Goal: Task Accomplishment & Management: Manage account settings

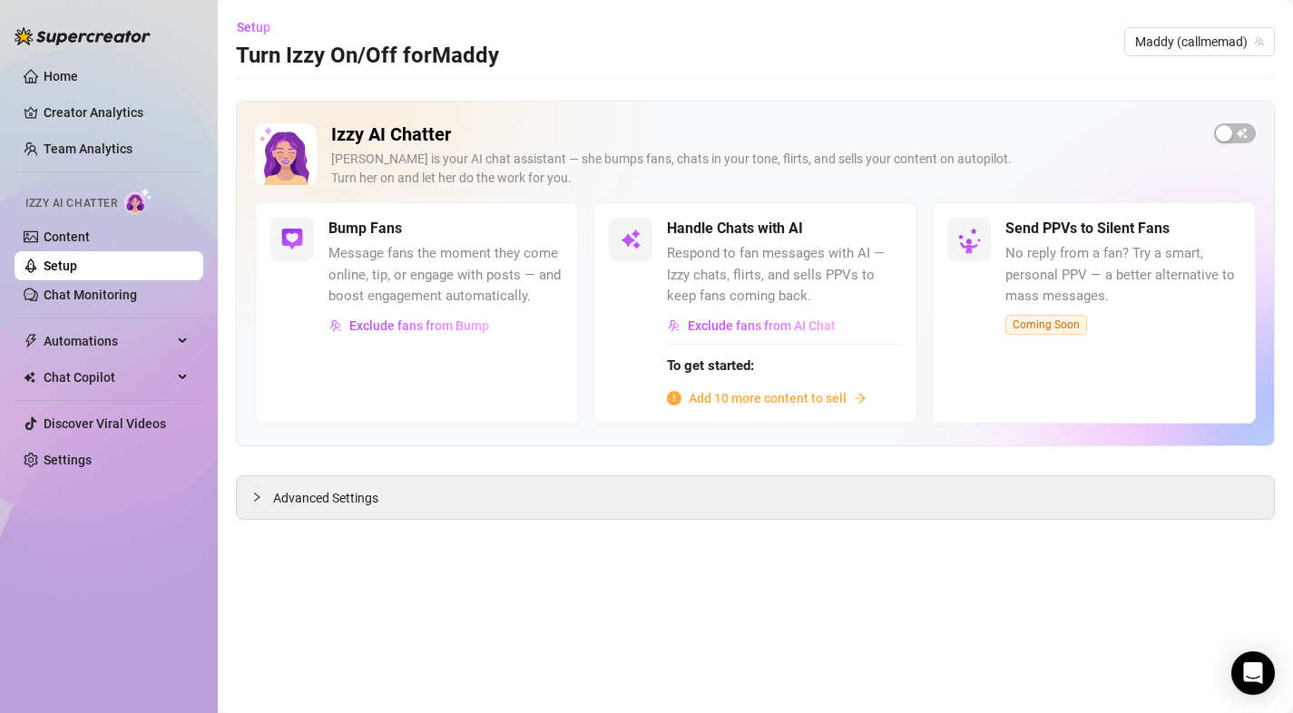
click at [712, 400] on span "Add 10 more content to sell" at bounding box center [768, 398] width 158 height 20
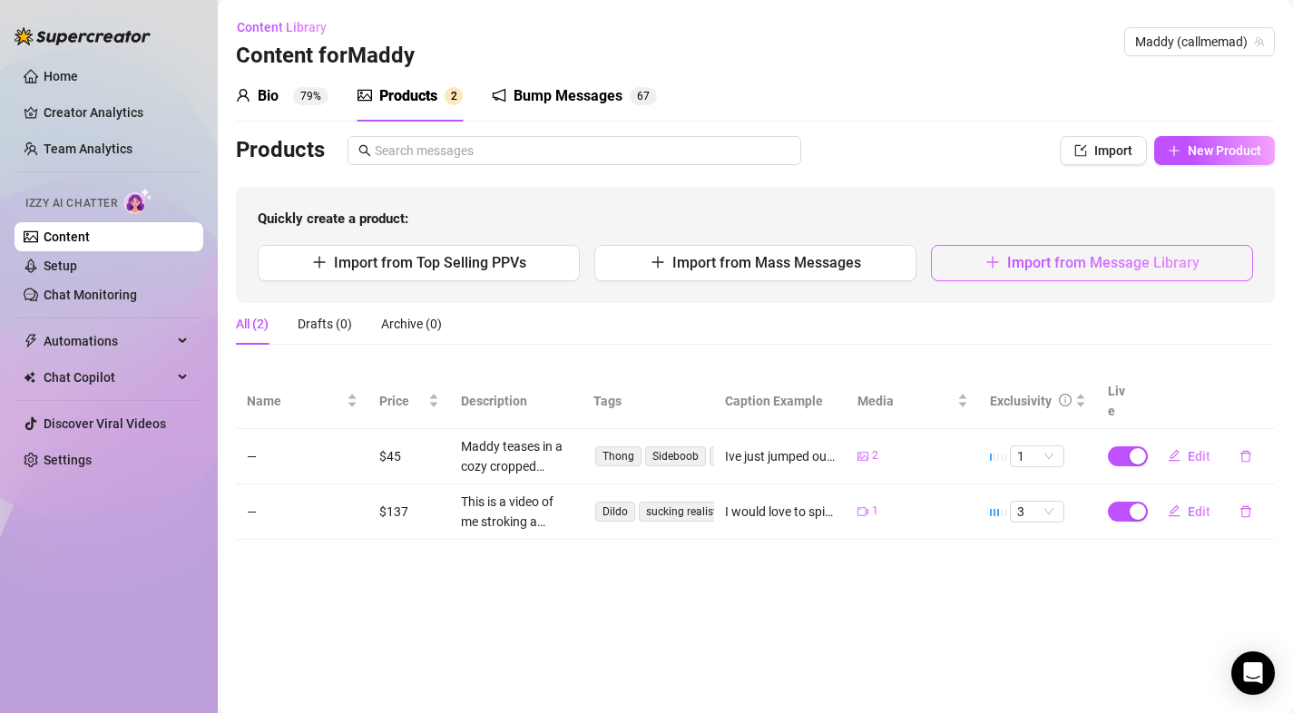
click at [1022, 262] on span "Import from Message Library" at bounding box center [1103, 262] width 192 height 17
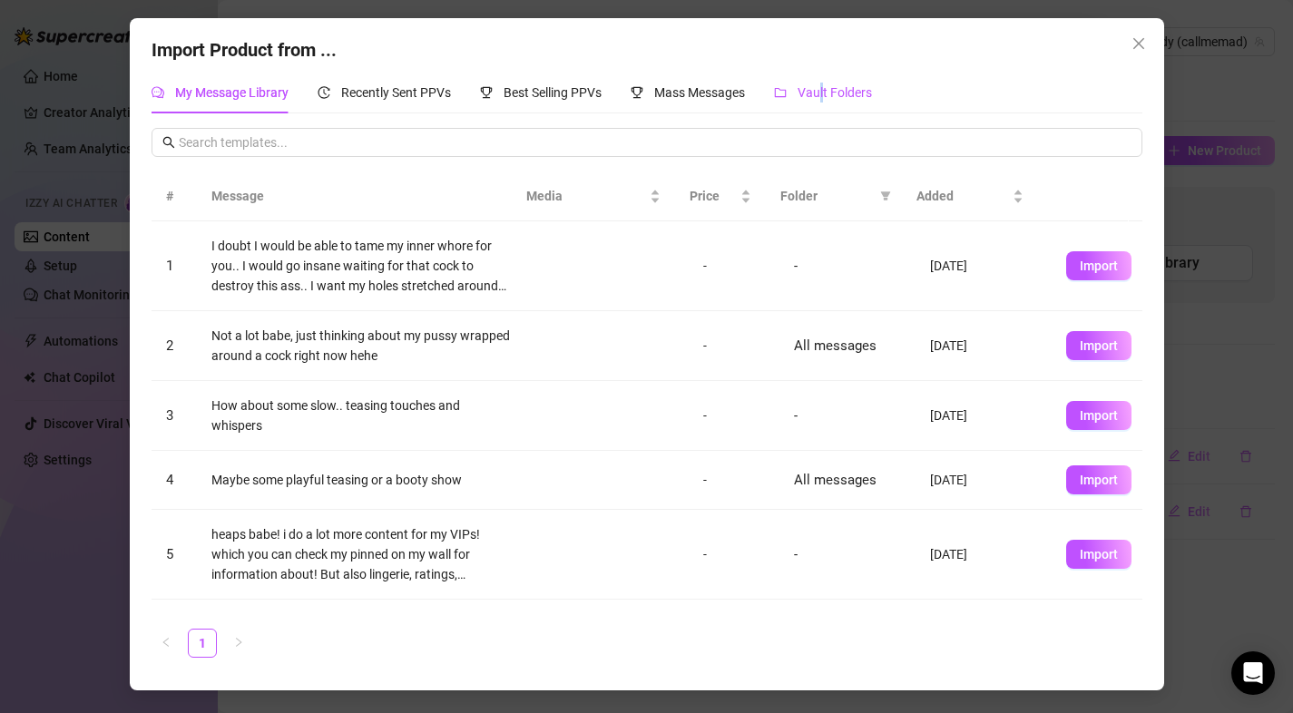
click at [825, 93] on span "Vault Folders" at bounding box center [834, 92] width 74 height 15
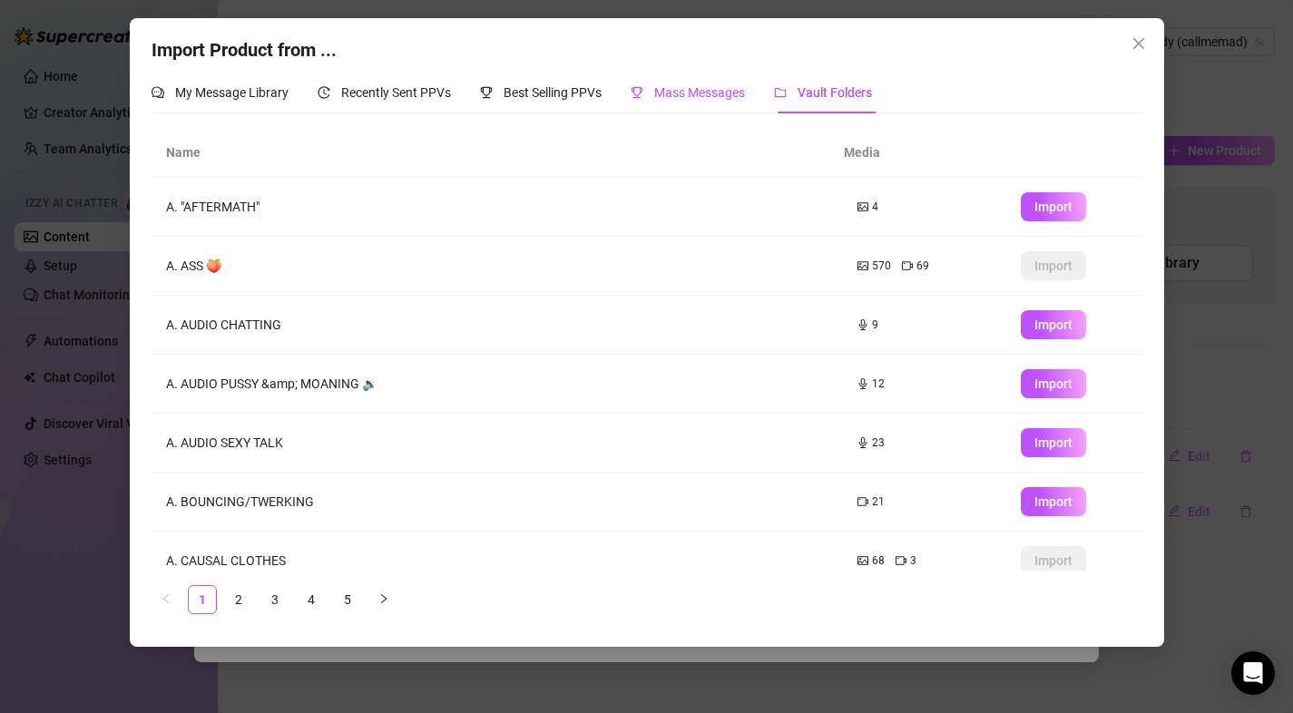
click at [669, 90] on span "Mass Messages" at bounding box center [699, 92] width 91 height 15
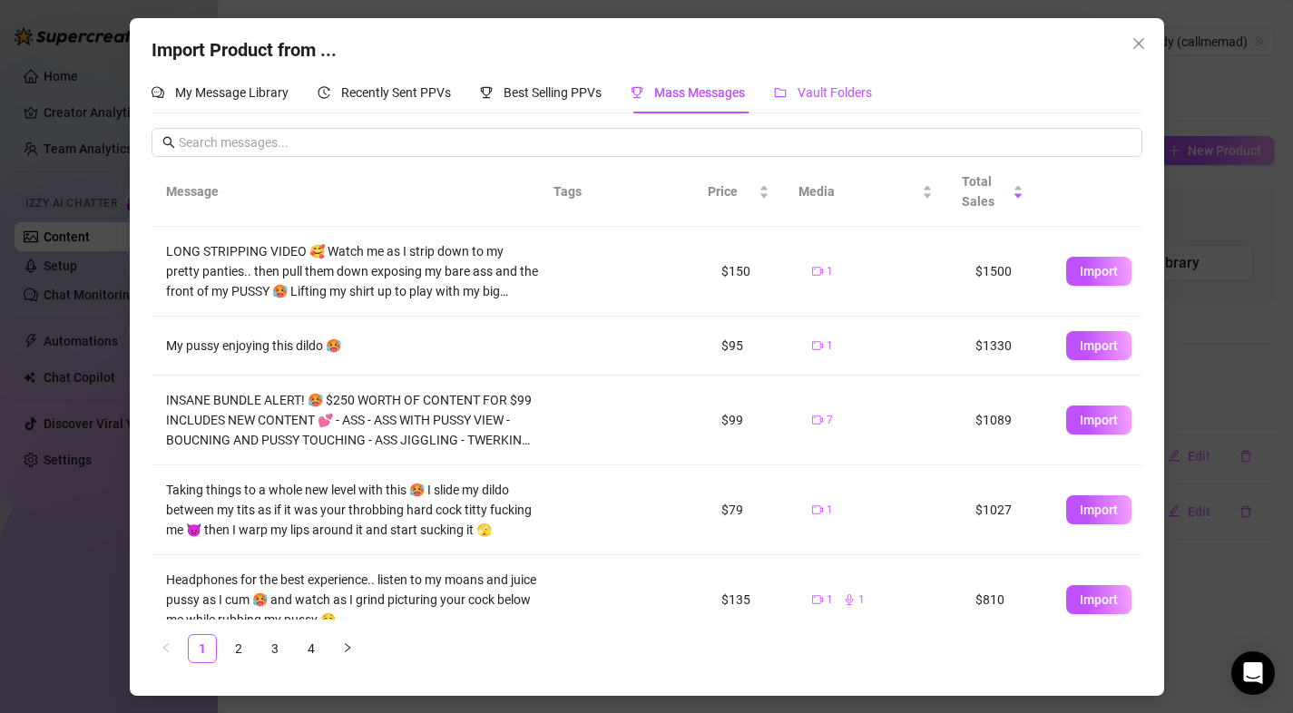
click at [836, 93] on span "Vault Folders" at bounding box center [834, 92] width 74 height 15
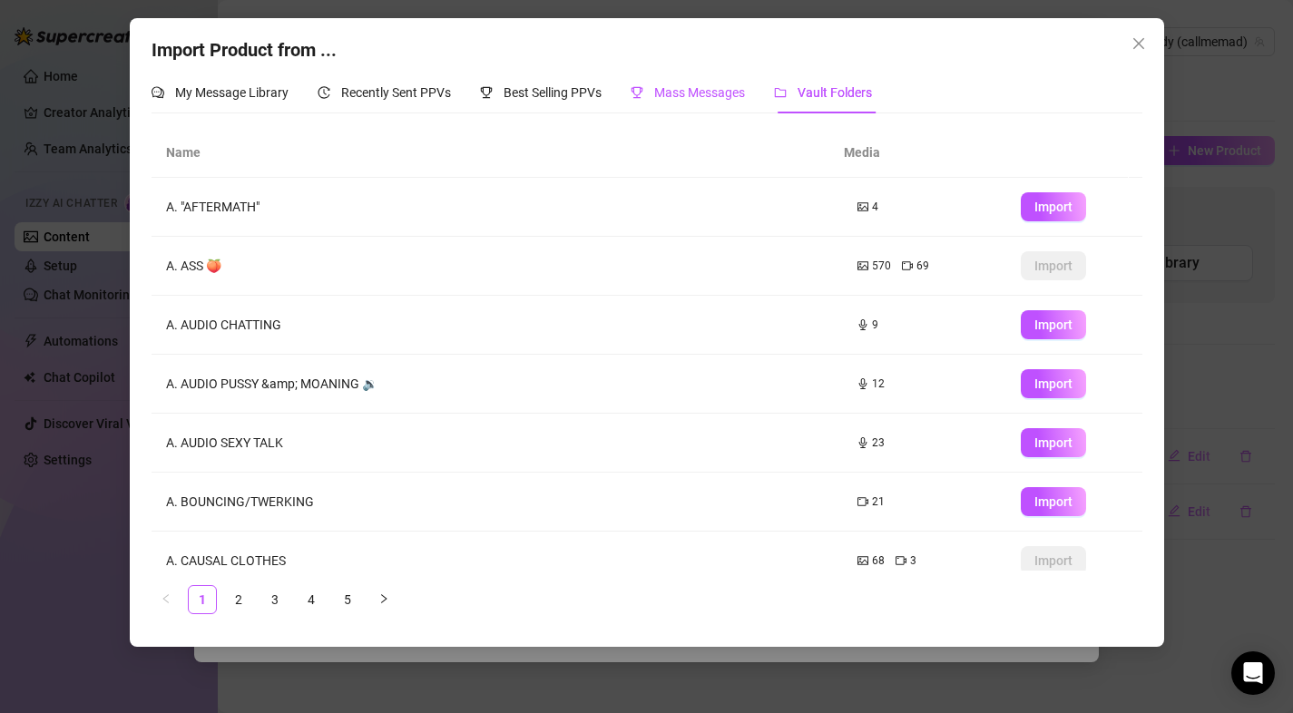
click at [727, 93] on span "Mass Messages" at bounding box center [699, 92] width 91 height 15
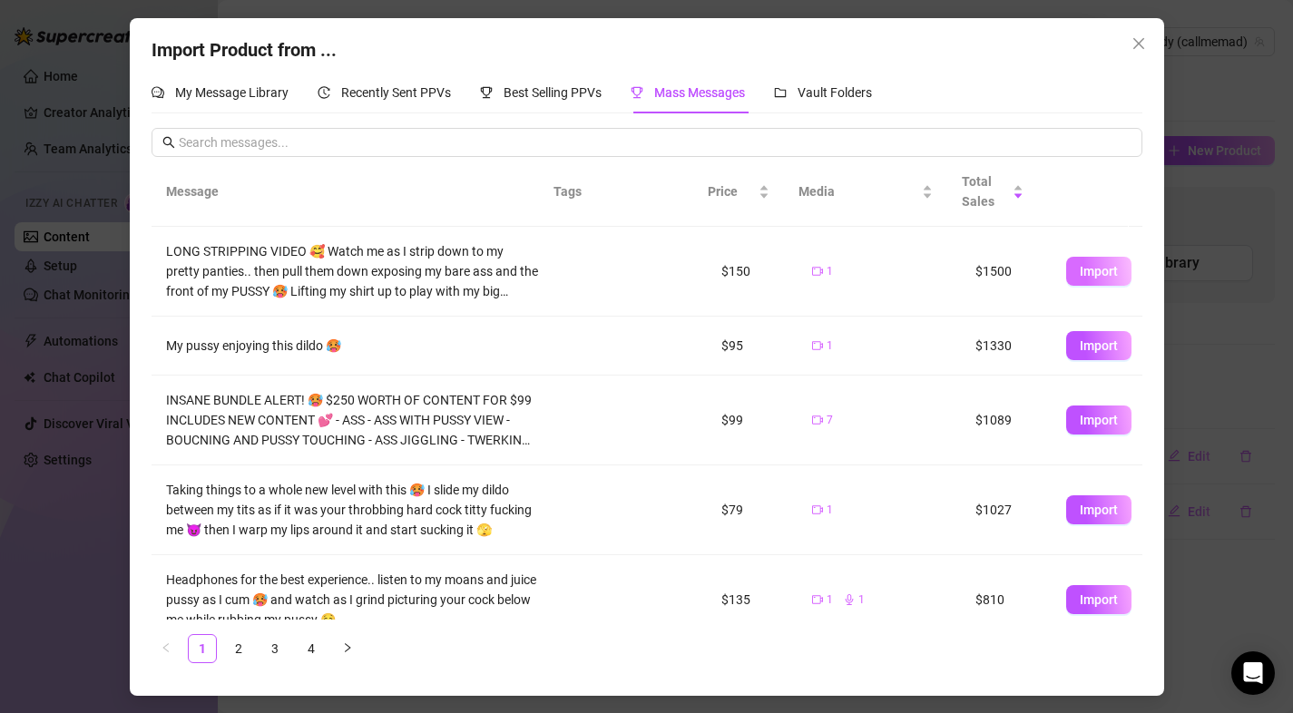
click at [1066, 276] on button "Import" at bounding box center [1098, 271] width 65 height 29
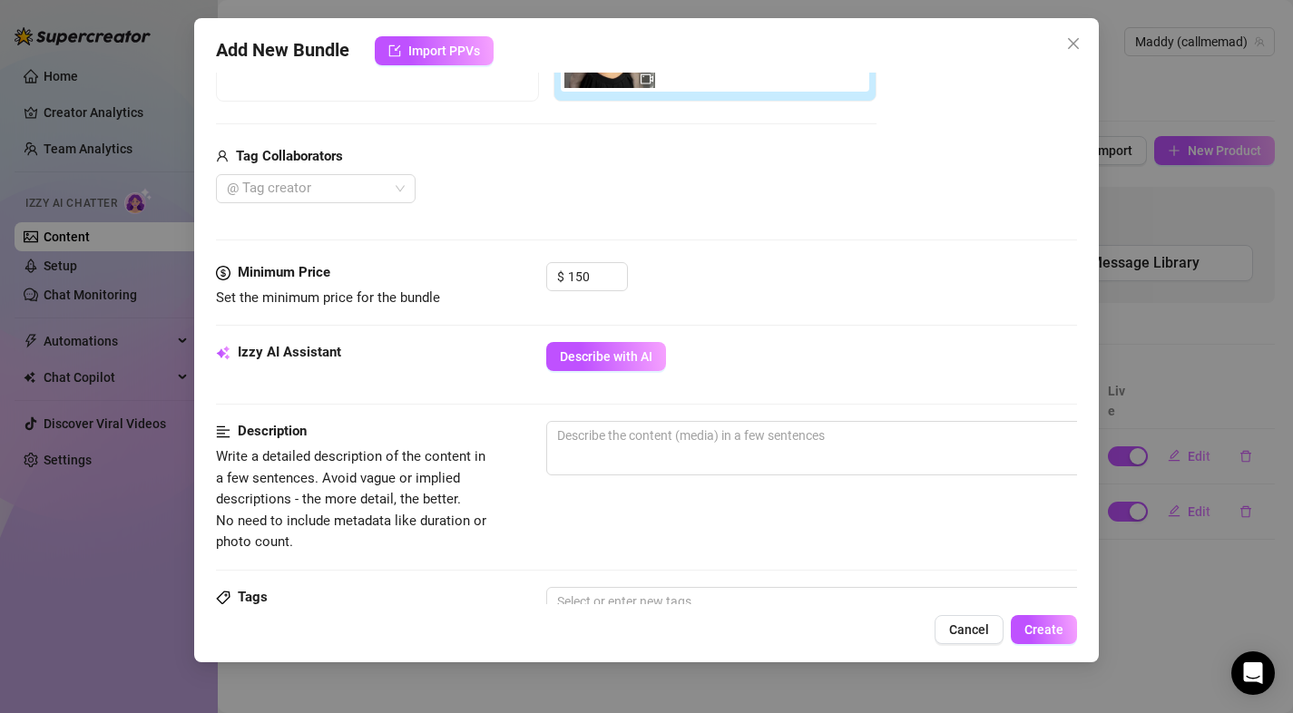
scroll to position [422, 0]
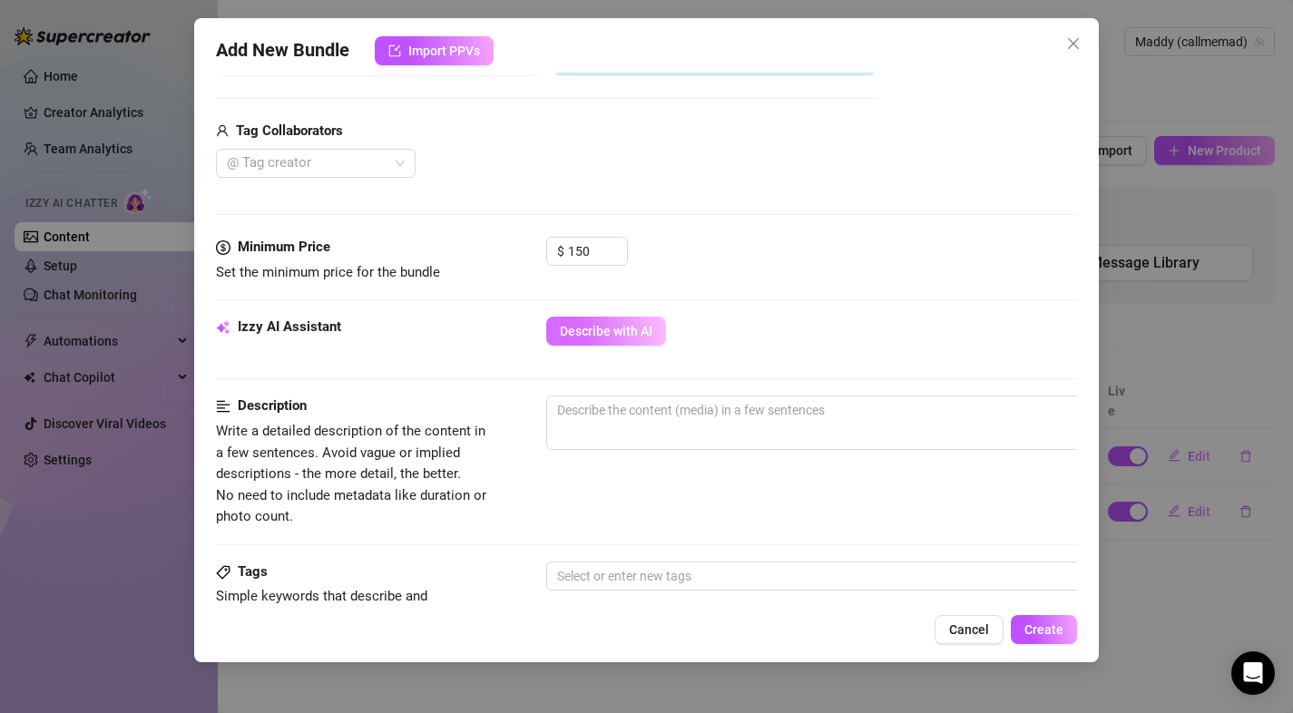
click at [626, 332] on span "Describe with AI" at bounding box center [606, 331] width 93 height 15
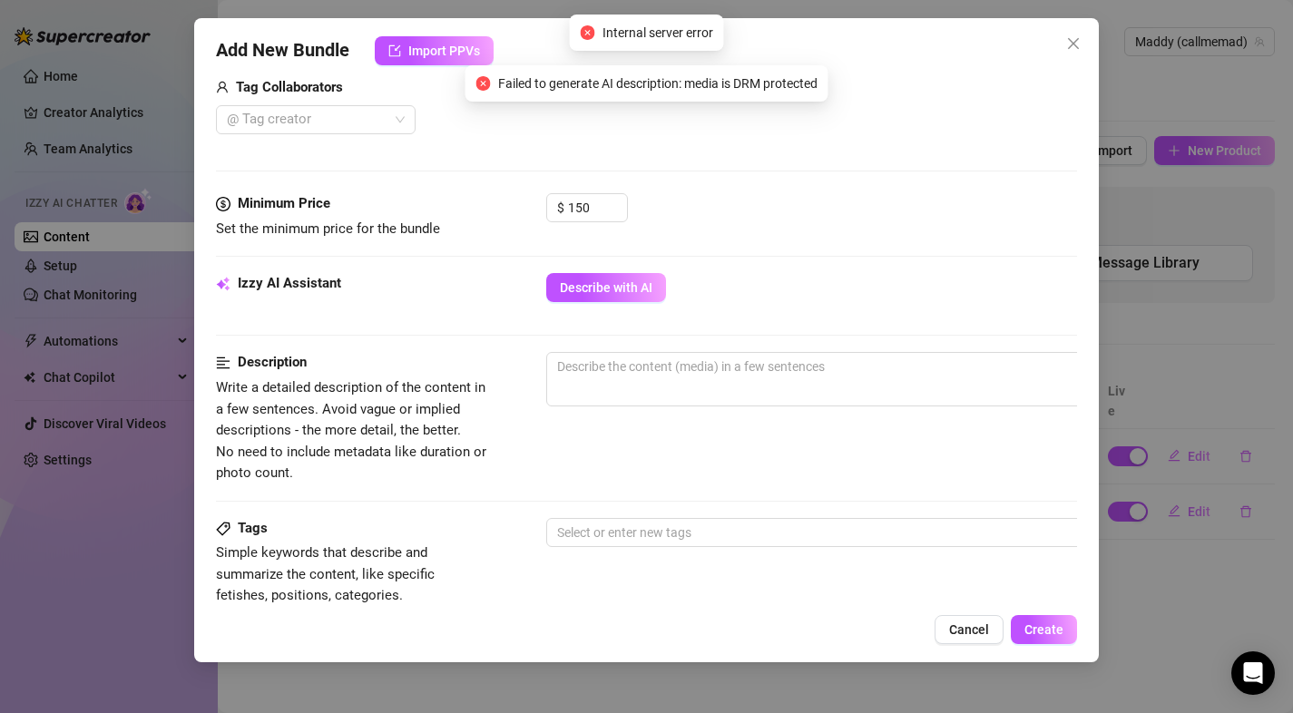
scroll to position [474, 0]
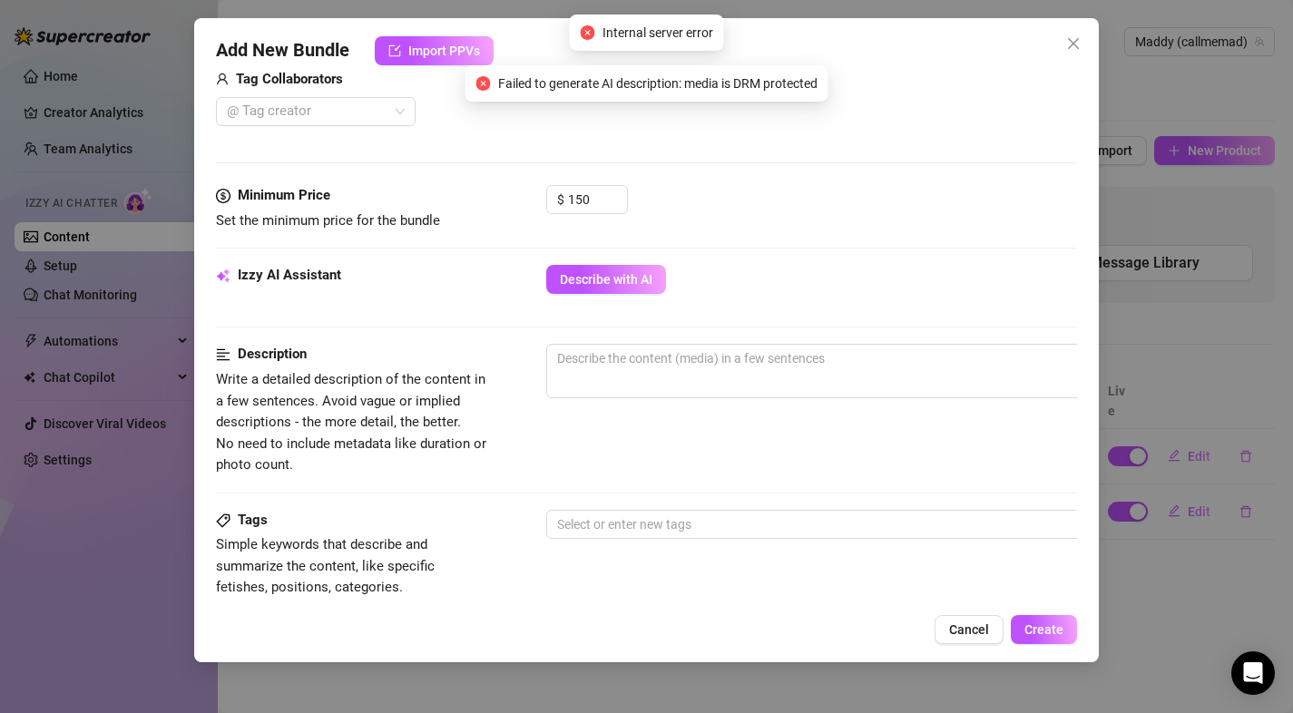
drag, startPoint x: 1022, startPoint y: 242, endPoint x: 592, endPoint y: 230, distance: 430.2
click at [1022, 242] on div "Minimum Price Set the minimum price for the bundle $ 150" at bounding box center [647, 225] width 862 height 80
click at [991, 608] on div "Add New Bundle Import PPVs Account Maddy (@callmemad) Name Name is for your int…" at bounding box center [646, 340] width 905 height 644
click at [998, 639] on button "Cancel" at bounding box center [968, 629] width 69 height 29
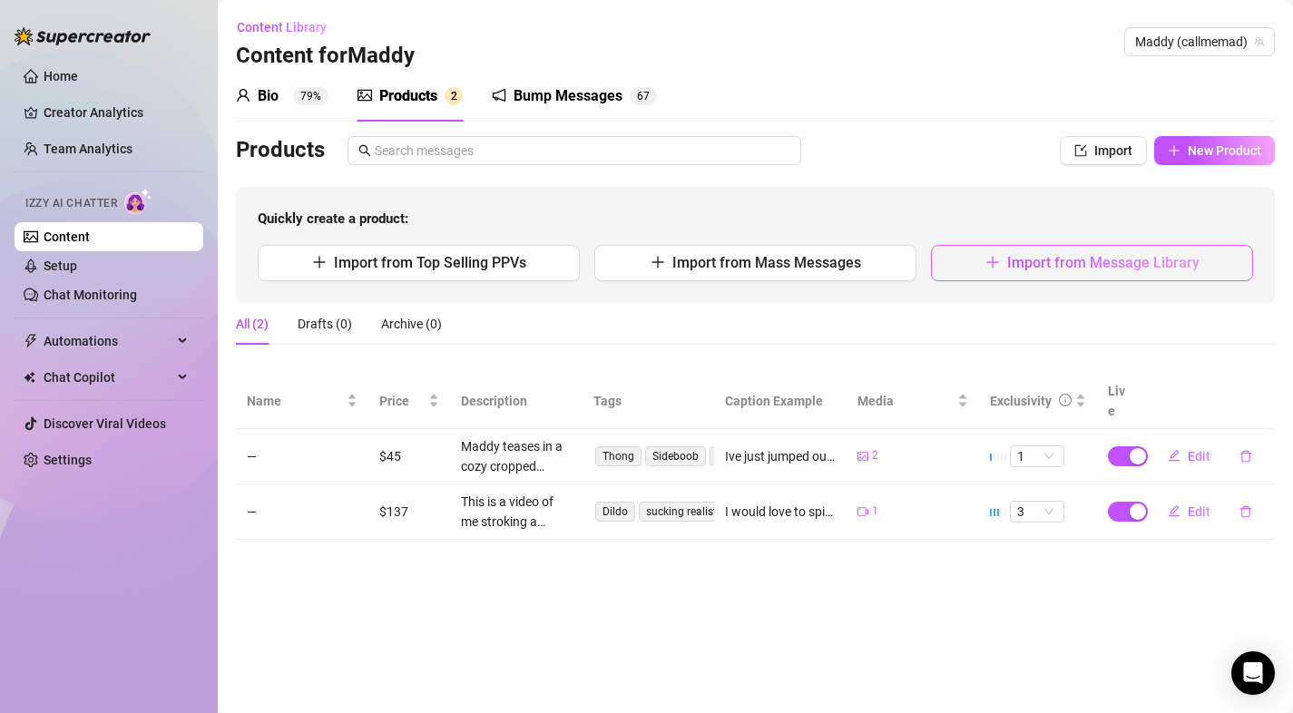
click at [1121, 263] on span "Import from Message Library" at bounding box center [1103, 262] width 192 height 17
type textarea "Type your message here..."
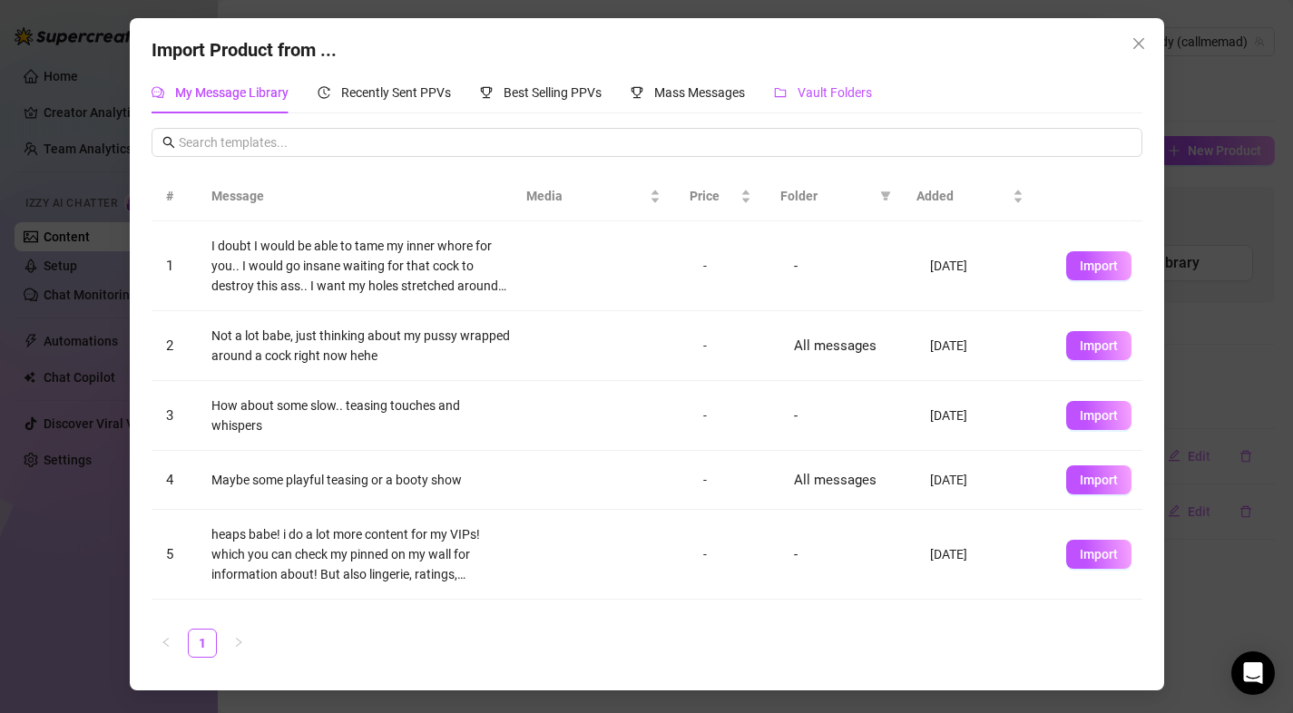
click at [816, 95] on span "Vault Folders" at bounding box center [834, 92] width 74 height 15
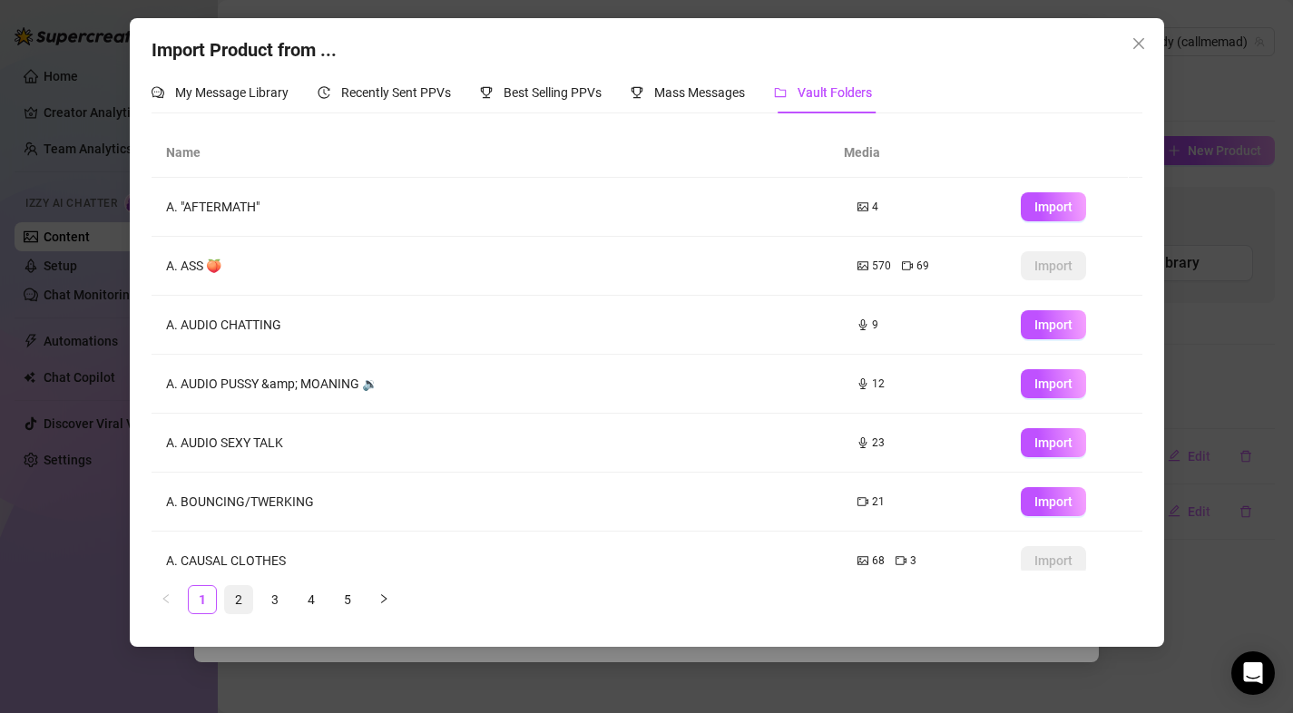
click at [249, 589] on link "2" at bounding box center [238, 599] width 27 height 27
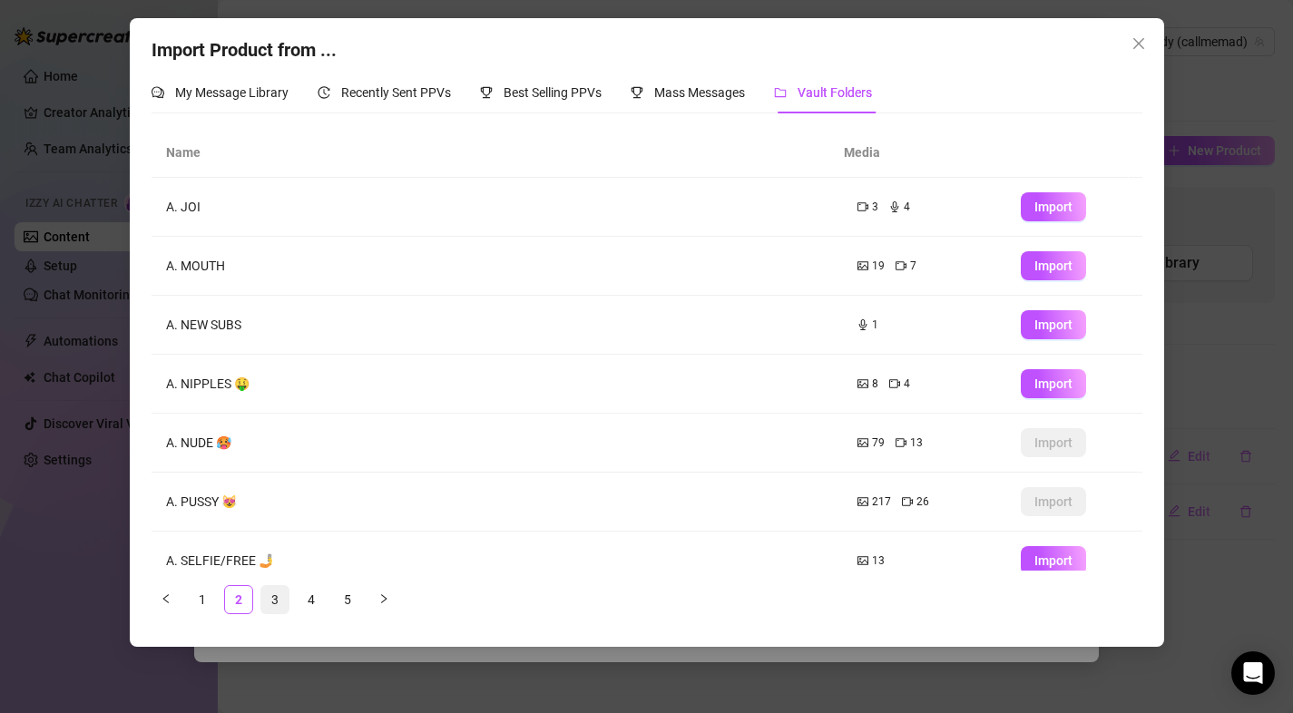
click at [271, 597] on link "3" at bounding box center [274, 599] width 27 height 27
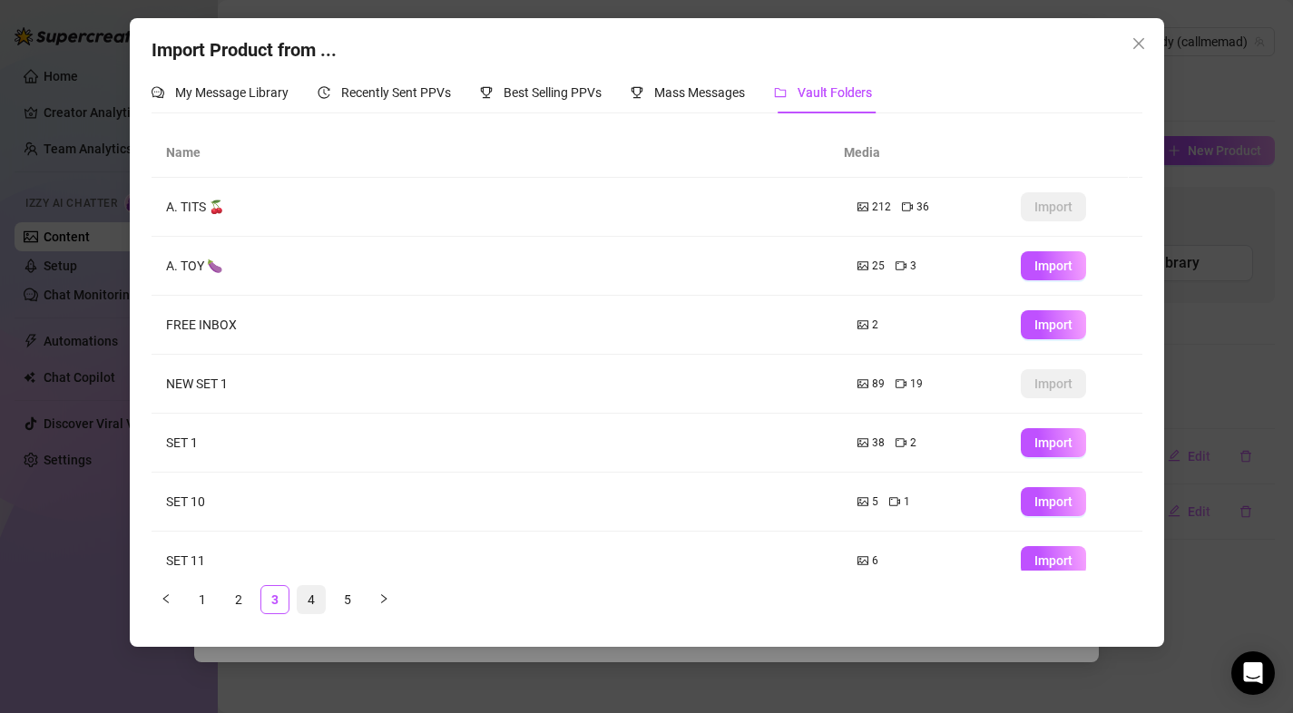
click at [308, 595] on link "4" at bounding box center [311, 599] width 27 height 27
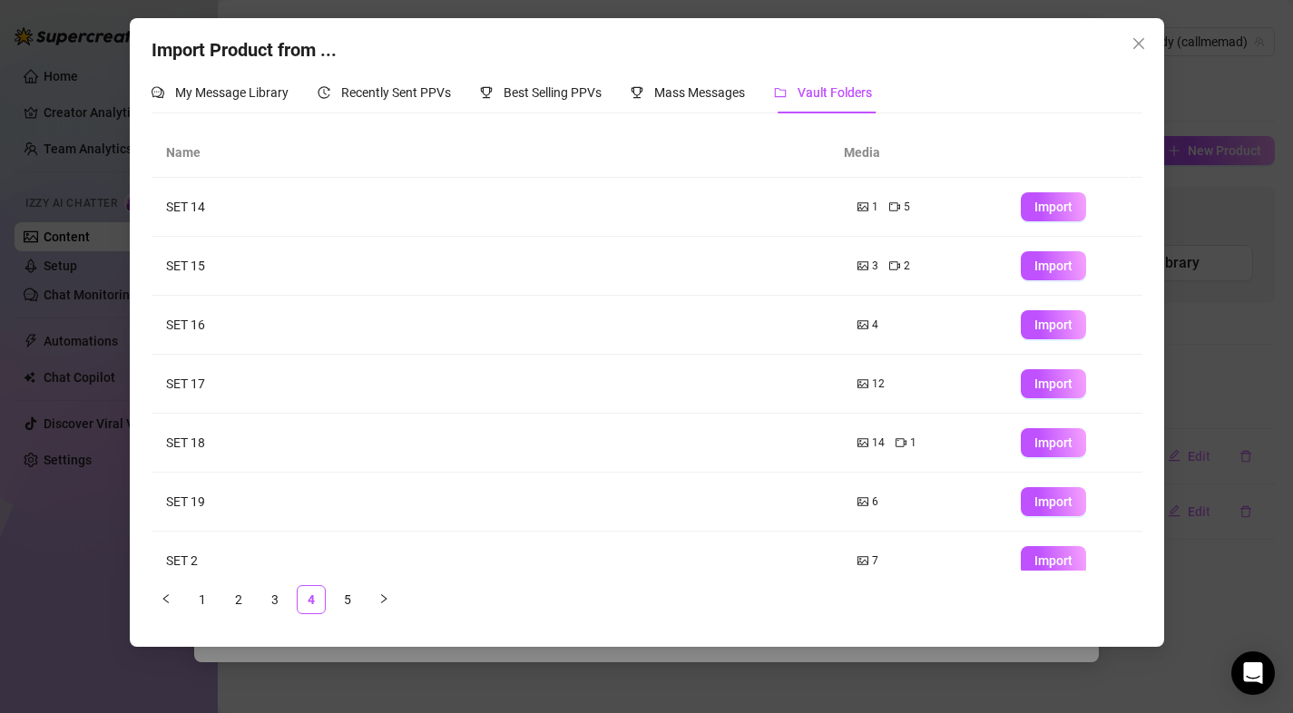
click at [1154, 32] on div "Import Product from ... My Message Library Recently Sent PPVs Best Selling PPVs…" at bounding box center [647, 332] width 1034 height 629
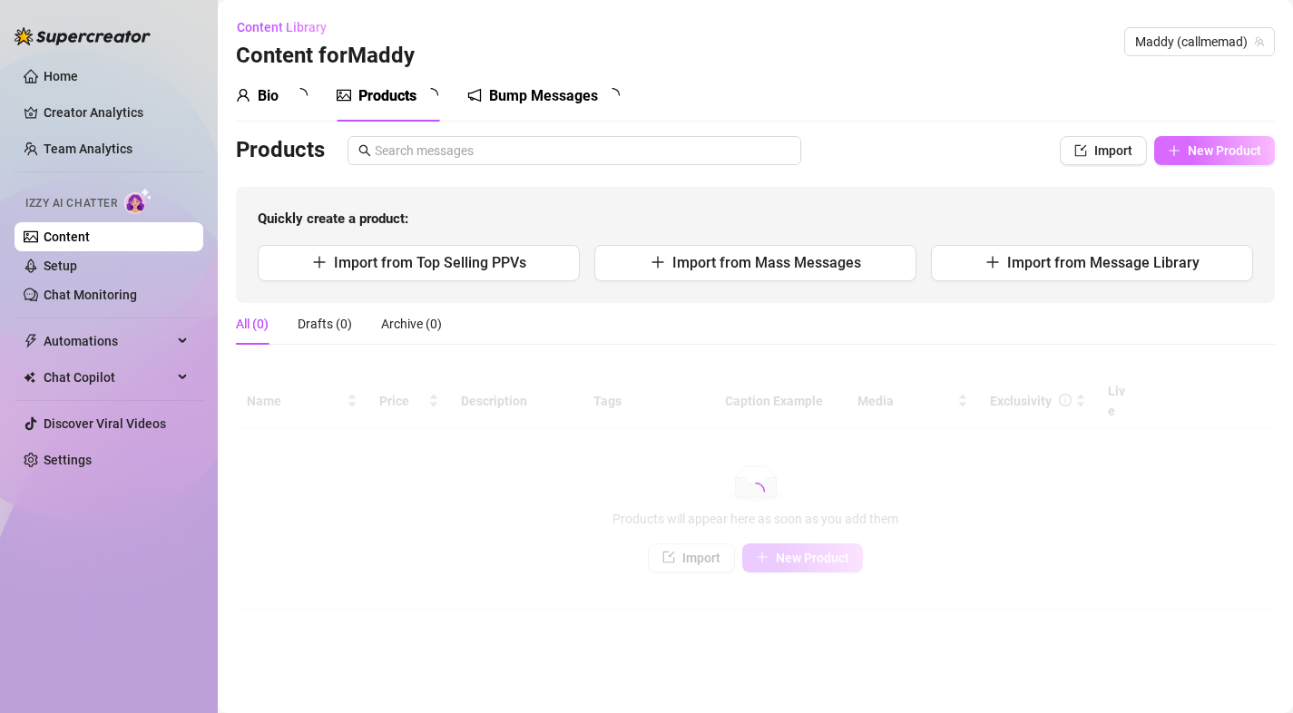
click at [1190, 154] on span "New Product" at bounding box center [1224, 150] width 73 height 15
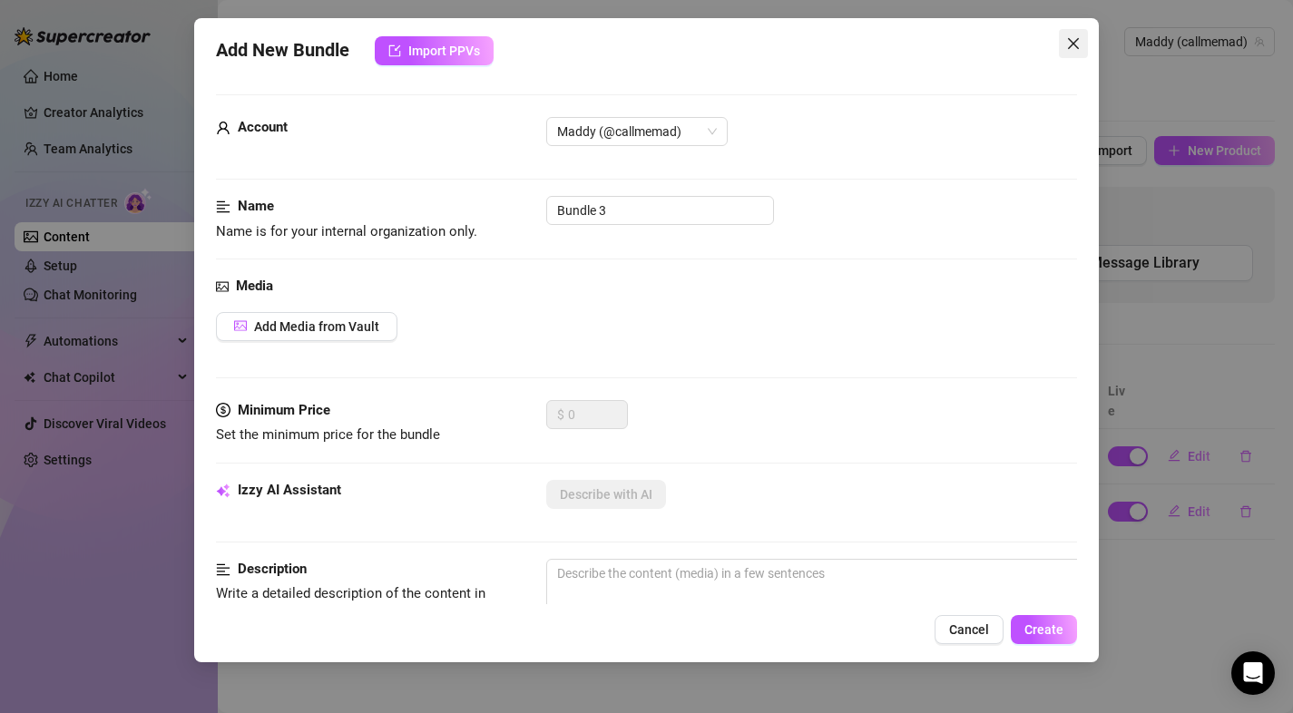
click at [1085, 45] on span "Close" at bounding box center [1073, 43] width 29 height 15
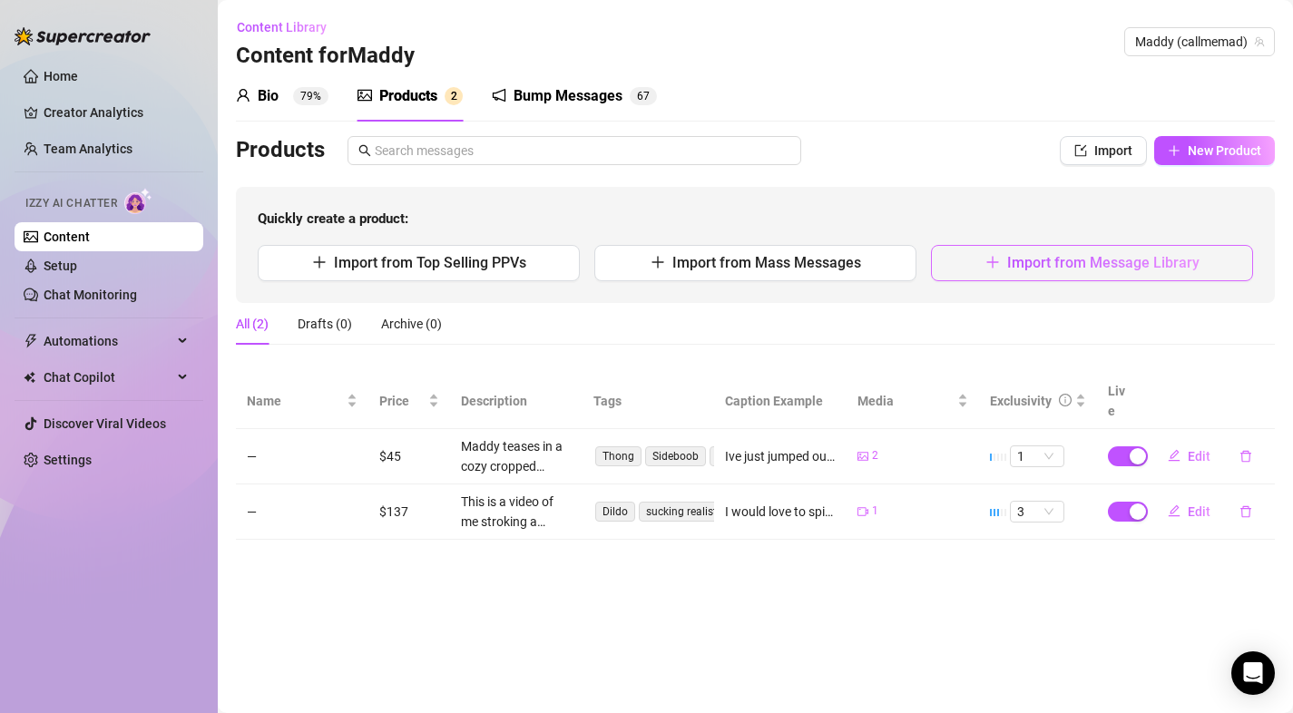
click at [1138, 249] on button "Import from Message Library" at bounding box center [1092, 263] width 322 height 36
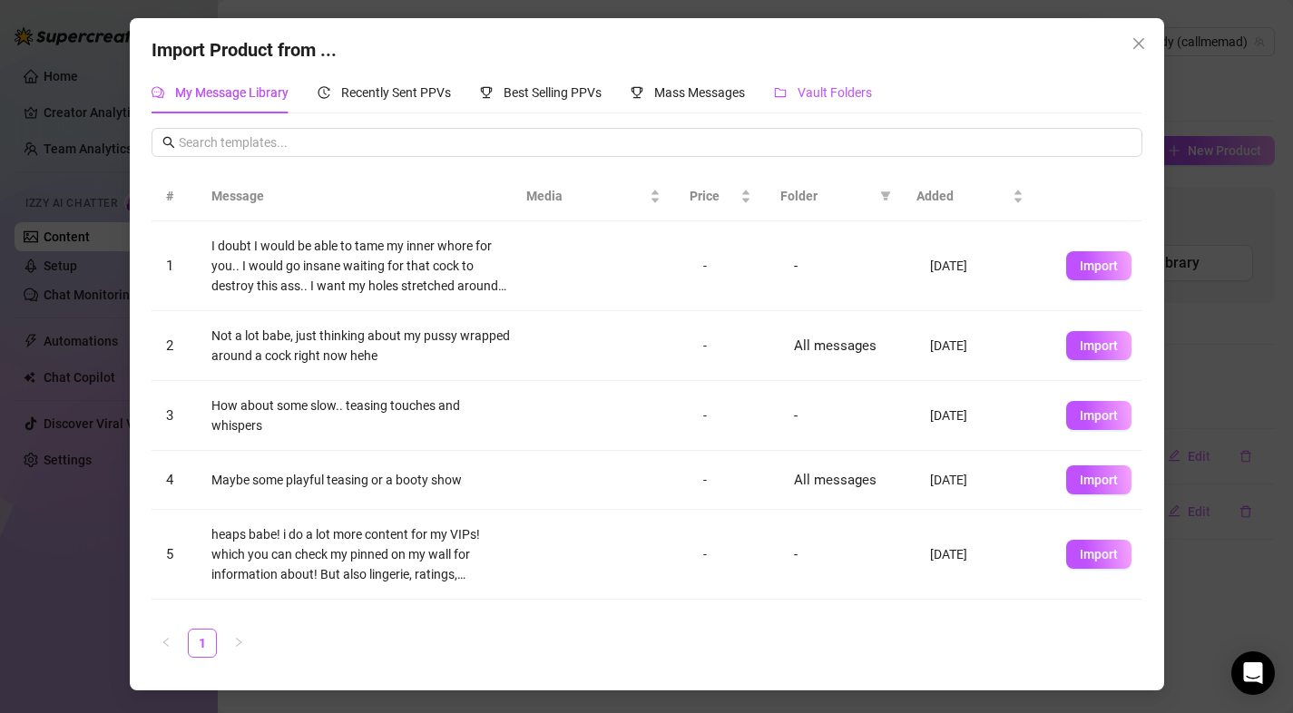
click at [827, 93] on span "Vault Folders" at bounding box center [834, 92] width 74 height 15
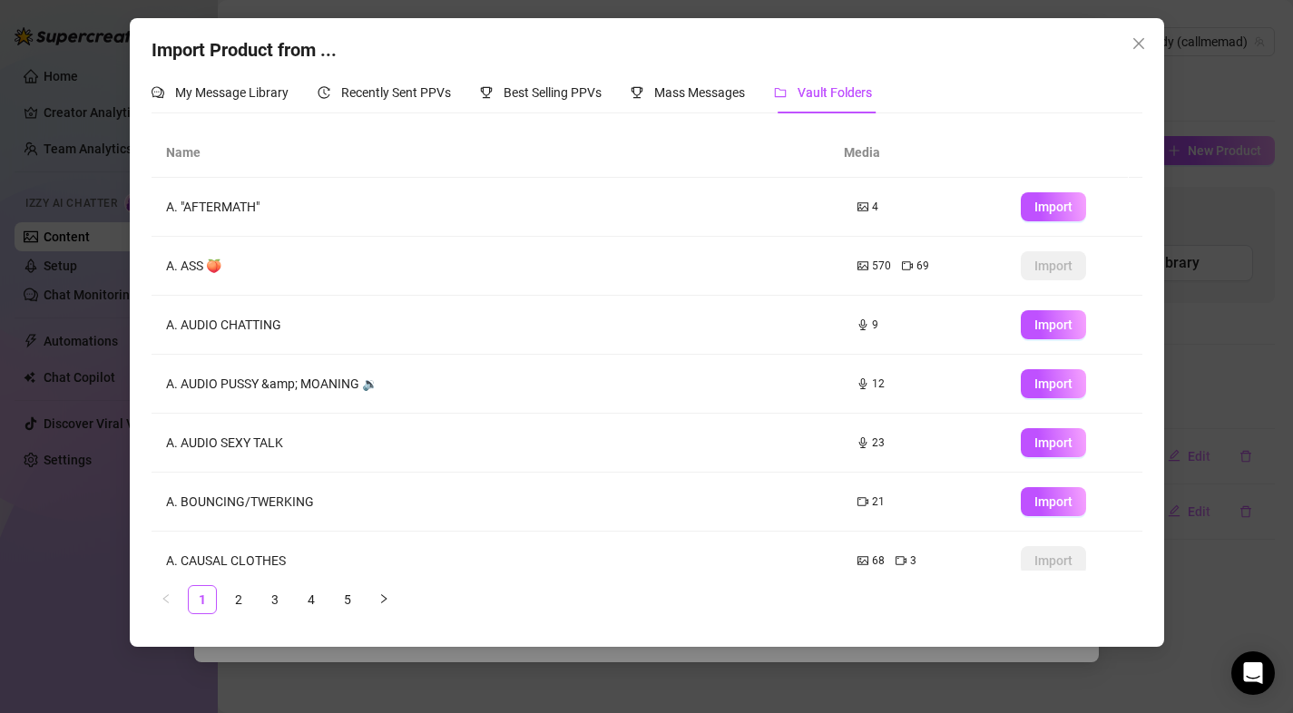
click at [220, 595] on ul "1 2 3 4 5" at bounding box center [647, 599] width 991 height 29
click at [237, 601] on link "2" at bounding box center [238, 599] width 27 height 27
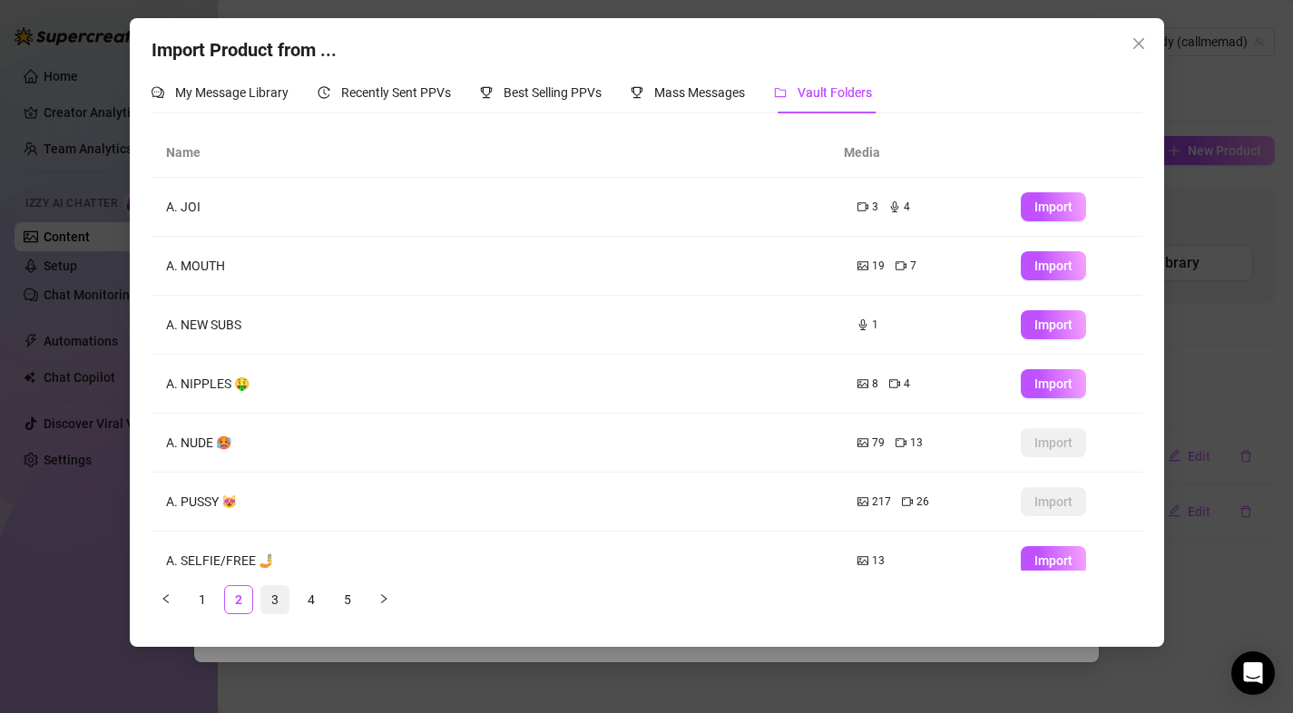
click at [276, 596] on link "3" at bounding box center [274, 599] width 27 height 27
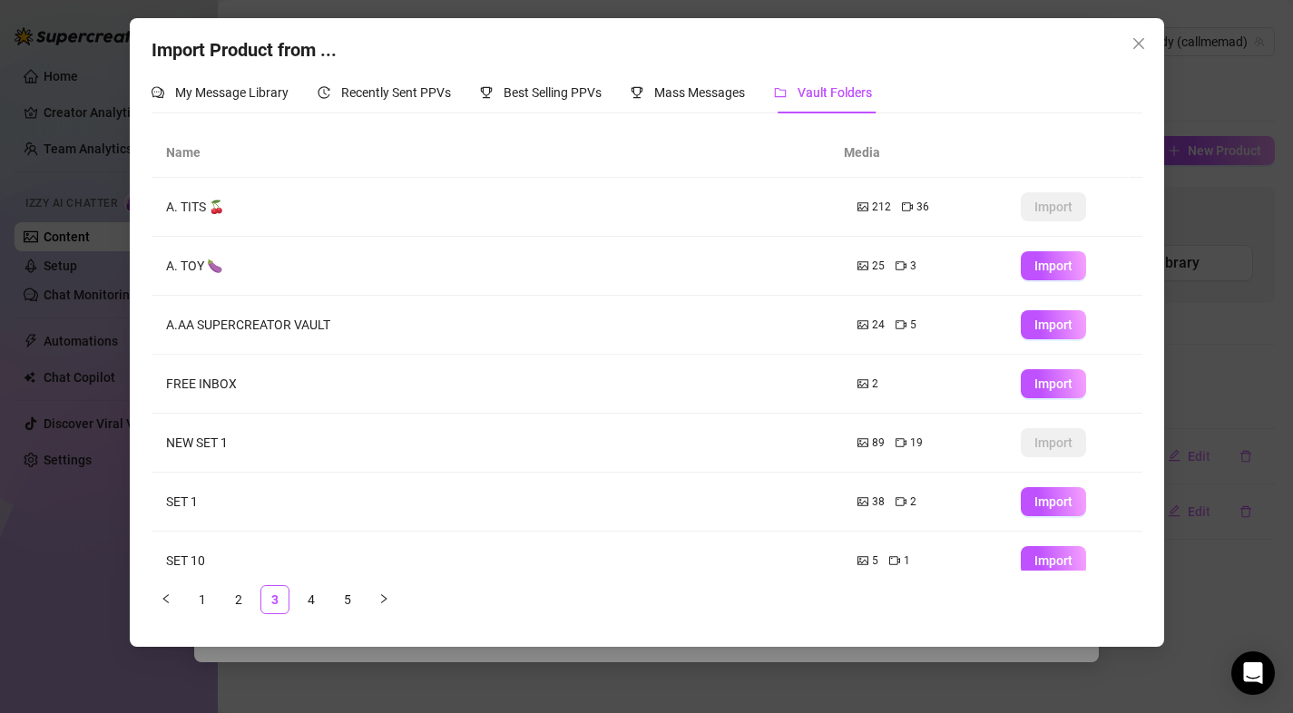
click at [322, 320] on td "A.AA SUPERCREATOR VAULT" at bounding box center [497, 325] width 691 height 59
click at [1038, 332] on span "Import" at bounding box center [1053, 325] width 38 height 15
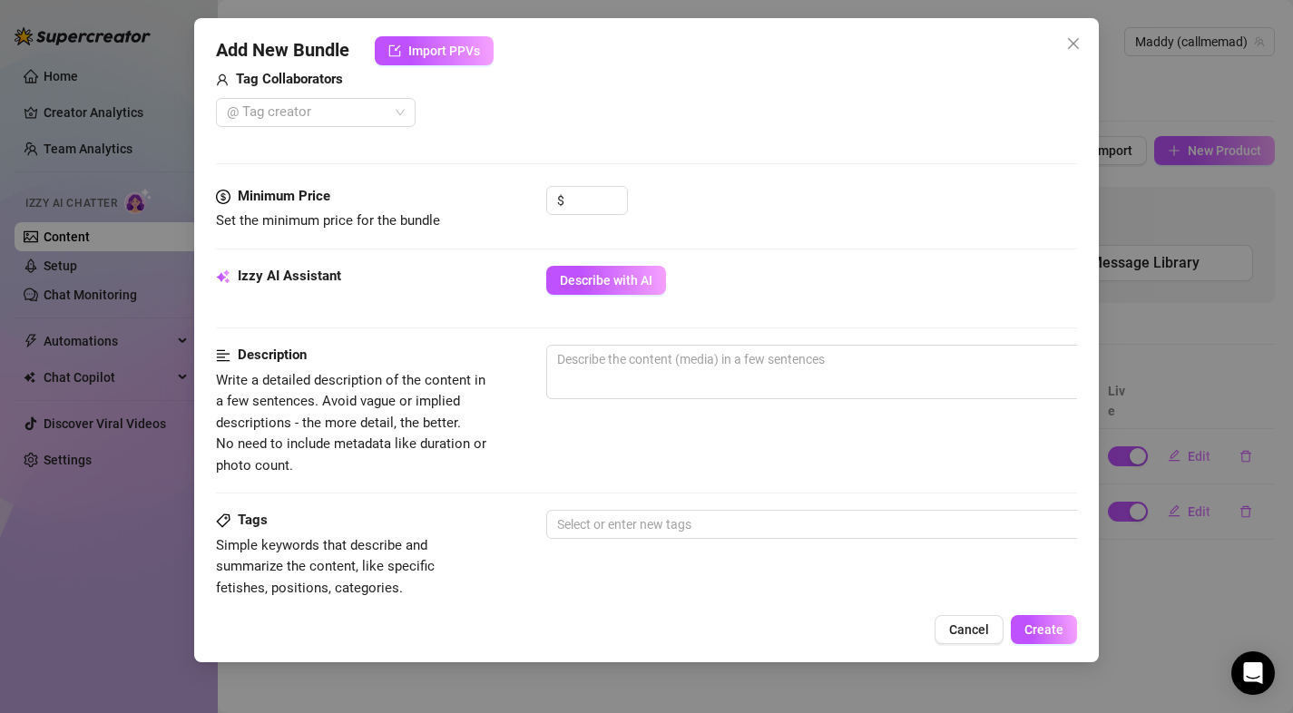
scroll to position [1224, 0]
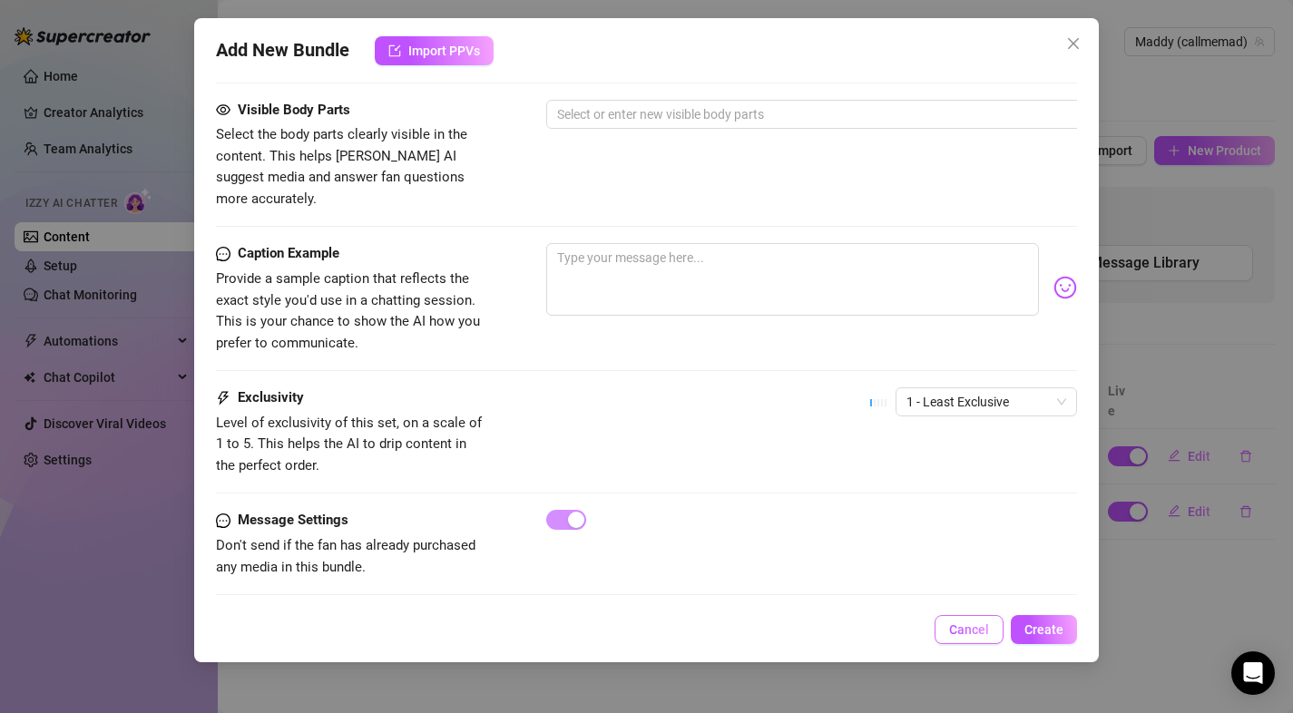
click at [970, 615] on button "Cancel" at bounding box center [968, 629] width 69 height 29
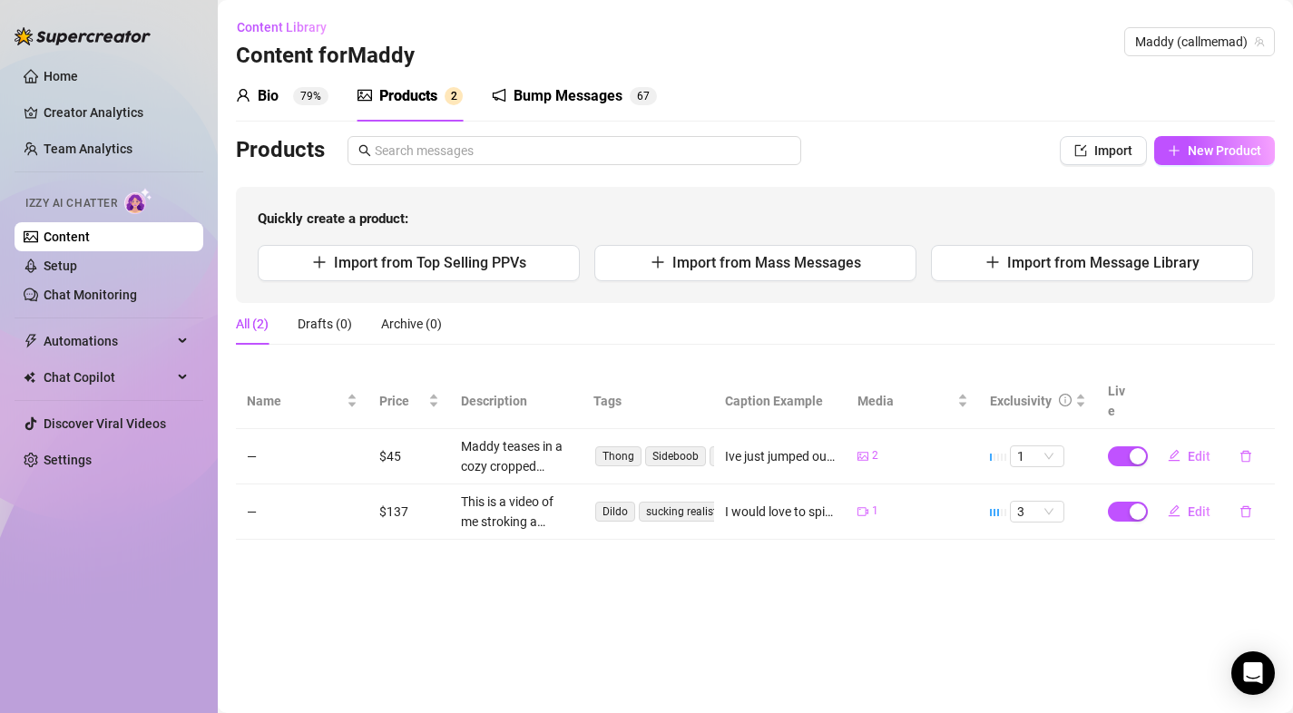
click at [986, 204] on div "Quickly create a product: Import from Top Selling PPVs Import from Mass Message…" at bounding box center [755, 245] width 1039 height 116
click at [887, 184] on div "Products Import New Product Quickly create a product: Import from Top Selling P…" at bounding box center [755, 219] width 1039 height 167
click at [1008, 212] on span "Quickly create a product:" at bounding box center [755, 220] width 995 height 22
click at [1194, 160] on button "New Product" at bounding box center [1214, 150] width 121 height 29
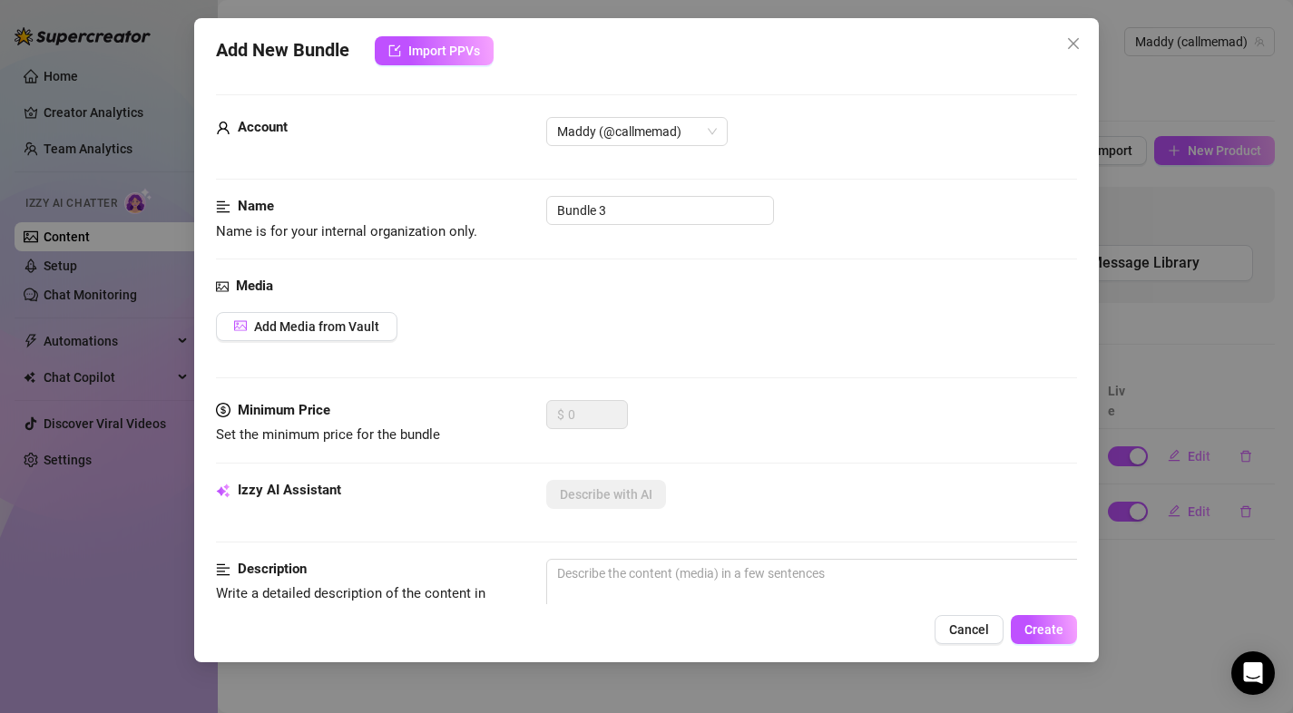
click at [384, 233] on span "Name is for your internal organization only." at bounding box center [346, 231] width 261 height 16
drag, startPoint x: 547, startPoint y: 231, endPoint x: 574, endPoint y: 234, distance: 27.4
click at [547, 232] on div "Name Name is for your internal organization only. Bundle 3" at bounding box center [647, 219] width 862 height 46
click at [1061, 41] on span "Close" at bounding box center [1073, 43] width 29 height 15
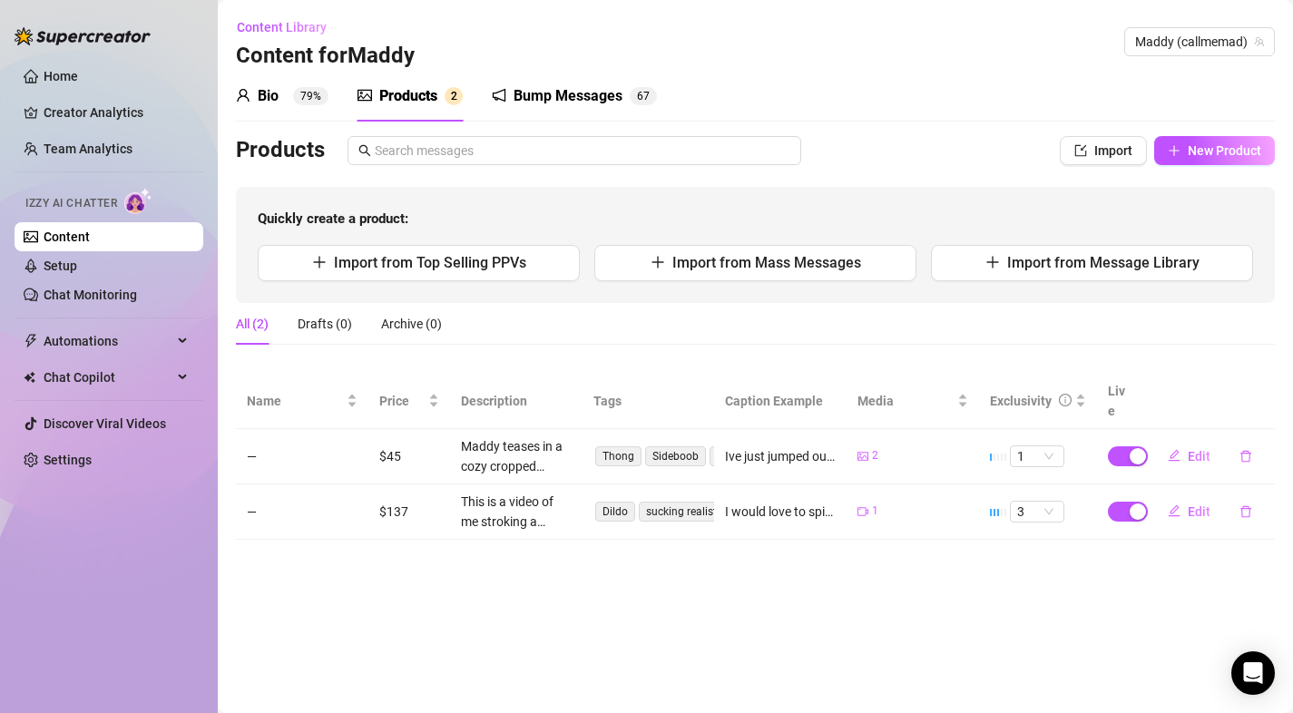
click at [602, 305] on div "All (2) Drafts (0) Archive (0)" at bounding box center [755, 324] width 1039 height 42
click at [347, 319] on div "Drafts (0)" at bounding box center [325, 324] width 54 height 20
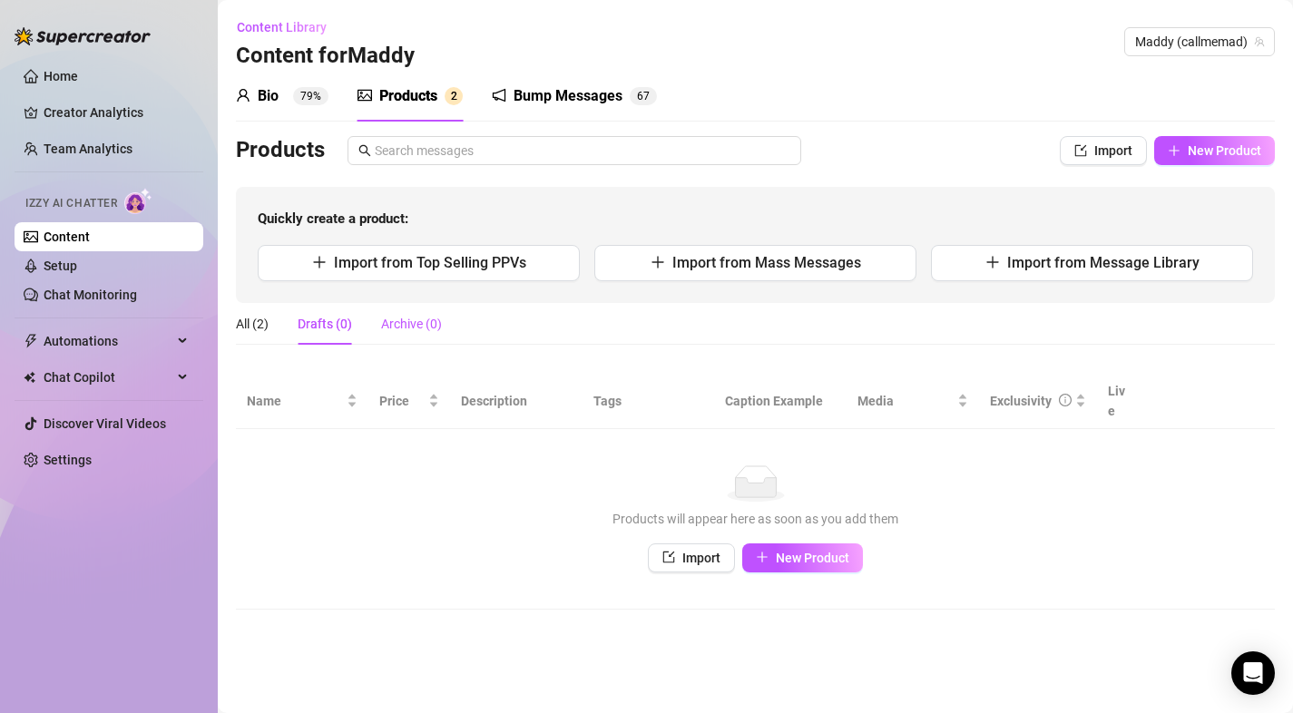
drag, startPoint x: 429, startPoint y: 329, endPoint x: 357, endPoint y: 328, distance: 72.6
click at [431, 329] on div "Archive (0)" at bounding box center [411, 324] width 61 height 20
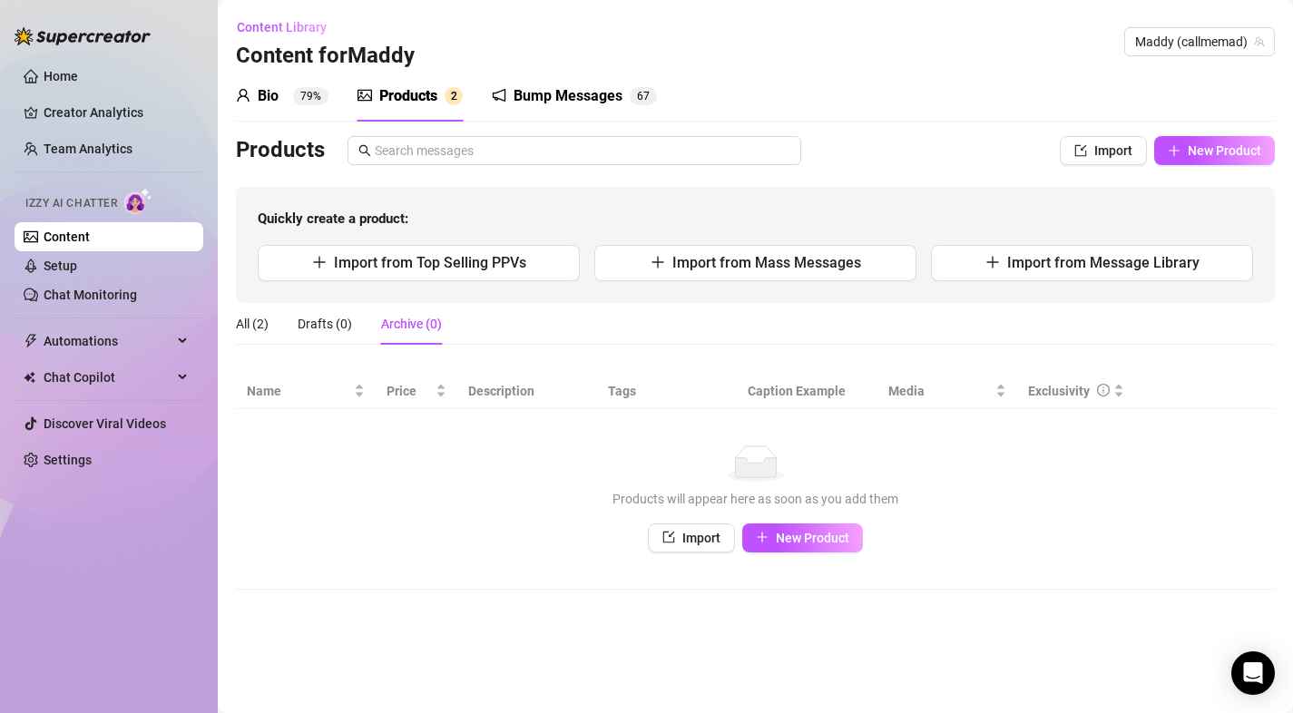
click at [273, 327] on div "All (2) Drafts (0) Archive (0)" at bounding box center [339, 324] width 206 height 42
click at [264, 322] on div "All (2)" at bounding box center [252, 324] width 33 height 20
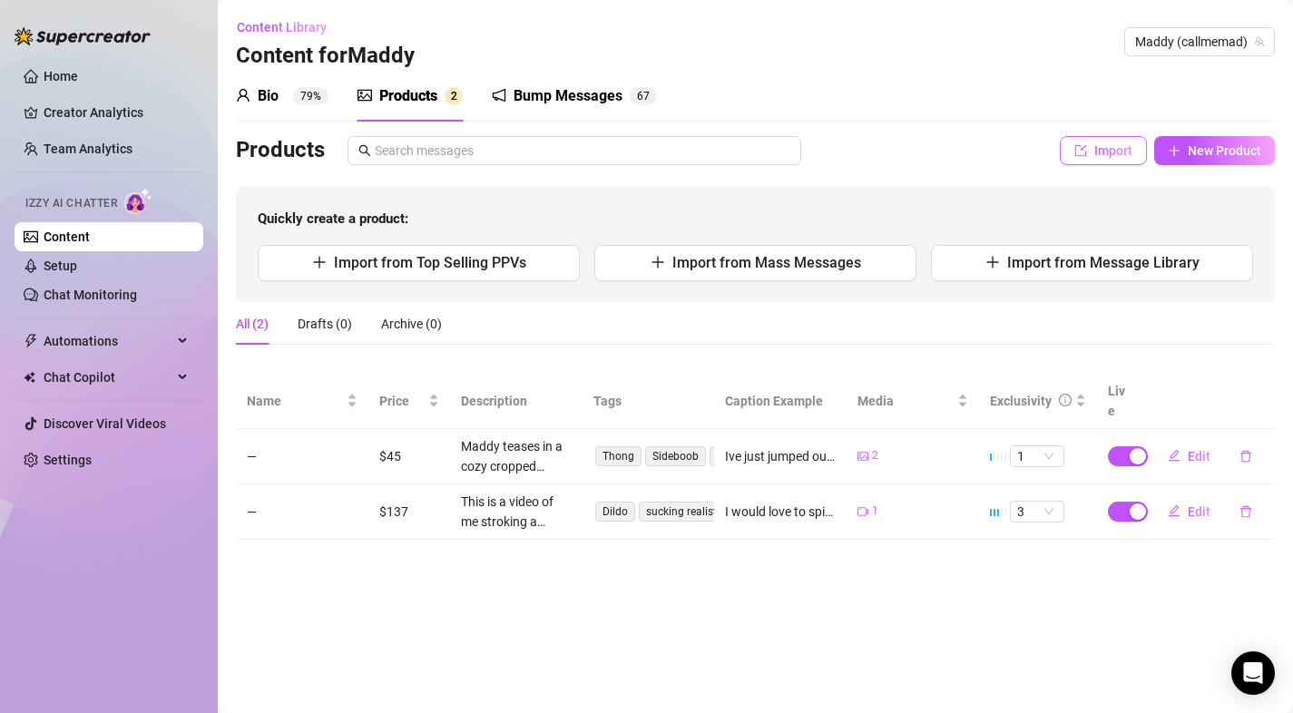
click at [1104, 157] on span "Import" at bounding box center [1113, 150] width 38 height 15
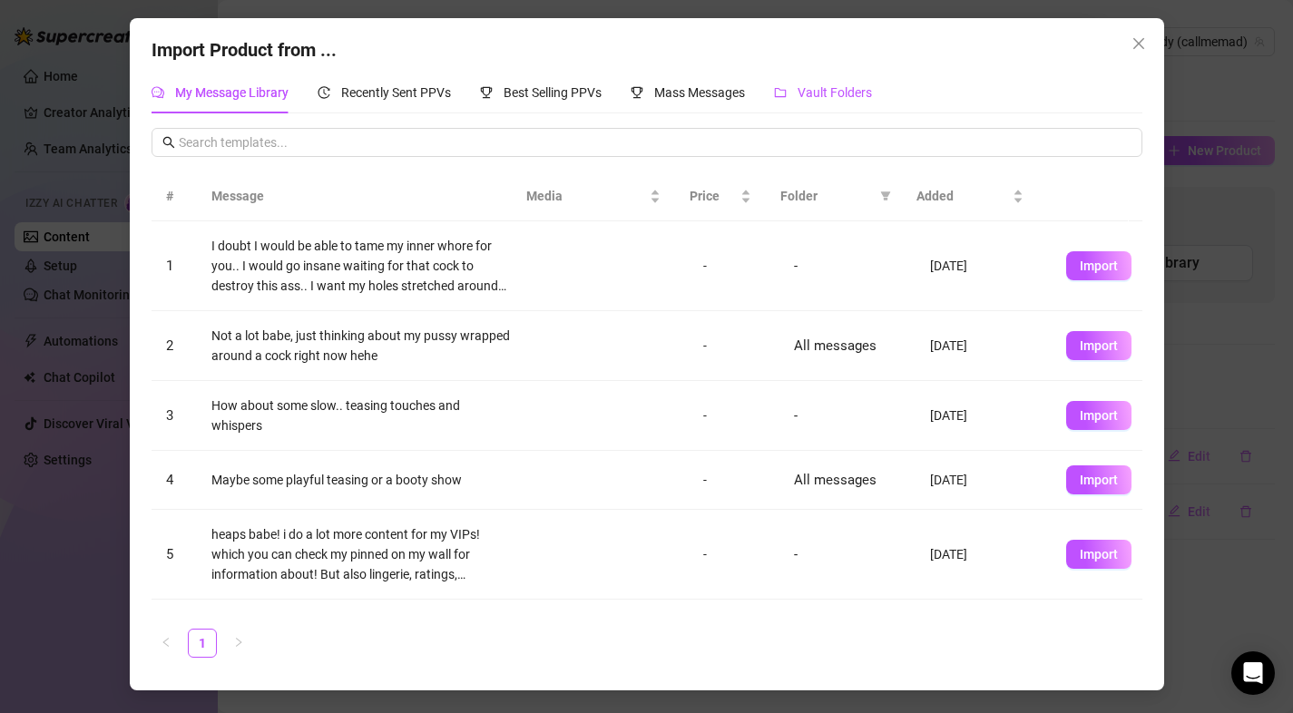
click at [845, 93] on span "Vault Folders" at bounding box center [834, 92] width 74 height 15
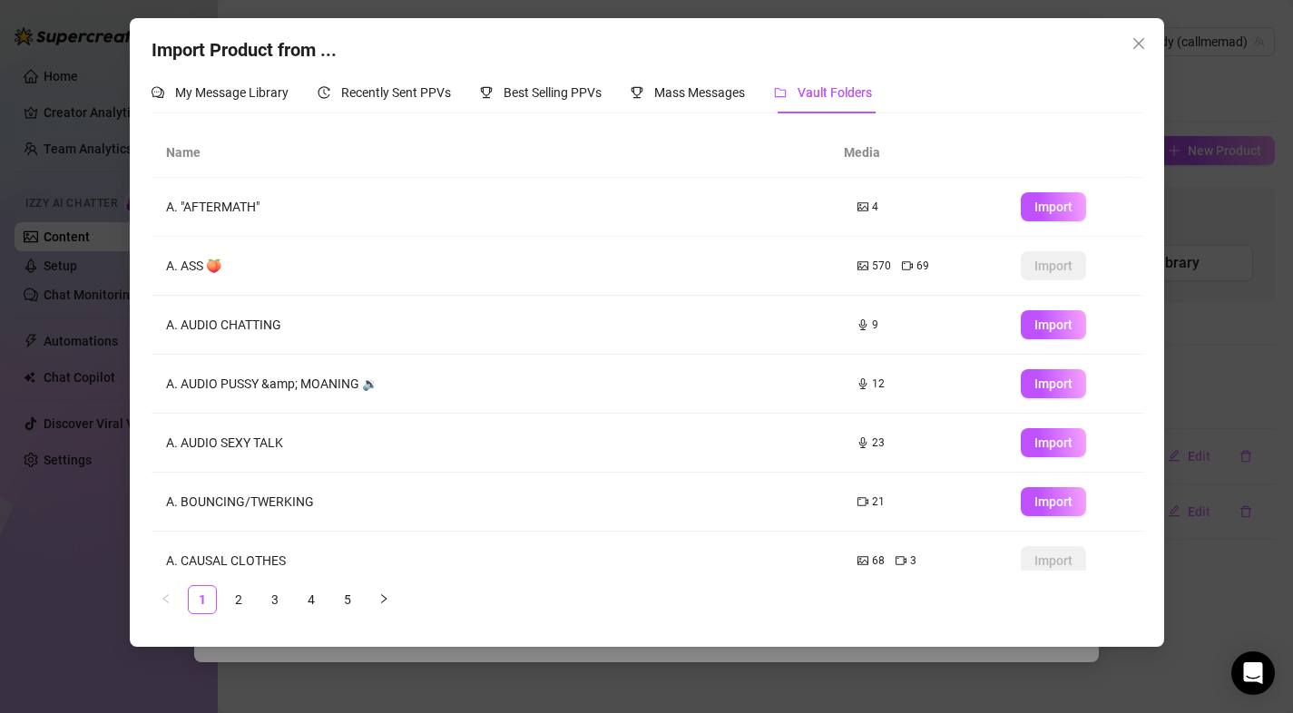
click at [294, 605] on ul "1 2 3 4 5" at bounding box center [647, 599] width 991 height 29
click at [287, 604] on link "3" at bounding box center [274, 599] width 27 height 27
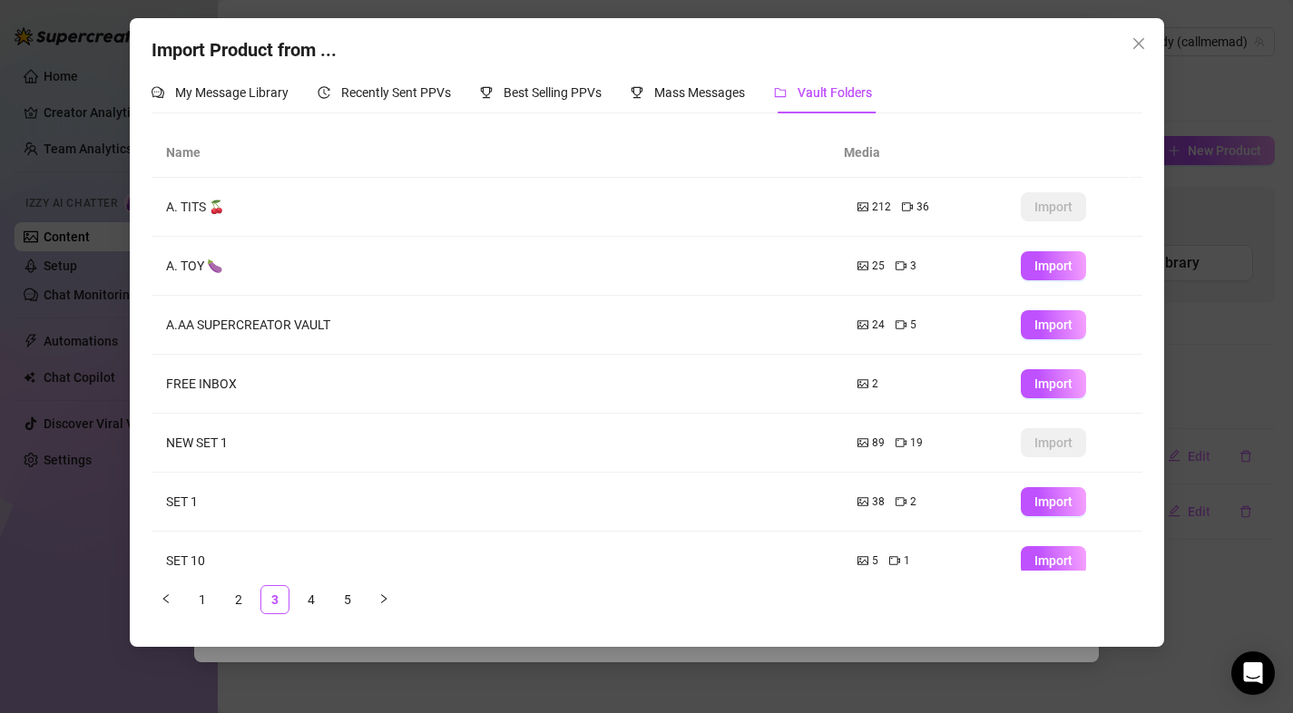
click at [304, 322] on td "A.AA SUPERCREATOR VAULT" at bounding box center [497, 325] width 691 height 59
click at [1066, 328] on button "Import" at bounding box center [1053, 324] width 65 height 29
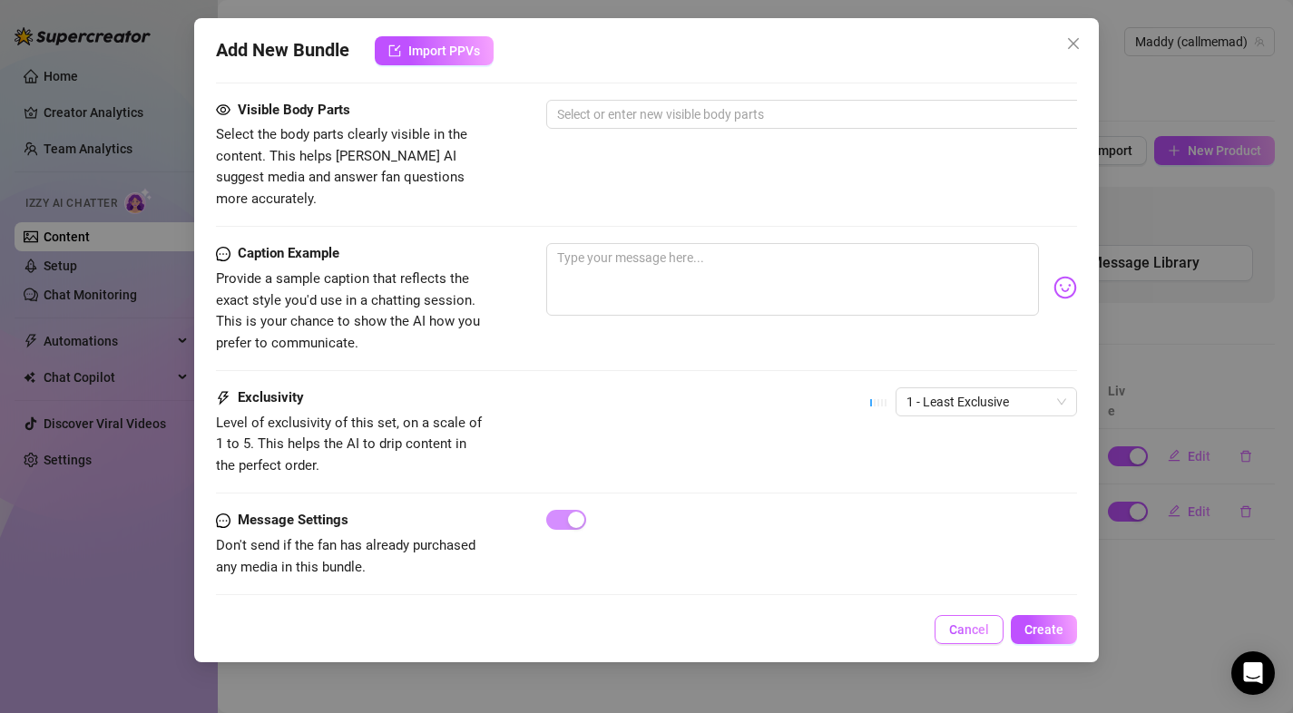
click at [968, 634] on span "Cancel" at bounding box center [969, 629] width 40 height 15
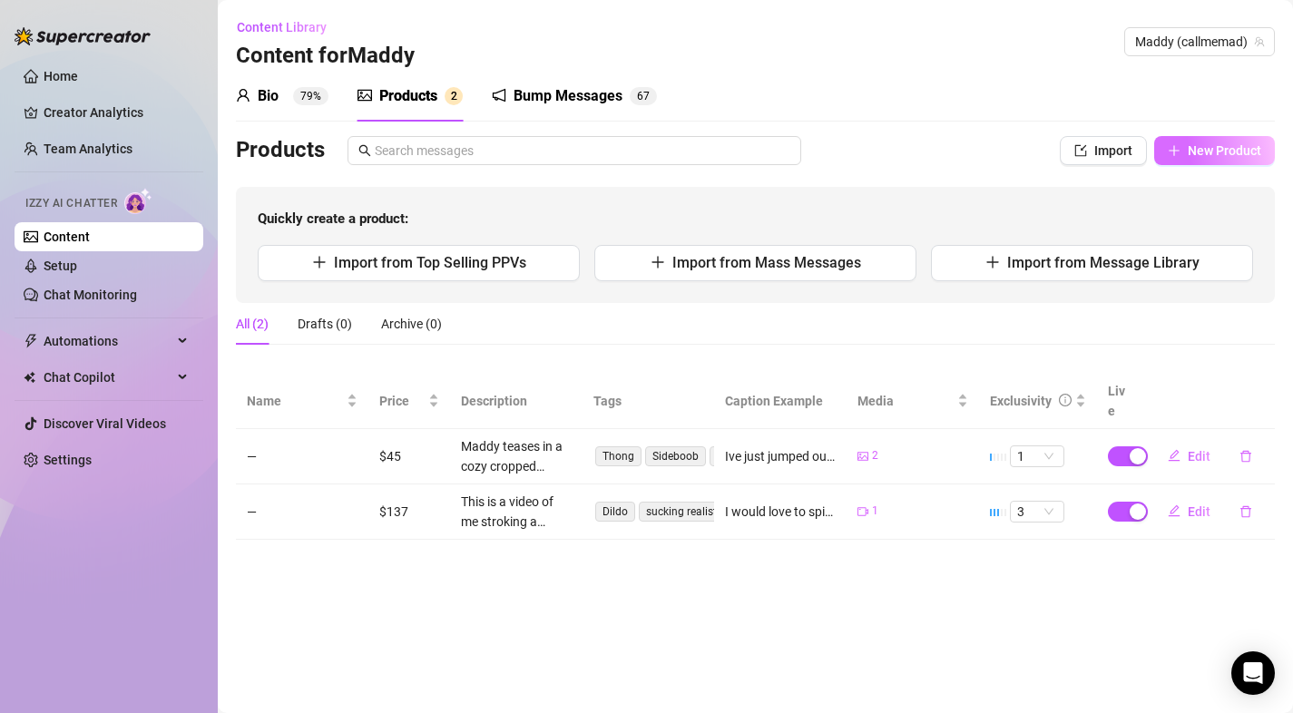
click at [1216, 143] on span "New Product" at bounding box center [1224, 150] width 73 height 15
type textarea "Type your message here..."
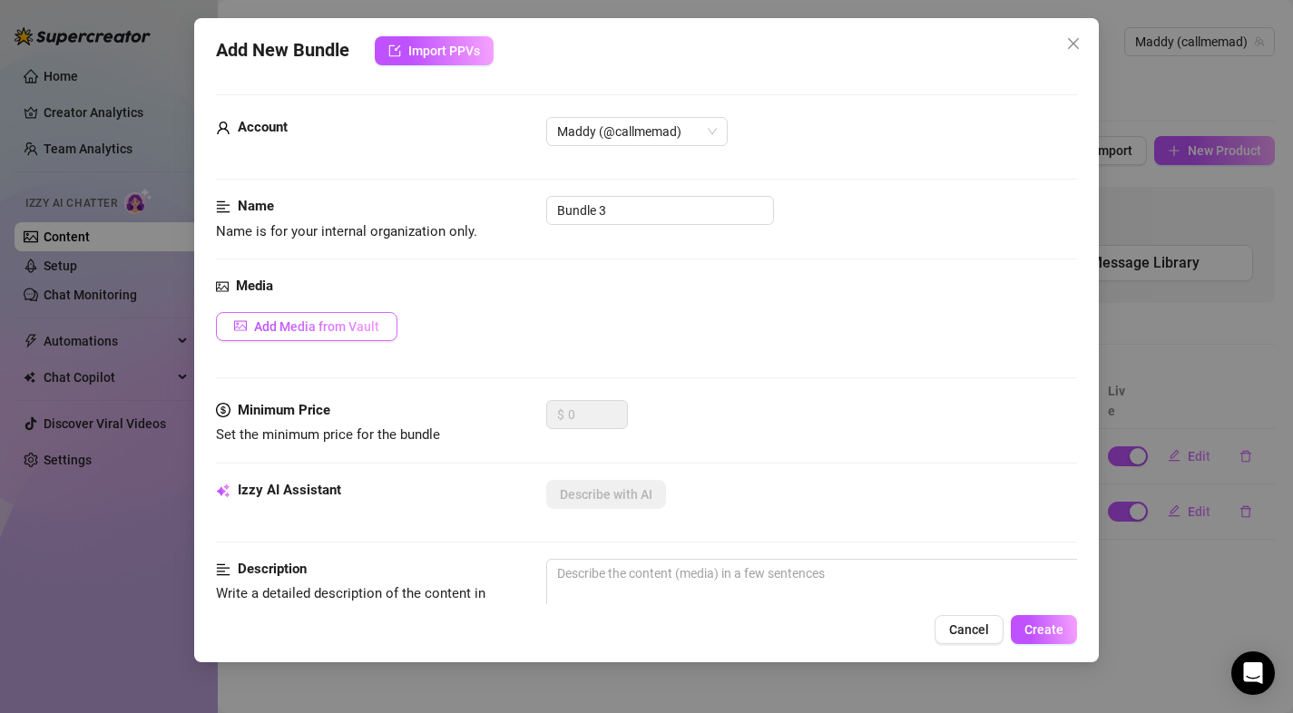
drag, startPoint x: 337, startPoint y: 310, endPoint x: 340, endPoint y: 331, distance: 21.0
click at [337, 312] on div "Media Add Media from Vault" at bounding box center [647, 338] width 862 height 124
click at [341, 340] on button "Add Media from Vault" at bounding box center [306, 326] width 181 height 29
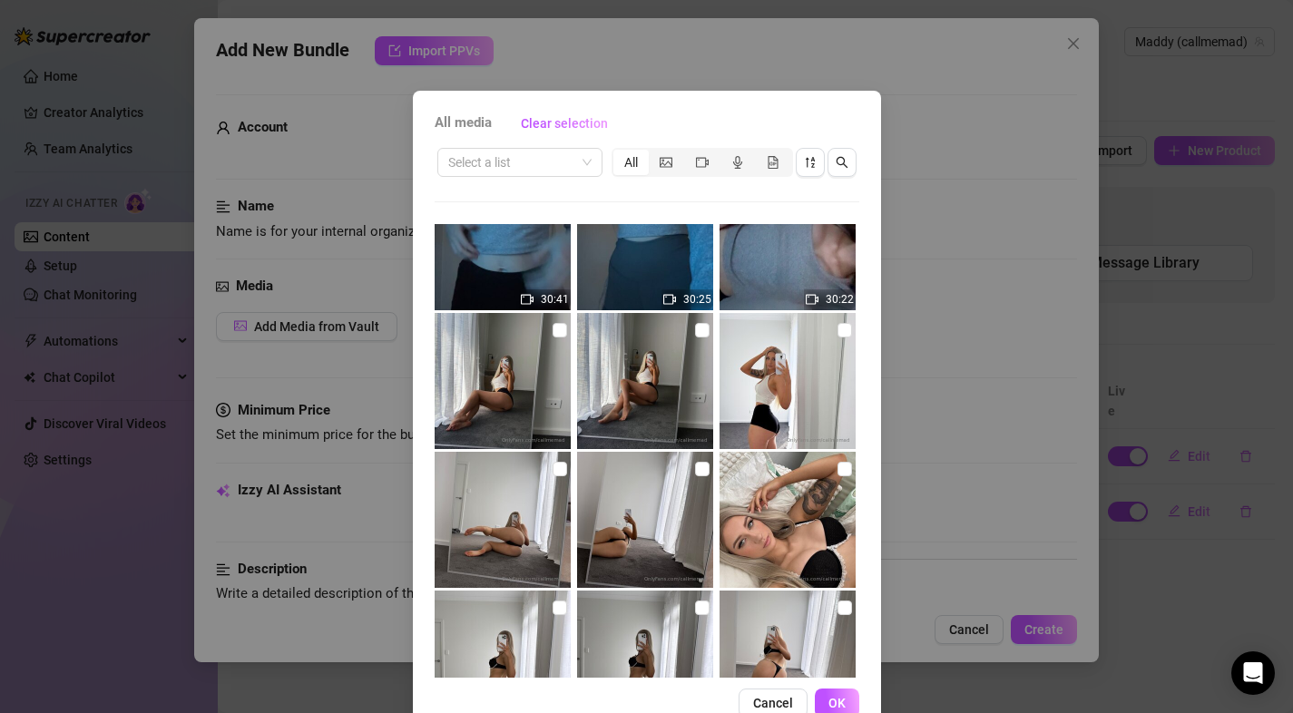
scroll to position [612, 0]
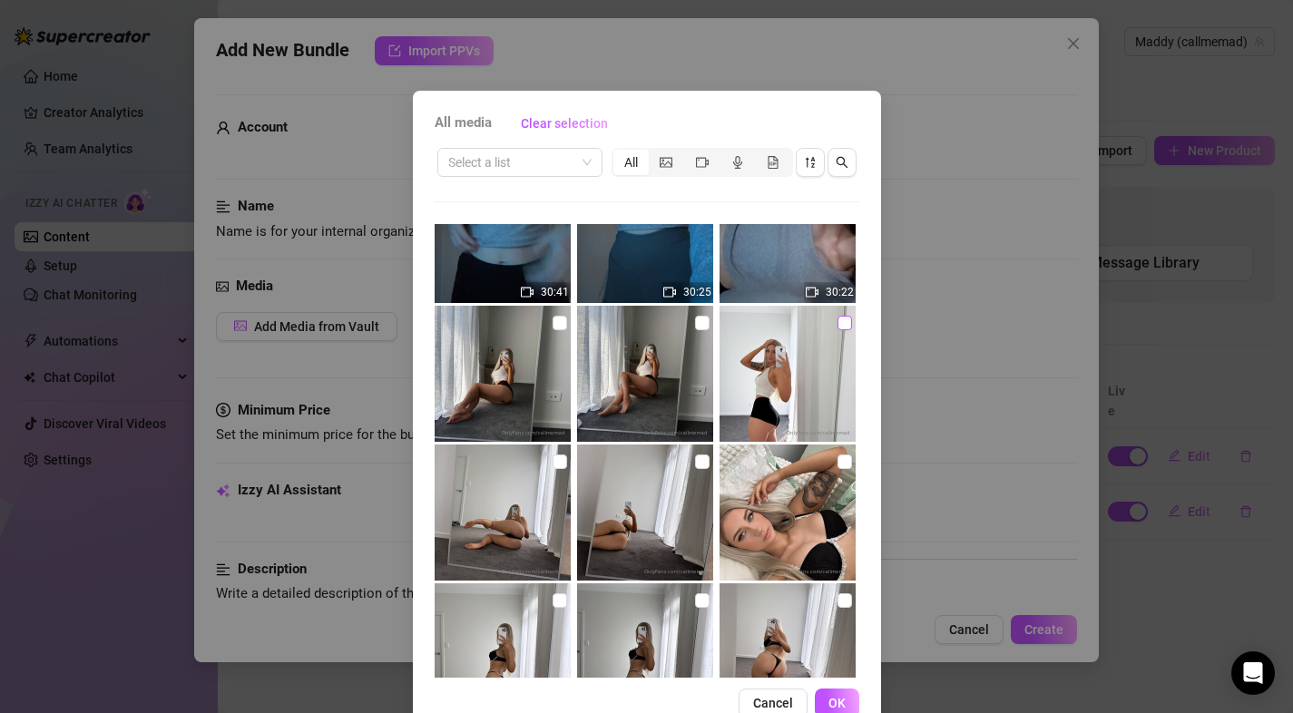
click at [837, 321] on input "checkbox" at bounding box center [844, 323] width 15 height 15
checkbox input "true"
click at [829, 700] on span "OK" at bounding box center [836, 703] width 17 height 15
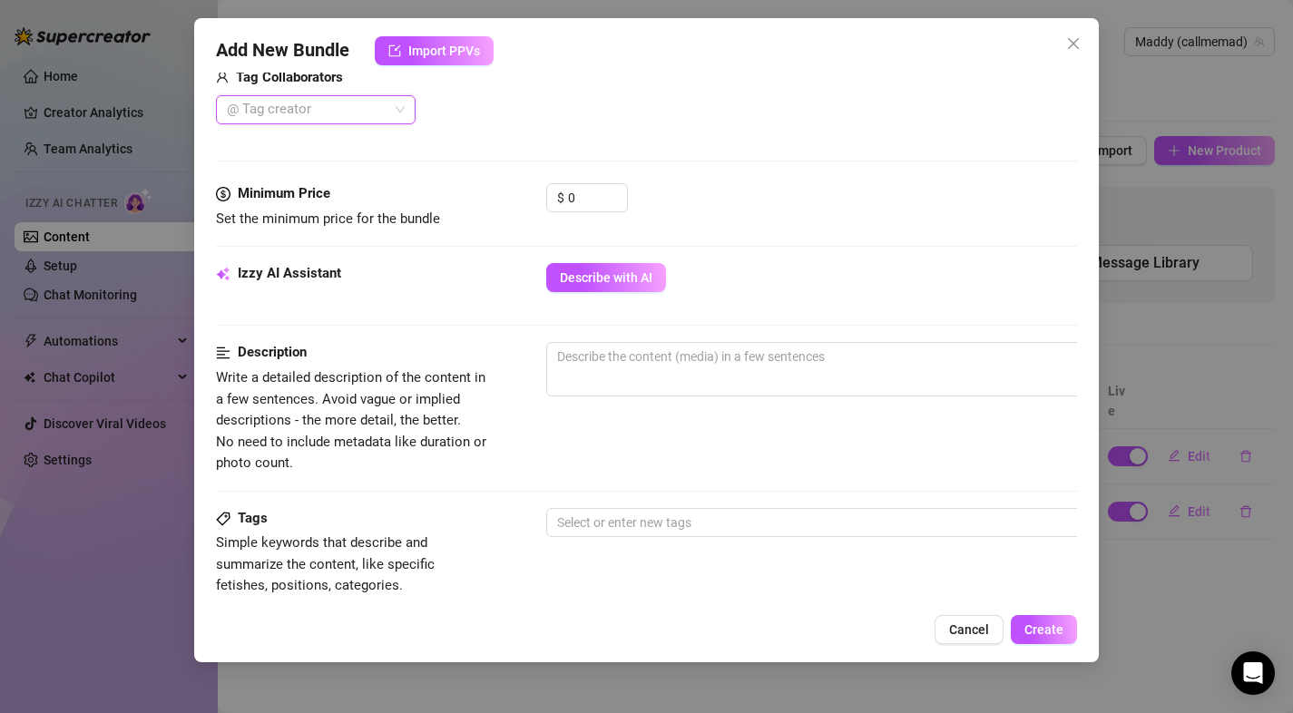
scroll to position [569, 0]
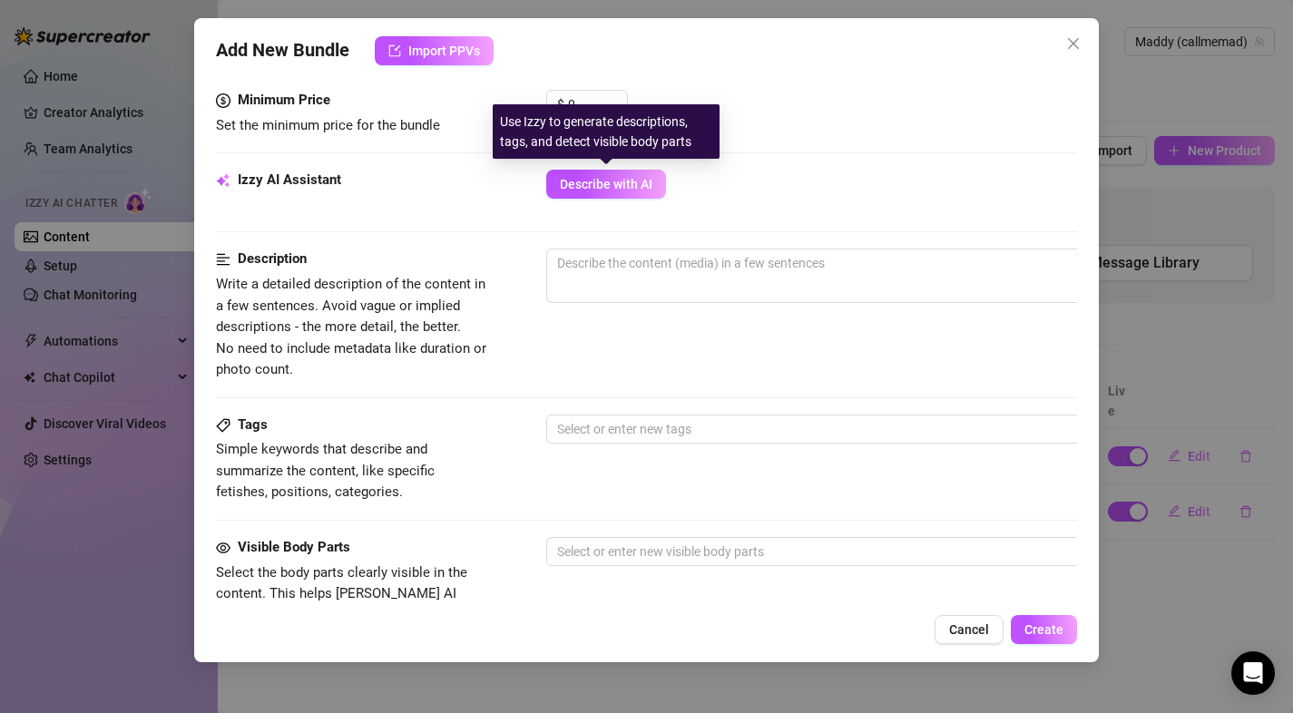
drag, startPoint x: 579, startPoint y: 181, endPoint x: 522, endPoint y: 256, distance: 94.5
click at [580, 181] on span "Describe with AI" at bounding box center [606, 184] width 93 height 15
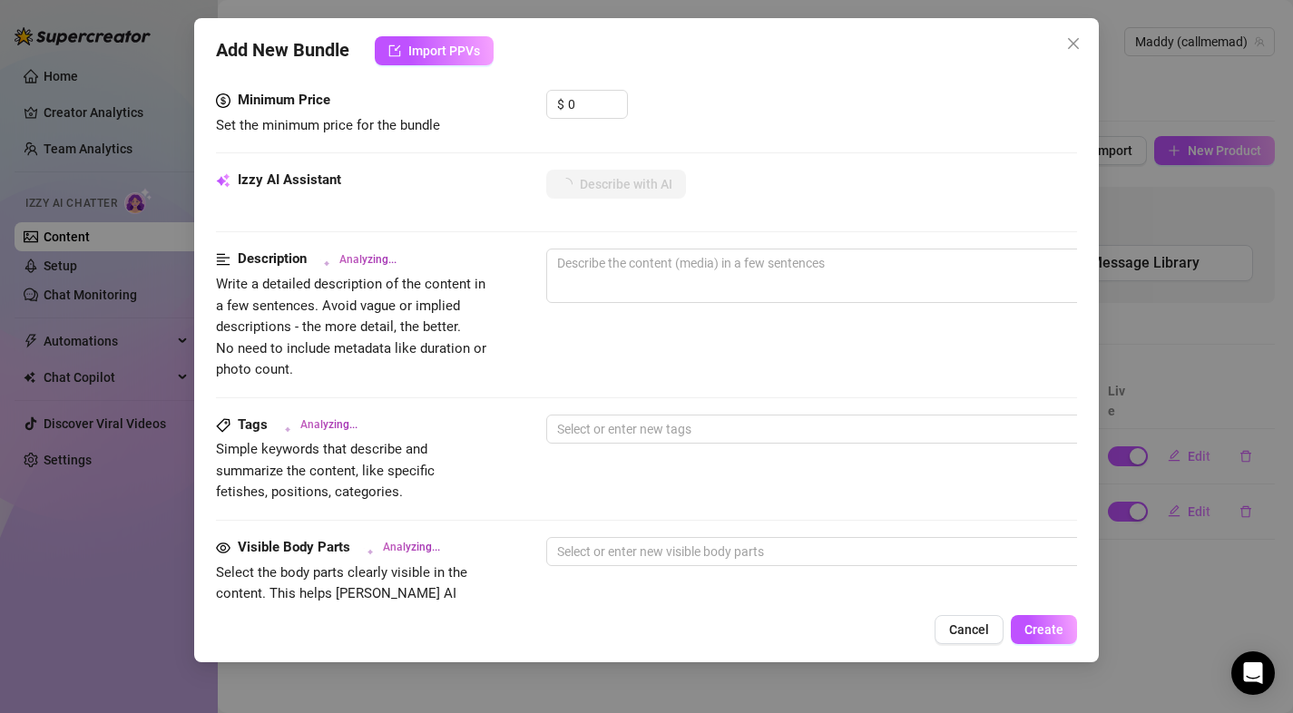
scroll to position [565, 0]
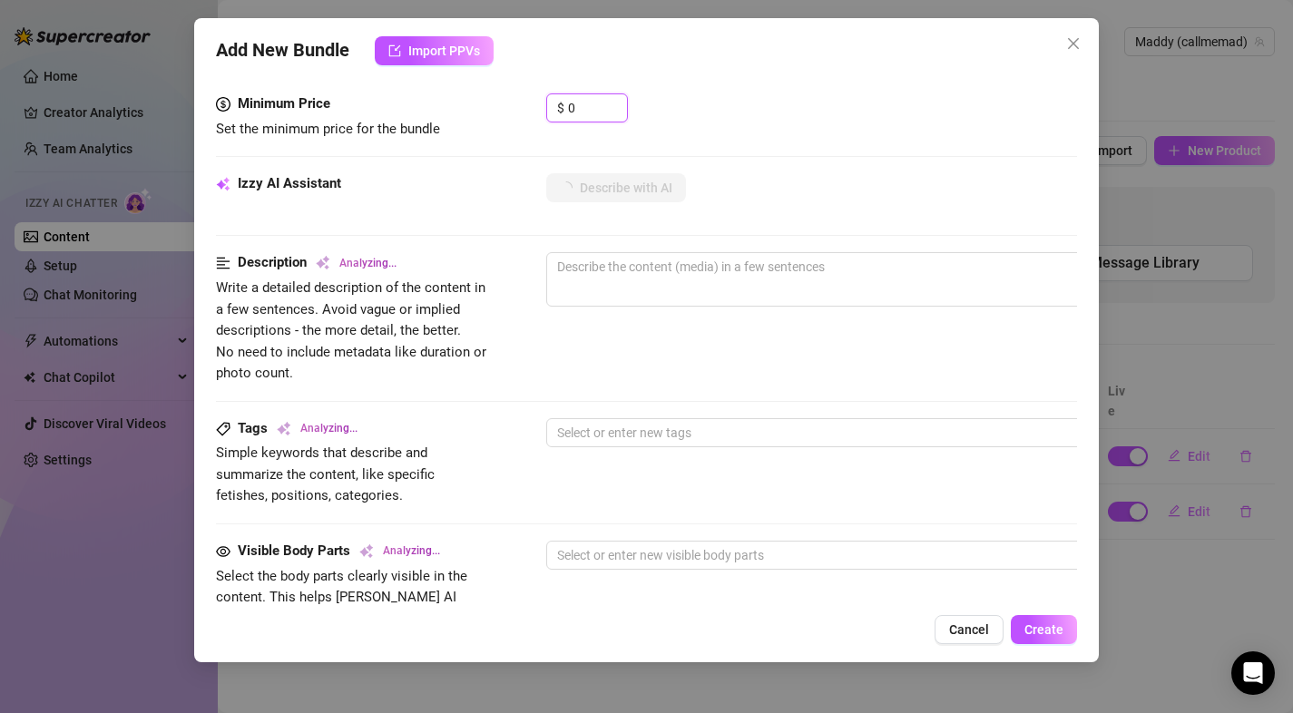
drag, startPoint x: 593, startPoint y: 106, endPoint x: 539, endPoint y: 112, distance: 54.8
click at [539, 112] on div "Minimum Price Set the minimum price for the bundle $ 0" at bounding box center [647, 116] width 862 height 46
type input "15"
type textarea "Maddy"
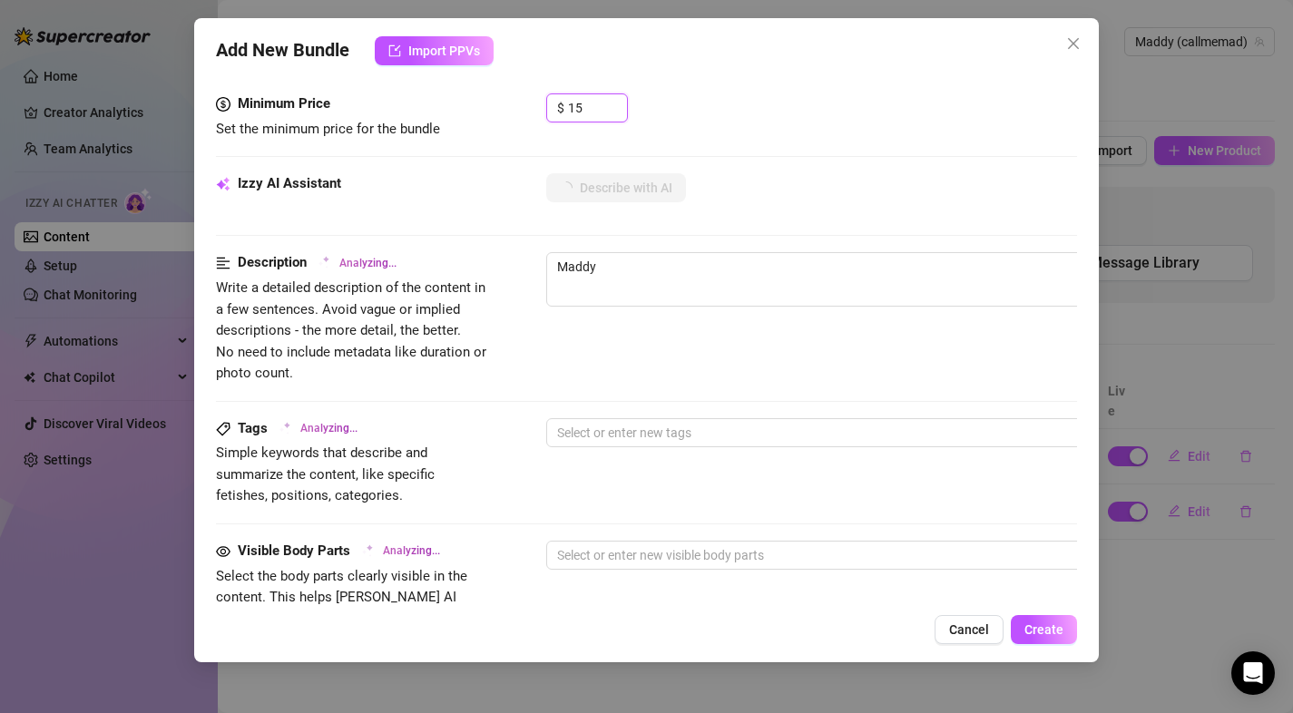
type textarea "Maddy poses"
type textarea "[PERSON_NAME] poses in"
type textarea "[PERSON_NAME] poses in front"
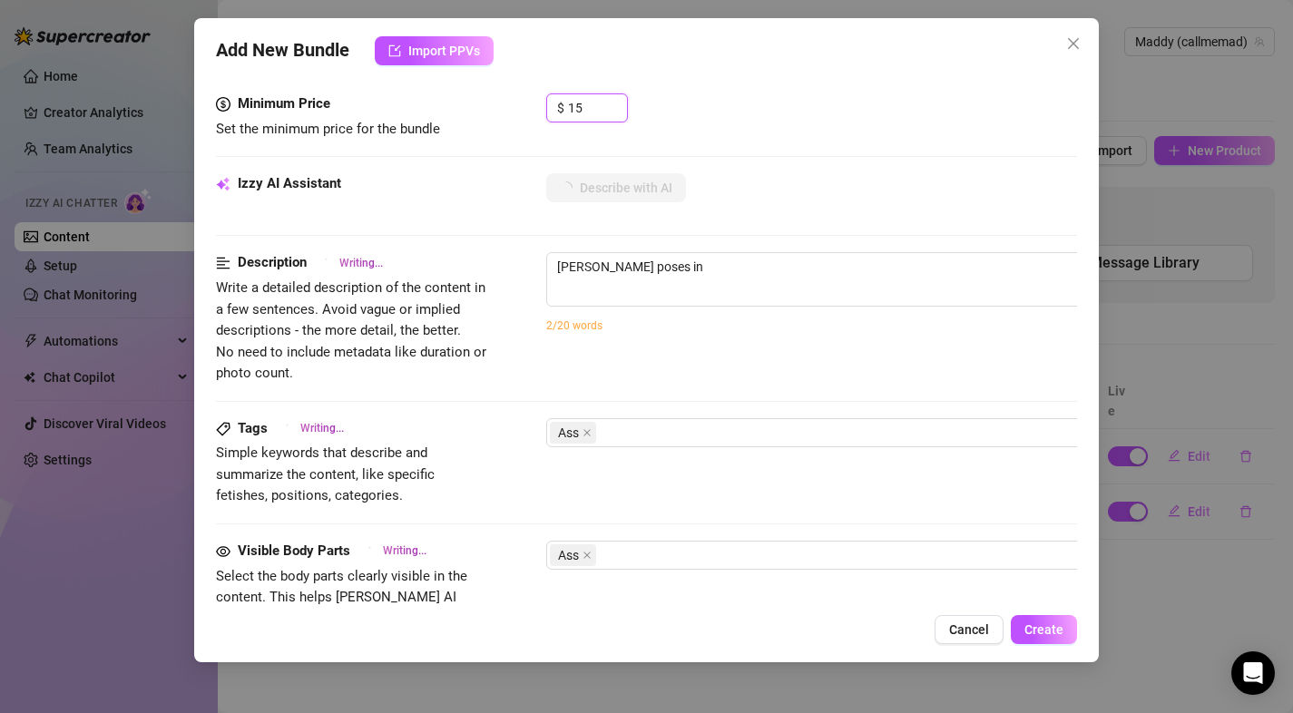
type textarea "[PERSON_NAME] poses in front"
type textarea "[PERSON_NAME] poses in front of"
type textarea "[PERSON_NAME] poses in front of a"
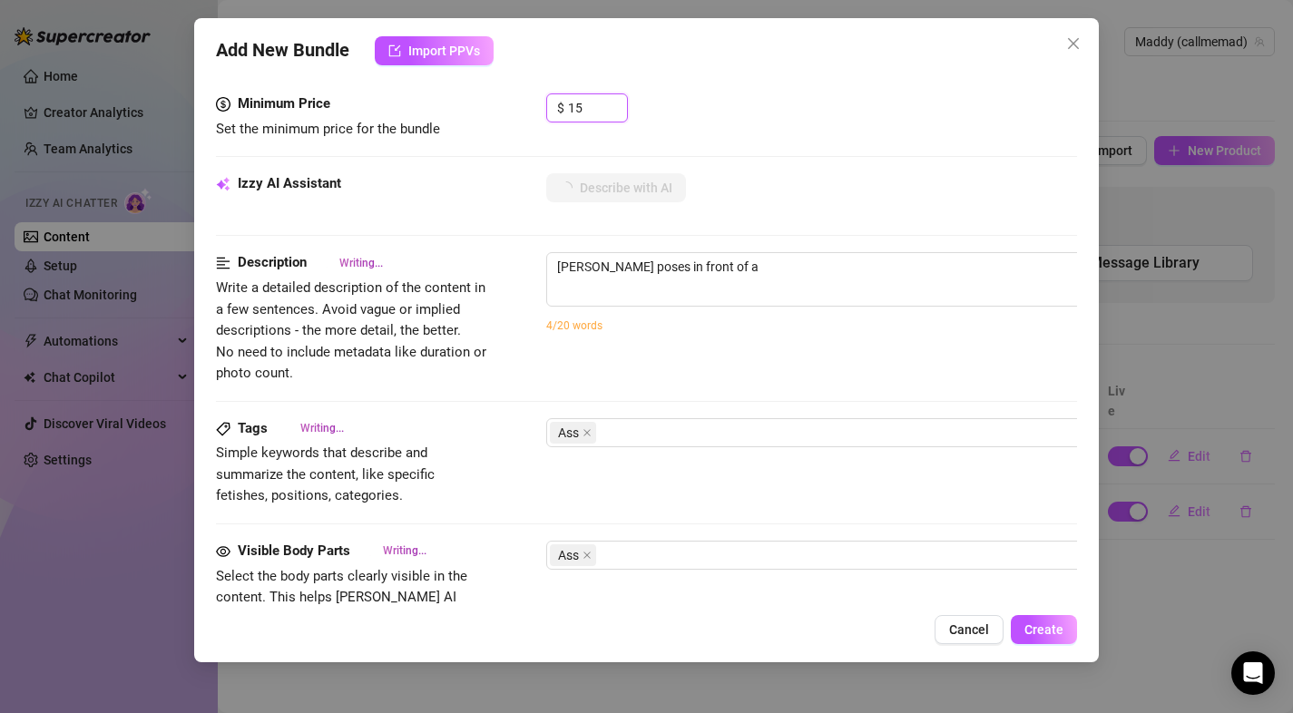
type textarea "[PERSON_NAME] poses in front of a mirror"
type textarea "[PERSON_NAME] poses in front of a mirror wearing"
type textarea "[PERSON_NAME] poses in front of a mirror wearing a"
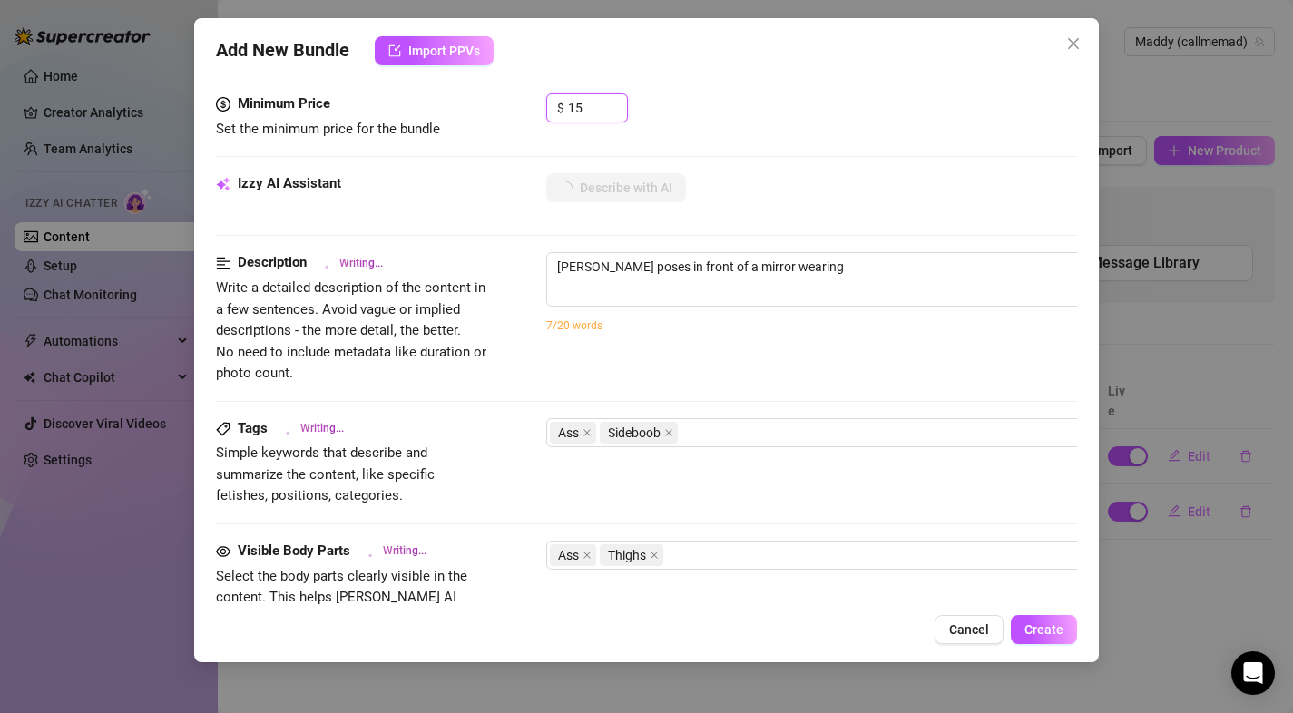
type textarea "[PERSON_NAME] poses in front of a mirror wearing a"
type textarea "[PERSON_NAME] poses in front of a mirror wearing a tight"
type textarea "[PERSON_NAME] poses in front of a mirror wearing a tight white"
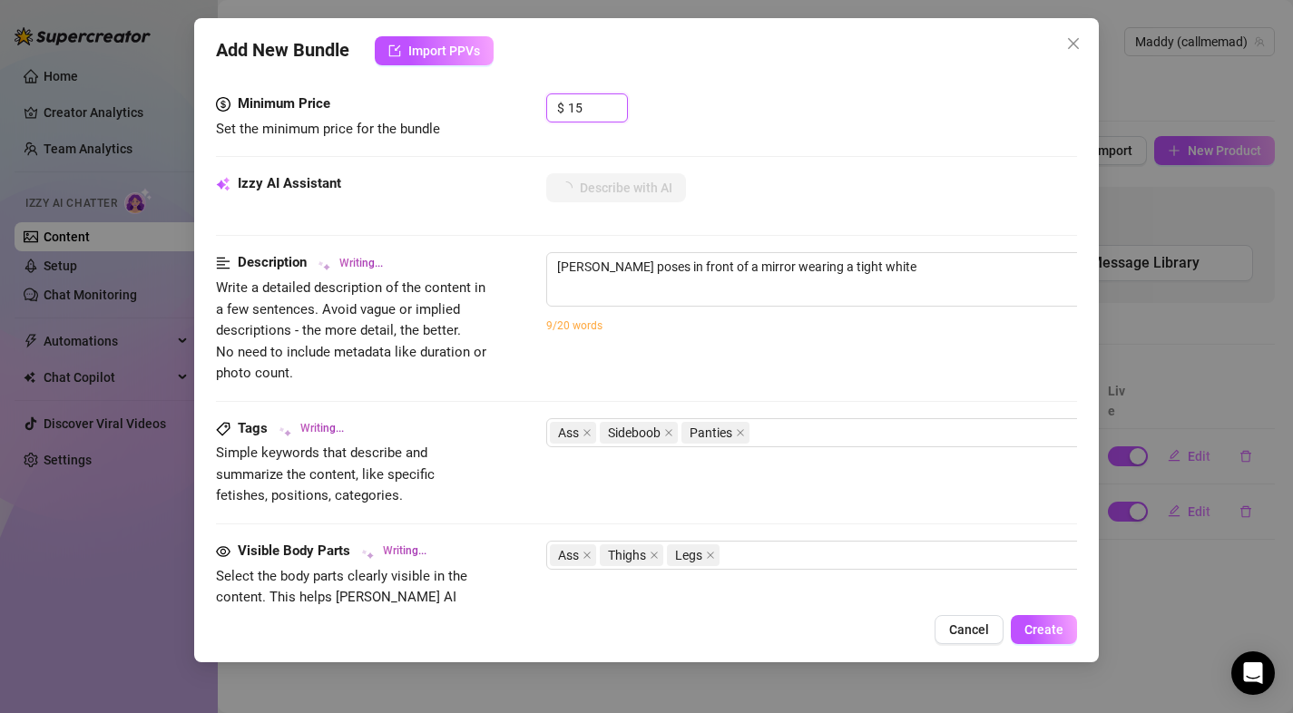
type textarea "[PERSON_NAME] poses in front of a mirror wearing a tight white crop"
type textarea "[PERSON_NAME] poses in front of a mirror wearing a tight white crop top"
type textarea "[PERSON_NAME] poses in front of a mirror wearing a tight white crop top and"
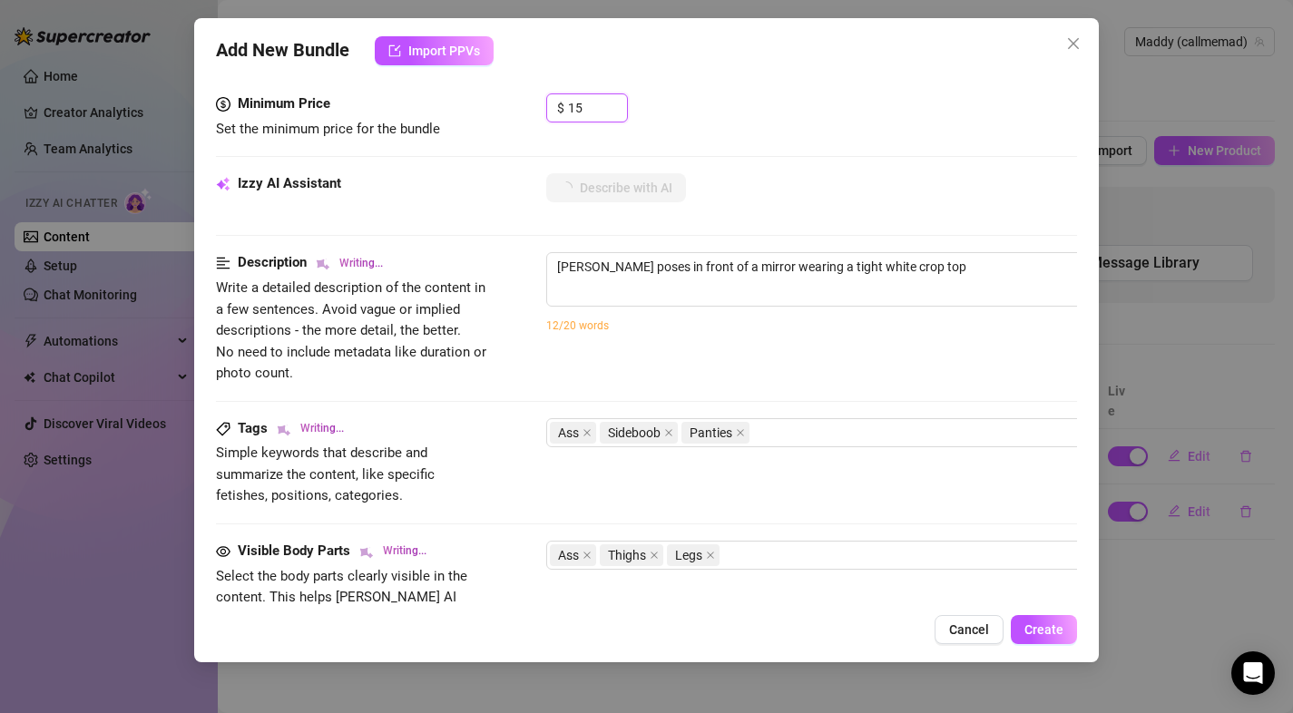
type textarea "[PERSON_NAME] poses in front of a mirror wearing a tight white crop top and"
type textarea "[PERSON_NAME] poses in front of a mirror wearing a tight white crop top and hig…"
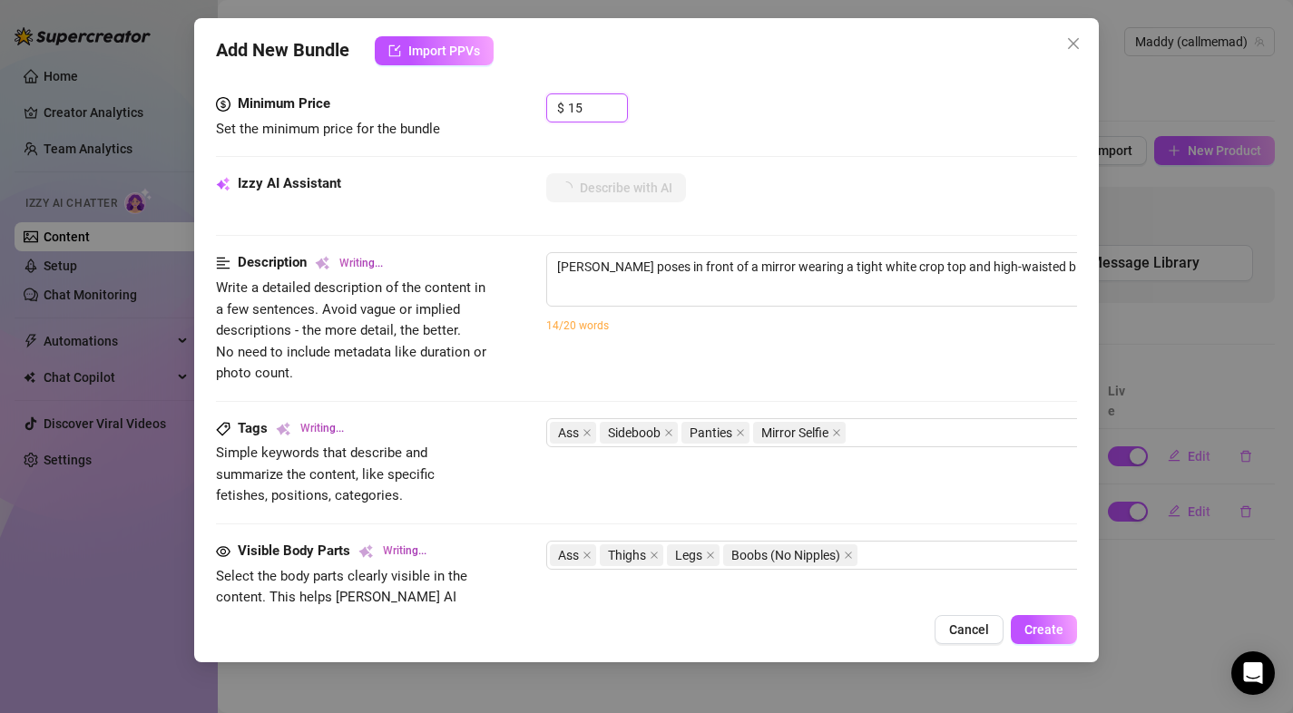
type input "15"
click at [451, 256] on div "Description Writing..." at bounding box center [352, 263] width 272 height 22
type textarea "[PERSON_NAME] poses in front of a mirror wearing a tight white crop top and hig…"
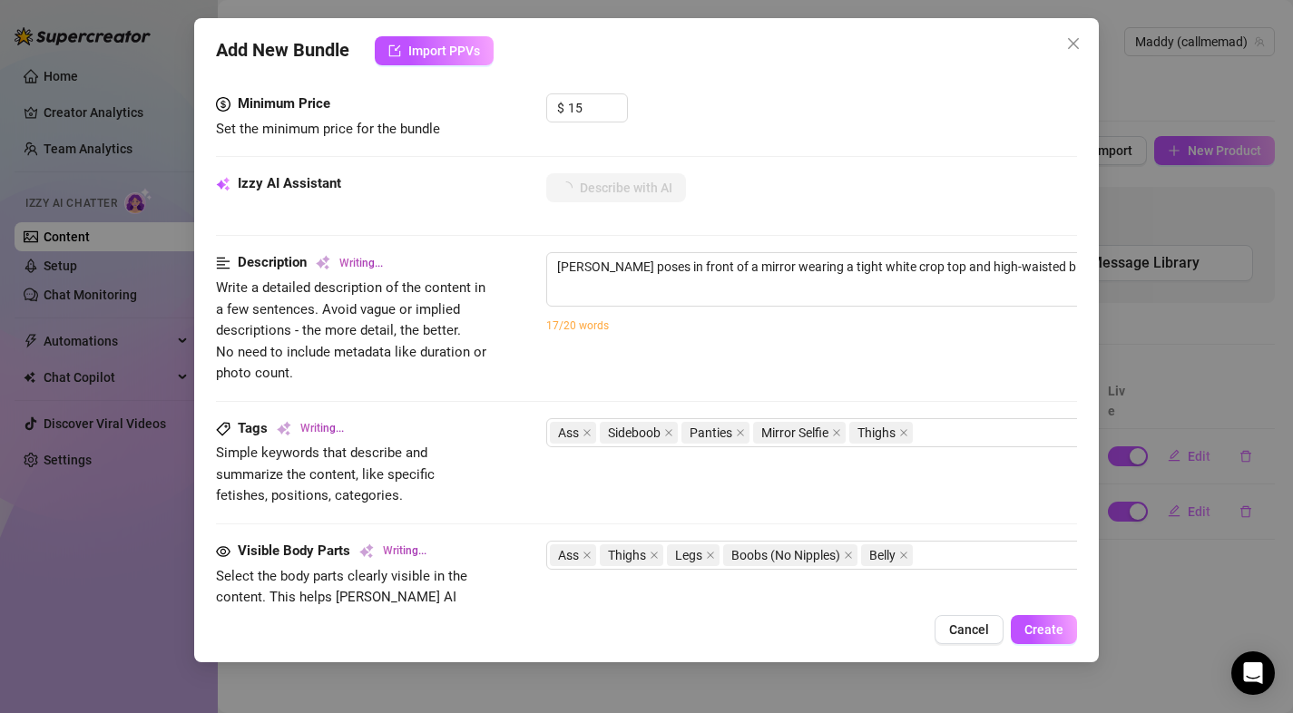
type textarea "[PERSON_NAME] poses in front of a mirror wearing a tight white crop top and hig…"
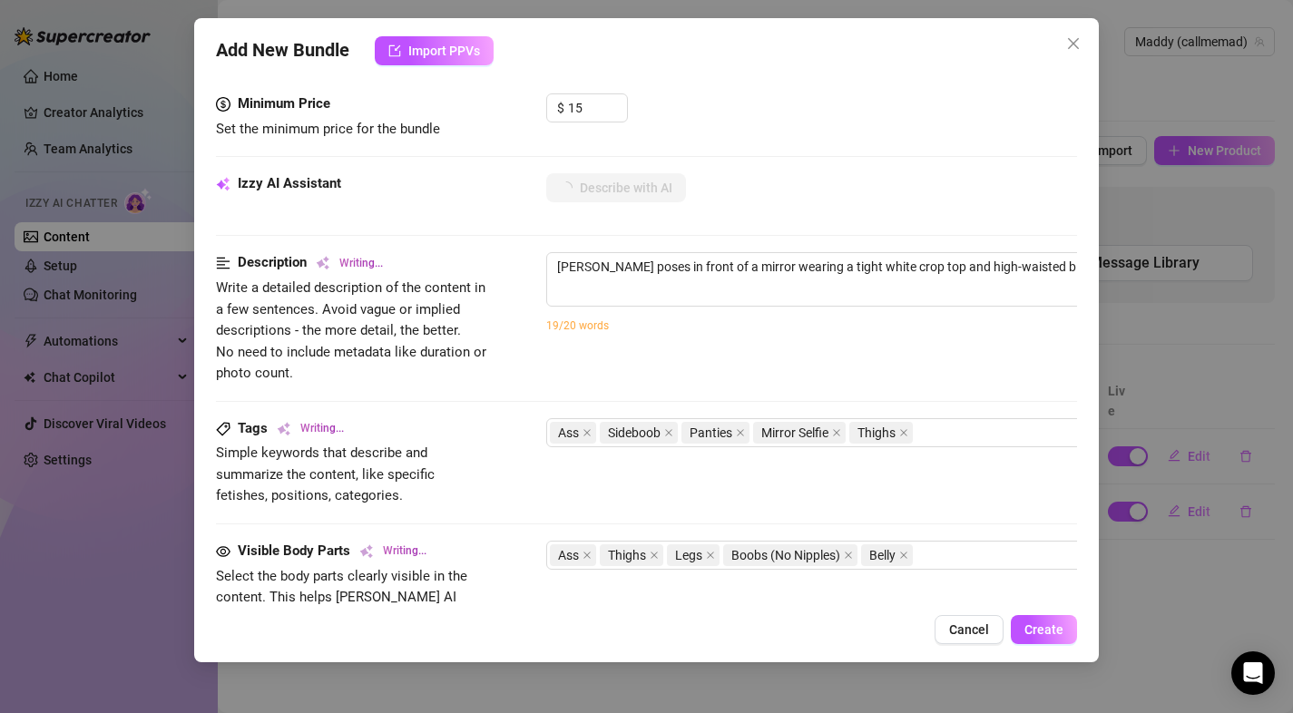
type textarea "[PERSON_NAME] poses in front of a mirror wearing a tight white crop top and hig…"
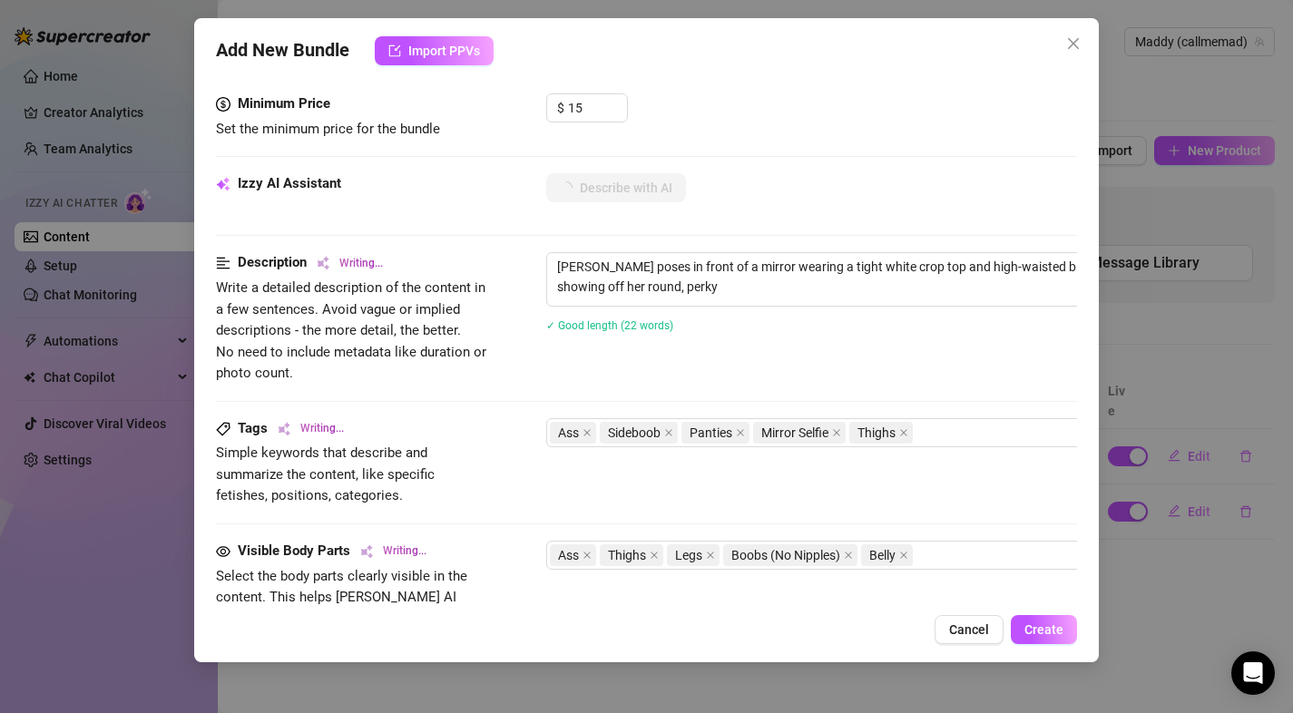
type textarea "[PERSON_NAME] poses in front of a mirror wearing a tight white crop top and hig…"
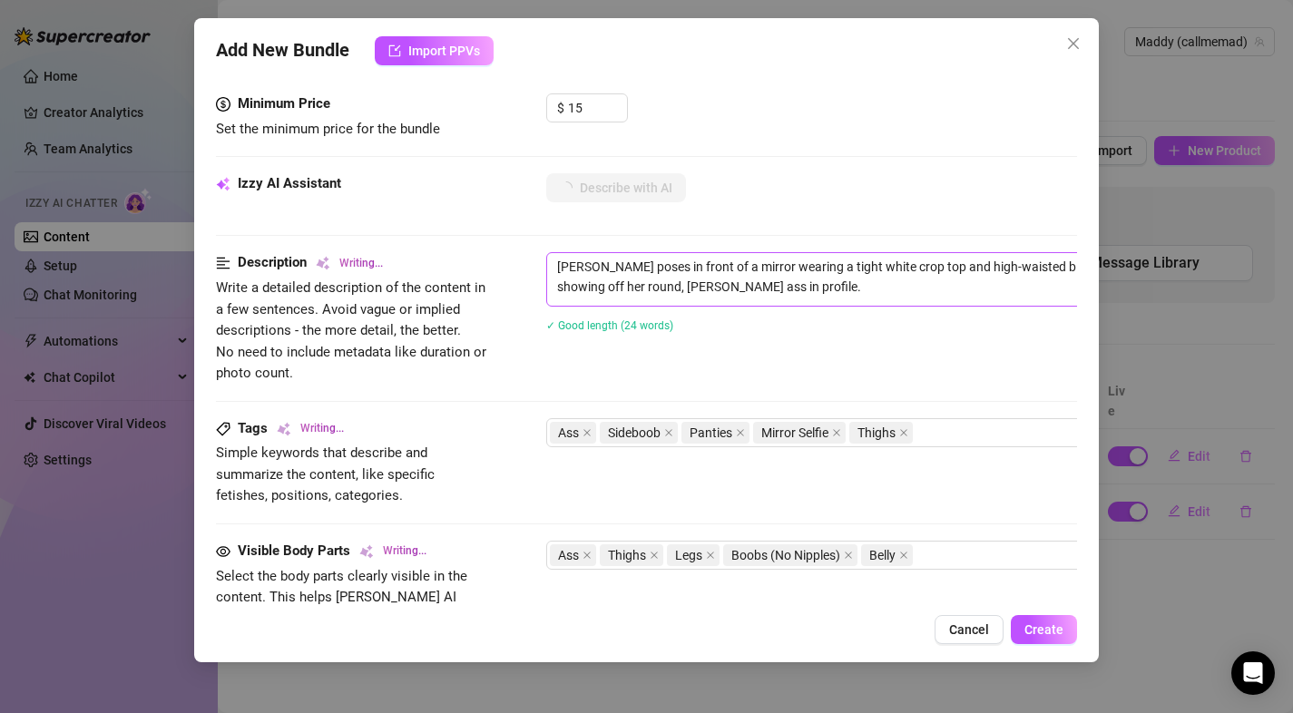
type textarea "[PERSON_NAME] poses in front of a mirror wearing a tight white crop top and hig…"
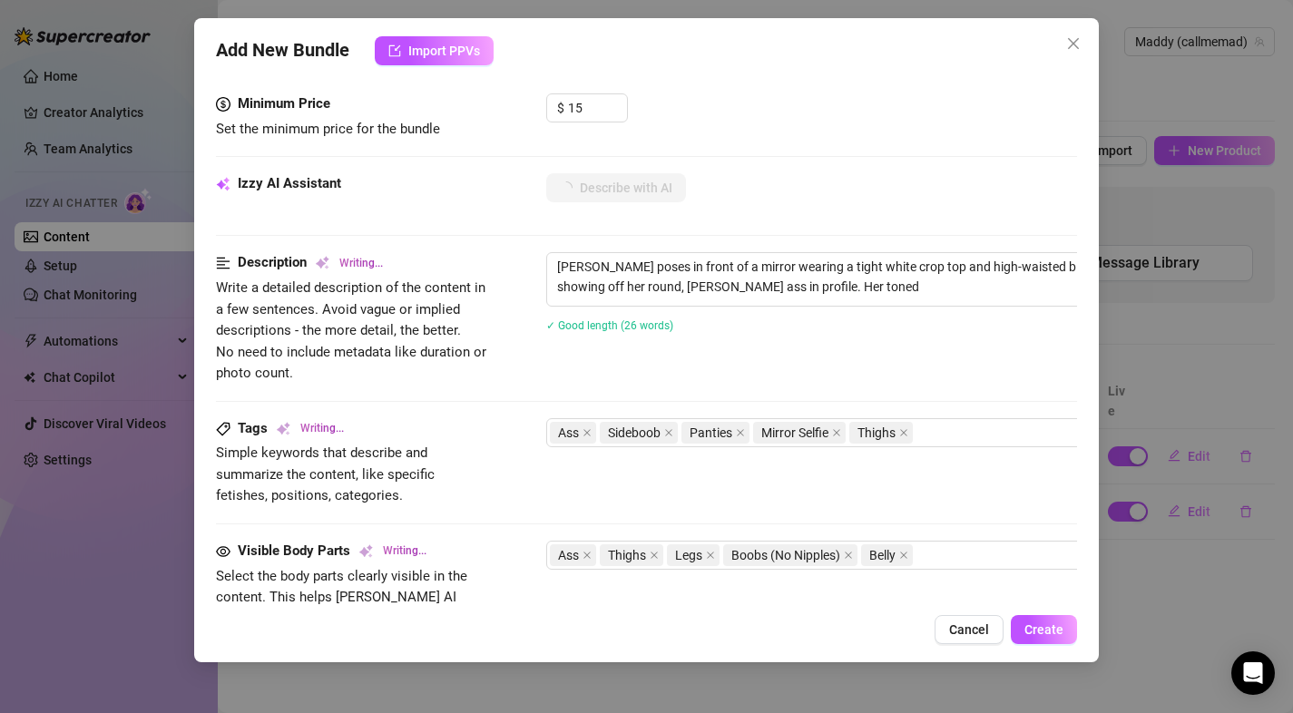
type textarea "[PERSON_NAME] poses in front of a mirror wearing a tight white crop top and hig…"
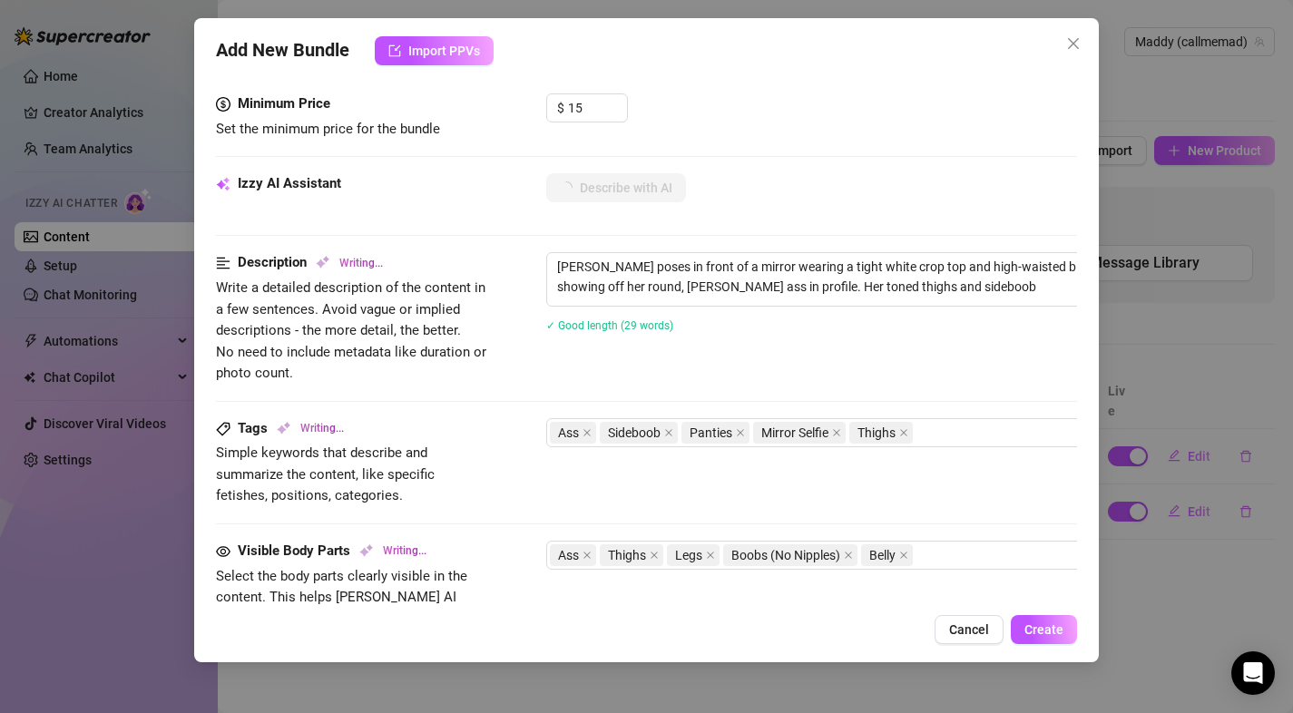
type textarea "[PERSON_NAME] poses in front of a mirror wearing a tight white crop top and hig…"
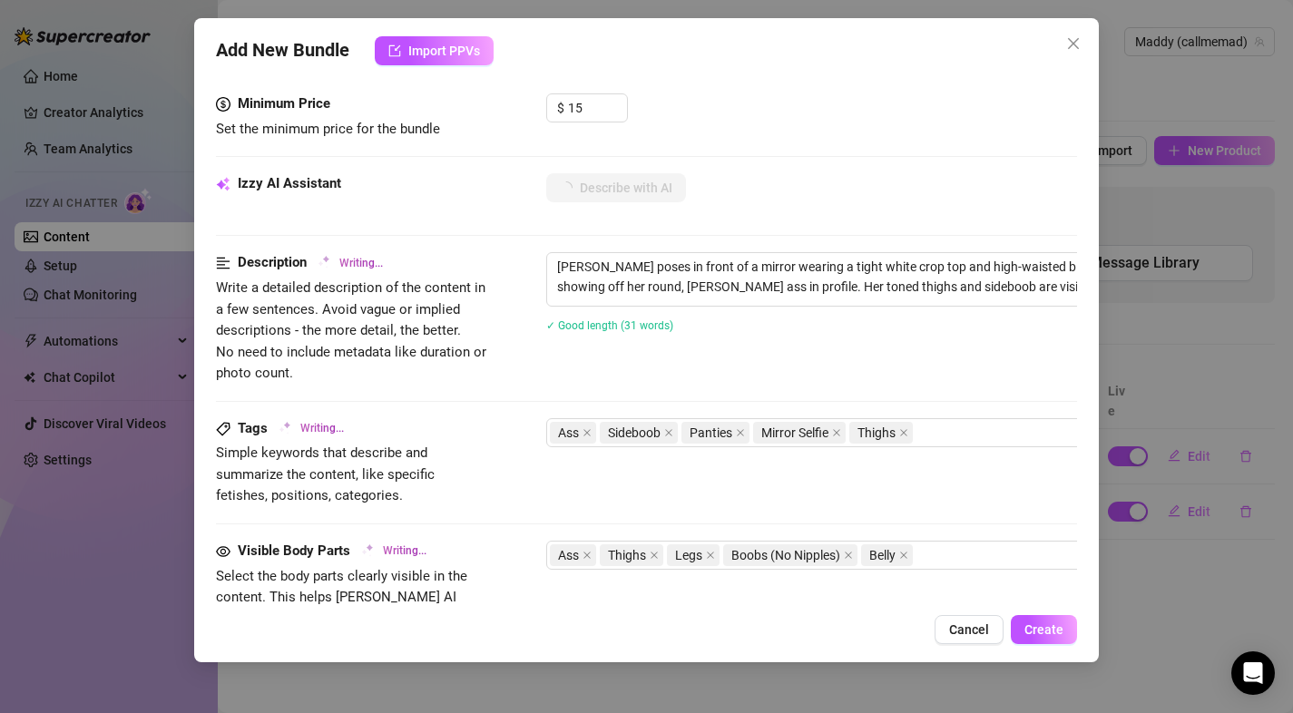
type textarea "[PERSON_NAME] poses in front of a mirror wearing a tight white crop top and hig…"
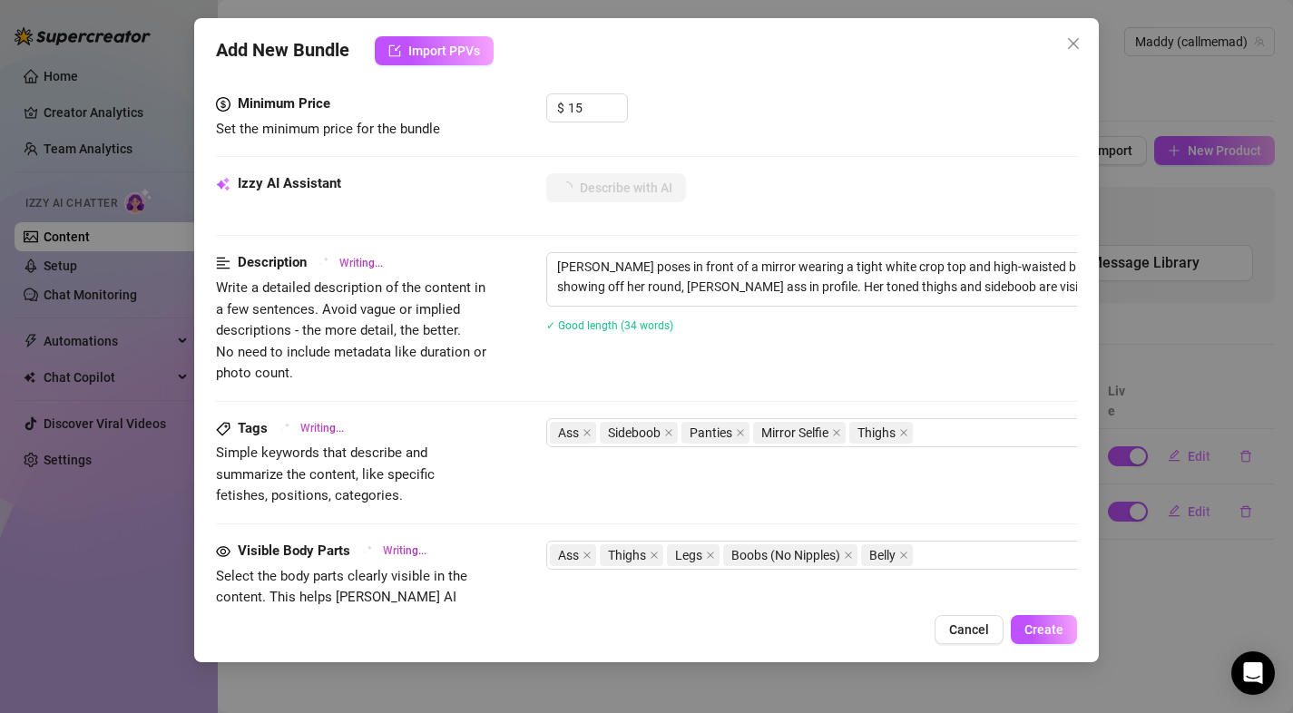
type textarea "[PERSON_NAME] poses in front of a mirror wearing a tight white crop top and hig…"
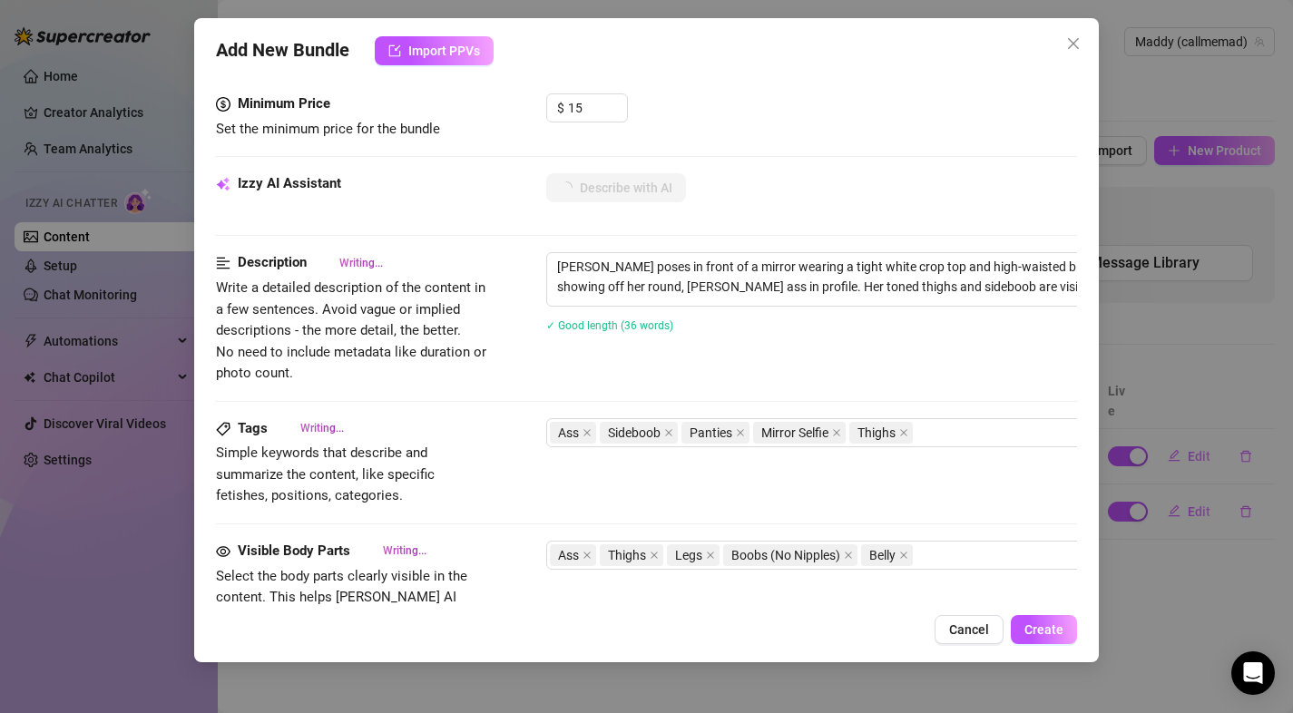
type textarea "[PERSON_NAME] poses in front of a mirror wearing a tight white crop top and hig…"
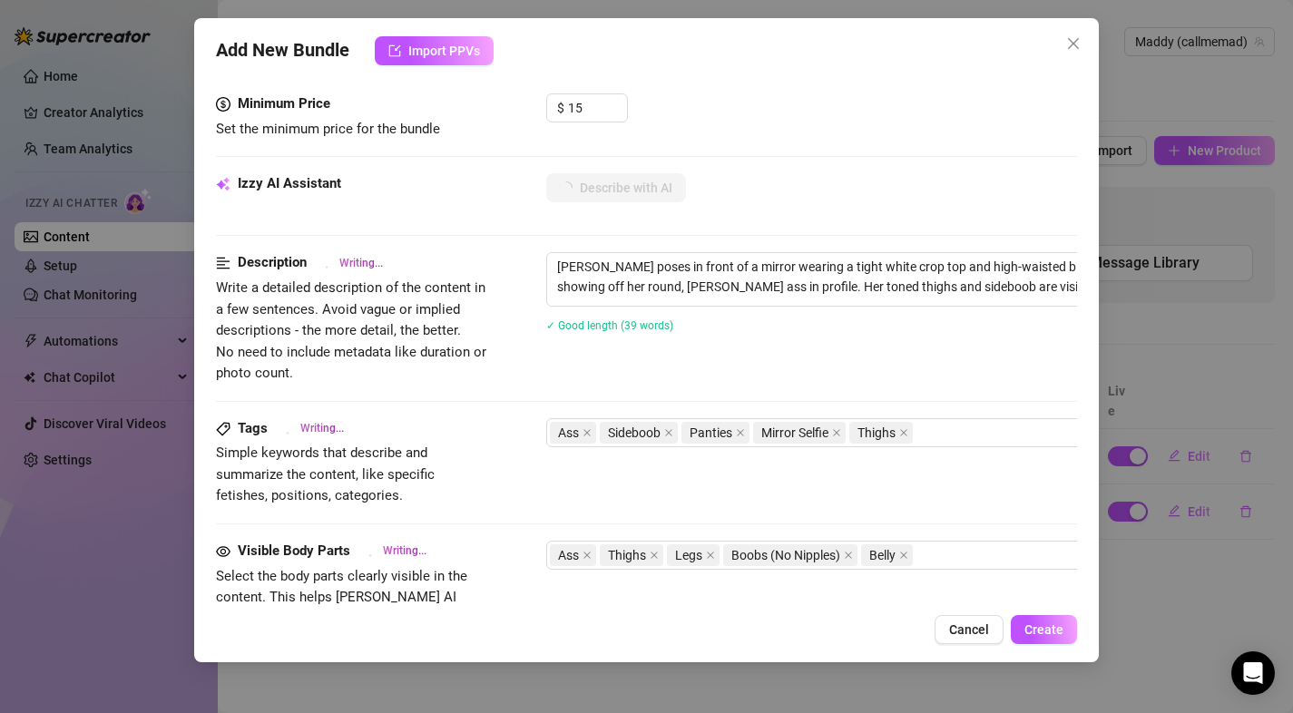
type textarea "[PERSON_NAME] poses in front of a mirror wearing a tight white crop top and hig…"
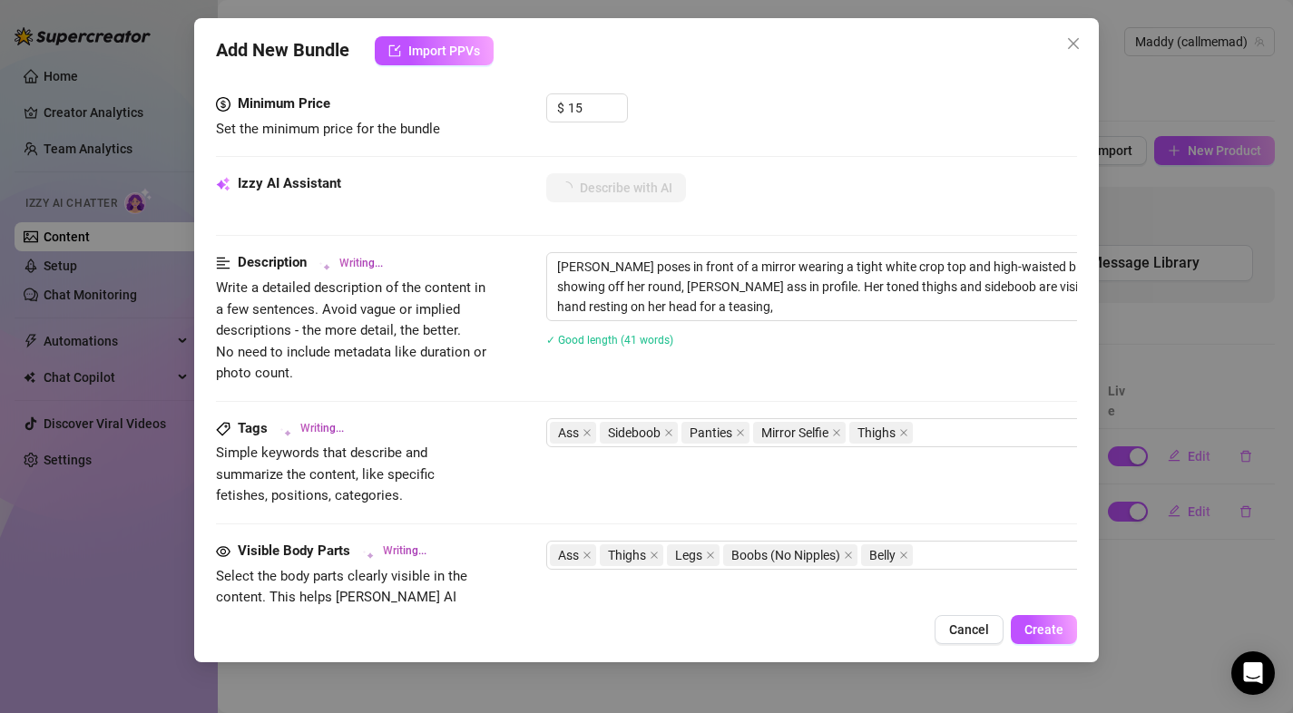
type textarea "[PERSON_NAME] poses in front of a mirror wearing a tight white crop top and hig…"
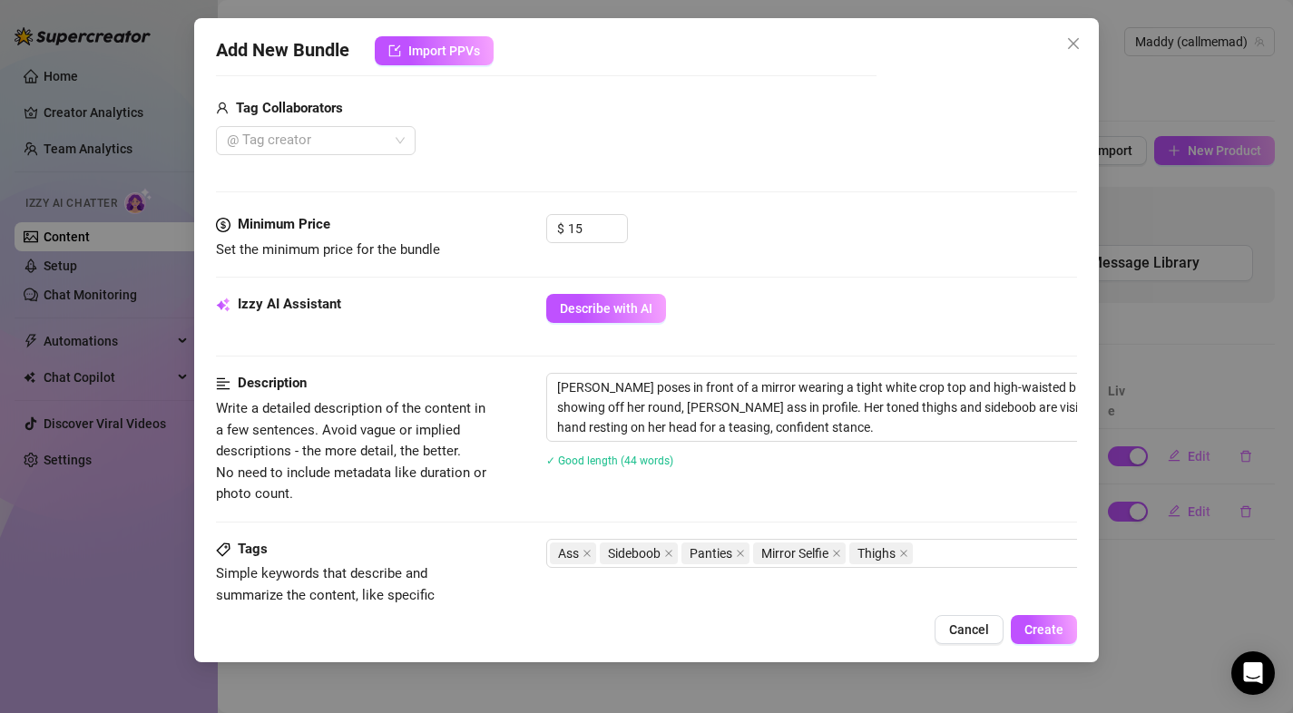
scroll to position [524, 0]
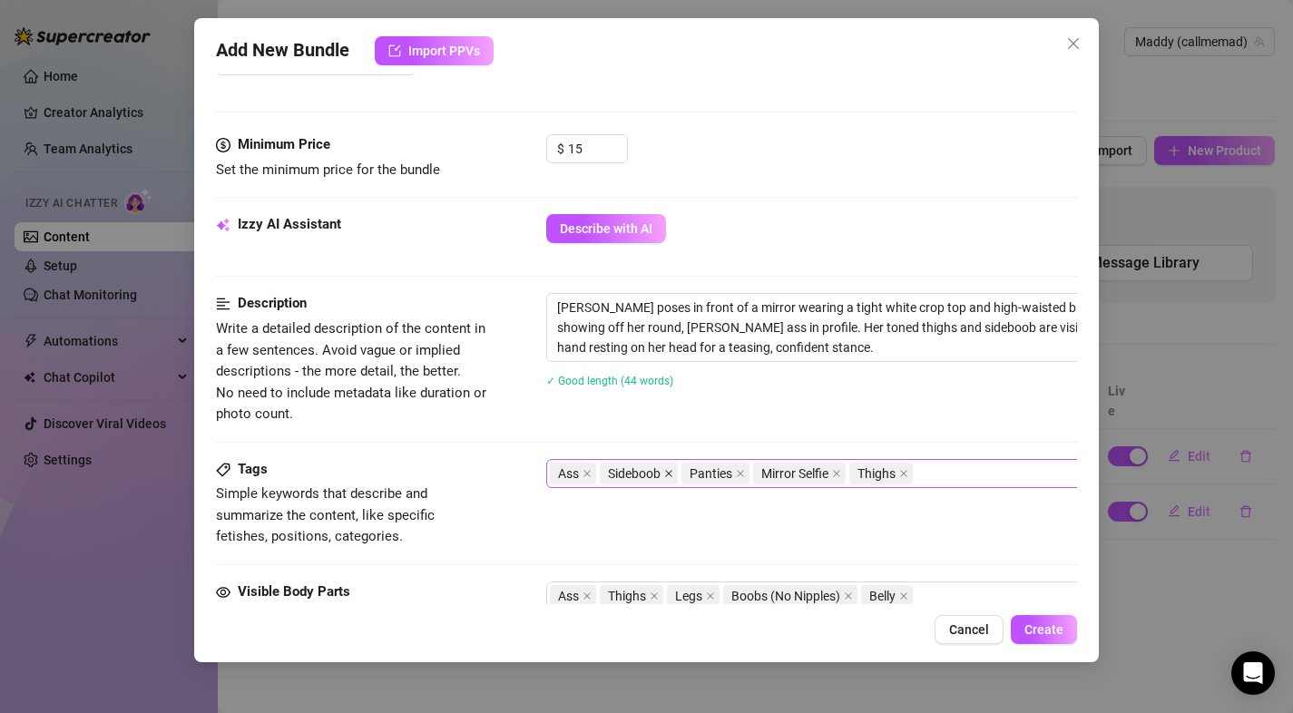
click at [668, 473] on icon "close" at bounding box center [668, 473] width 7 height 7
drag, startPoint x: 1080, startPoint y: 338, endPoint x: 1081, endPoint y: 356, distance: 17.3
click at [1081, 356] on div "Add New Bundle Import PPVs Account Maddy (@callmemad) Name Name is for your int…" at bounding box center [646, 340] width 905 height 644
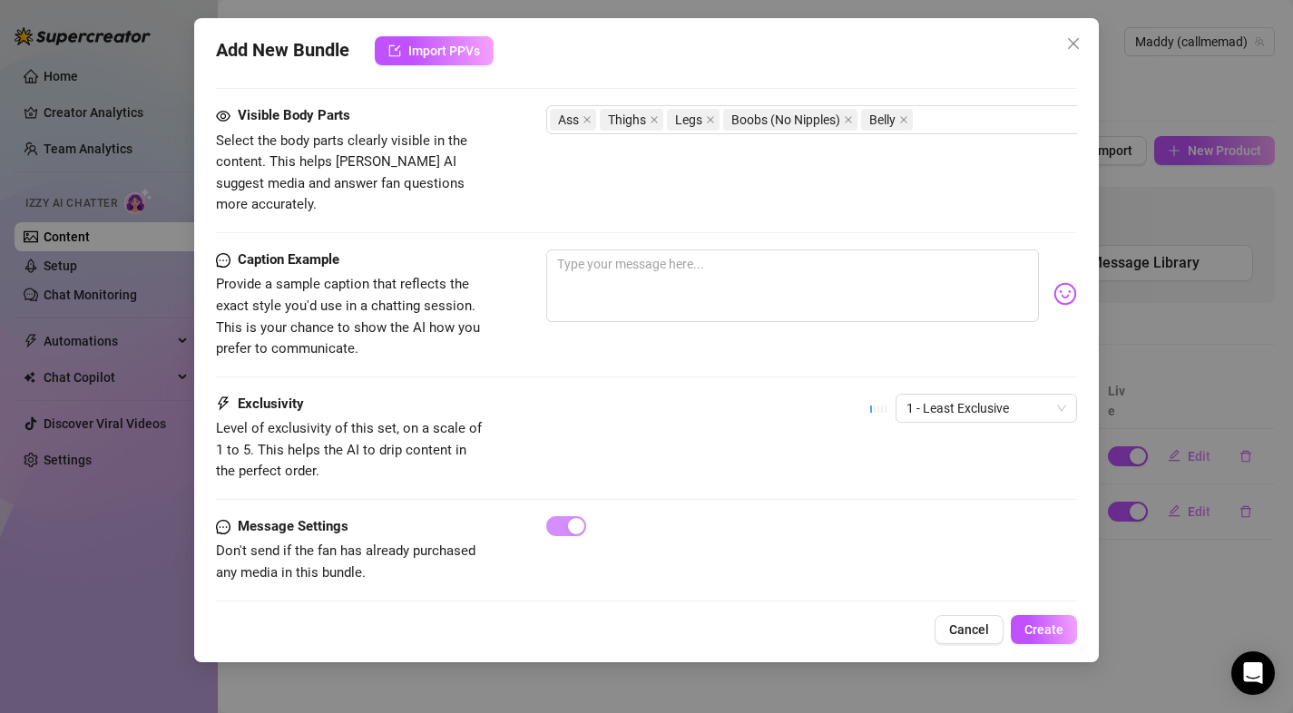
scroll to position [1006, 0]
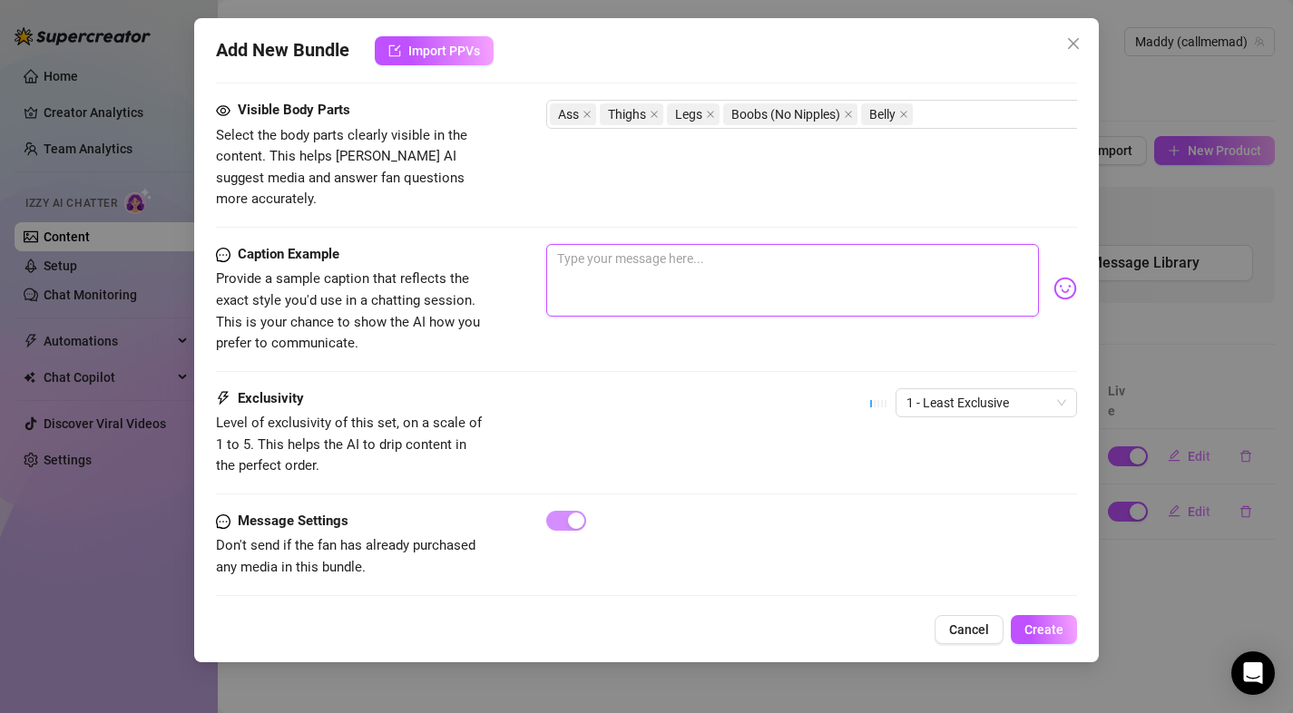
click at [645, 267] on textarea at bounding box center [793, 280] width 494 height 73
click at [652, 388] on div "Exclusivity Level of exclusivity of this set, on a scale of 1 to 5. This helps …" at bounding box center [647, 432] width 862 height 89
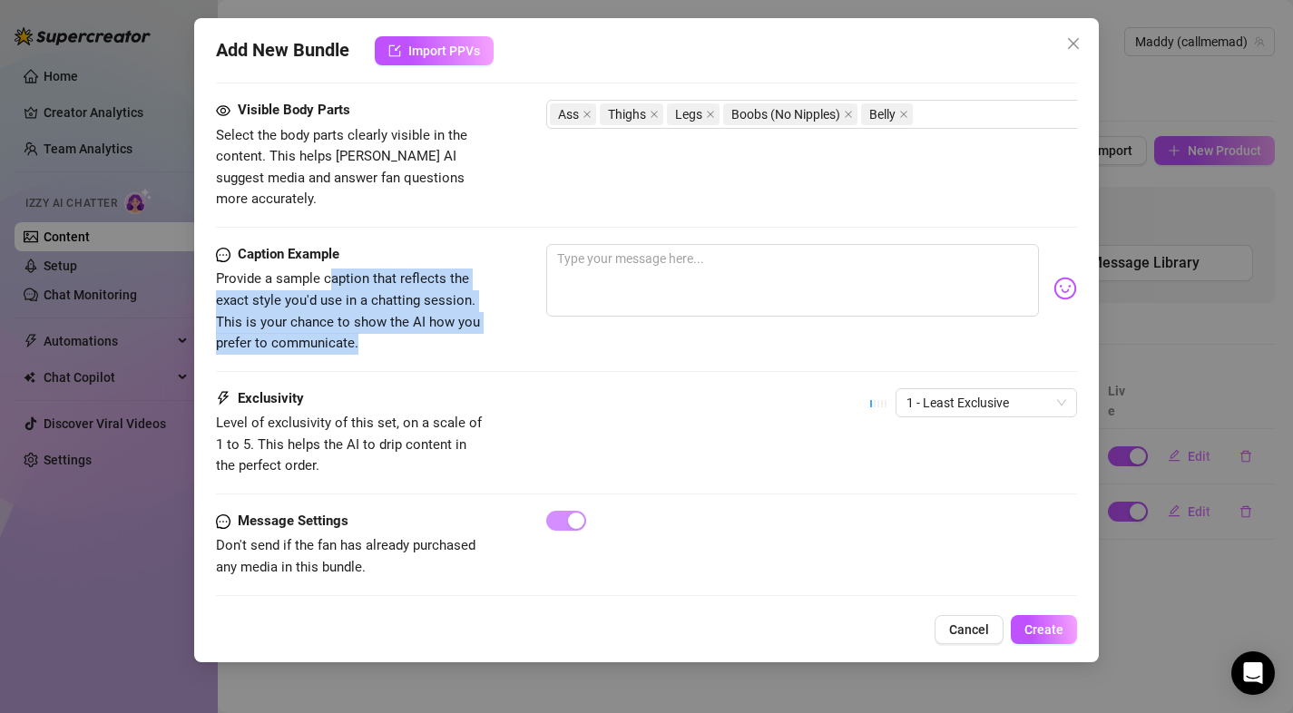
drag, startPoint x: 345, startPoint y: 301, endPoint x: 356, endPoint y: 326, distance: 26.8
click at [356, 326] on span "Provide a sample caption that reflects the exact style you'd use in a chatting …" at bounding box center [352, 311] width 272 height 85
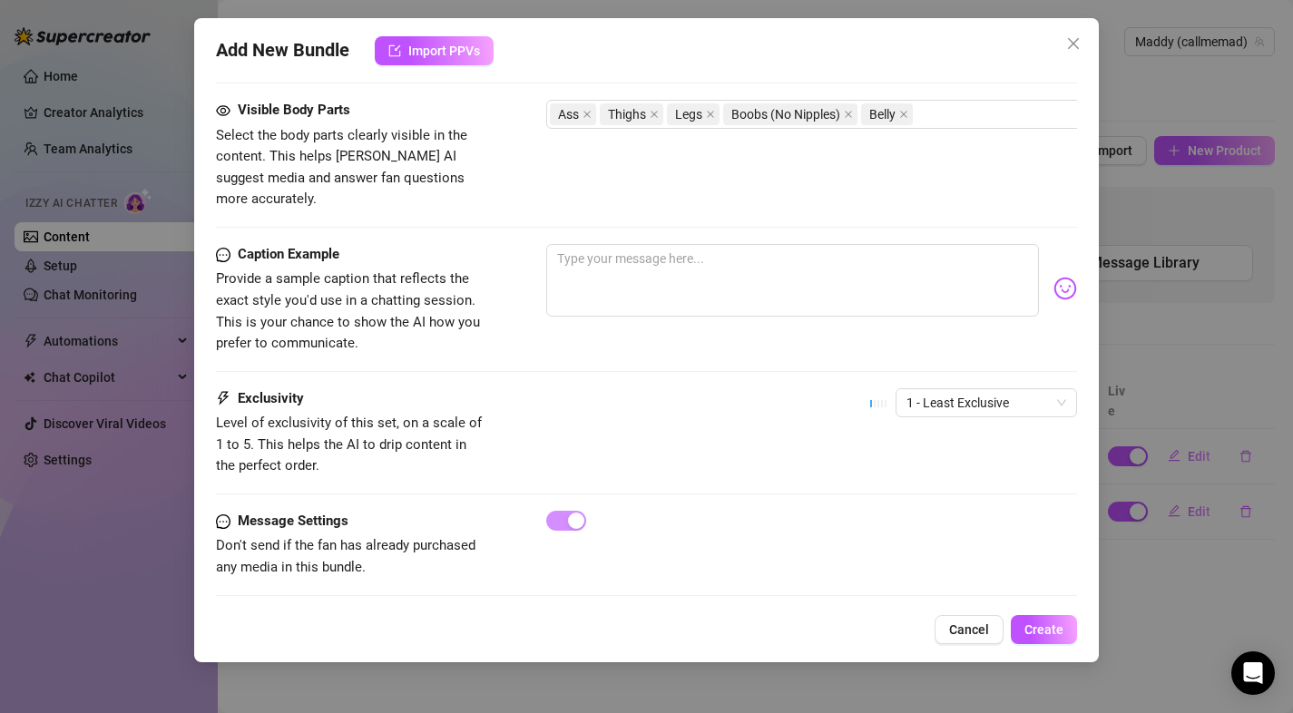
click at [357, 327] on span "Provide a sample caption that reflects the exact style you'd use in a chatting …" at bounding box center [348, 310] width 264 height 81
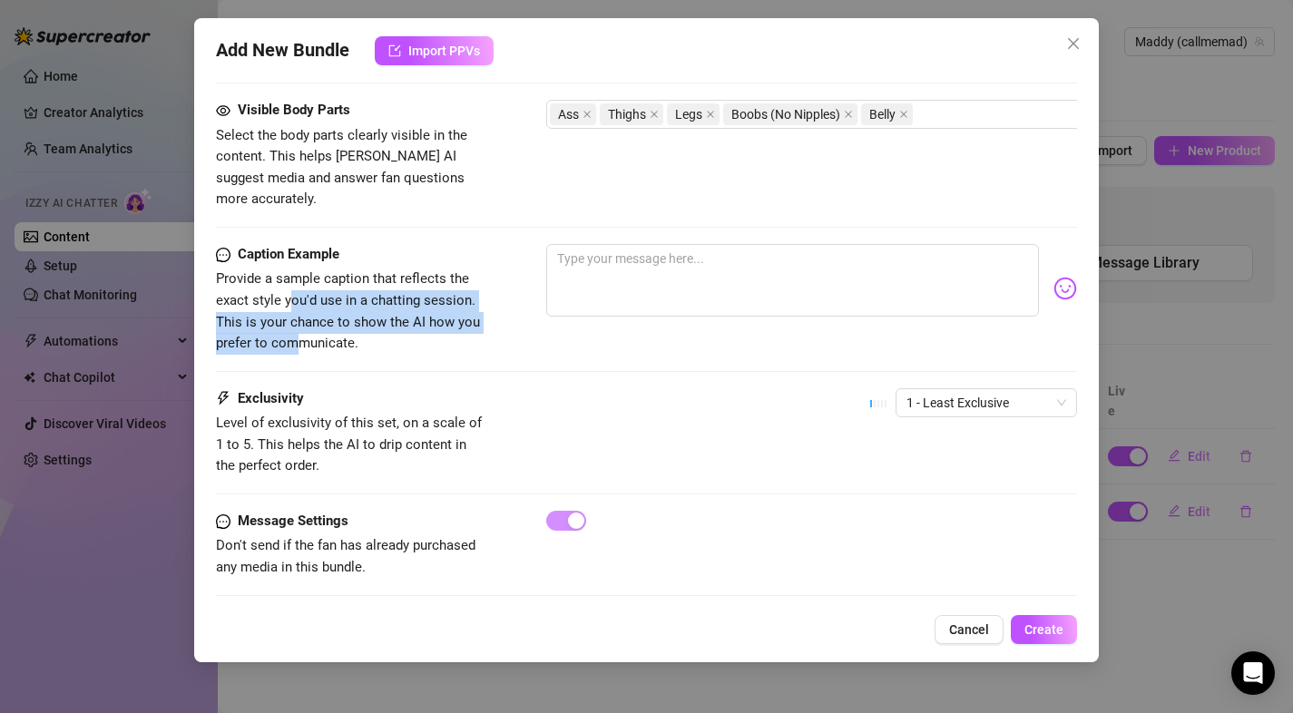
drag, startPoint x: 290, startPoint y: 275, endPoint x: 315, endPoint y: 320, distance: 51.6
click at [302, 323] on span "Provide a sample caption that reflects the exact style you'd use in a chatting …" at bounding box center [348, 310] width 264 height 81
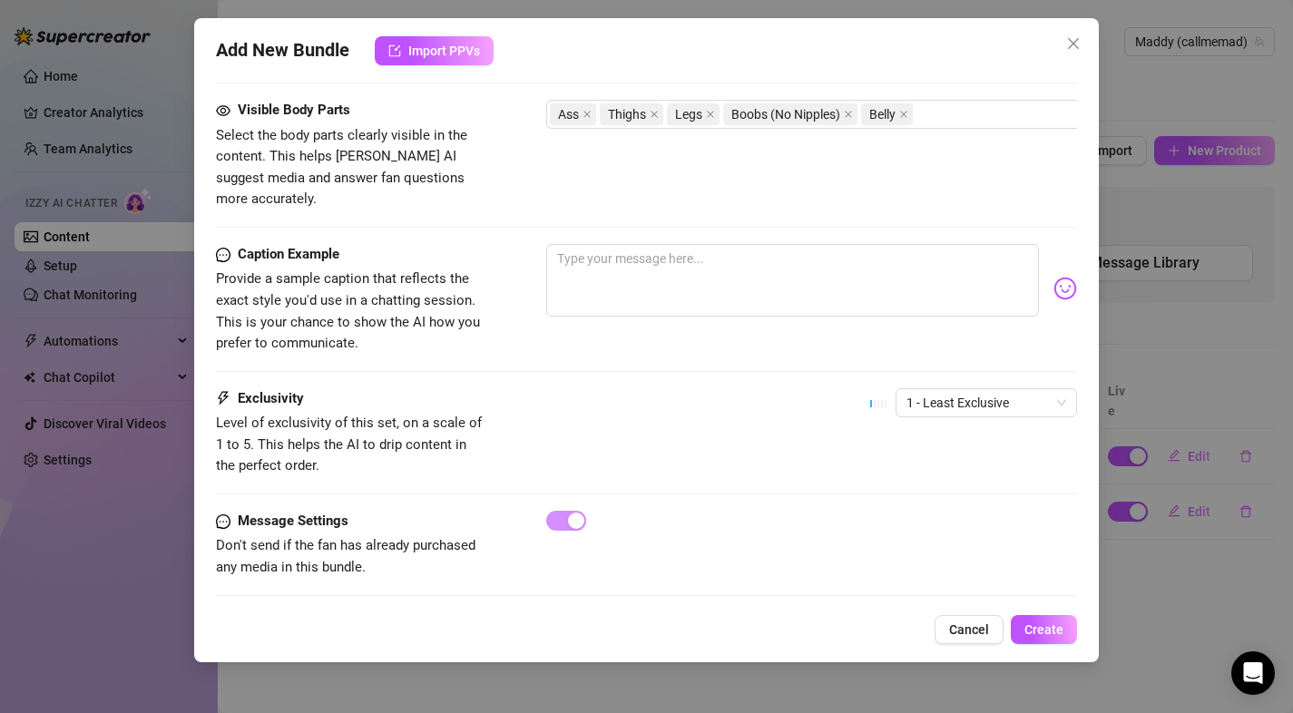
click at [318, 319] on span "Provide a sample caption that reflects the exact style you'd use in a chatting …" at bounding box center [348, 310] width 264 height 81
click at [709, 244] on textarea at bounding box center [793, 280] width 494 height 73
type textarea "H"
type textarea "Ho"
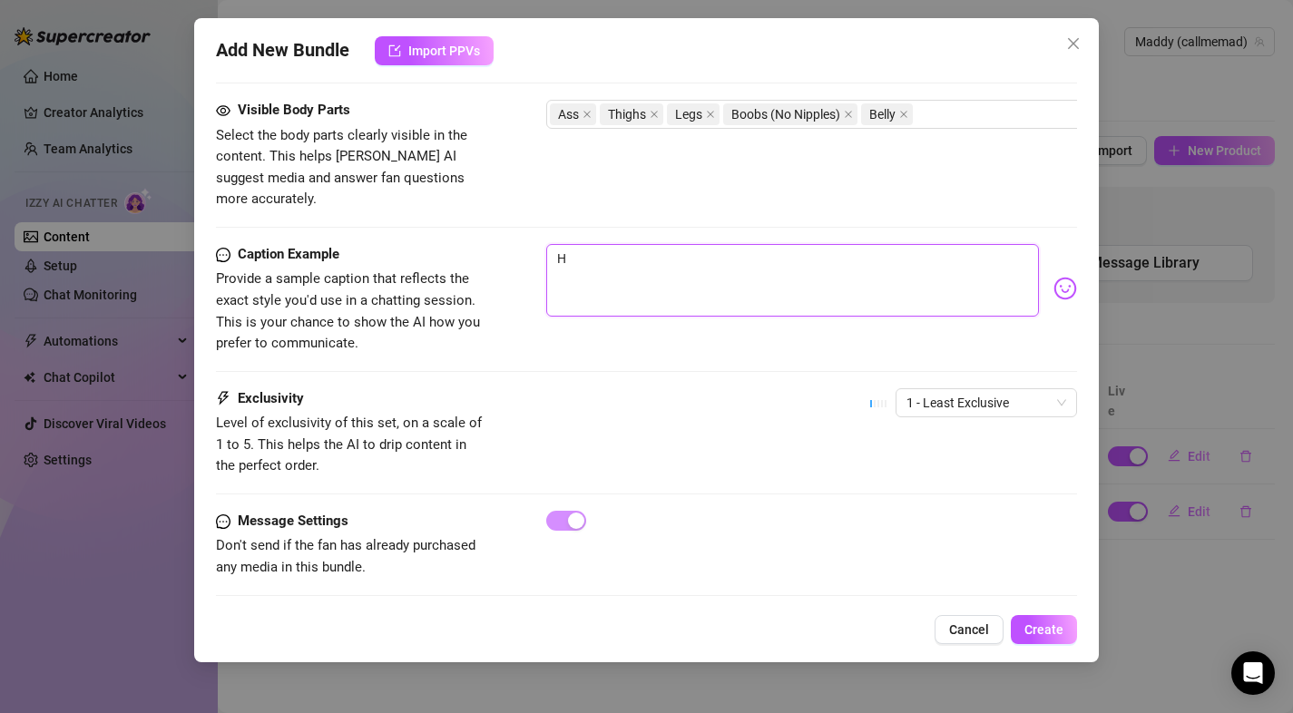
type textarea "Ho"
type textarea "How"
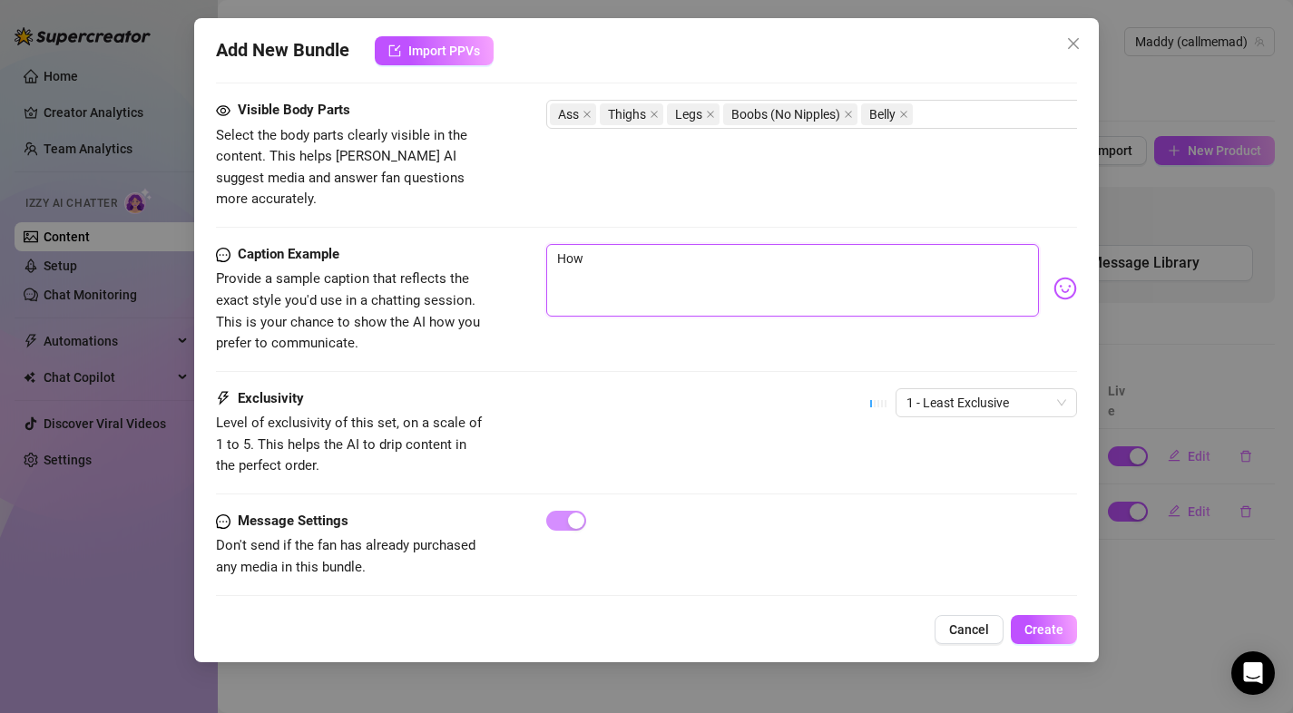
type textarea "How d"
type textarea "How df"
type textarea "How dfo"
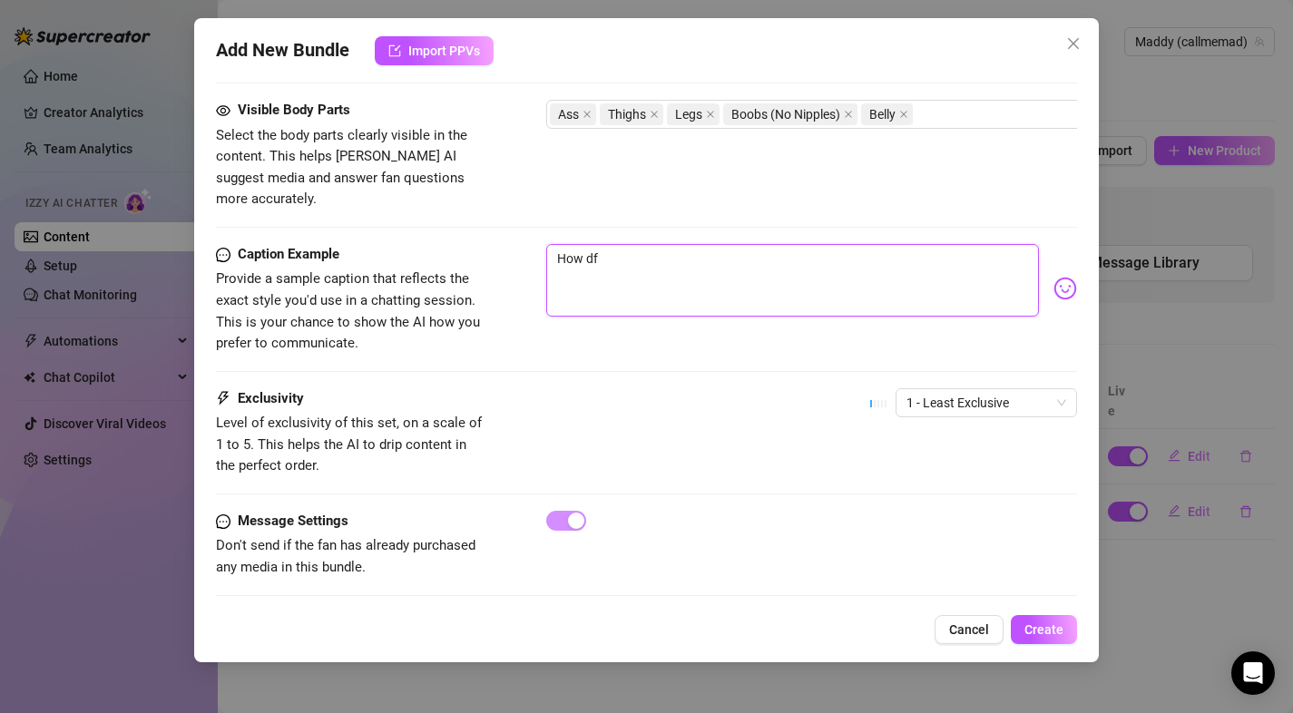
type textarea "How dfo"
type textarea "How df"
type textarea "How d"
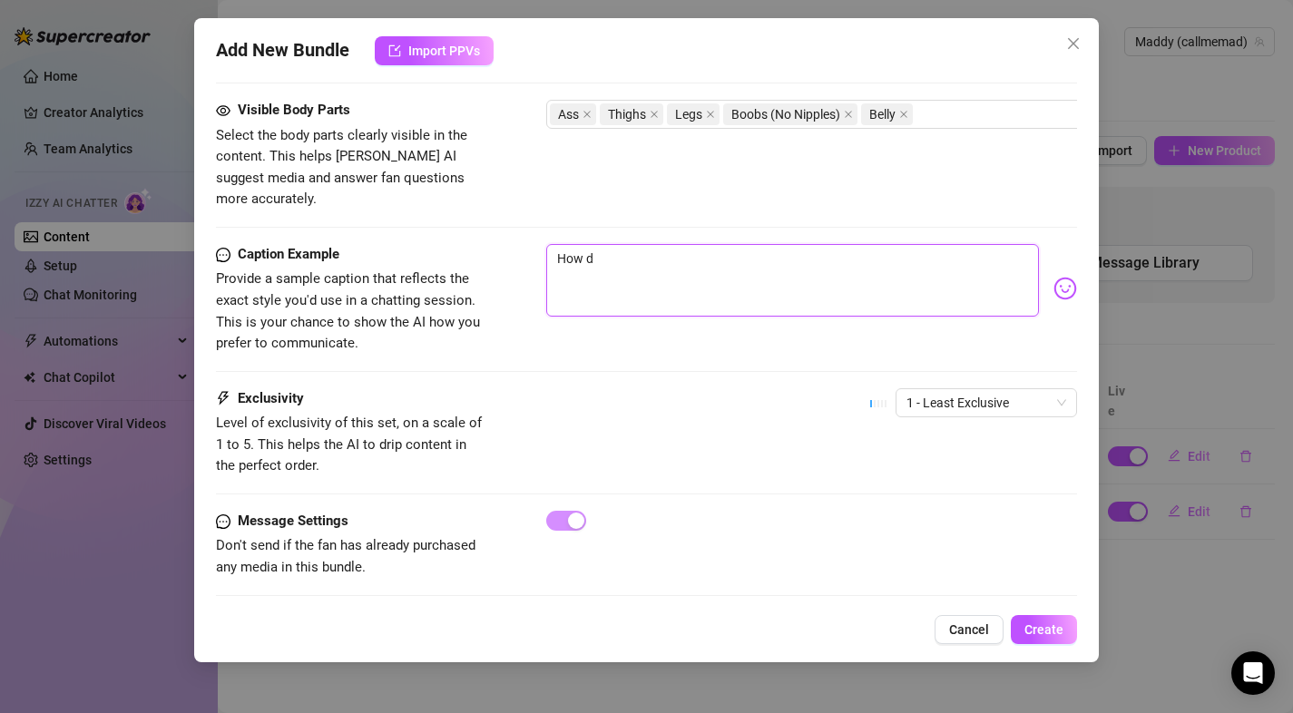
type textarea "How do"
type textarea "How doe"
type textarea "How does"
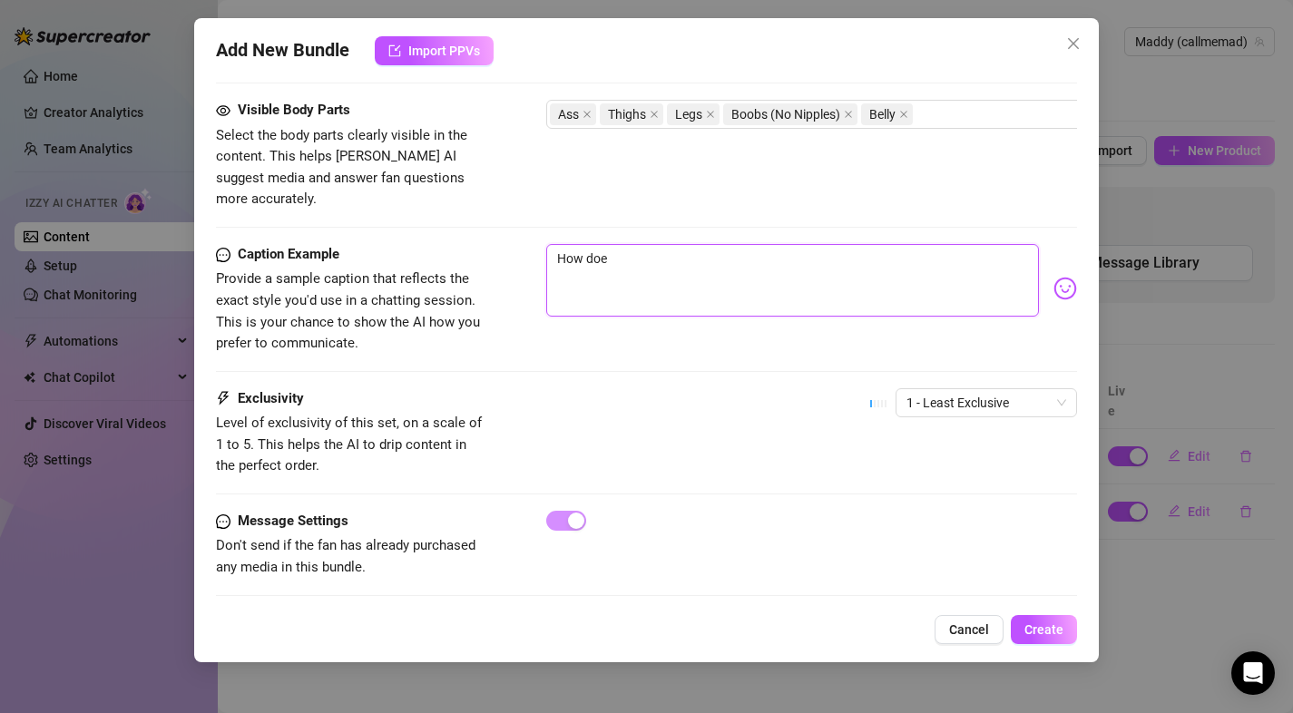
type textarea "How does"
type textarea "How does m"
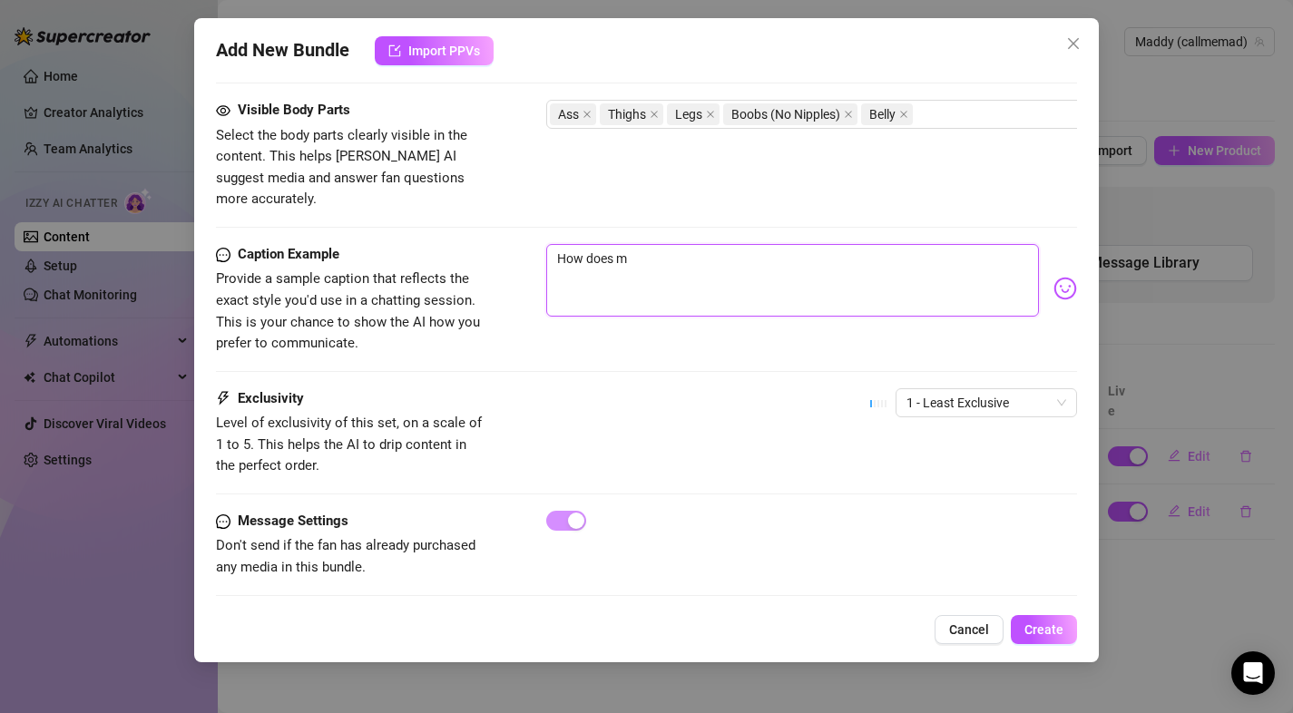
type textarea "How does my"
type textarea "How does my b"
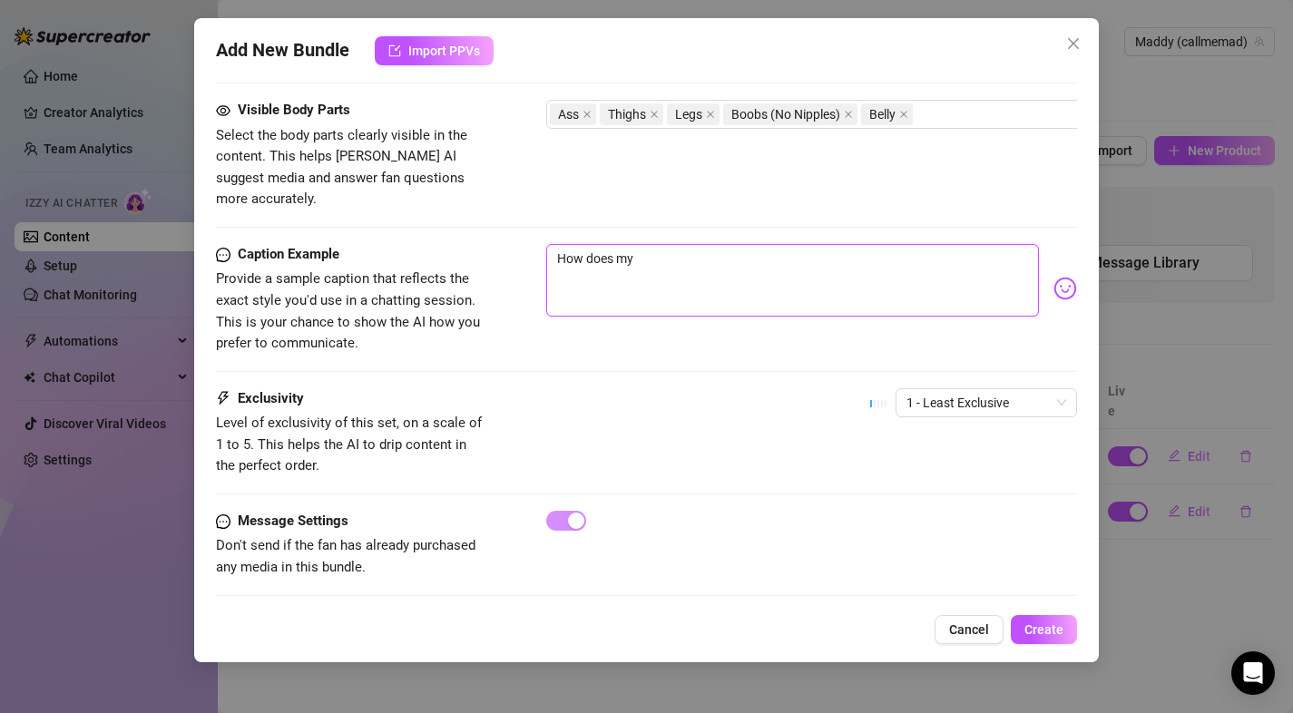
type textarea "How does my b"
type textarea "How does my bo"
type textarea "How does my boo"
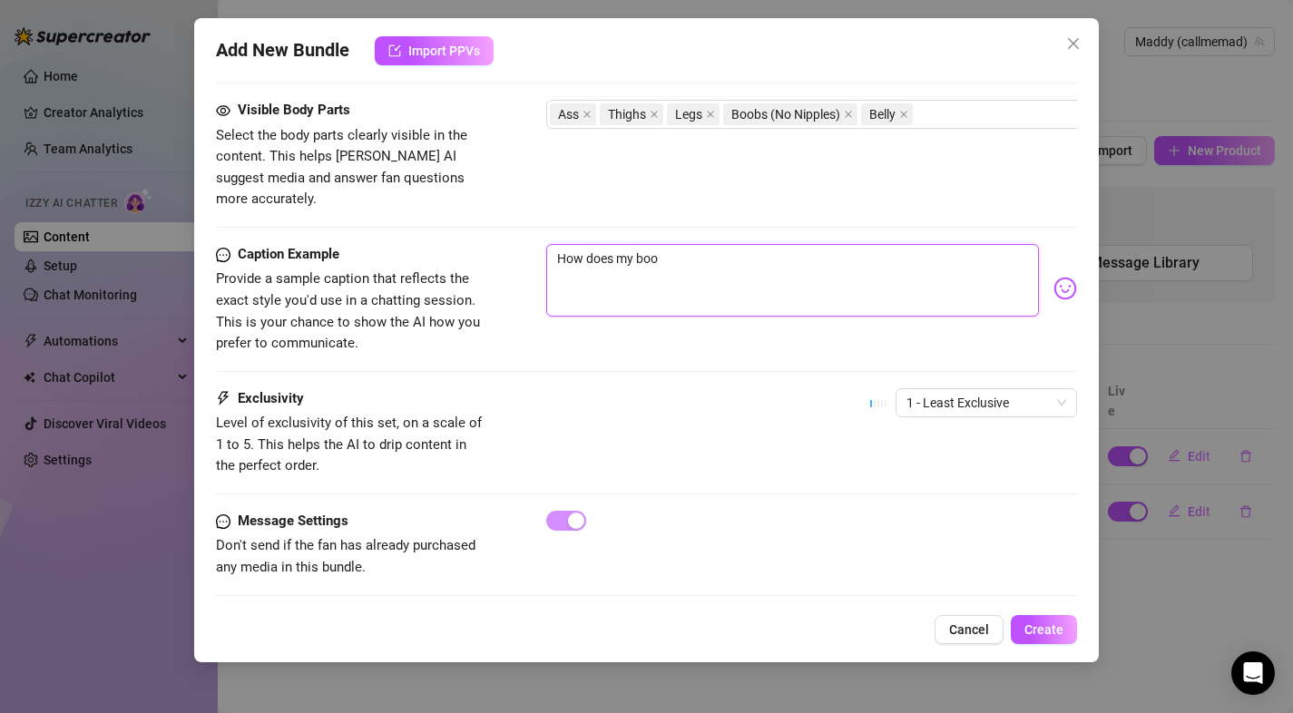
type textarea "How does my boot"
type textarea "How does my booty"
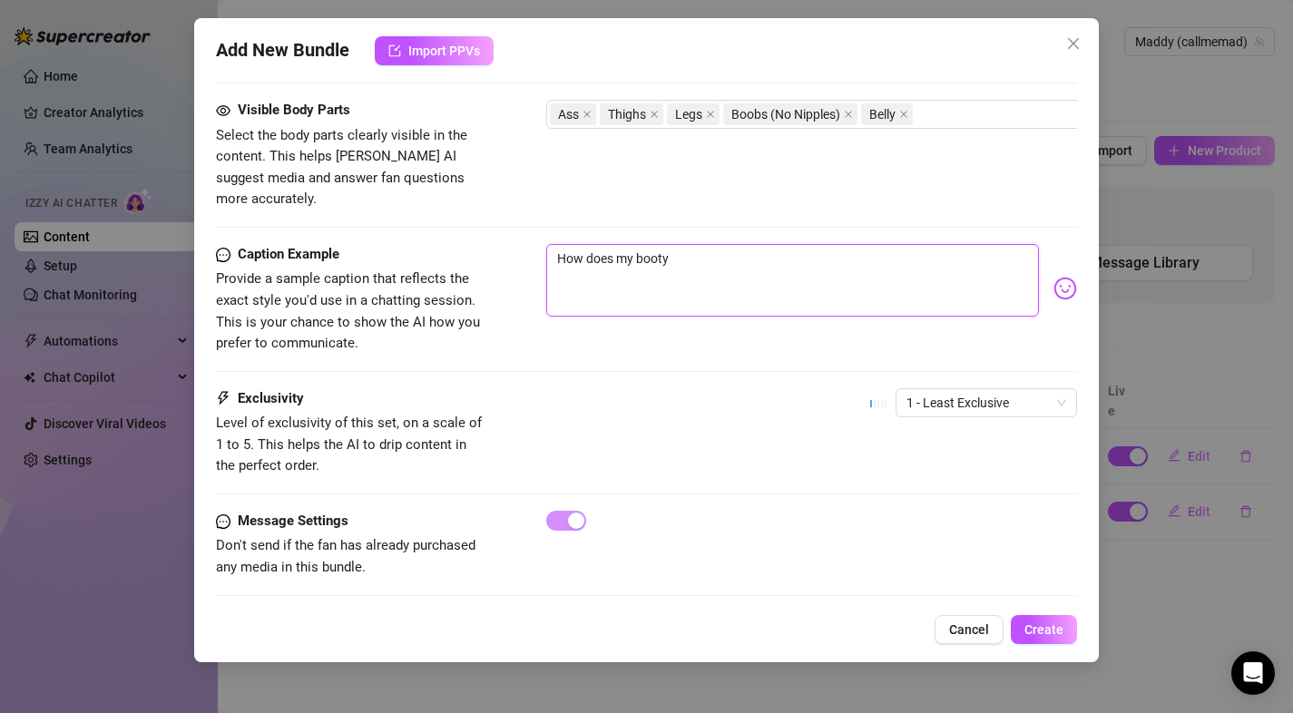
type textarea "How does my booty"
type textarea "How does my booty l"
type textarea "How does my booty lo"
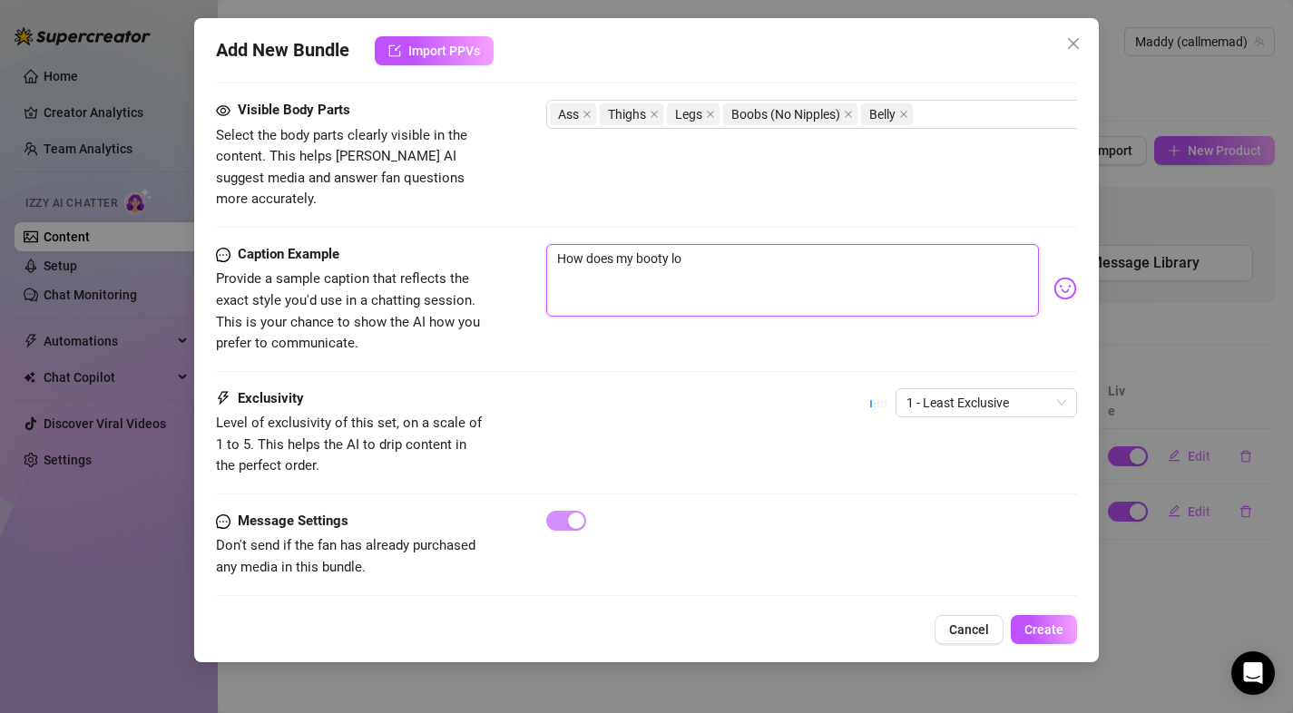
type textarea "How does my booty loo"
type textarea "How does my booty look"
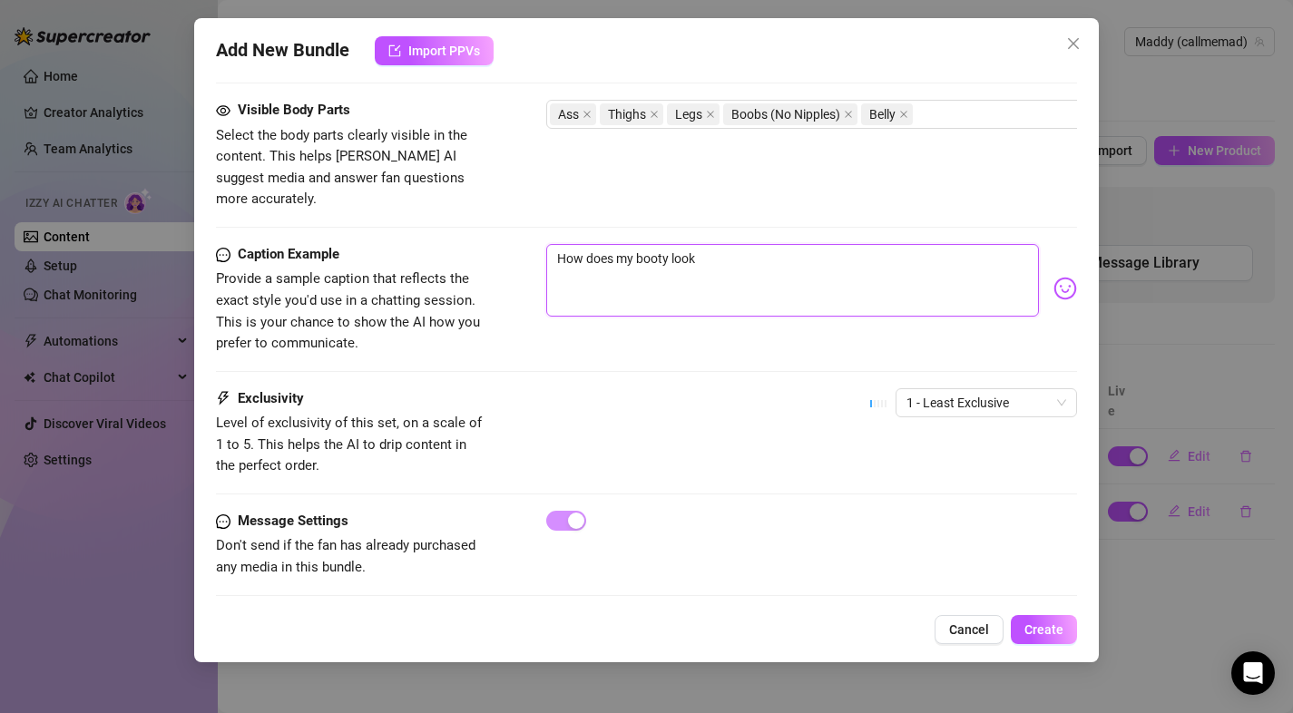
type textarea "How does my booty look"
type textarea "How does my booty look h"
type textarea "How does my booty look he"
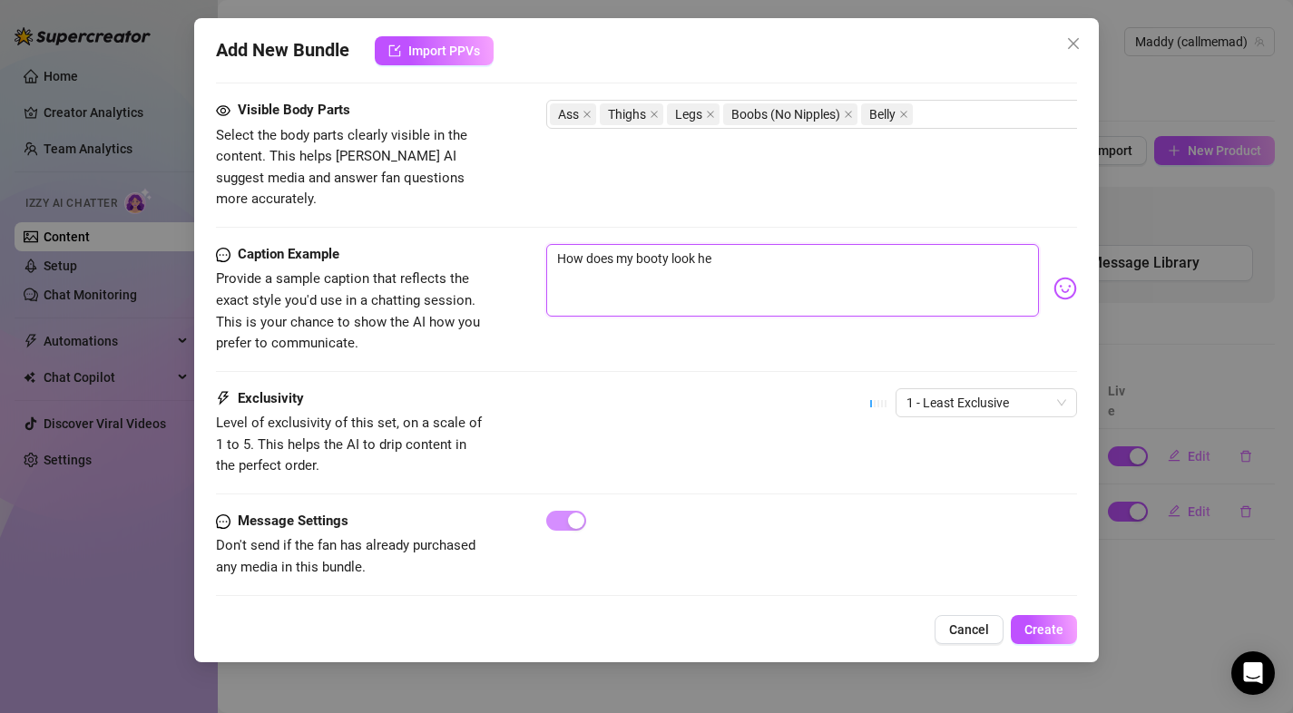
type textarea "How does my booty look her"
type textarea "How does my booty look here"
type textarea "How does my booty look here?"
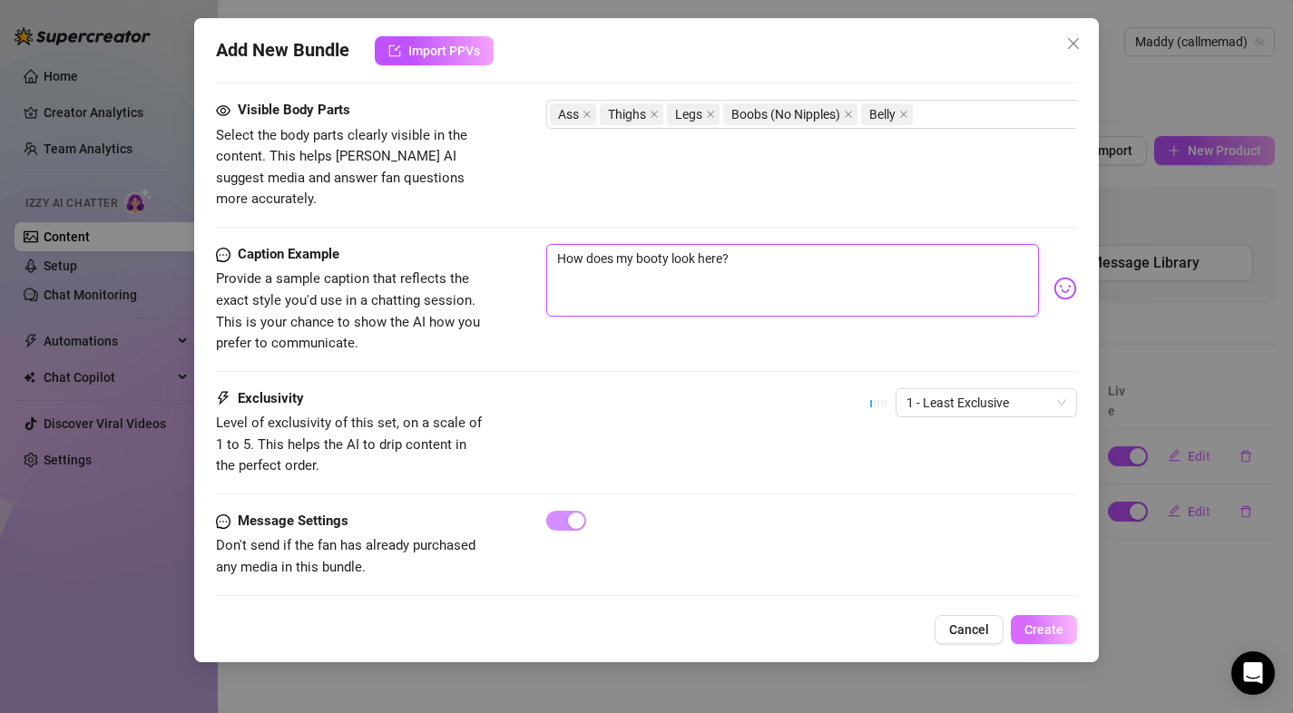
type textarea "How does my booty look here?"
click at [1036, 624] on span "Create" at bounding box center [1043, 629] width 39 height 15
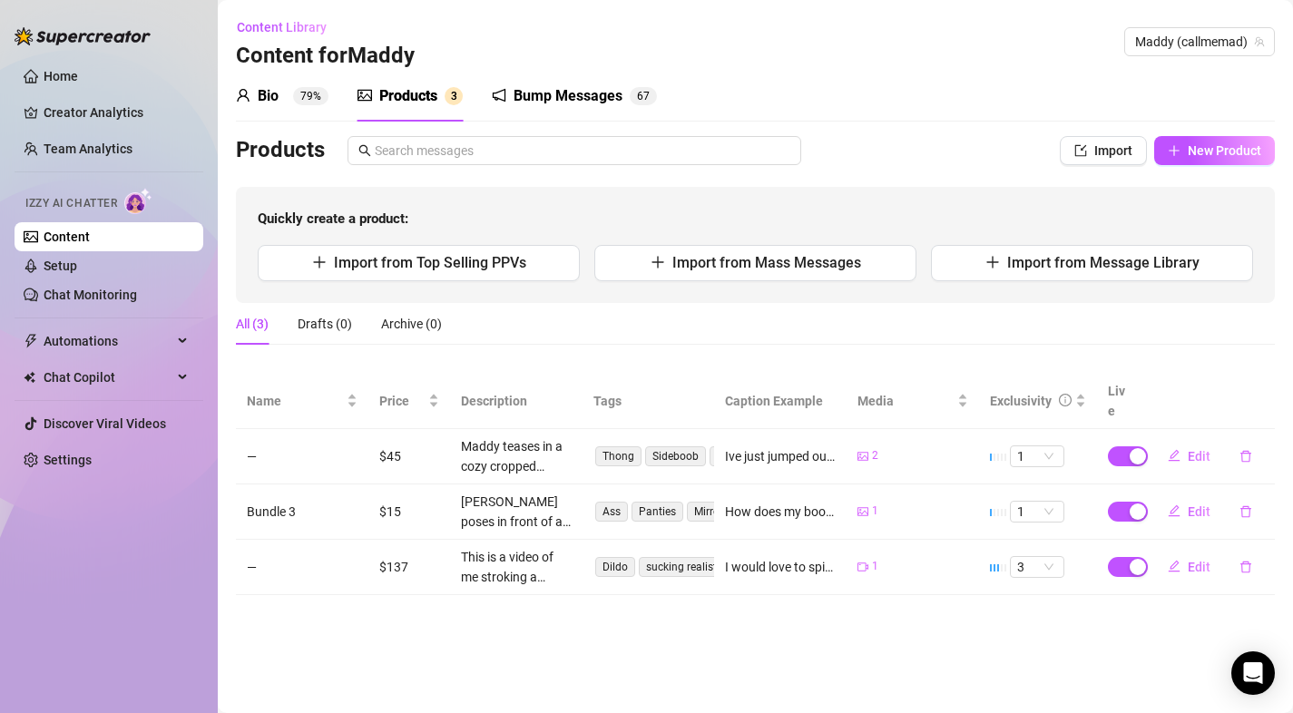
click at [253, 496] on td "Bundle 3" at bounding box center [302, 511] width 132 height 55
click at [303, 490] on td "Bundle 3" at bounding box center [302, 511] width 132 height 55
click at [267, 491] on td "Bundle 3" at bounding box center [302, 511] width 132 height 55
click at [279, 490] on td "Bundle 3" at bounding box center [302, 511] width 132 height 55
click at [1199, 504] on span "Edit" at bounding box center [1199, 511] width 23 height 15
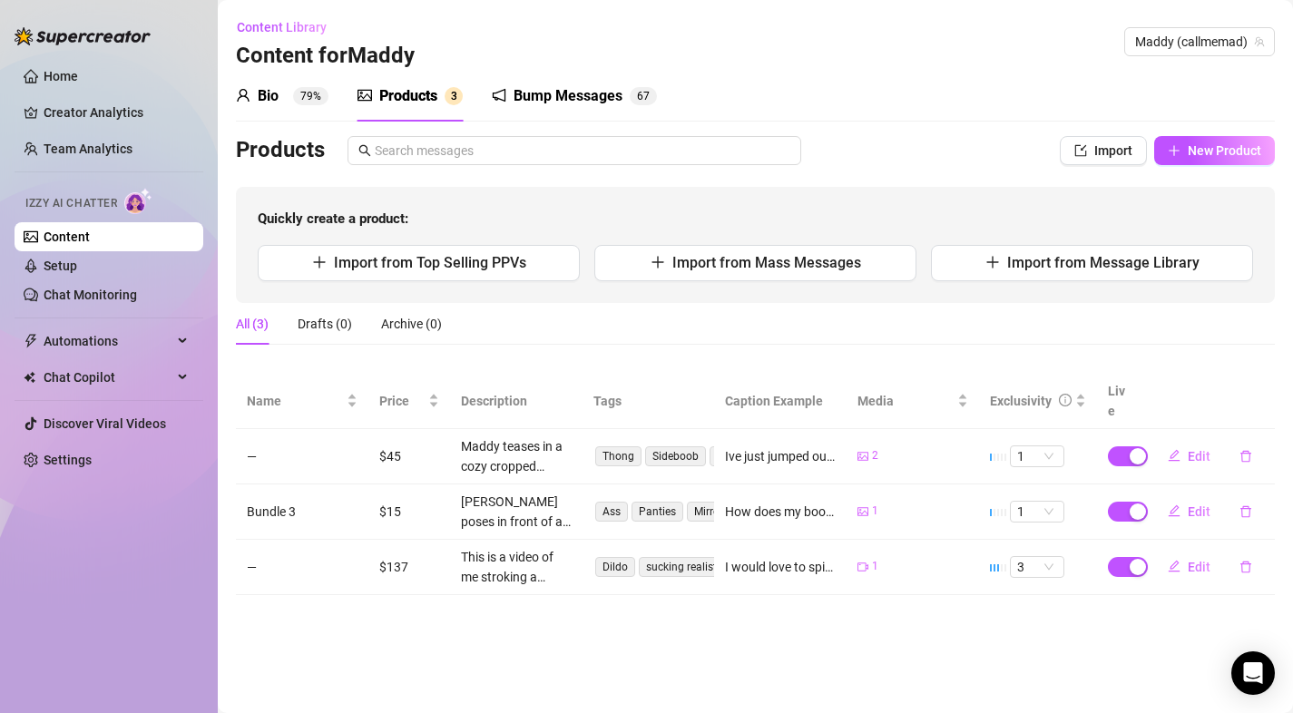
type textarea "How does my booty look here?"
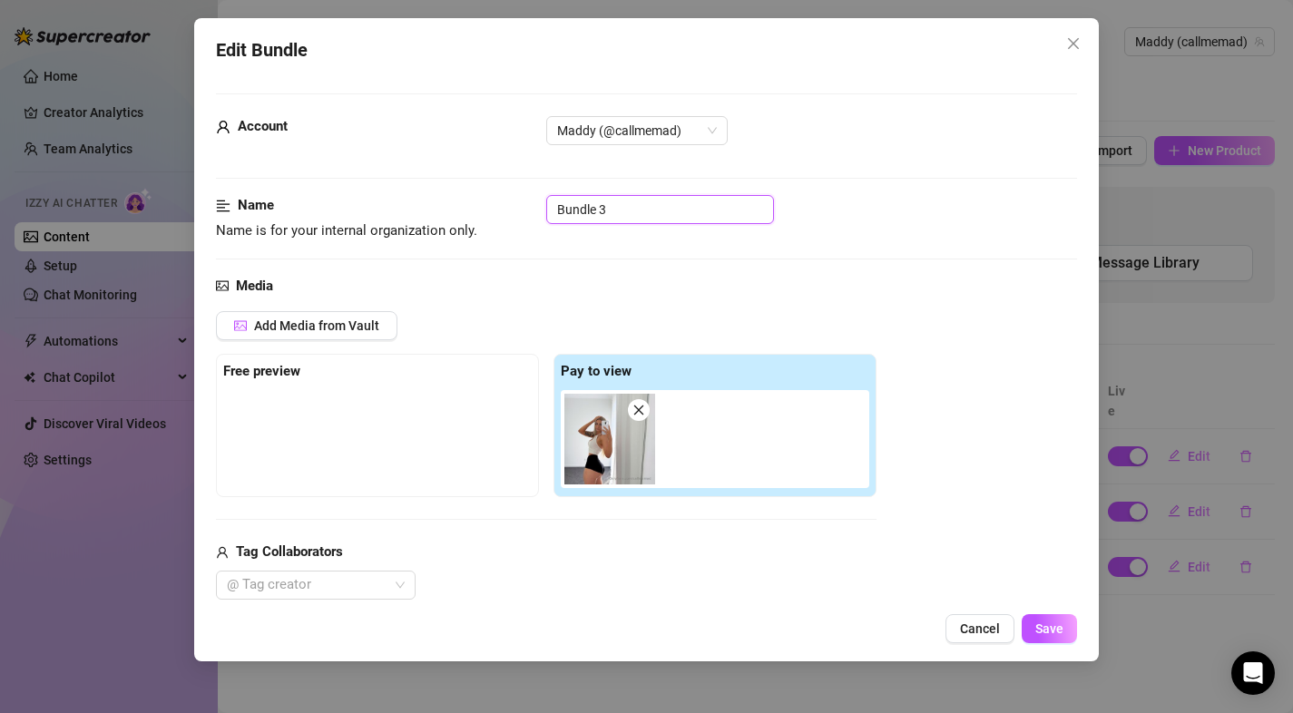
drag, startPoint x: 627, startPoint y: 211, endPoint x: 426, endPoint y: 214, distance: 200.5
click at [431, 214] on div "Name Name is for your internal organization only. Bundle 3" at bounding box center [647, 218] width 862 height 46
click at [1040, 630] on span "Save" at bounding box center [1049, 628] width 28 height 15
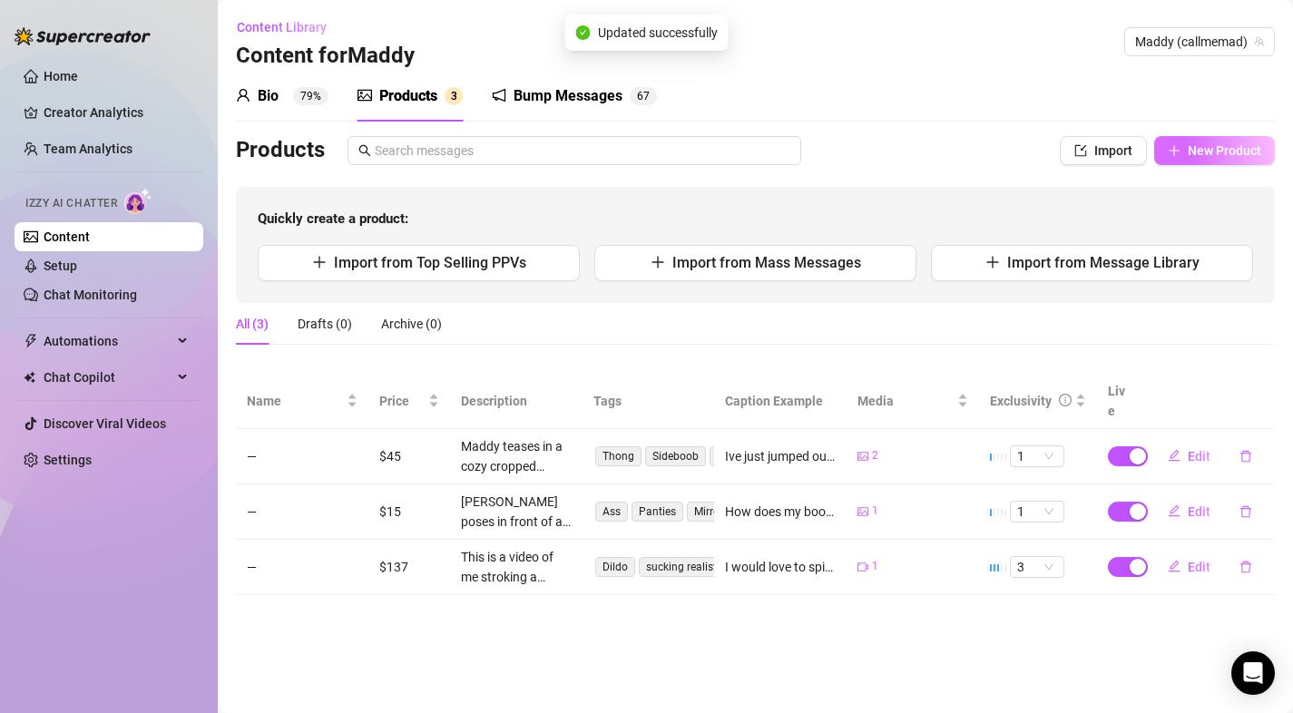
click at [1217, 153] on span "New Product" at bounding box center [1224, 150] width 73 height 15
type textarea "Type your message here..."
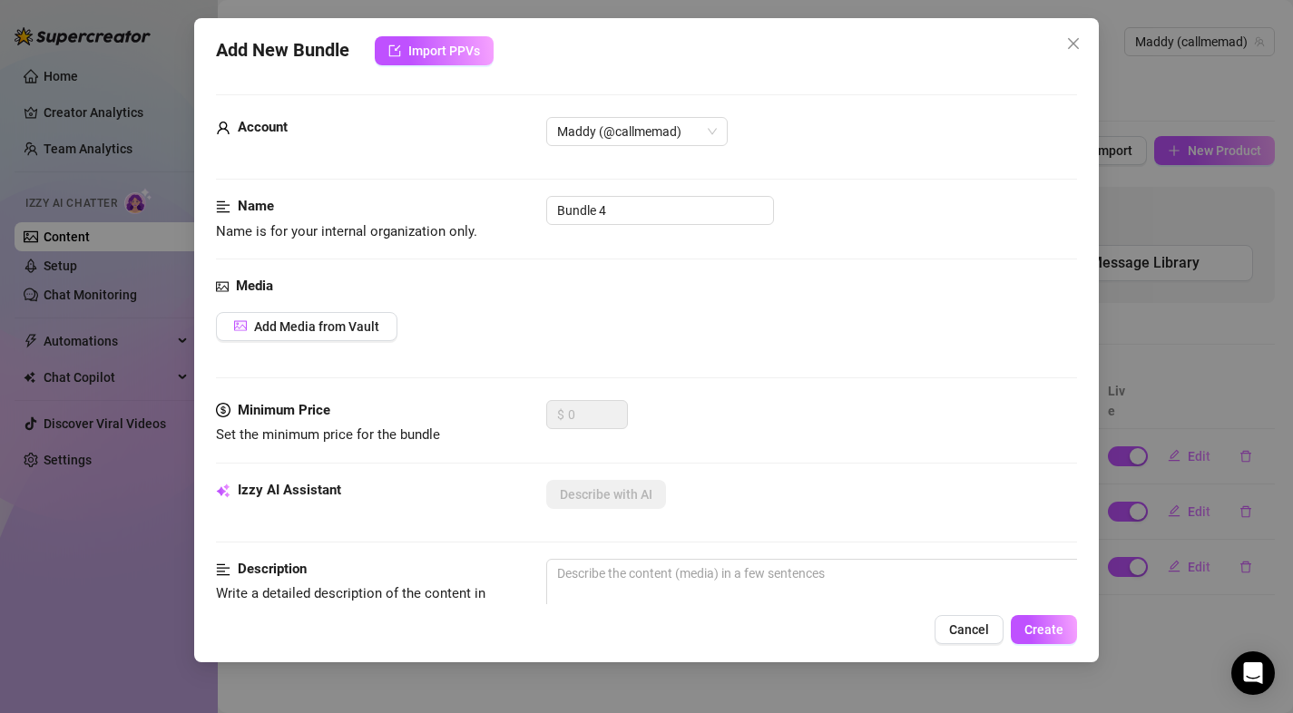
click at [333, 342] on div "Media Add Media from Vault" at bounding box center [647, 338] width 862 height 124
click at [331, 335] on button "Add Media from Vault" at bounding box center [306, 326] width 181 height 29
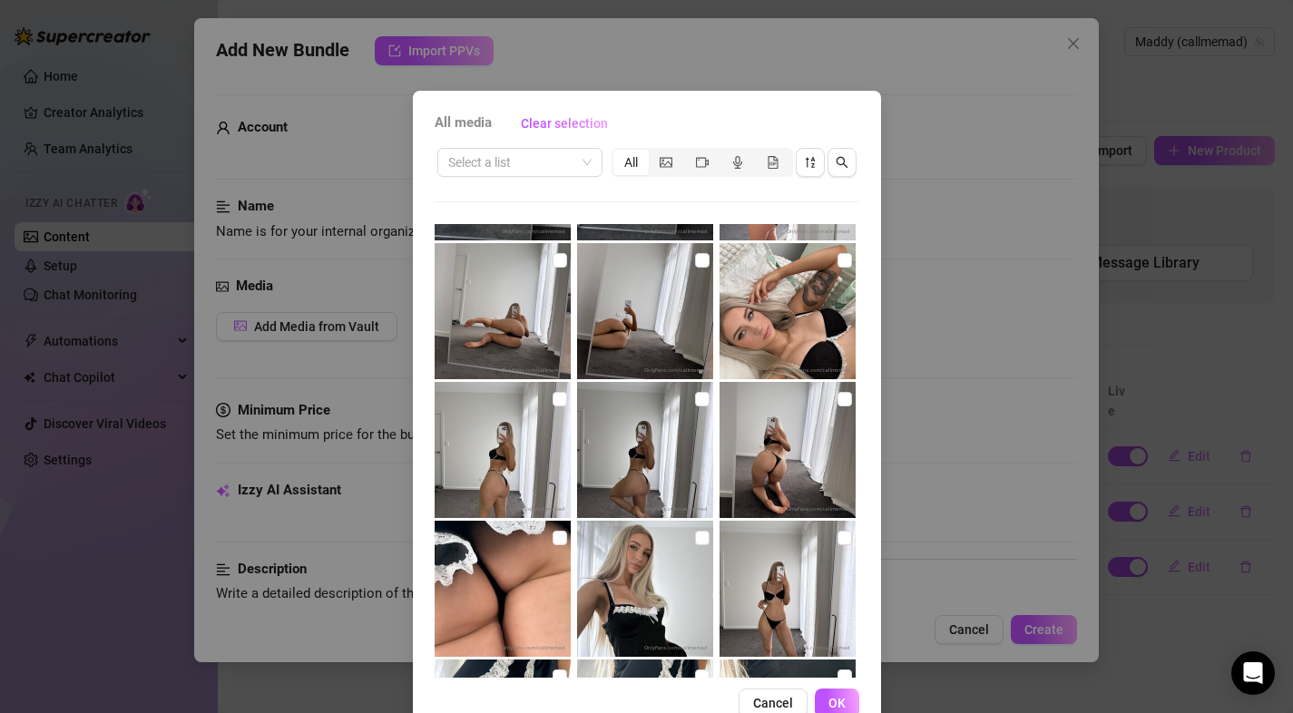
scroll to position [823, 0]
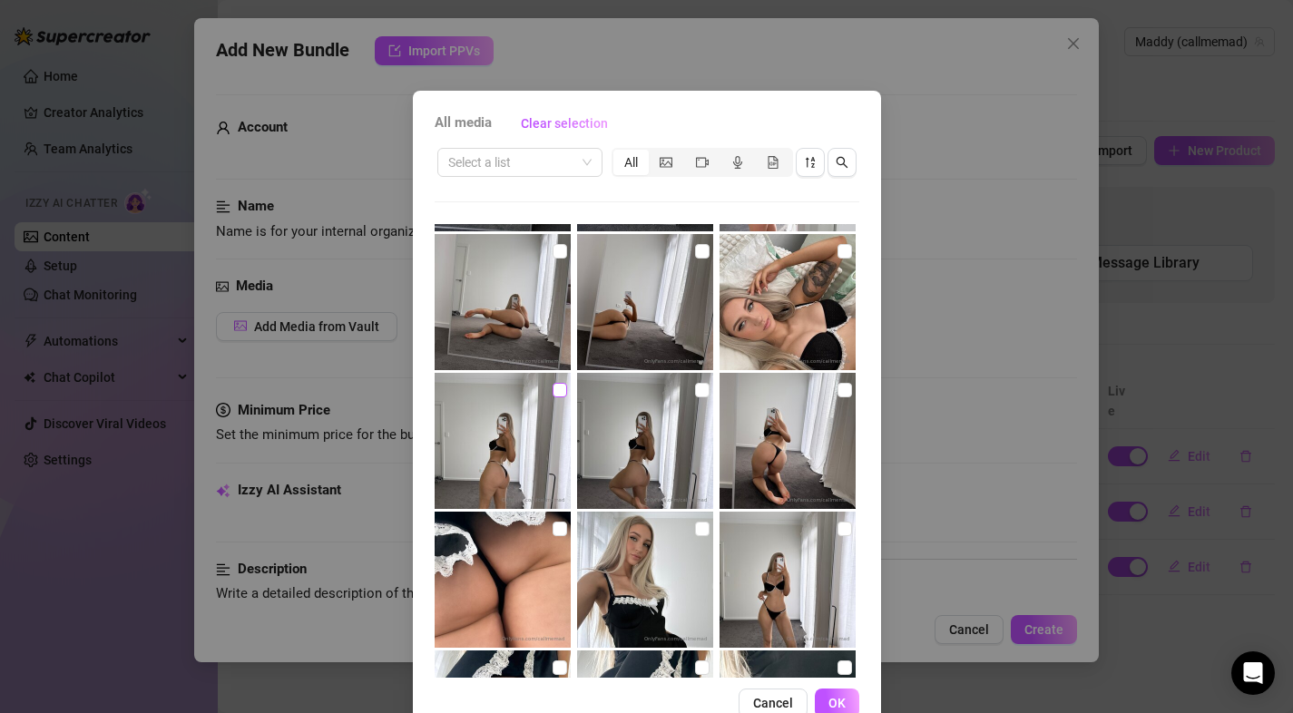
drag, startPoint x: 552, startPoint y: 391, endPoint x: 640, endPoint y: 397, distance: 88.2
click at [553, 392] on input "checkbox" at bounding box center [559, 390] width 15 height 15
checkbox input "true"
click at [695, 396] on input "checkbox" at bounding box center [702, 390] width 15 height 15
checkbox input "true"
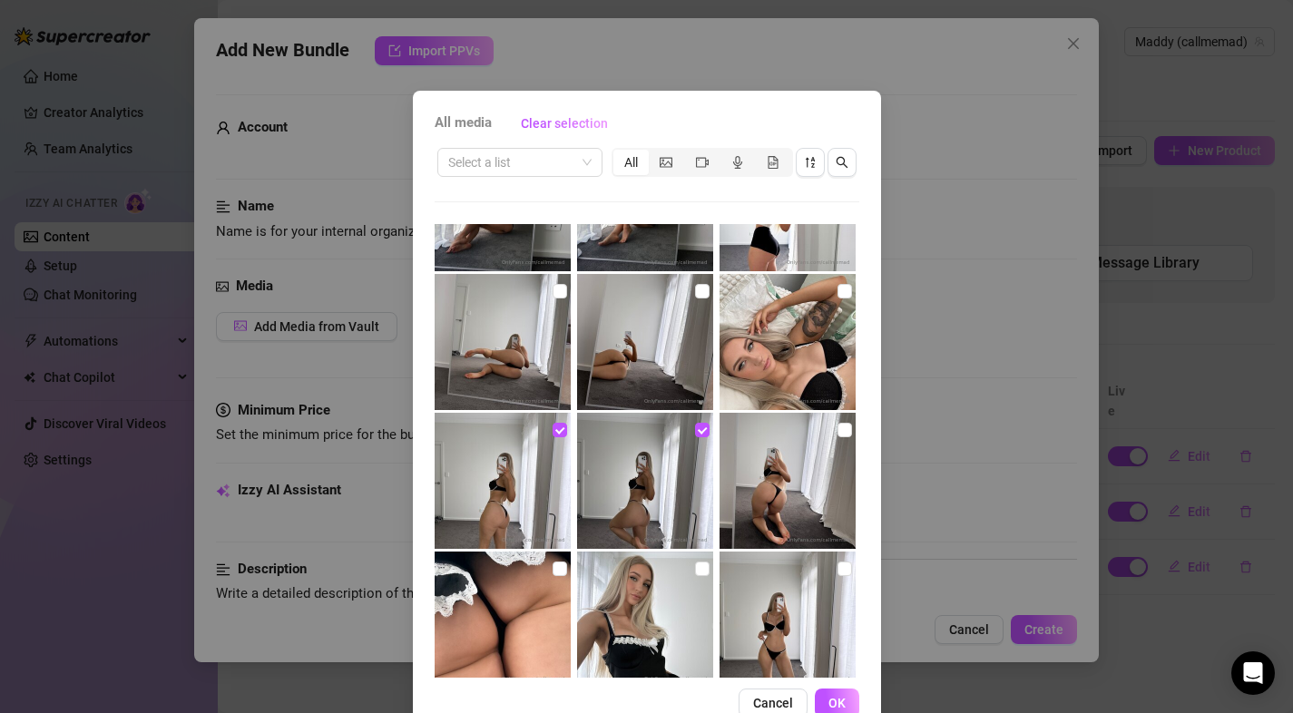
scroll to position [780, 0]
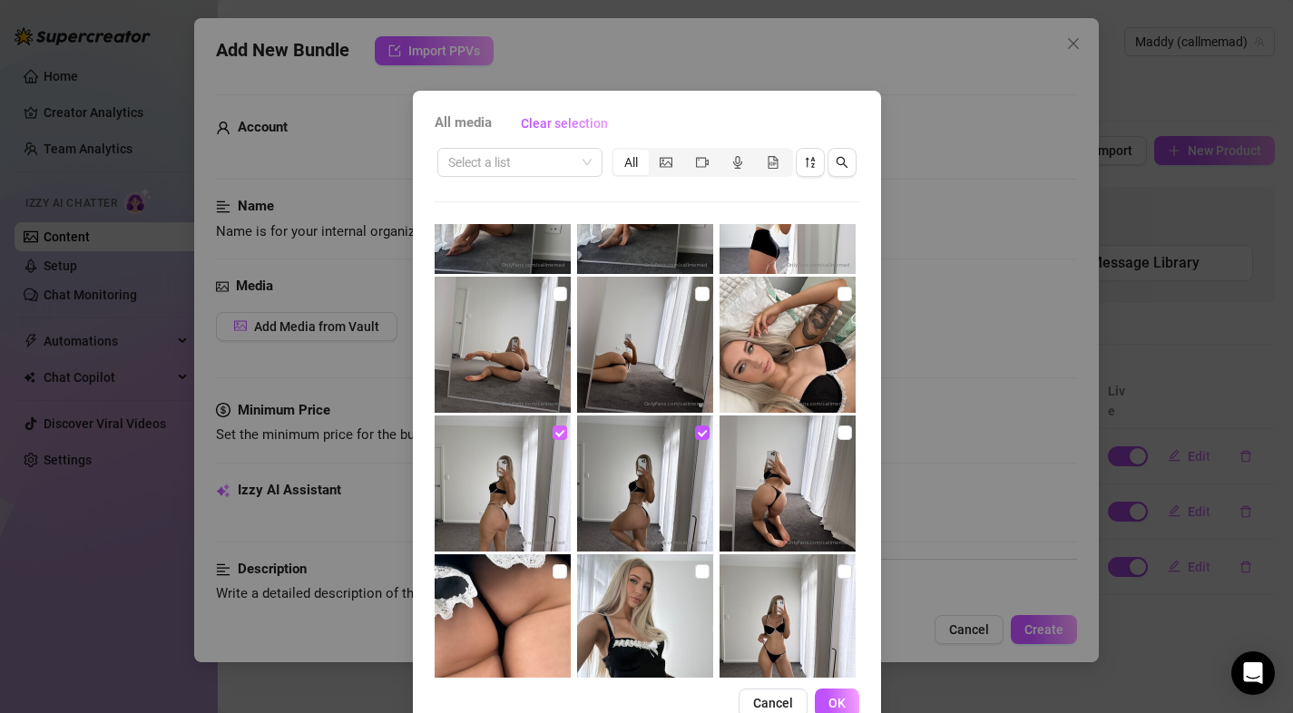
click at [552, 431] on input "checkbox" at bounding box center [559, 432] width 15 height 15
checkbox input "false"
click at [695, 435] on input "checkbox" at bounding box center [702, 432] width 15 height 15
checkbox input "false"
click at [555, 290] on input "checkbox" at bounding box center [559, 294] width 15 height 15
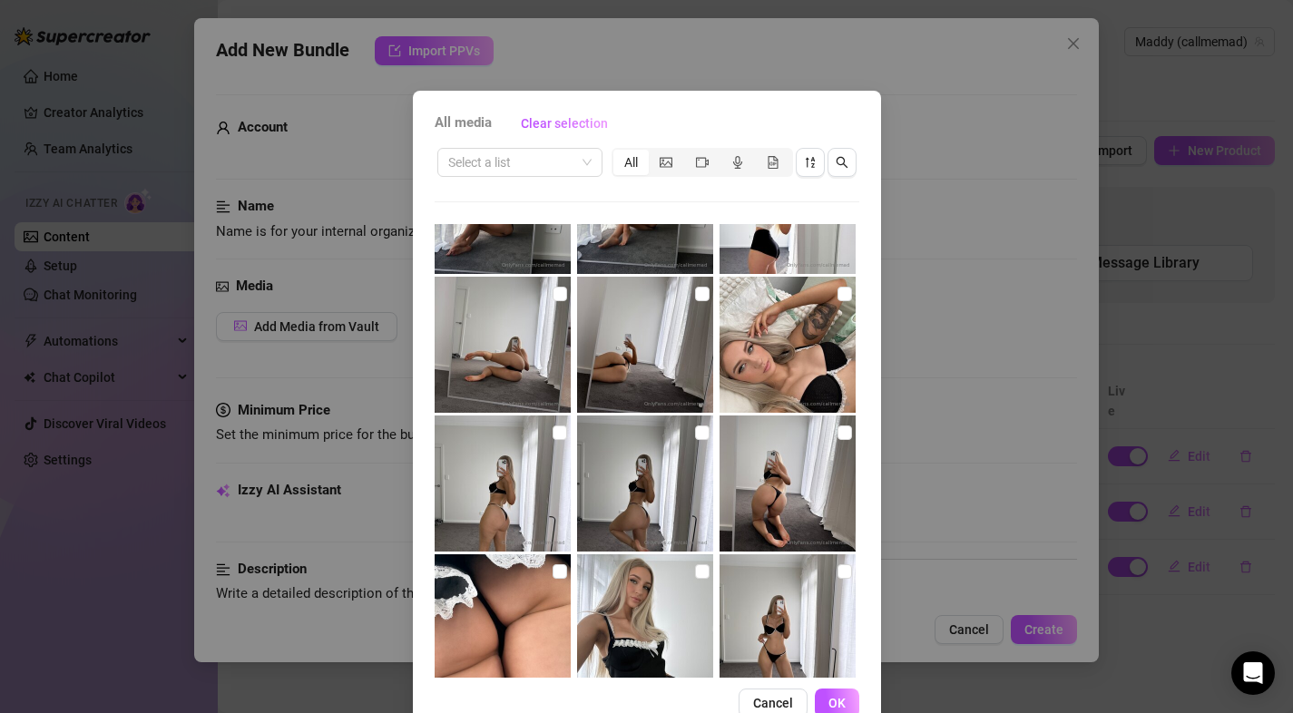
checkbox input "true"
click at [695, 297] on input "checkbox" at bounding box center [702, 294] width 15 height 15
checkbox input "true"
click at [821, 694] on button "OK" at bounding box center [837, 703] width 44 height 29
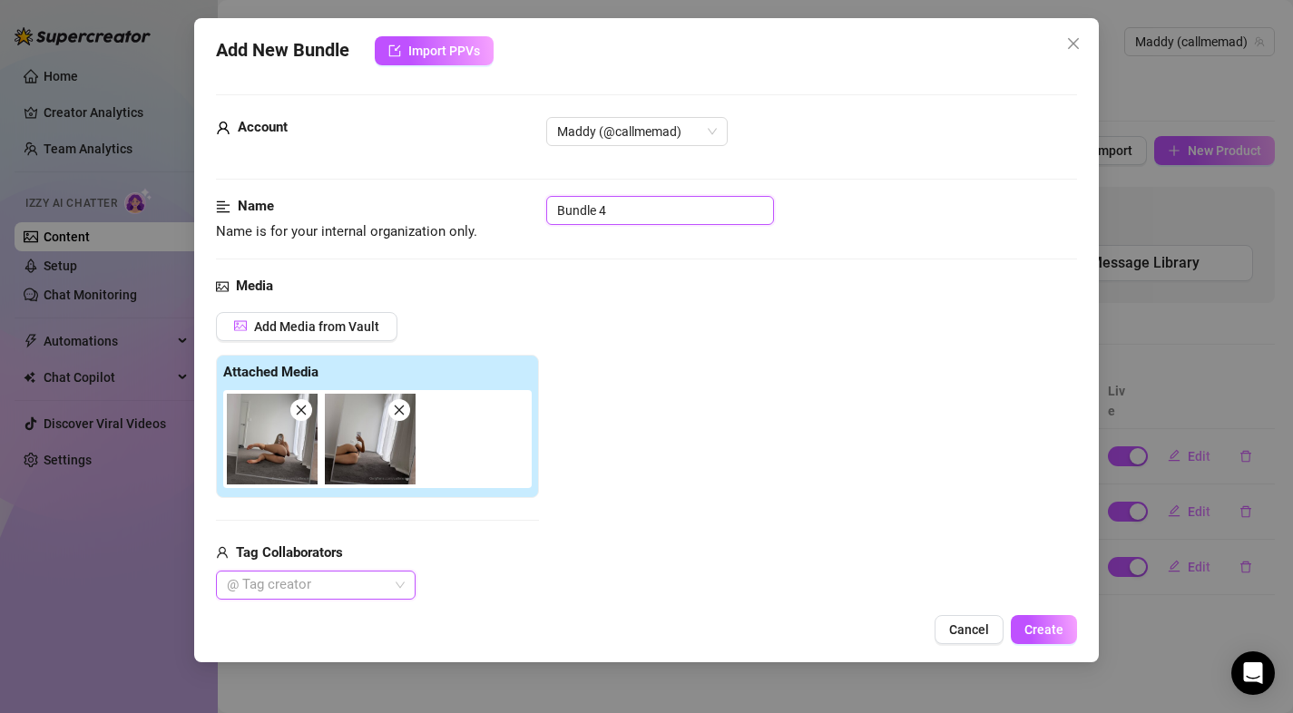
drag, startPoint x: 460, startPoint y: 210, endPoint x: 807, endPoint y: 215, distance: 346.6
click at [458, 210] on div "Name Name is for your internal organization only. Bundle 4" at bounding box center [647, 219] width 862 height 46
drag, startPoint x: 661, startPoint y: 336, endPoint x: 614, endPoint y: 350, distance: 49.4
click at [662, 337] on div "Add Media from Vault Attached Media Tag Collaborators @ Tag creator" at bounding box center [647, 456] width 862 height 288
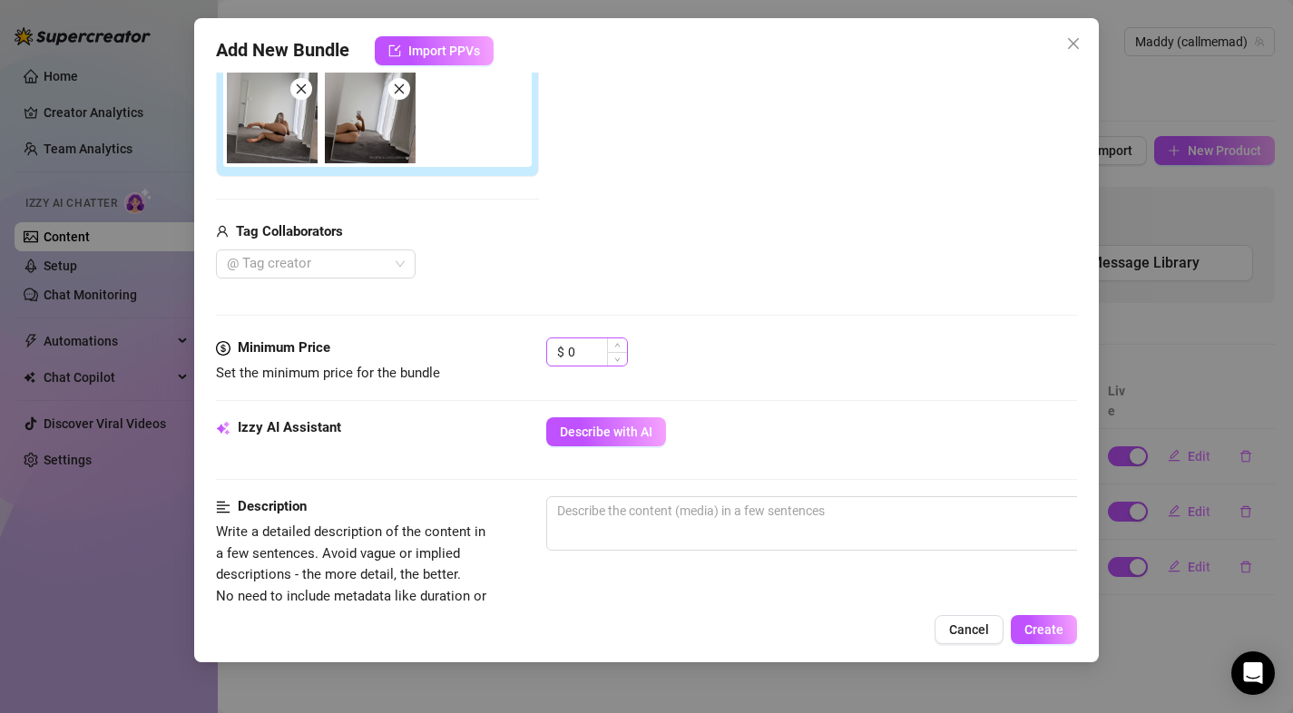
scroll to position [318, 0]
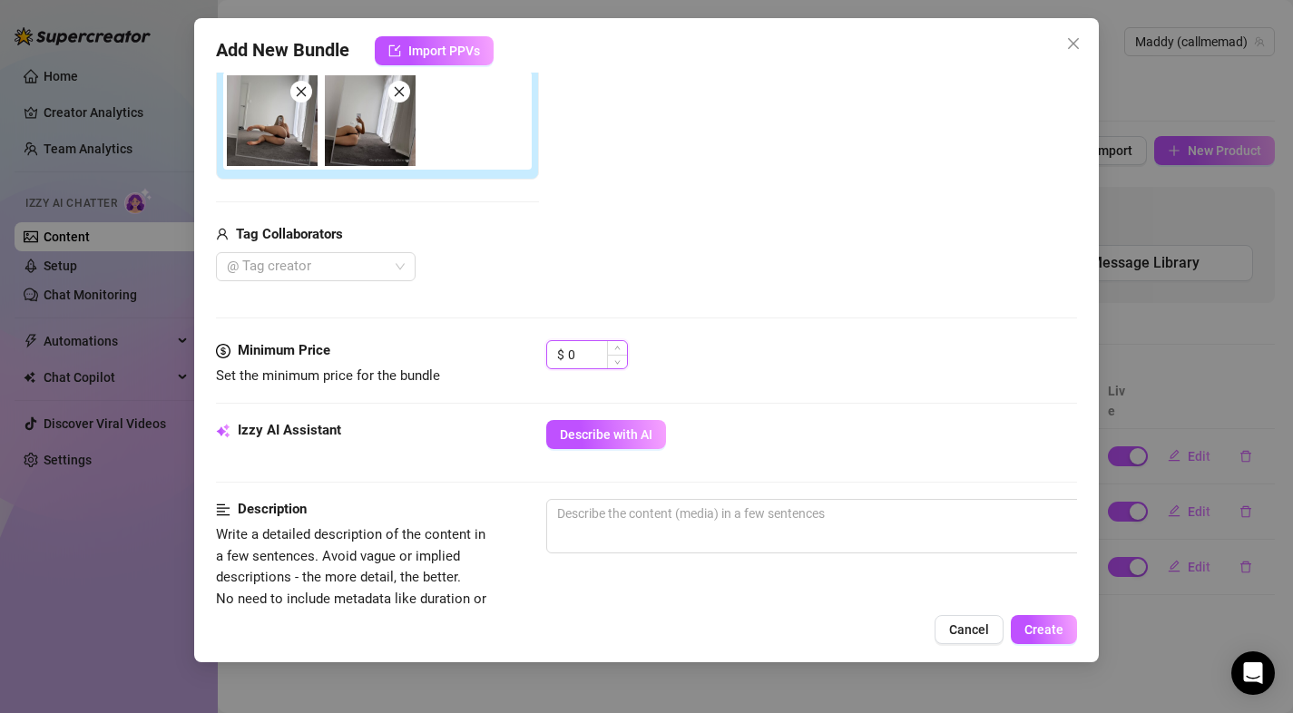
click at [577, 341] on input "0" at bounding box center [597, 354] width 59 height 27
drag, startPoint x: 559, startPoint y: 357, endPoint x: 547, endPoint y: 358, distance: 11.8
click at [537, 358] on div "Minimum Price Set the minimum price for the bundle $ 0" at bounding box center [647, 363] width 862 height 46
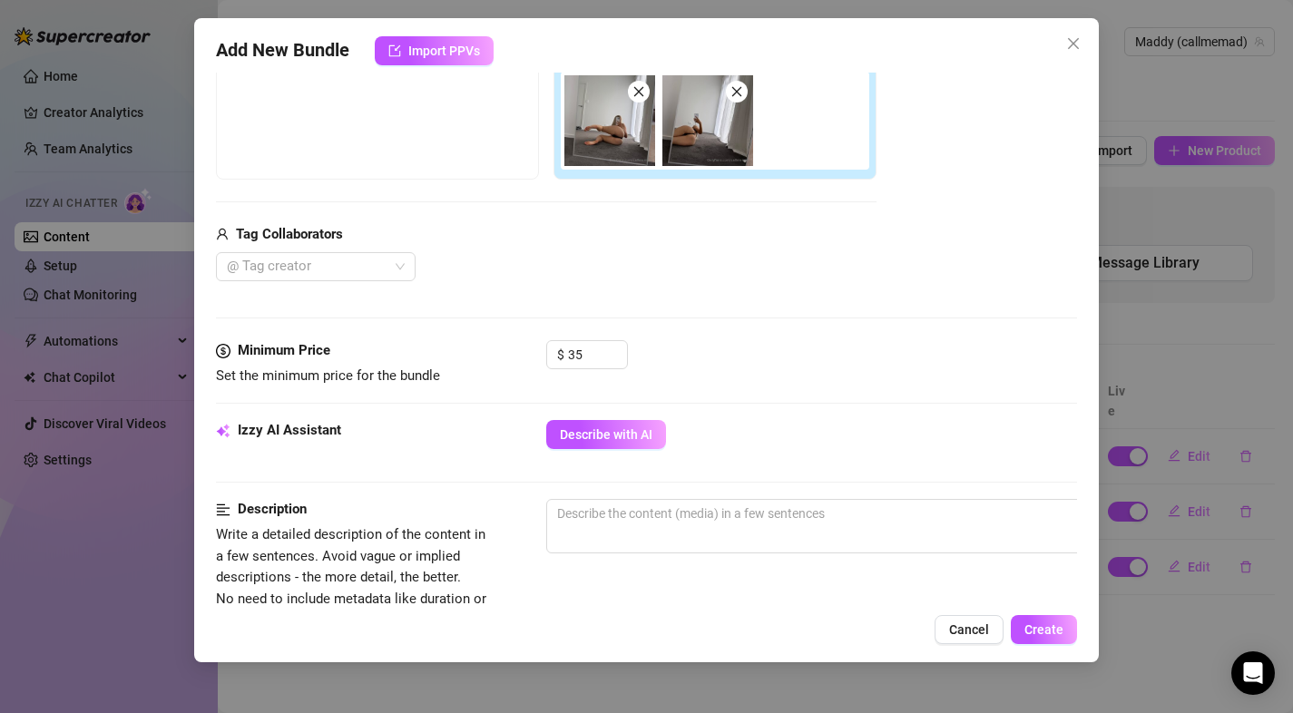
click at [813, 374] on div "$ 35" at bounding box center [812, 362] width 532 height 45
click at [629, 432] on span "Describe with AI" at bounding box center [606, 434] width 93 height 15
drag, startPoint x: 607, startPoint y: 355, endPoint x: 538, endPoint y: 359, distance: 69.1
click at [538, 359] on div "Minimum Price Set the minimum price for the bundle $ 34" at bounding box center [647, 363] width 862 height 46
drag, startPoint x: 589, startPoint y: 357, endPoint x: 543, endPoint y: 357, distance: 45.4
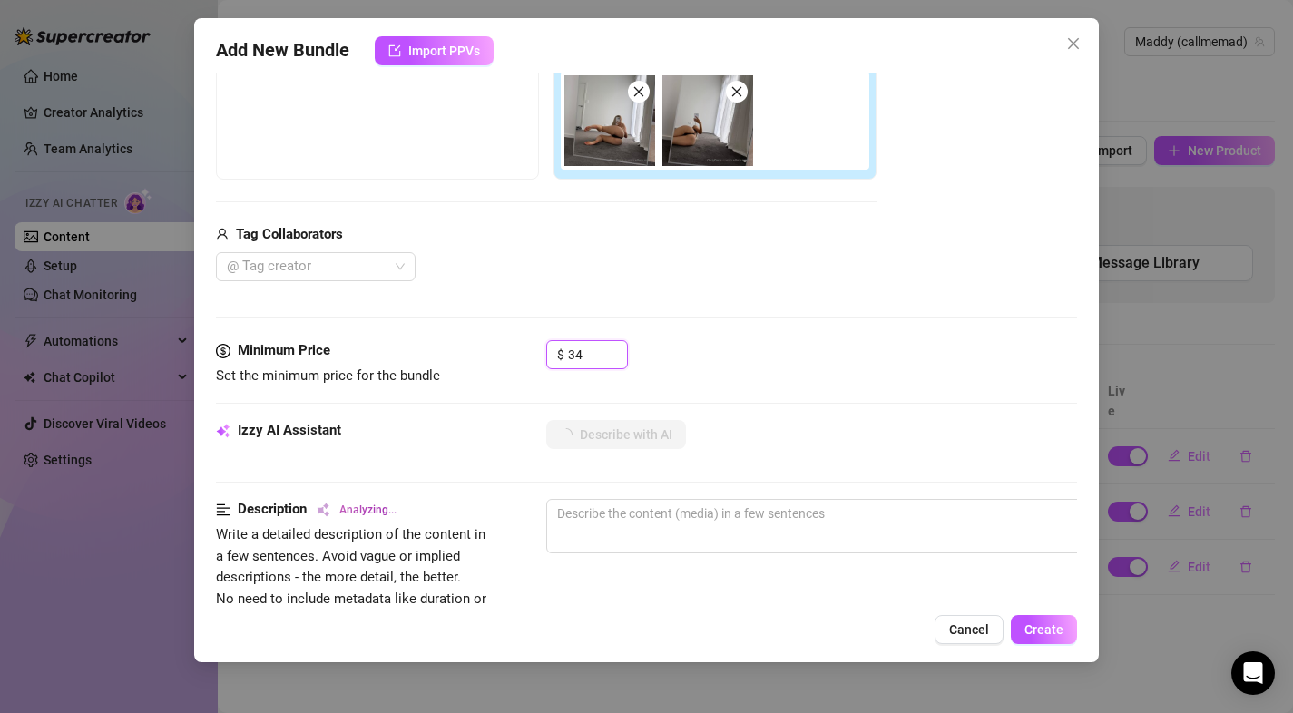
click at [543, 357] on div "Minimum Price Set the minimum price for the bundle $ 34" at bounding box center [647, 363] width 862 height 46
type input "45"
click at [661, 355] on div "$ 45" at bounding box center [812, 362] width 532 height 45
click at [662, 355] on div "$ 45" at bounding box center [812, 362] width 532 height 45
click at [742, 358] on div "$ 45" at bounding box center [812, 362] width 532 height 45
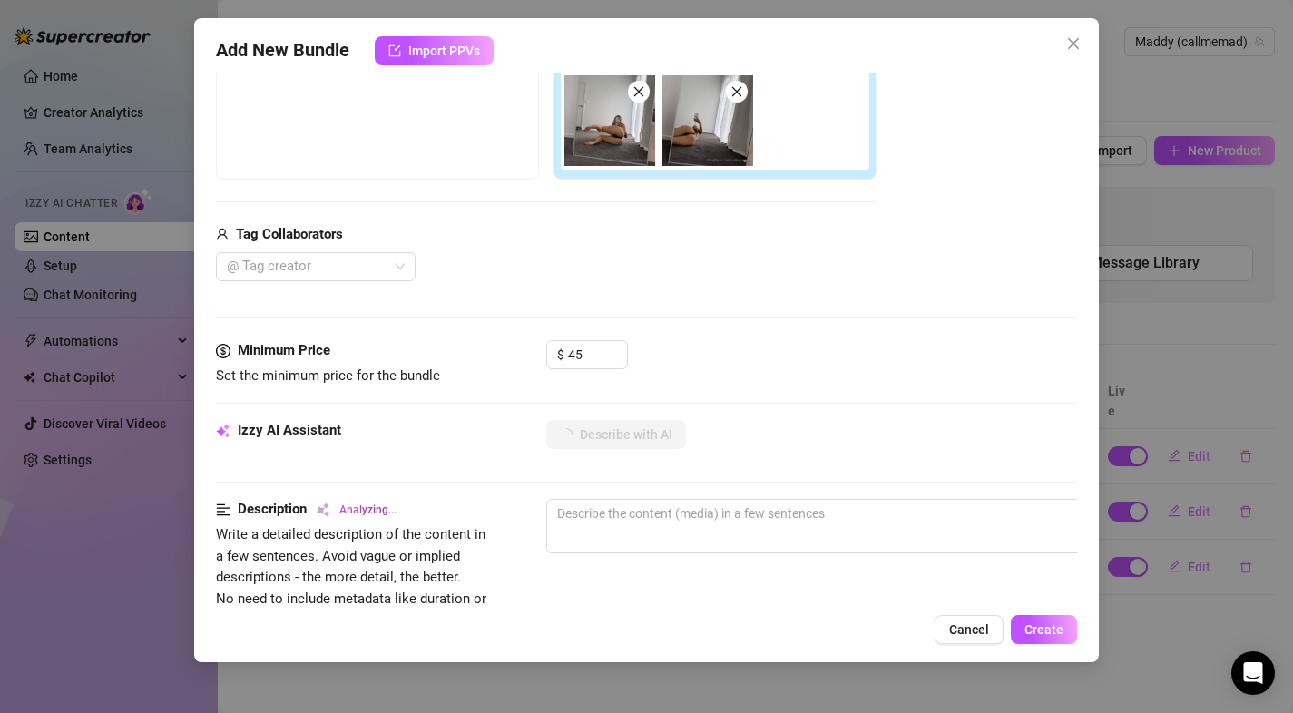
type textarea "Maddy"
click at [920, 315] on div "Media Add Media from Vault Free preview Pay to view Tag Collaborators @ Tag cre…" at bounding box center [647, 148] width 862 height 383
type textarea "Maddy poses"
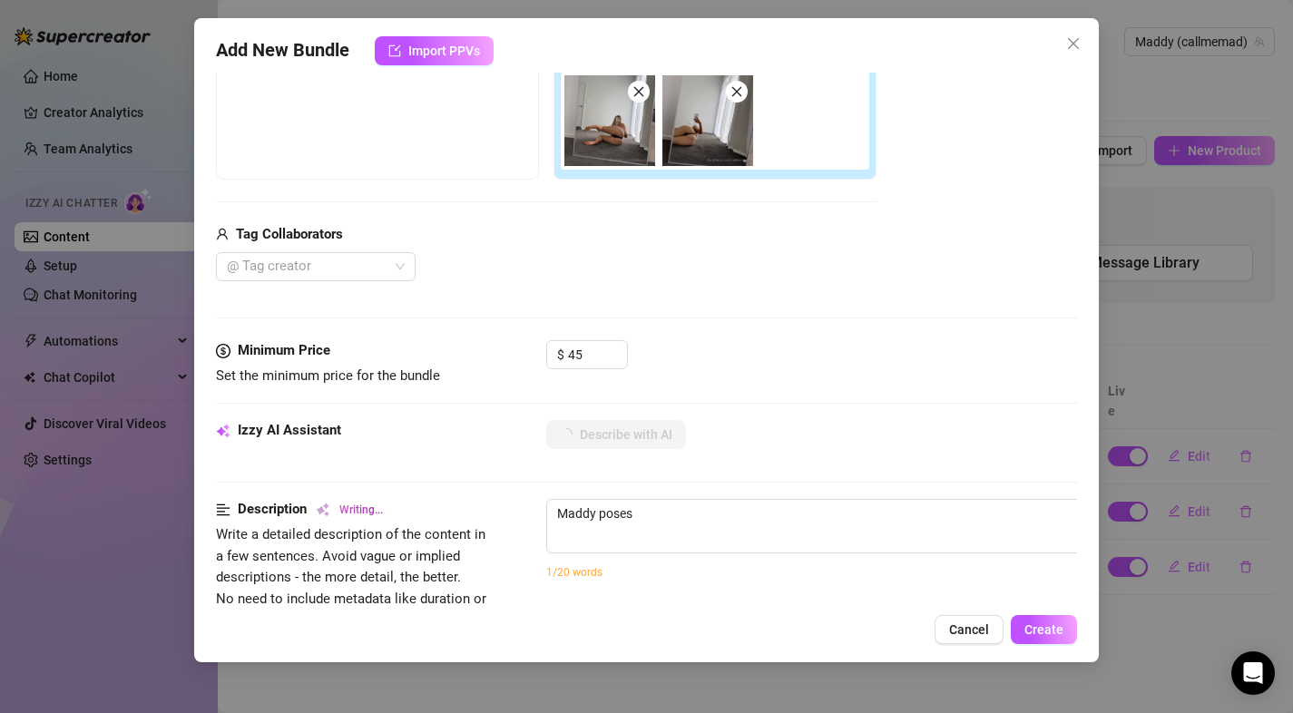
scroll to position [421, 0]
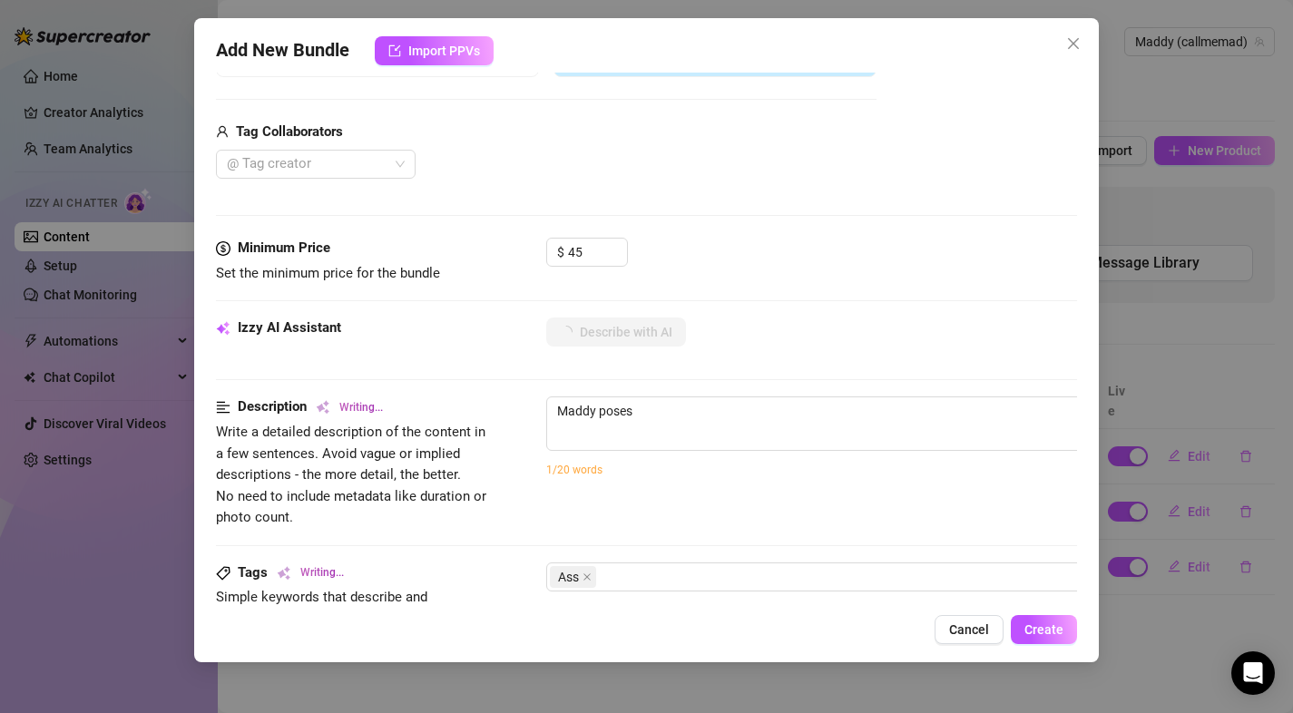
type textarea "[PERSON_NAME] poses in"
type textarea "[PERSON_NAME] poses in front"
type textarea "[PERSON_NAME] poses in front of"
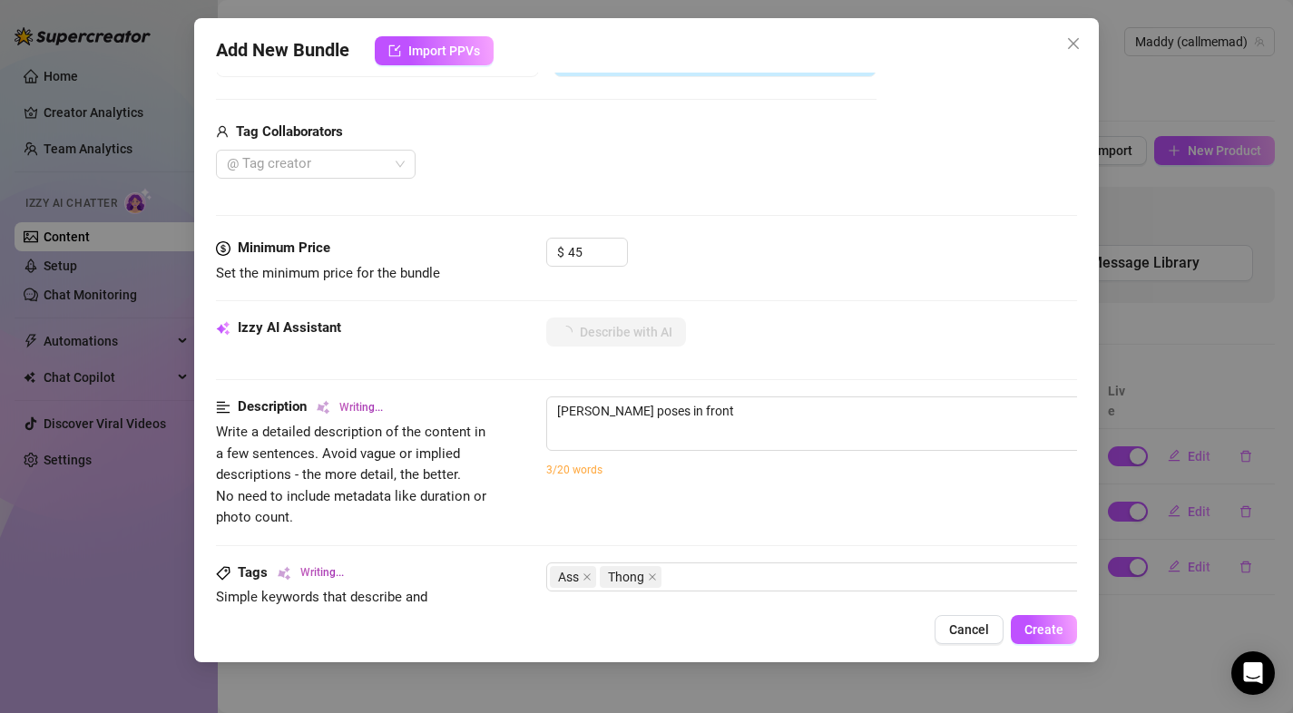
type textarea "[PERSON_NAME] poses in front of"
type textarea "[PERSON_NAME] poses in front of a"
type textarea "[PERSON_NAME] poses in front of a mirror"
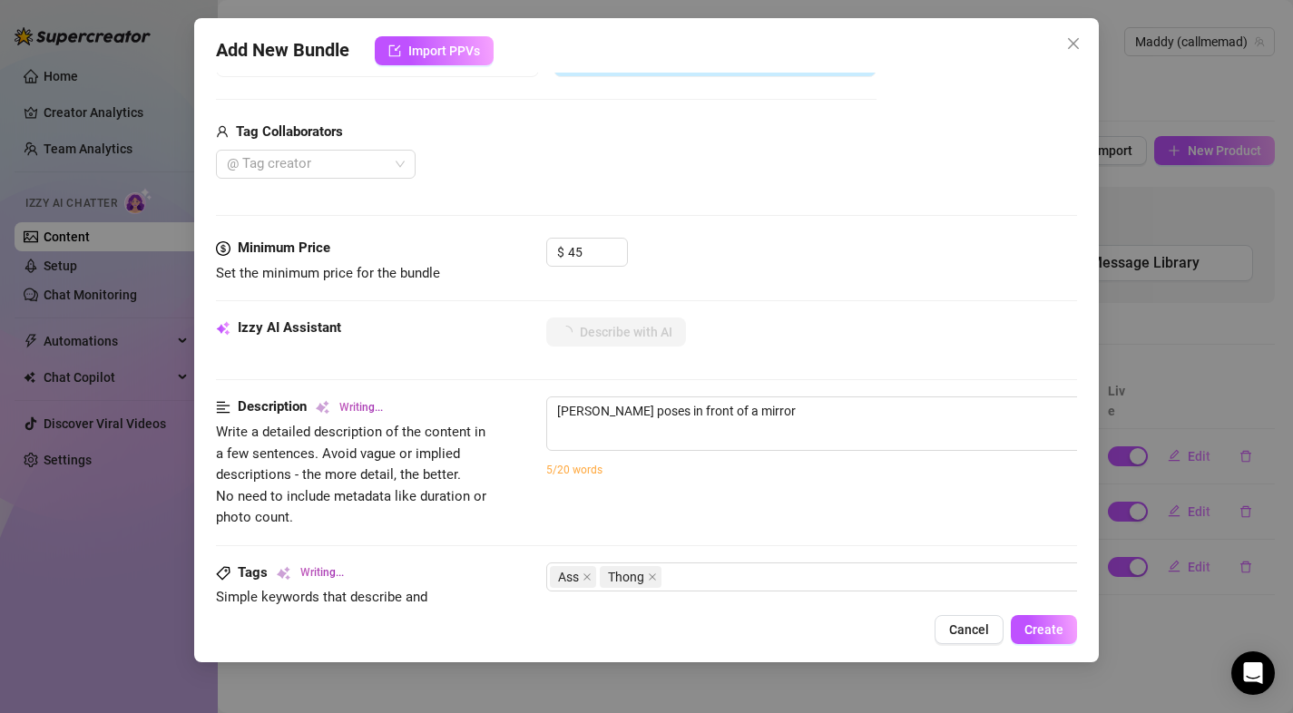
type textarea "[PERSON_NAME] poses in front of a mirror wearing"
type textarea "[PERSON_NAME] poses in front of a mirror wearing only"
type textarea "[PERSON_NAME] poses in front of a mirror wearing only a"
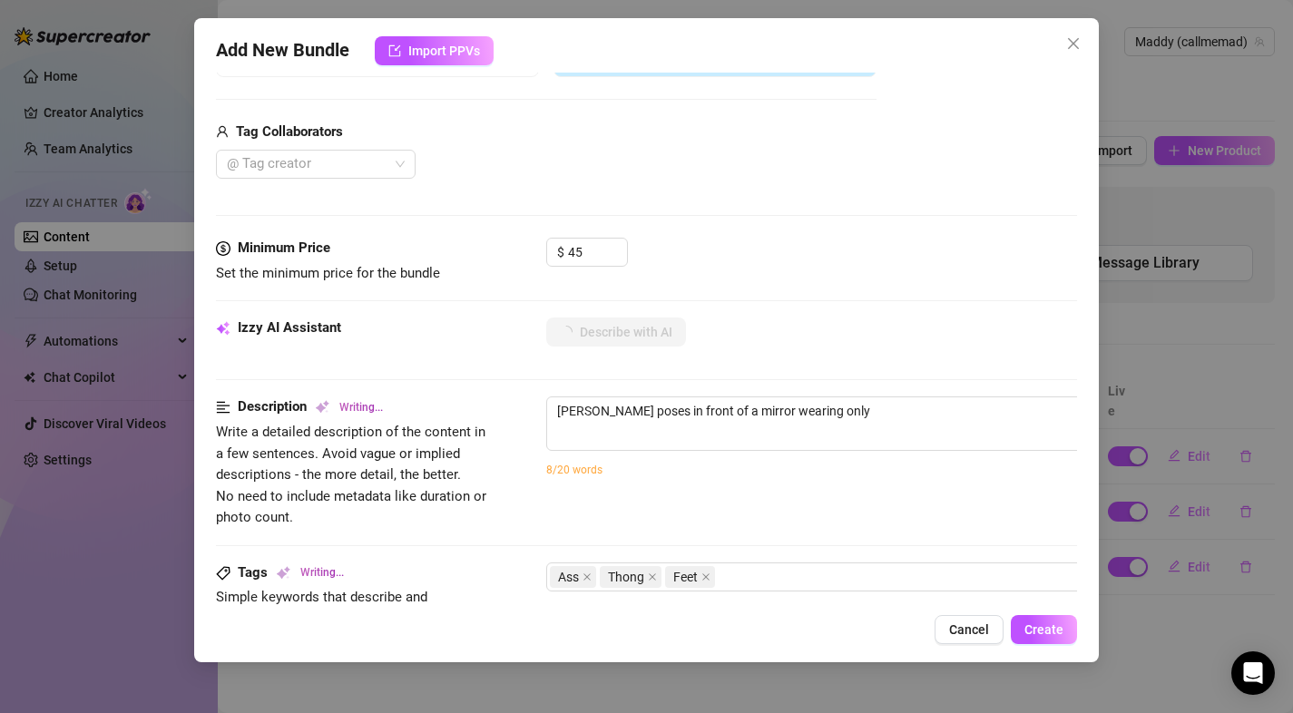
type textarea "[PERSON_NAME] poses in front of a mirror wearing only a"
type textarea "[PERSON_NAME] poses in front of a mirror wearing only a black"
type textarea "[PERSON_NAME] poses in front of a mirror wearing only a black thong,"
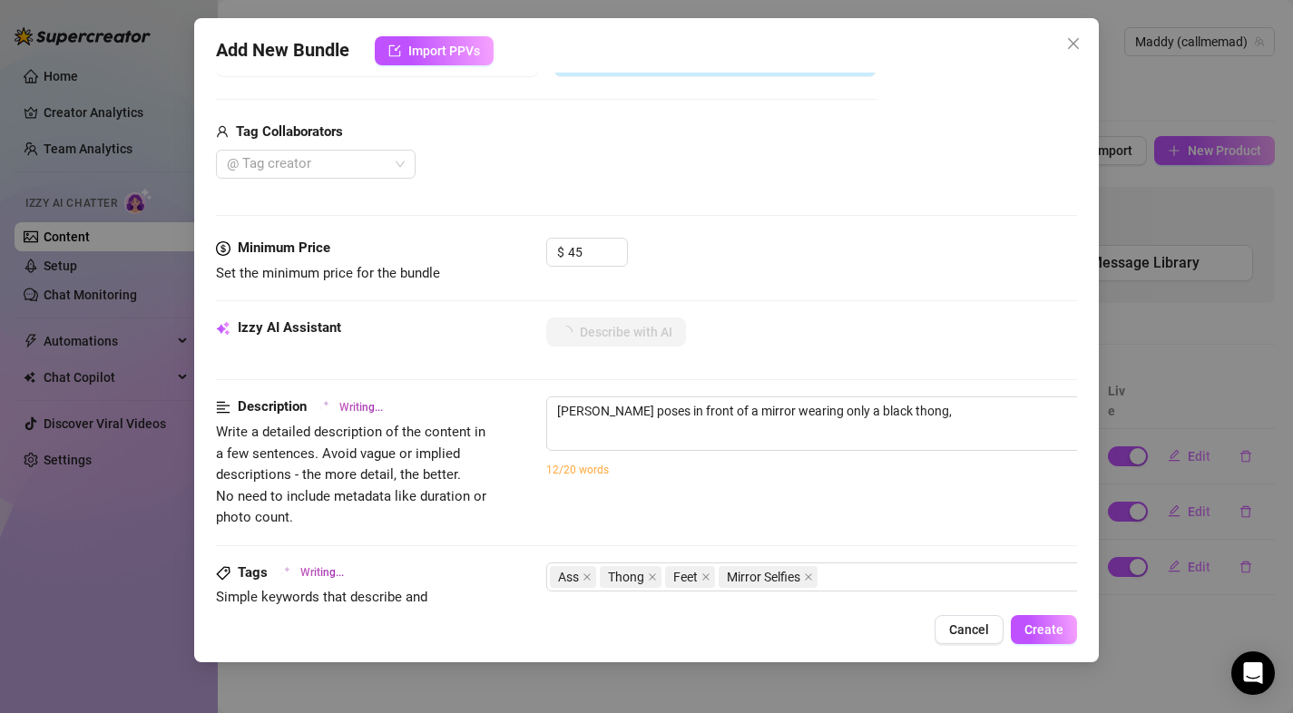
type textarea "[PERSON_NAME] poses in front of a mirror wearing only a black thong, showing"
type textarea "[PERSON_NAME] poses in front of a mirror wearing only a black thong, showing off"
type textarea "[PERSON_NAME] poses in front of a mirror wearing only a black thong, showing of…"
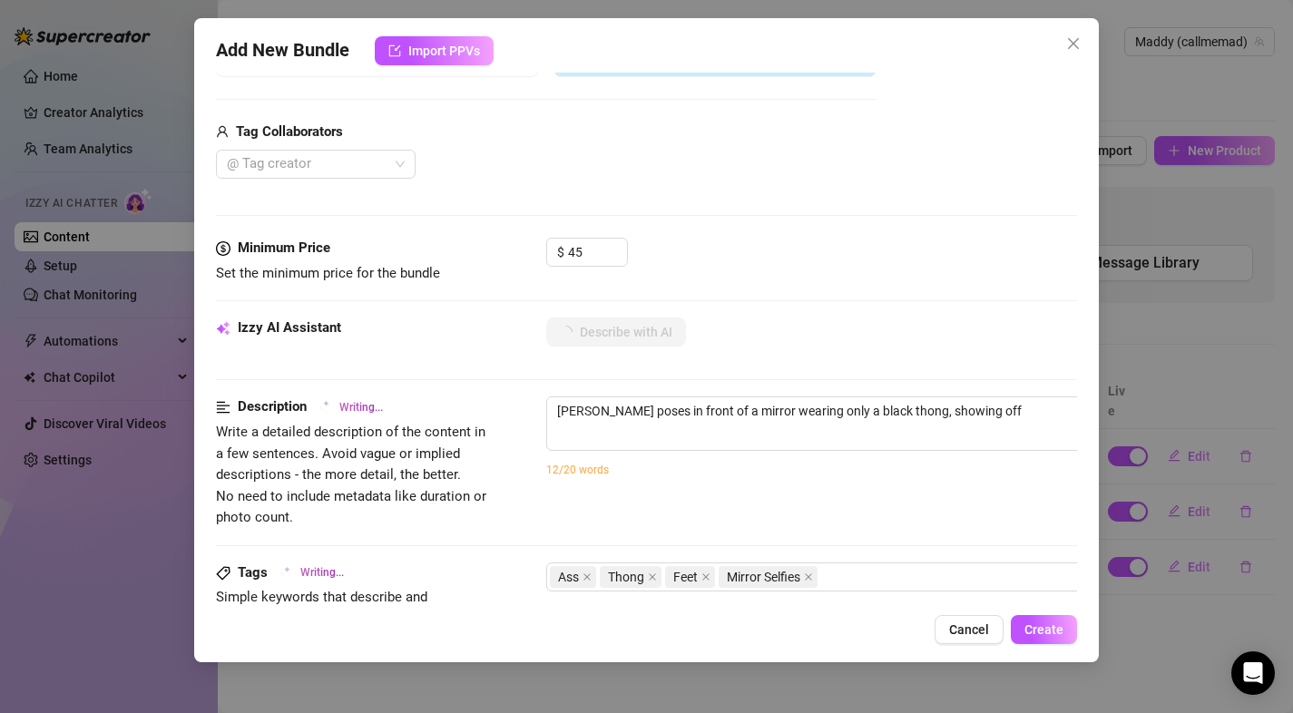
type textarea "[PERSON_NAME] poses in front of a mirror wearing only a black thong, showing of…"
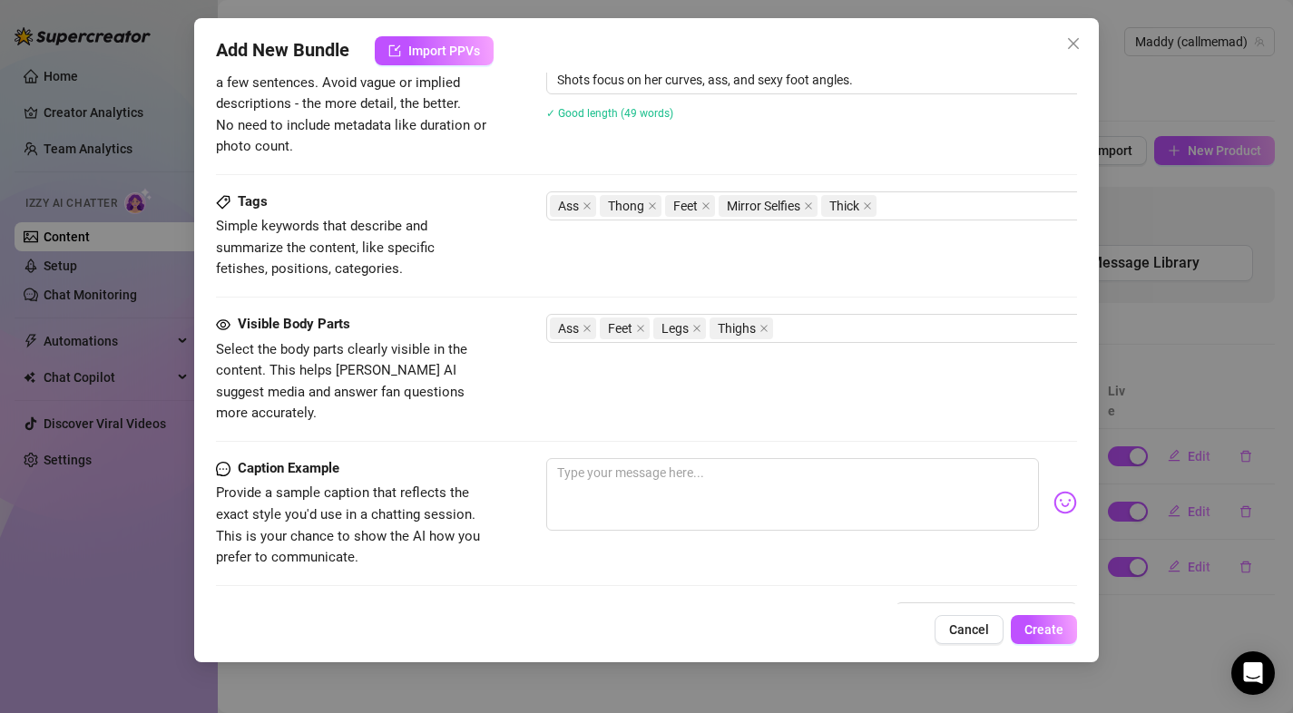
scroll to position [827, 0]
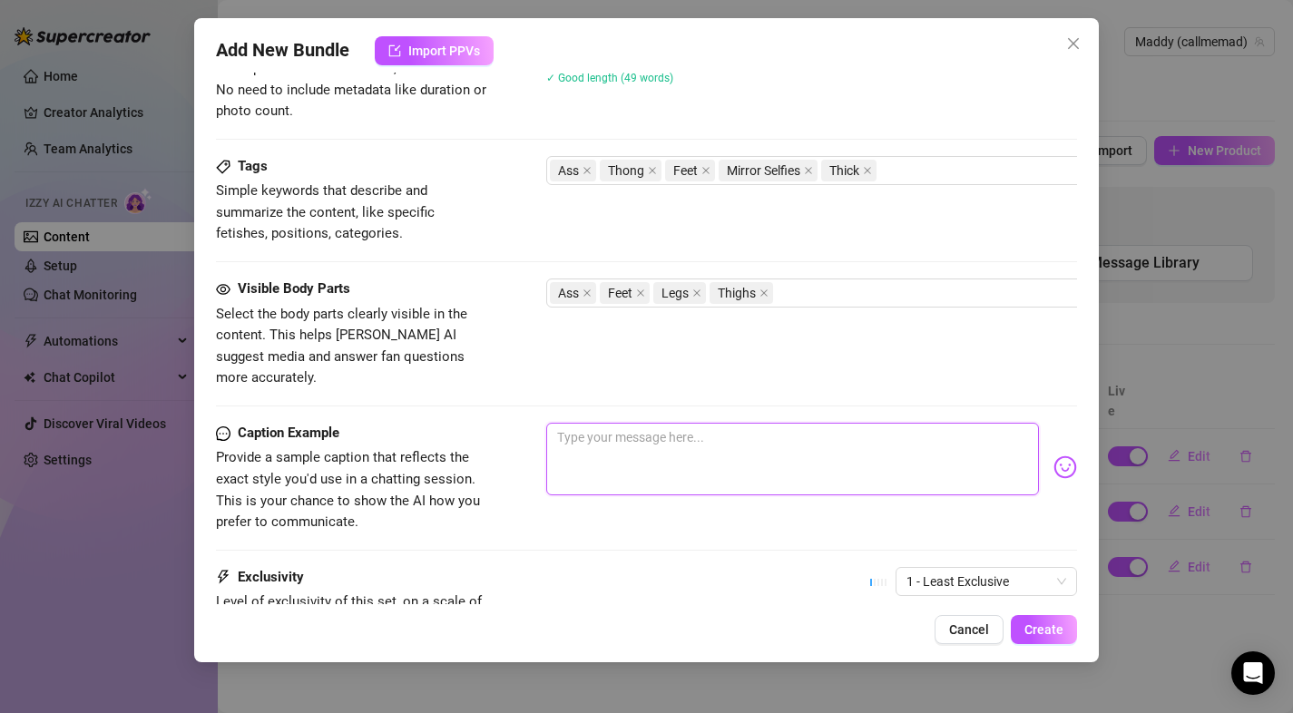
click at [840, 460] on textarea at bounding box center [793, 459] width 494 height 73
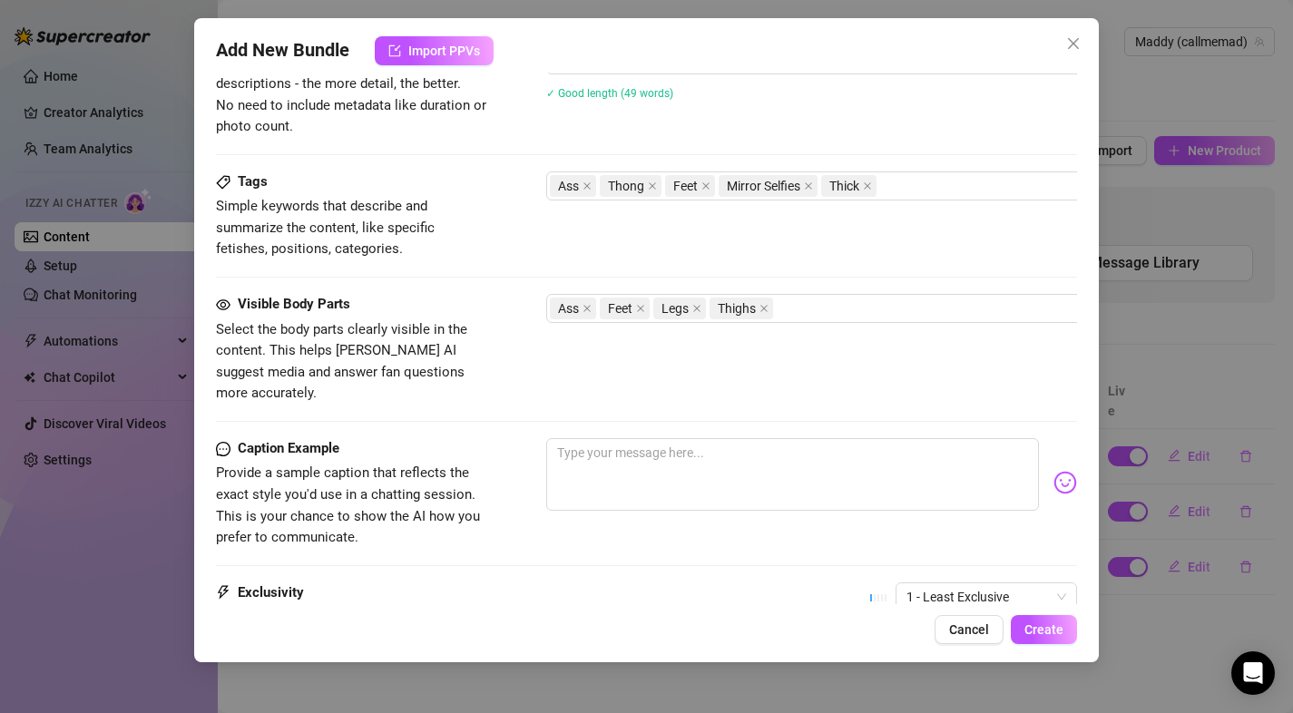
scroll to position [807, 0]
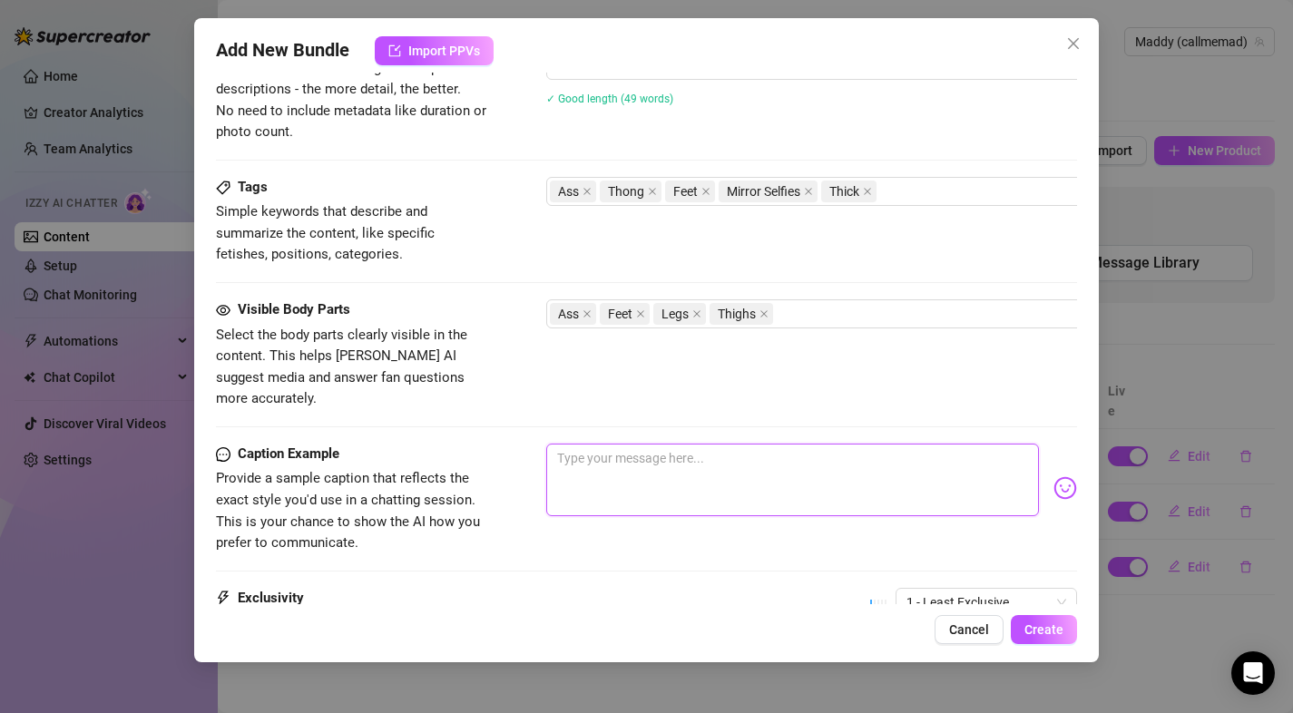
click at [729, 444] on textarea at bounding box center [793, 480] width 494 height 73
drag, startPoint x: 728, startPoint y: 518, endPoint x: 1006, endPoint y: 418, distance: 295.0
click at [728, 518] on div "Caption Example Provide a sample caption that reflects the exact style you'd us…" at bounding box center [647, 499] width 862 height 111
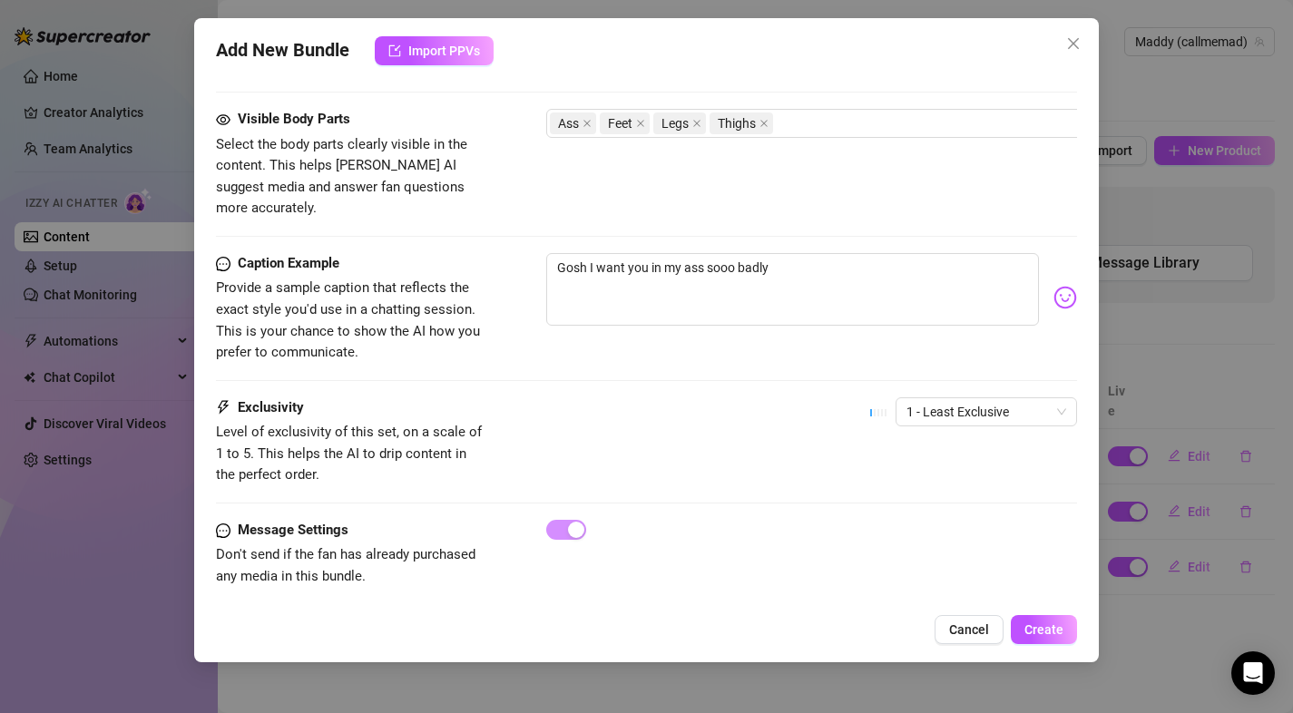
scroll to position [1006, 0]
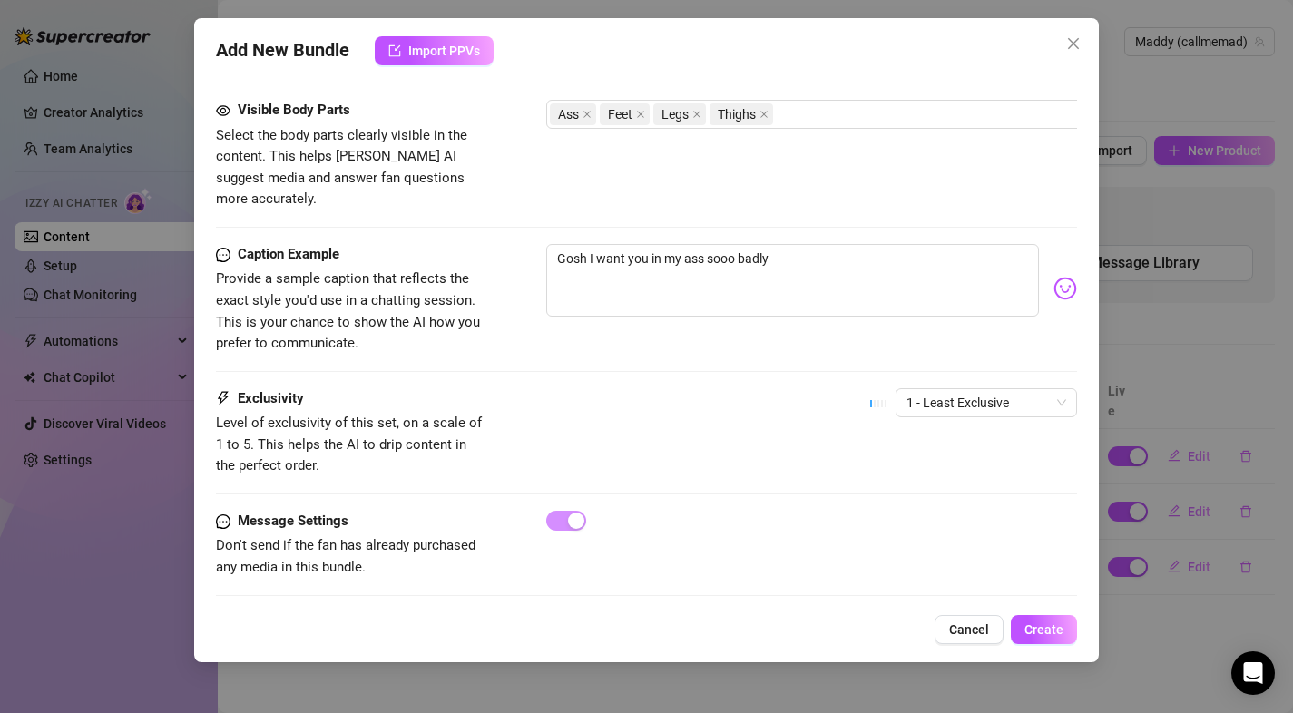
drag, startPoint x: 1030, startPoint y: 627, endPoint x: 1013, endPoint y: 598, distance: 33.3
click at [1029, 627] on span "Create" at bounding box center [1043, 629] width 39 height 15
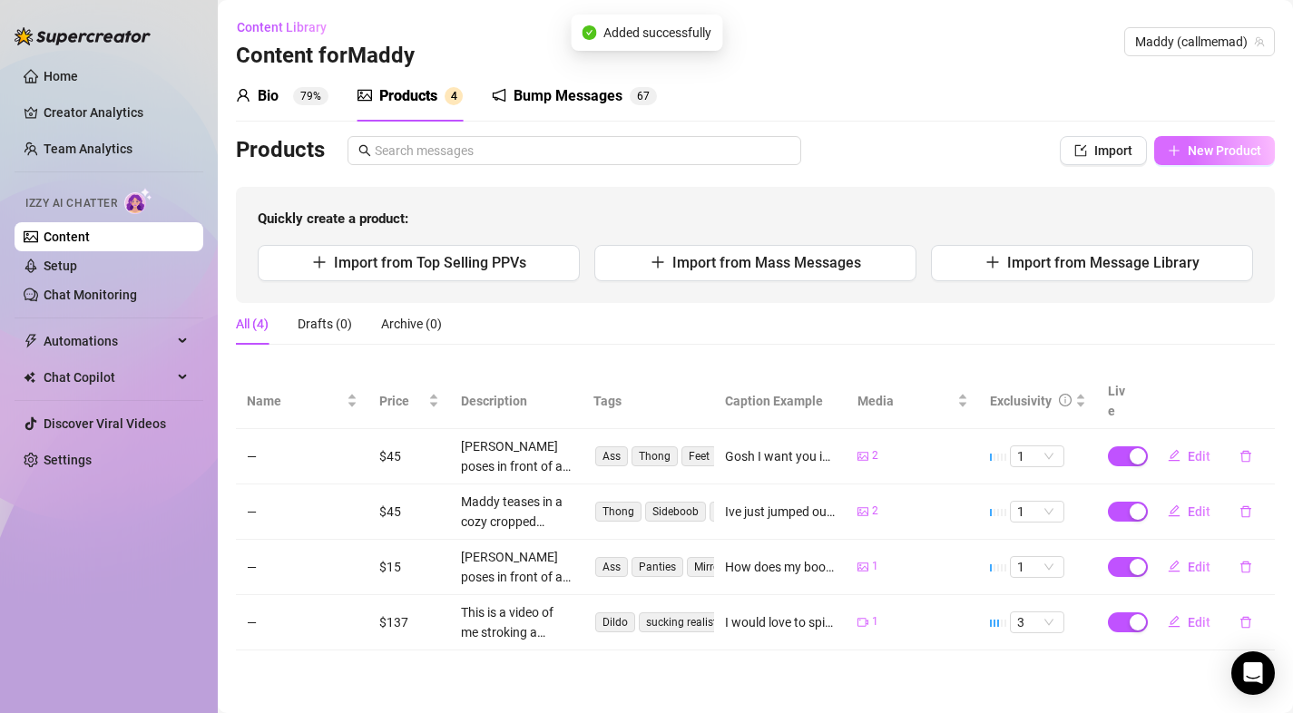
click at [1213, 155] on span "New Product" at bounding box center [1224, 150] width 73 height 15
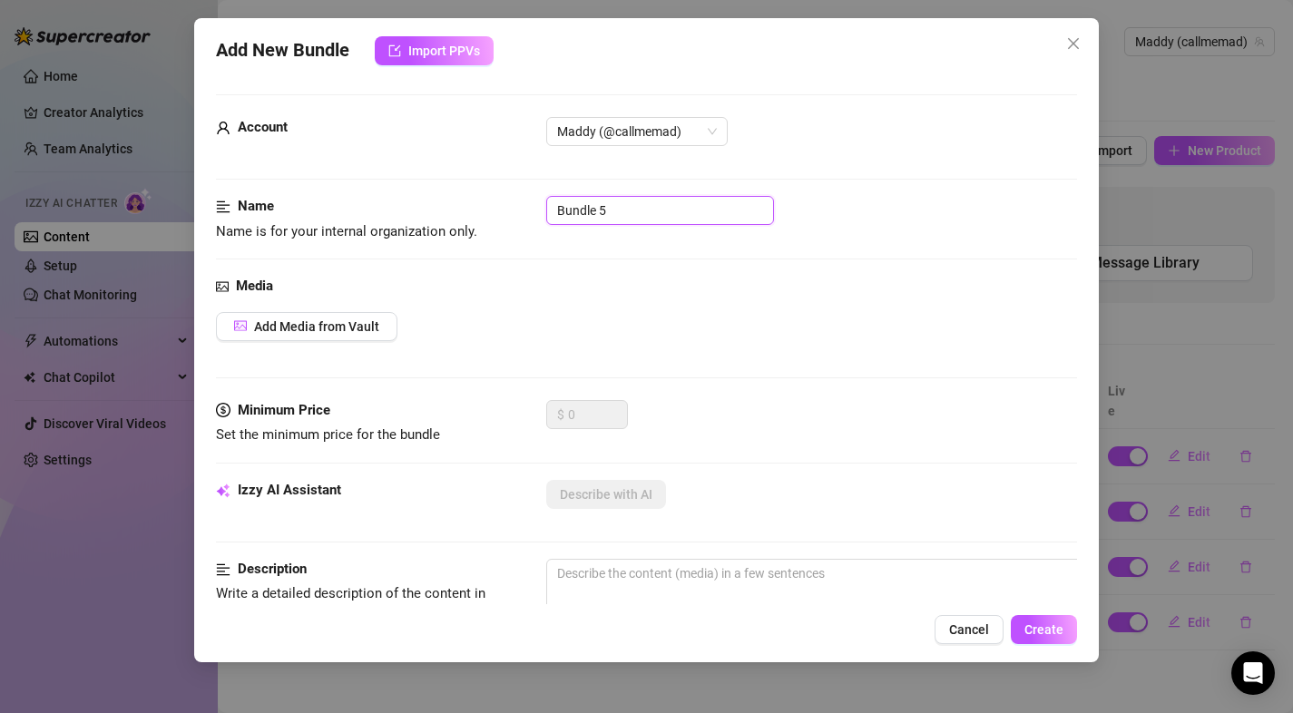
drag, startPoint x: 566, startPoint y: 206, endPoint x: 615, endPoint y: 220, distance: 50.8
click at [533, 206] on div "Name Name is for your internal organization only. Bundle 5" at bounding box center [647, 219] width 862 height 46
click at [362, 318] on button "Add Media from Vault" at bounding box center [306, 326] width 181 height 29
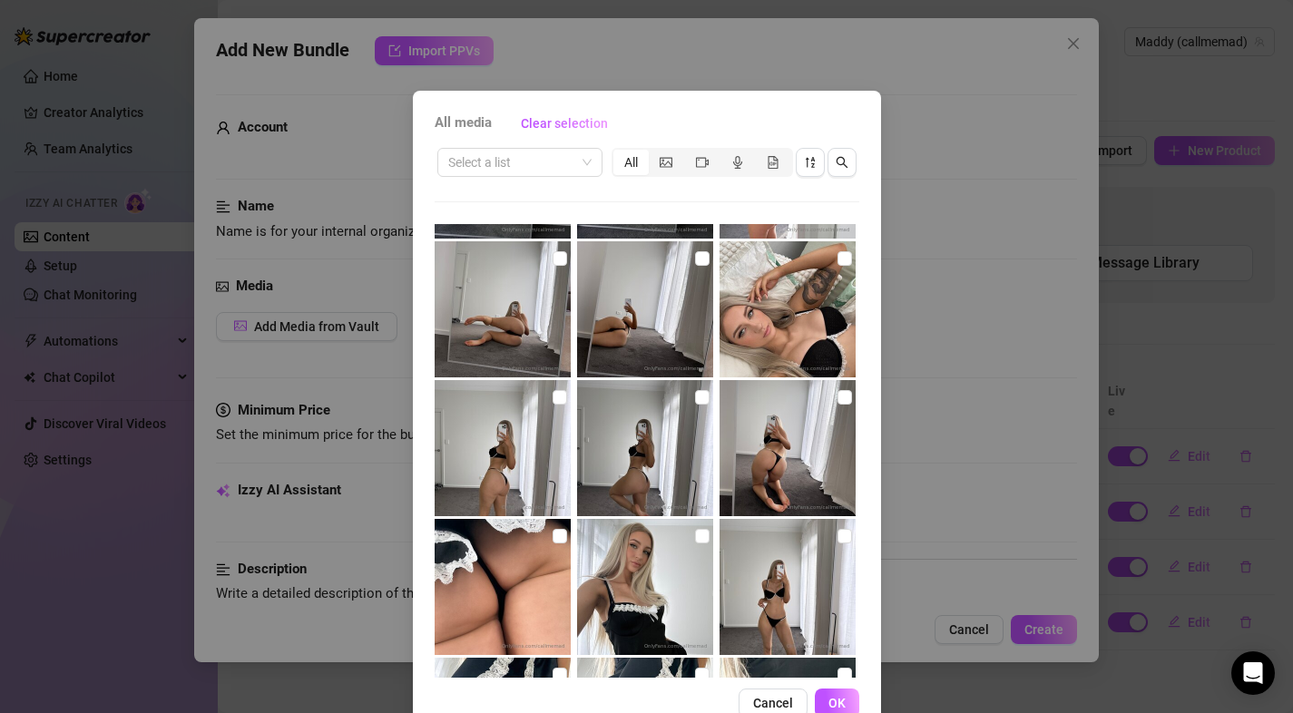
scroll to position [828, 0]
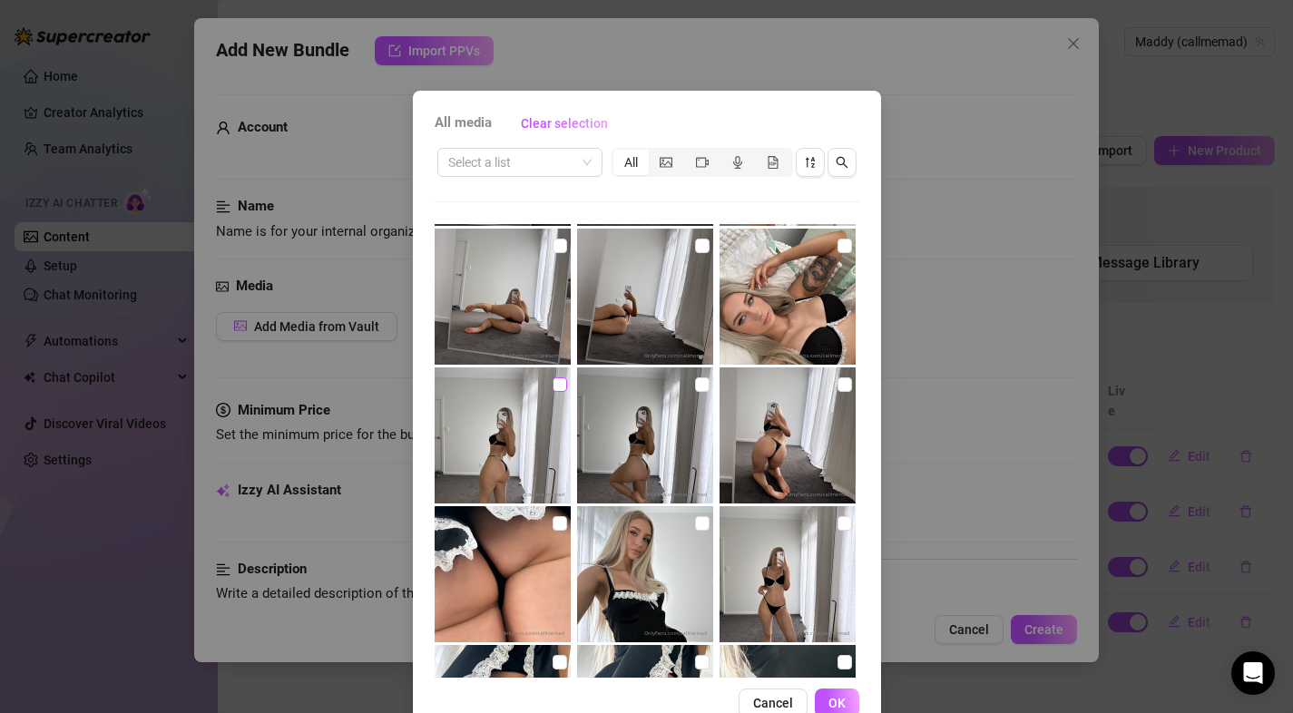
click at [552, 386] on input "checkbox" at bounding box center [559, 384] width 15 height 15
click at [695, 385] on input "checkbox" at bounding box center [702, 384] width 15 height 15
click at [827, 691] on button "OK" at bounding box center [837, 703] width 44 height 29
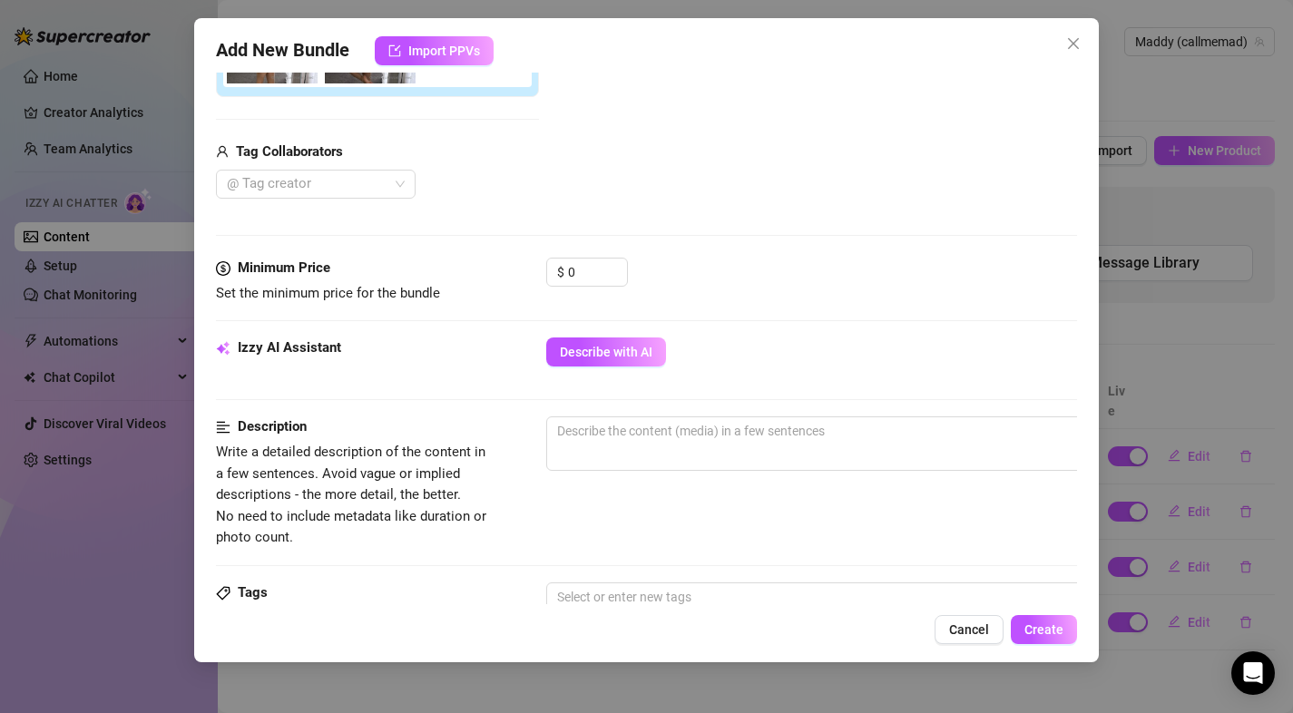
scroll to position [417, 0]
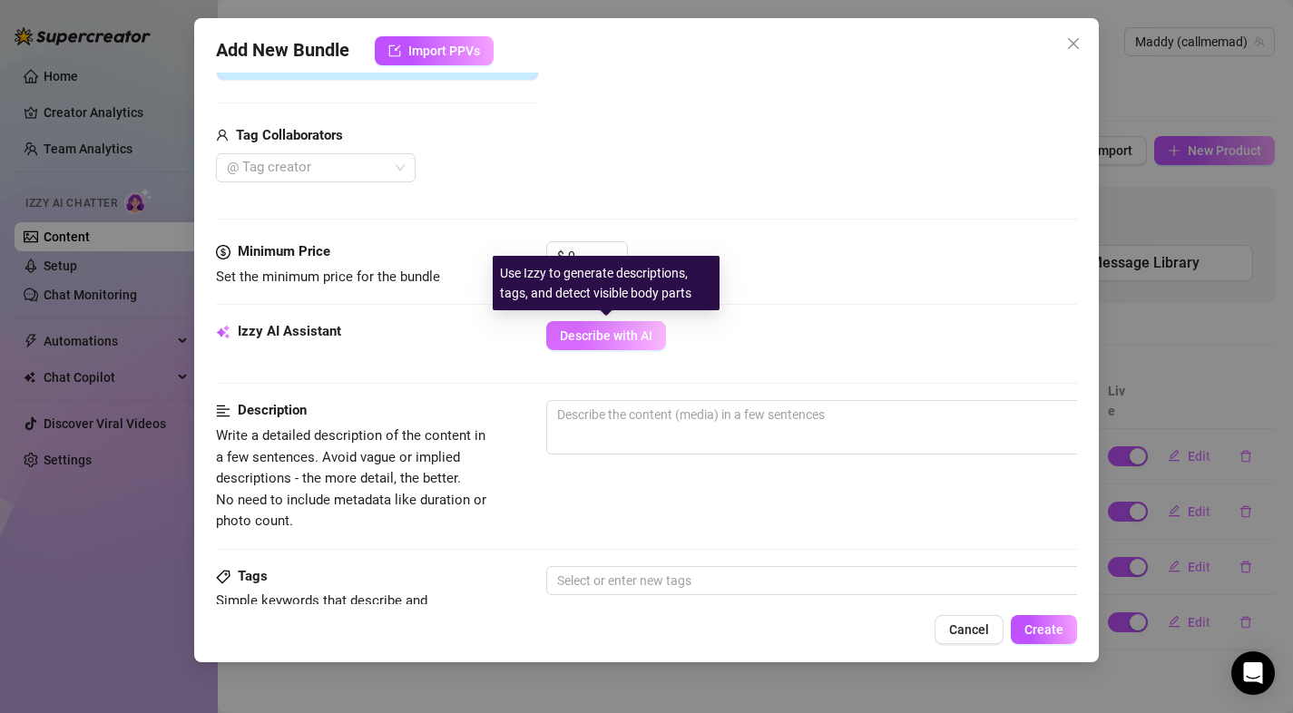
click at [600, 331] on span "Describe with AI" at bounding box center [606, 335] width 93 height 15
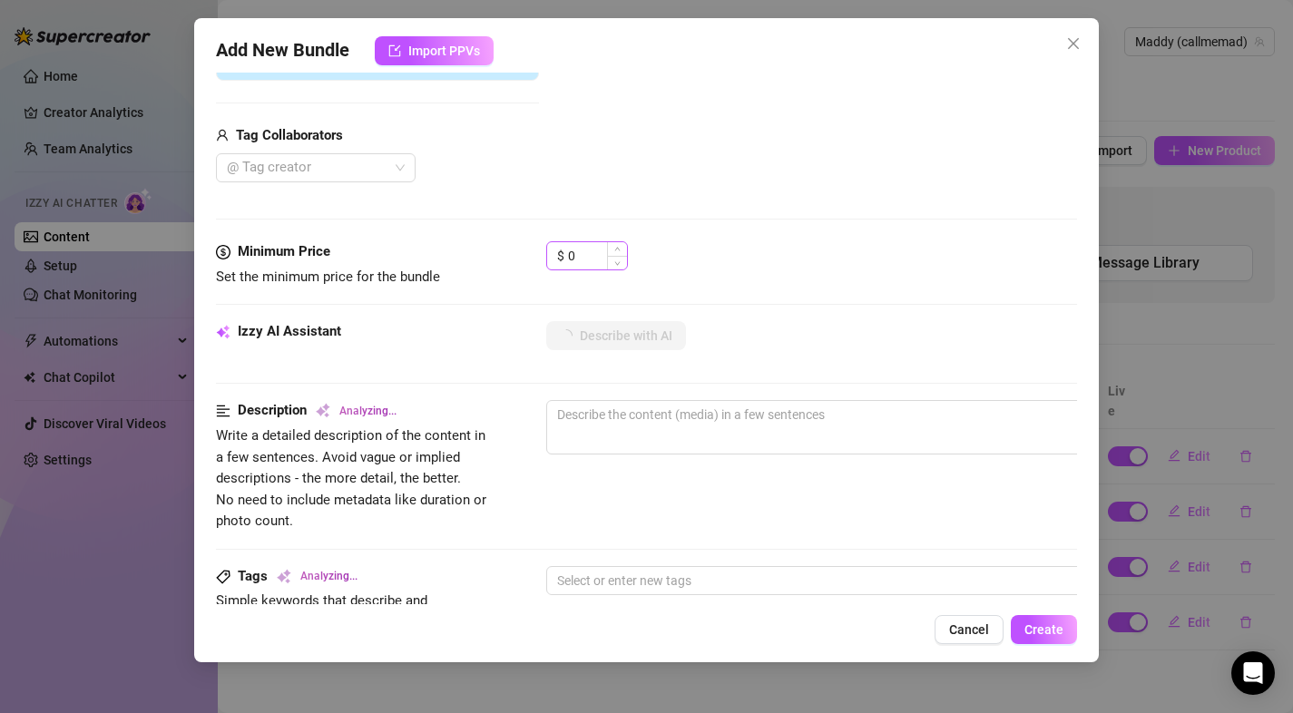
click at [627, 257] on div "$ 0" at bounding box center [587, 255] width 82 height 29
click at [595, 255] on input "0" at bounding box center [597, 255] width 59 height 27
click at [682, 280] on div "$ 35" at bounding box center [812, 263] width 532 height 45
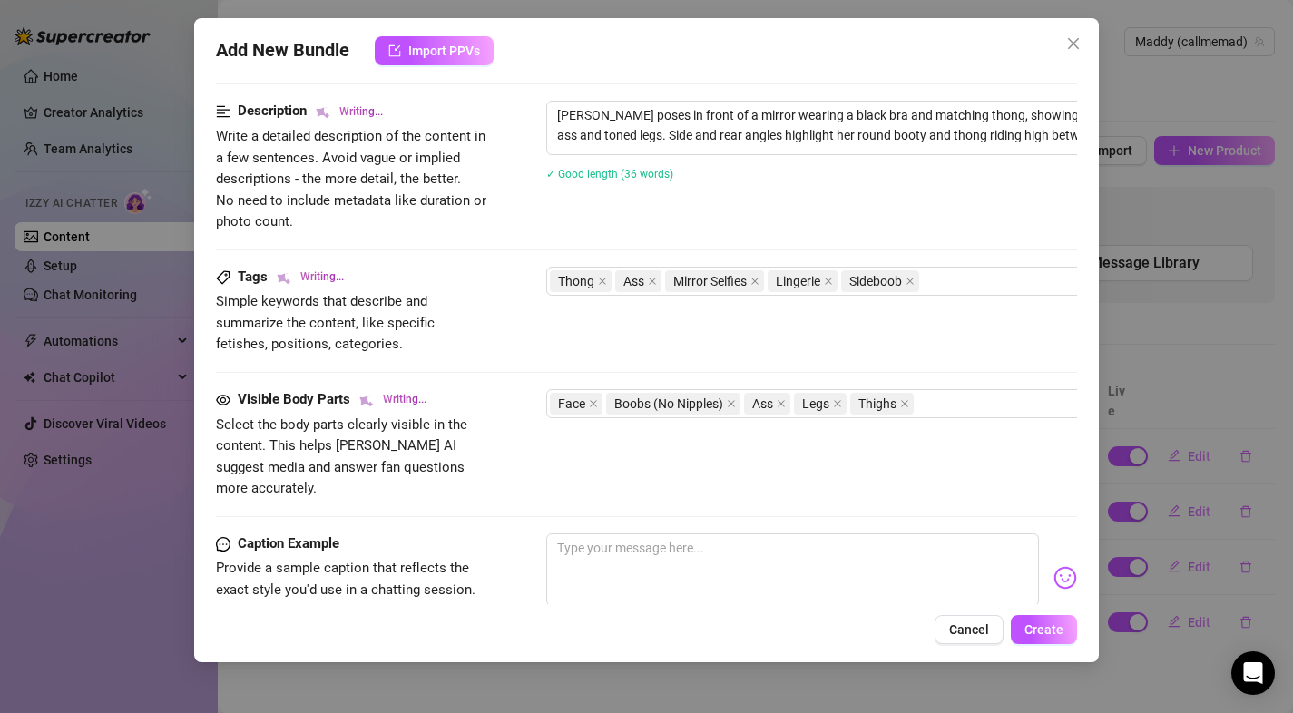
scroll to position [718, 0]
click at [778, 533] on textarea at bounding box center [793, 569] width 494 height 73
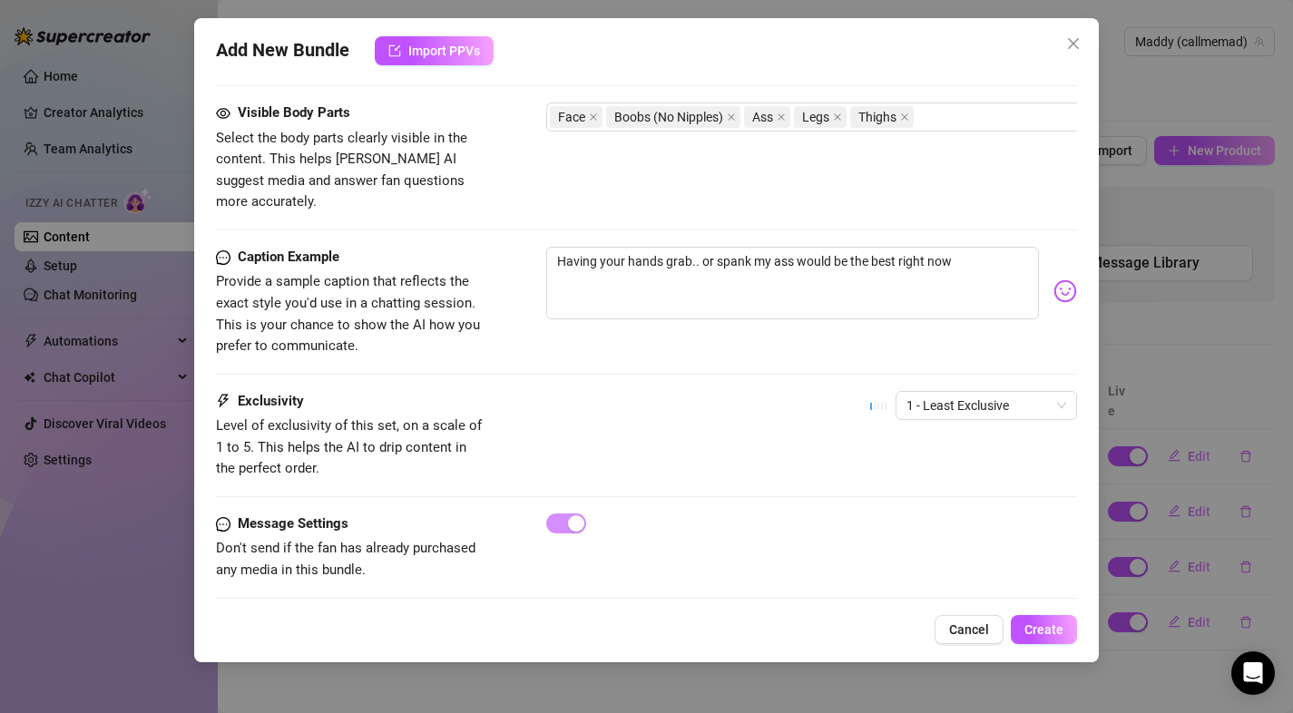
scroll to position [1006, 0]
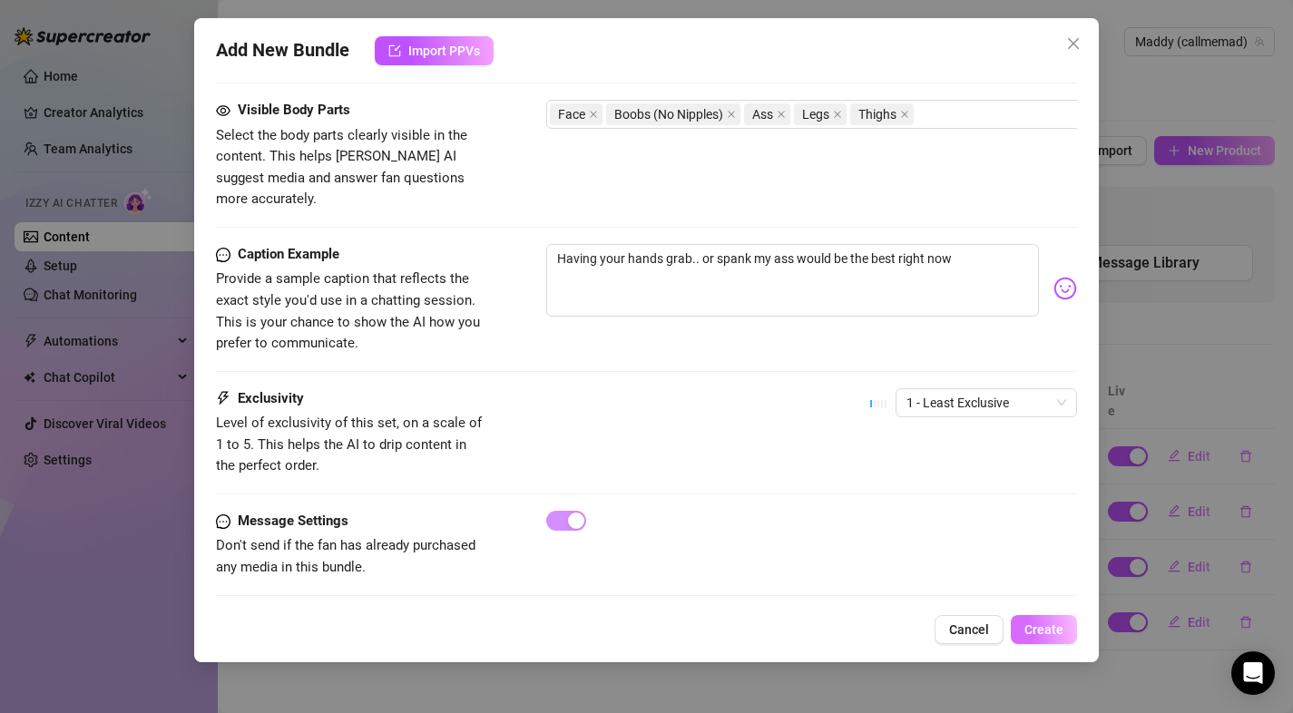
click at [1017, 641] on button "Create" at bounding box center [1044, 629] width 66 height 29
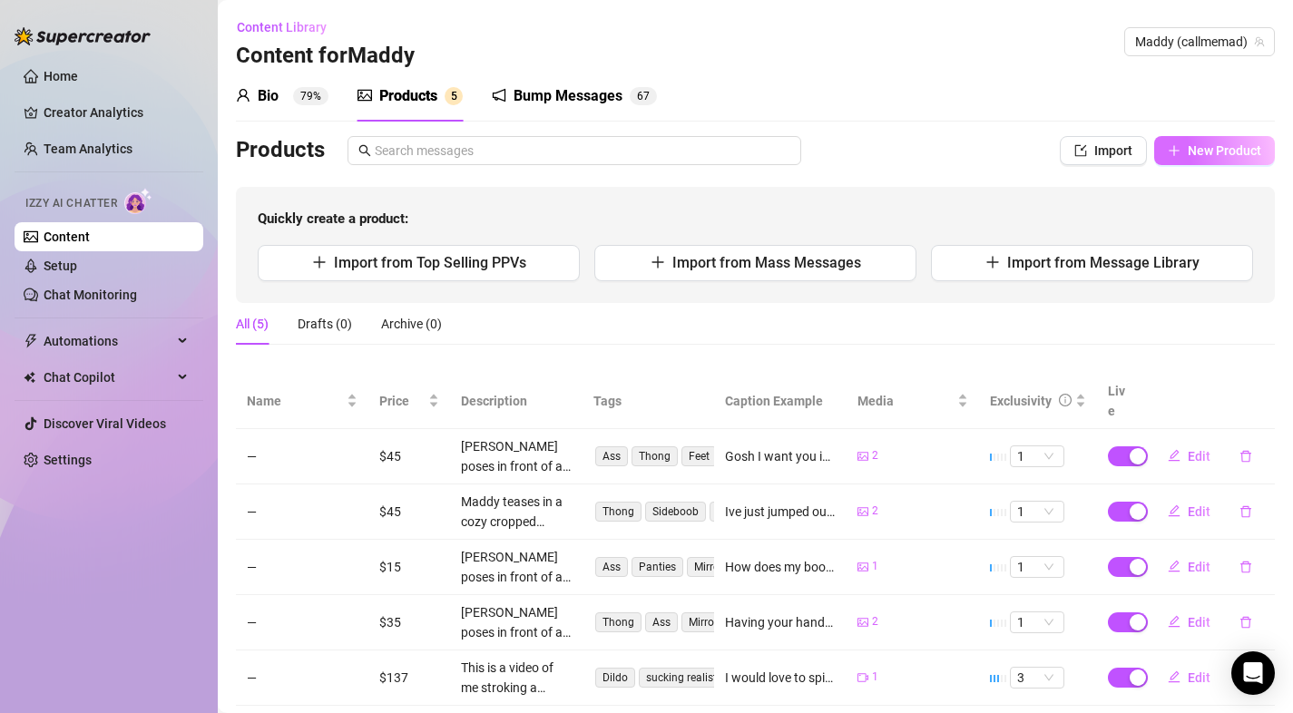
click at [1154, 164] on button "New Product" at bounding box center [1214, 150] width 121 height 29
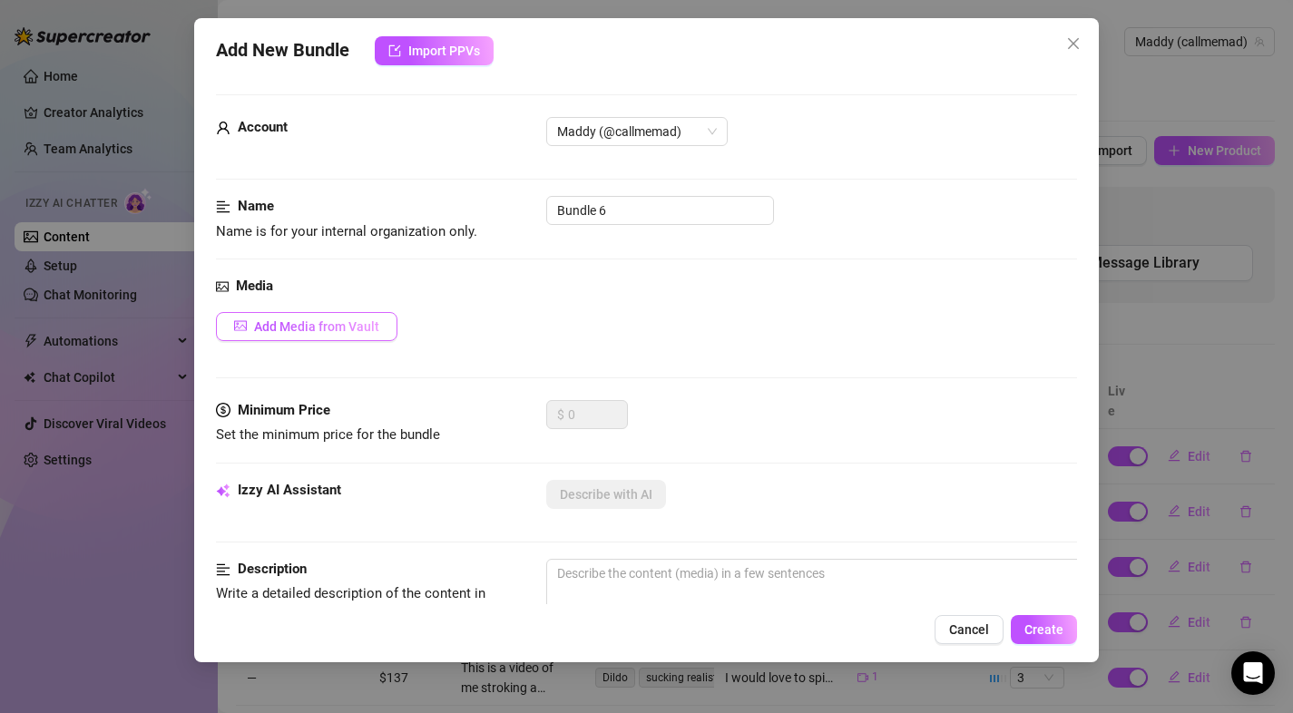
click at [379, 328] on button "Add Media from Vault" at bounding box center [306, 326] width 181 height 29
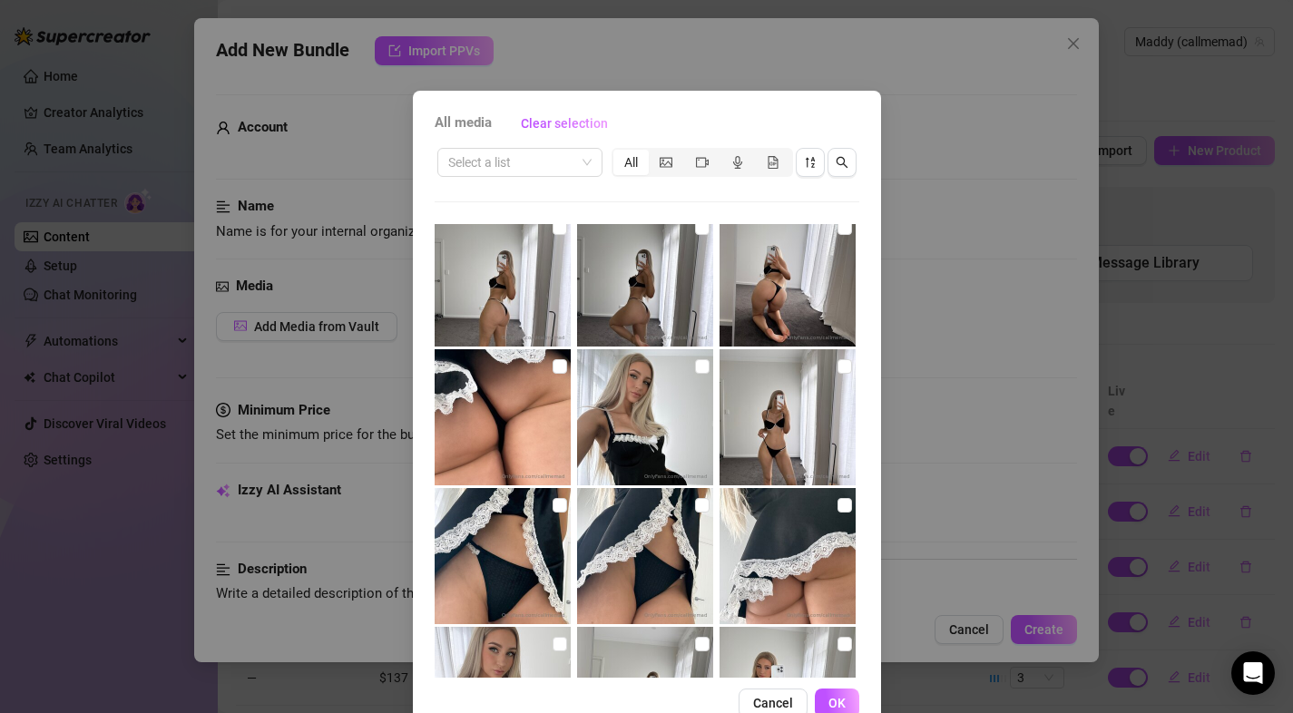
scroll to position [983, 0]
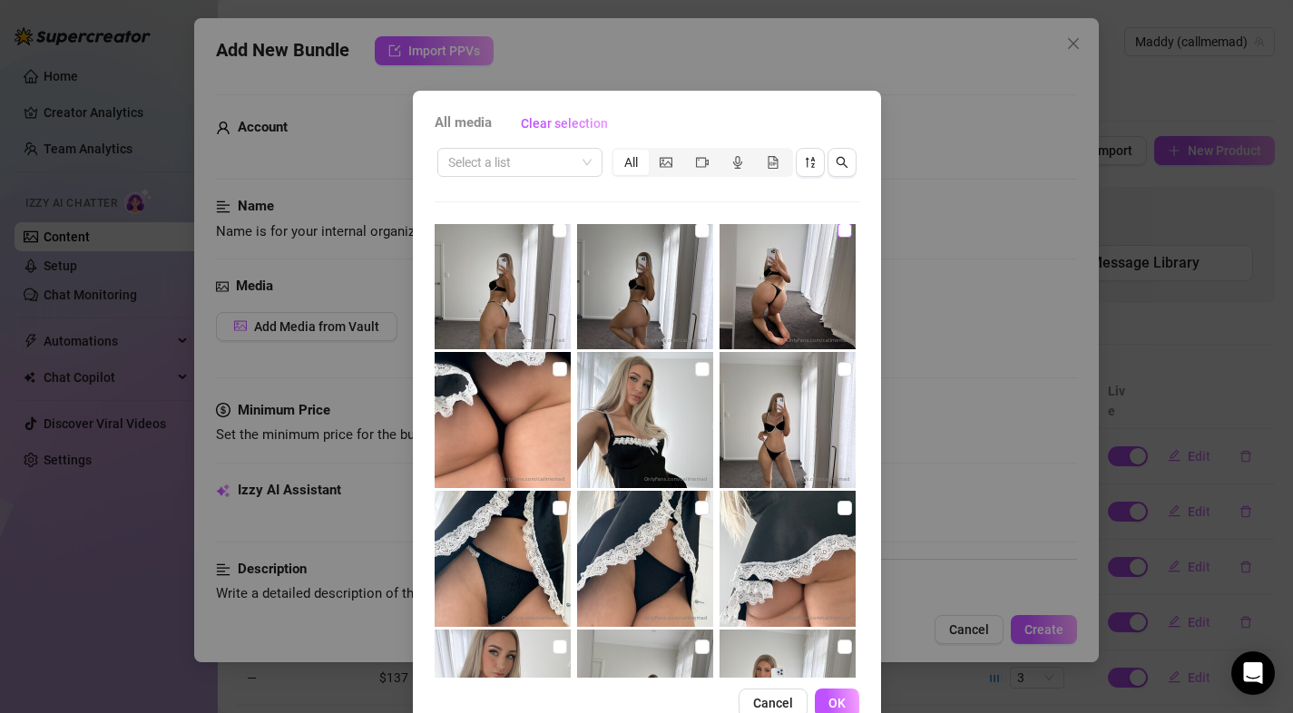
click at [837, 232] on input "checkbox" at bounding box center [844, 230] width 15 height 15
click at [827, 692] on button "OK" at bounding box center [837, 703] width 44 height 29
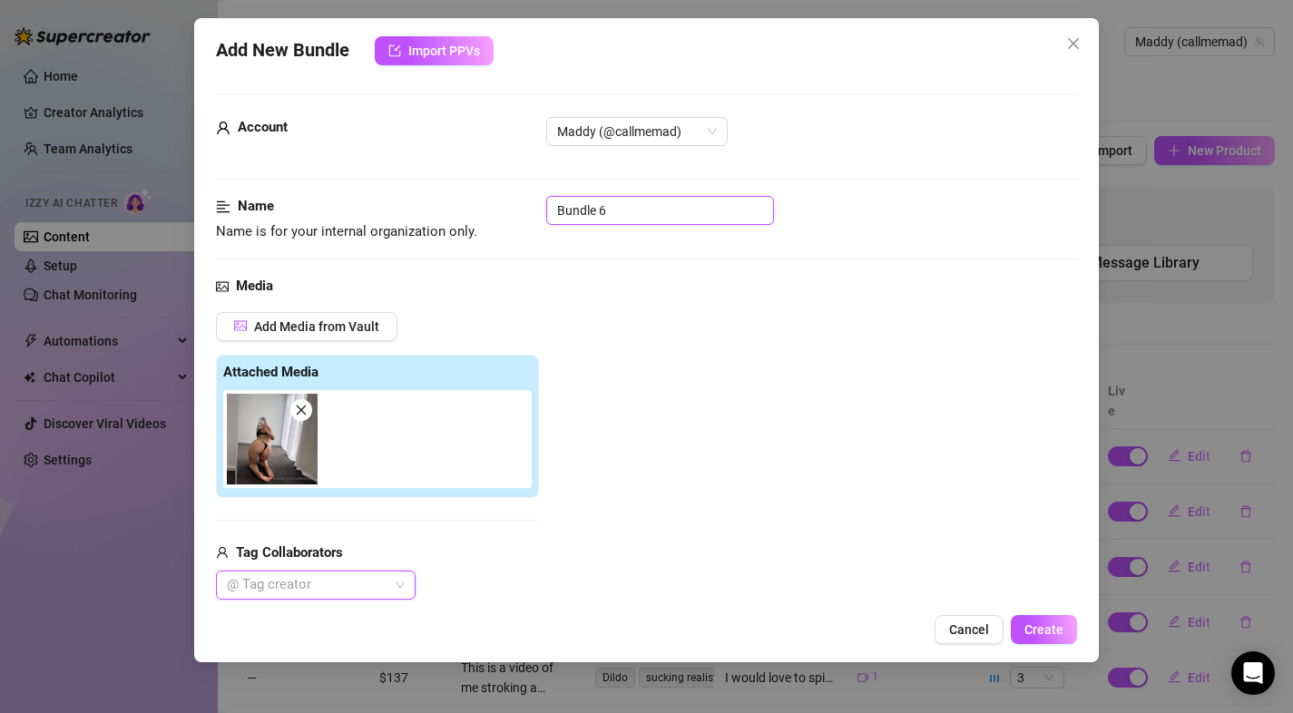
drag, startPoint x: 615, startPoint y: 211, endPoint x: 556, endPoint y: 231, distance: 62.3
click at [473, 237] on div "Name Name is for your internal organization only. Bundle 6" at bounding box center [647, 219] width 862 height 46
drag, startPoint x: 447, startPoint y: 215, endPoint x: 428, endPoint y: 213, distance: 19.1
click at [428, 213] on div "Name Name is for your internal organization only. Bundle 6" at bounding box center [647, 219] width 862 height 46
click at [900, 279] on div "Media" at bounding box center [647, 287] width 862 height 22
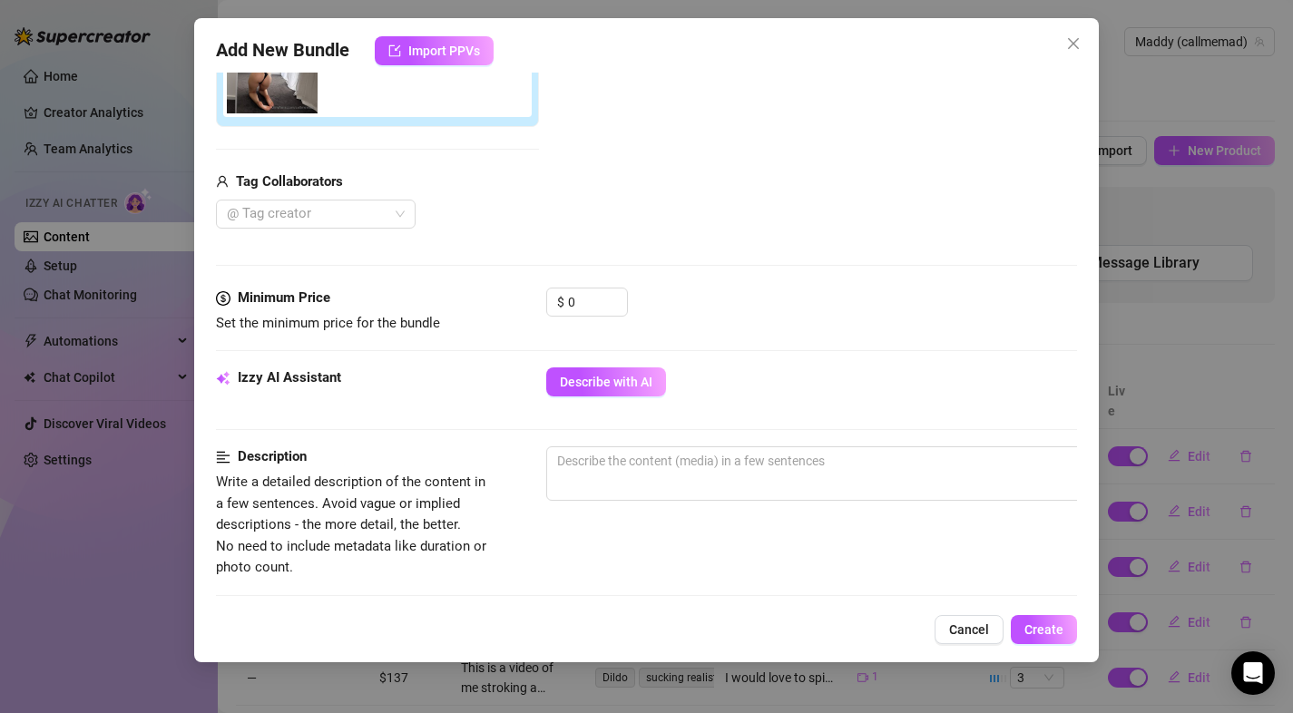
scroll to position [427, 0]
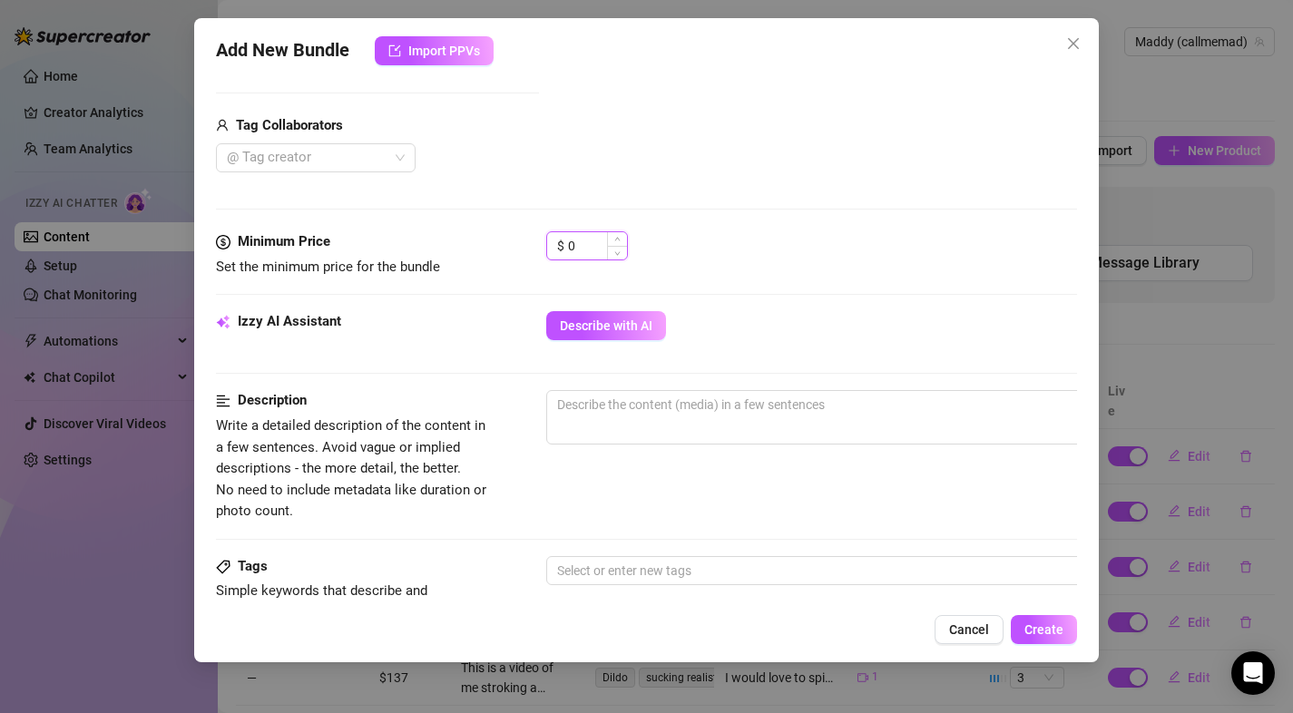
drag, startPoint x: 602, startPoint y: 240, endPoint x: 552, endPoint y: 242, distance: 50.0
click at [552, 242] on div "$ 0" at bounding box center [587, 245] width 82 height 29
click at [766, 266] on div "$ 45" at bounding box center [812, 253] width 532 height 45
drag, startPoint x: 636, startPoint y: 339, endPoint x: 668, endPoint y: 323, distance: 35.7
click at [637, 339] on button "Describe with AI" at bounding box center [606, 325] width 120 height 29
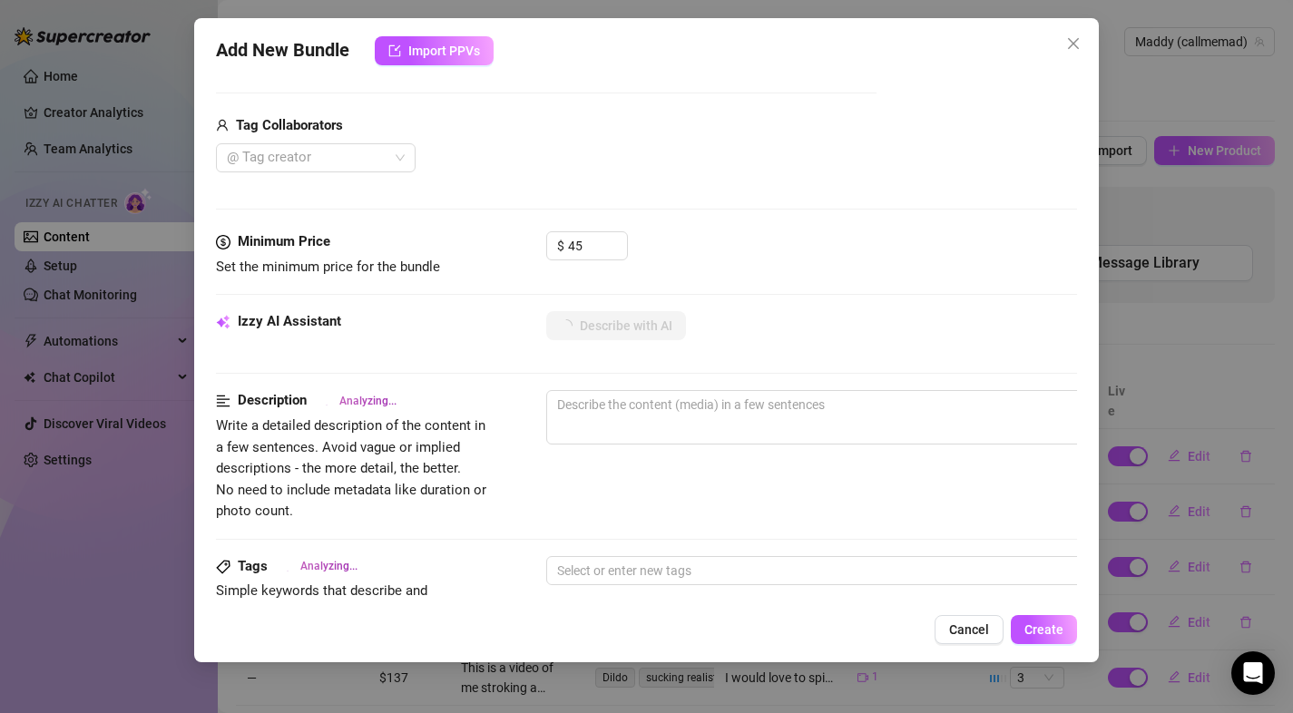
click at [827, 284] on div "Minimum Price Set the minimum price for the bundle $ 45" at bounding box center [647, 271] width 862 height 80
click at [698, 405] on textarea at bounding box center [863, 404] width 633 height 27
click at [1078, 262] on div "Add New Bundle Import PPVs Account Maddy (@callmemad) Name Name is for your int…" at bounding box center [646, 340] width 905 height 644
click at [1077, 264] on div "Add New Bundle Import PPVs Account Maddy (@callmemad) Name Name is for your int…" at bounding box center [646, 340] width 905 height 644
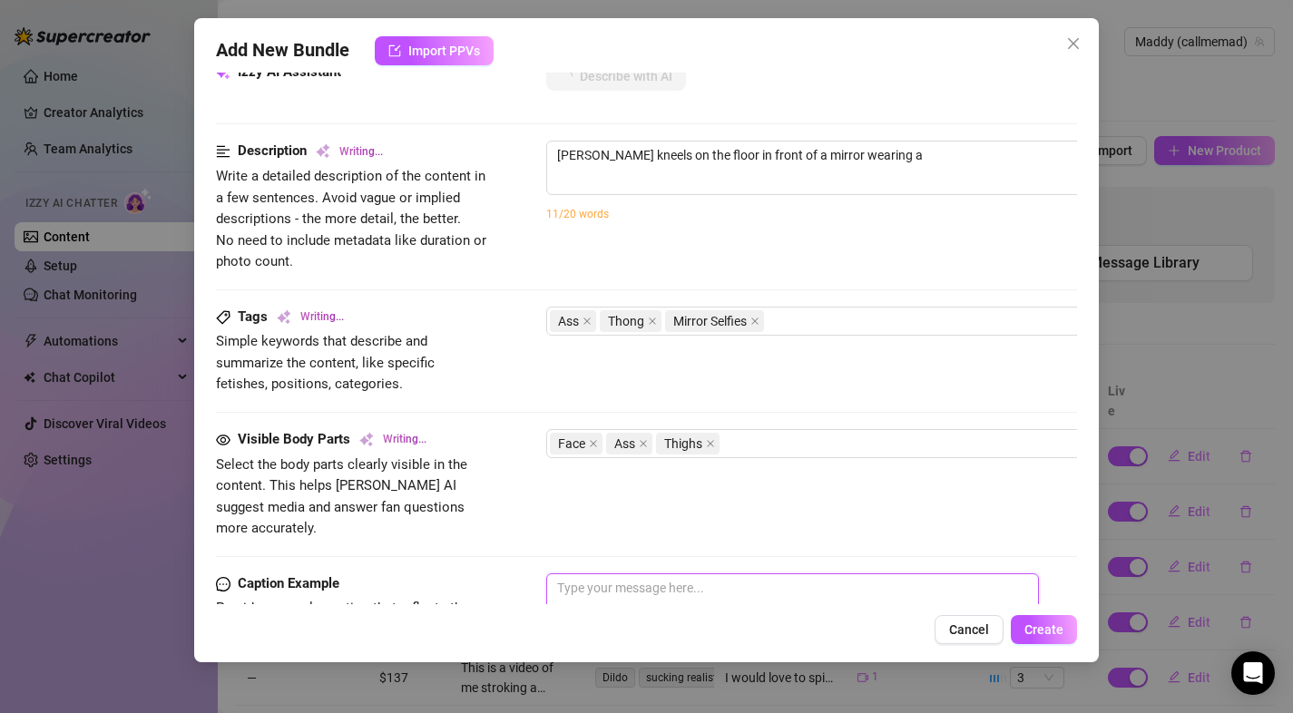
click at [603, 573] on textarea at bounding box center [793, 609] width 494 height 73
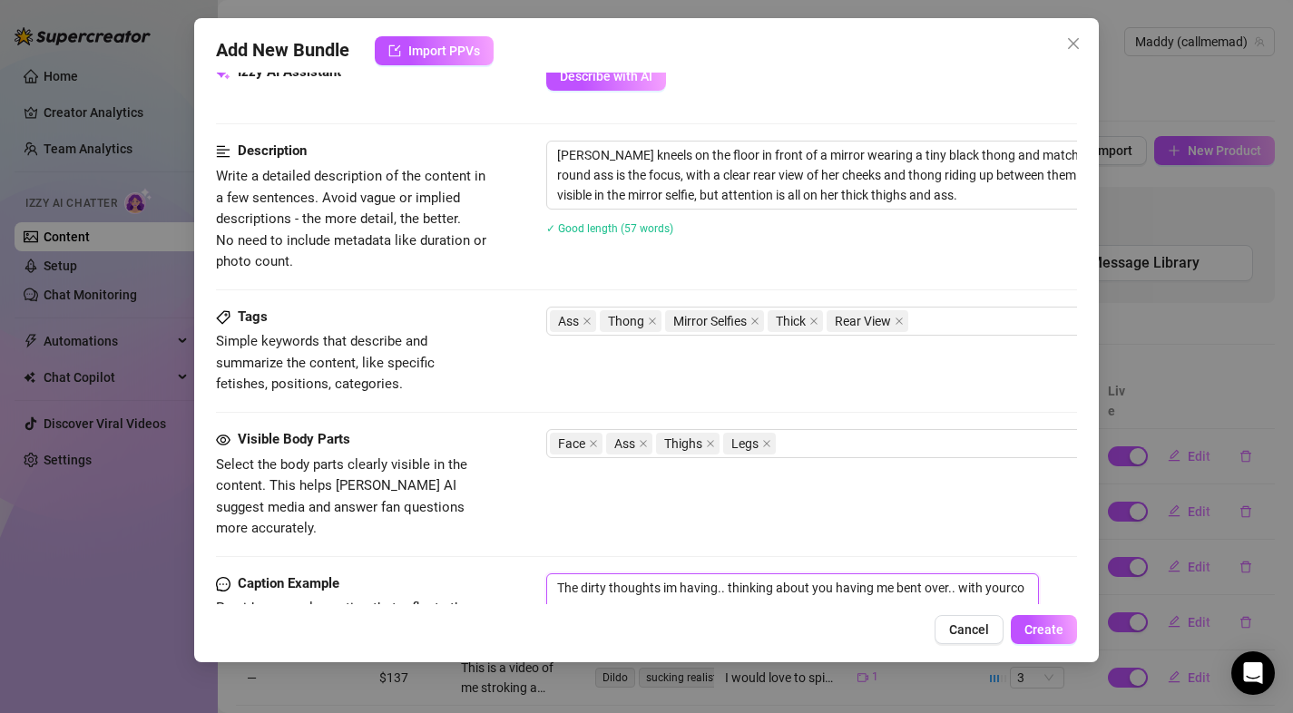
scroll to position [680, 0]
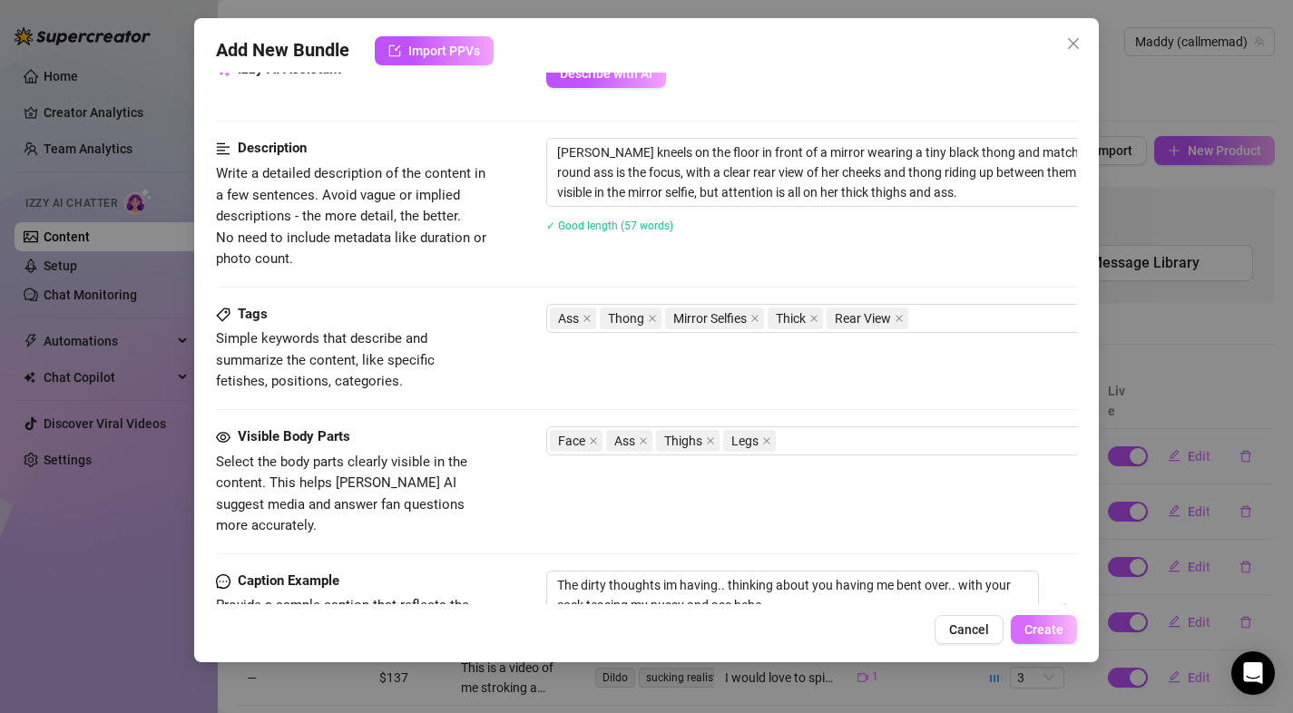
click at [1032, 637] on button "Create" at bounding box center [1044, 629] width 66 height 29
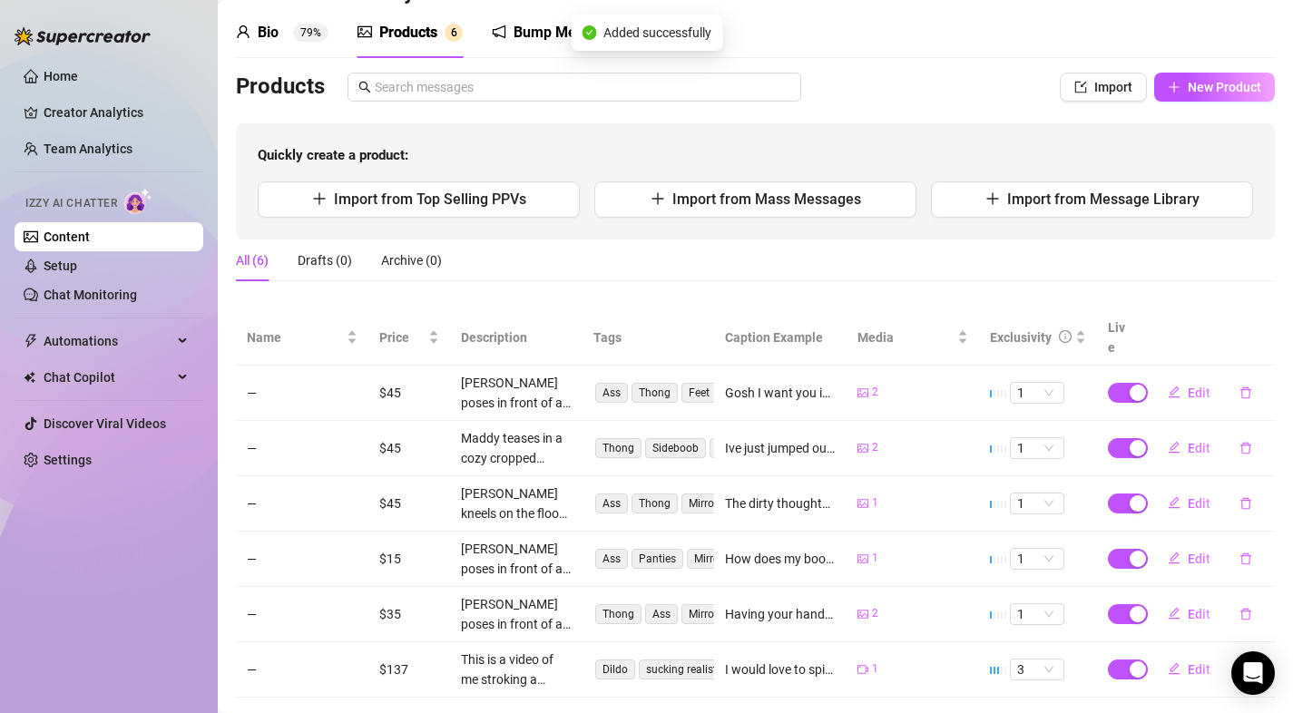
scroll to position [82, 0]
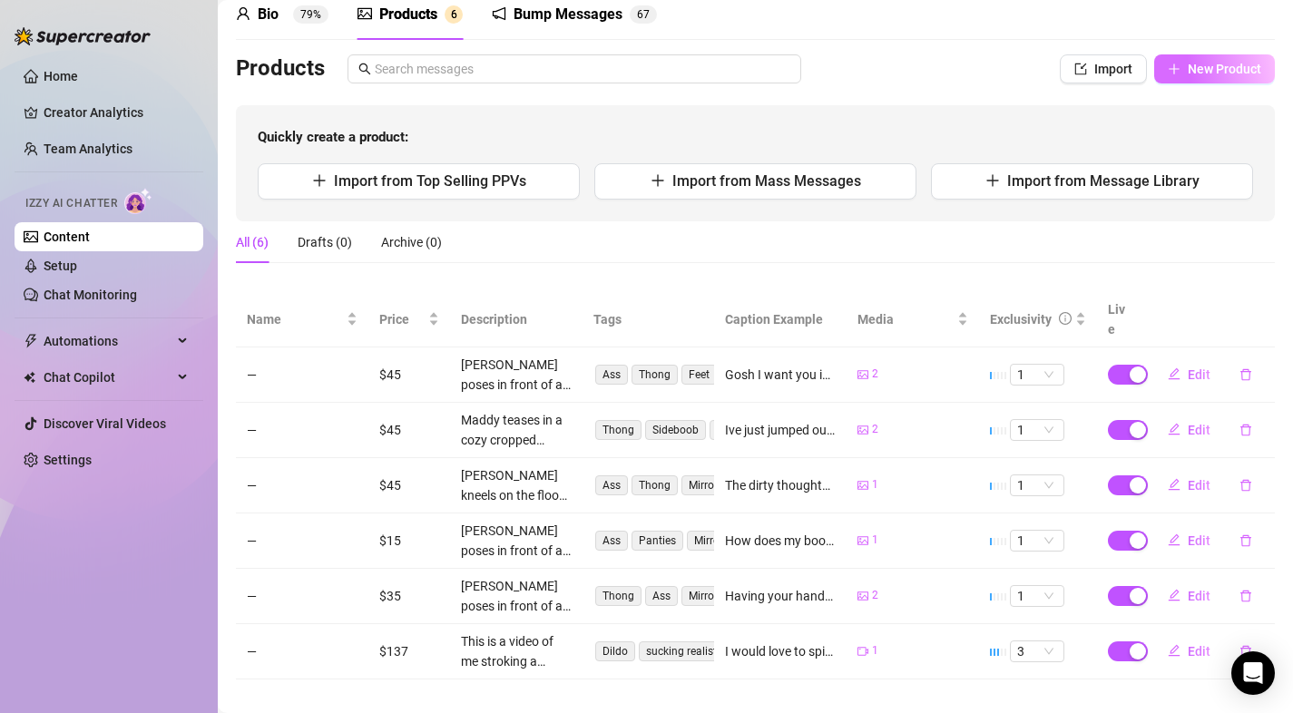
click at [1198, 71] on span "New Product" at bounding box center [1224, 69] width 73 height 15
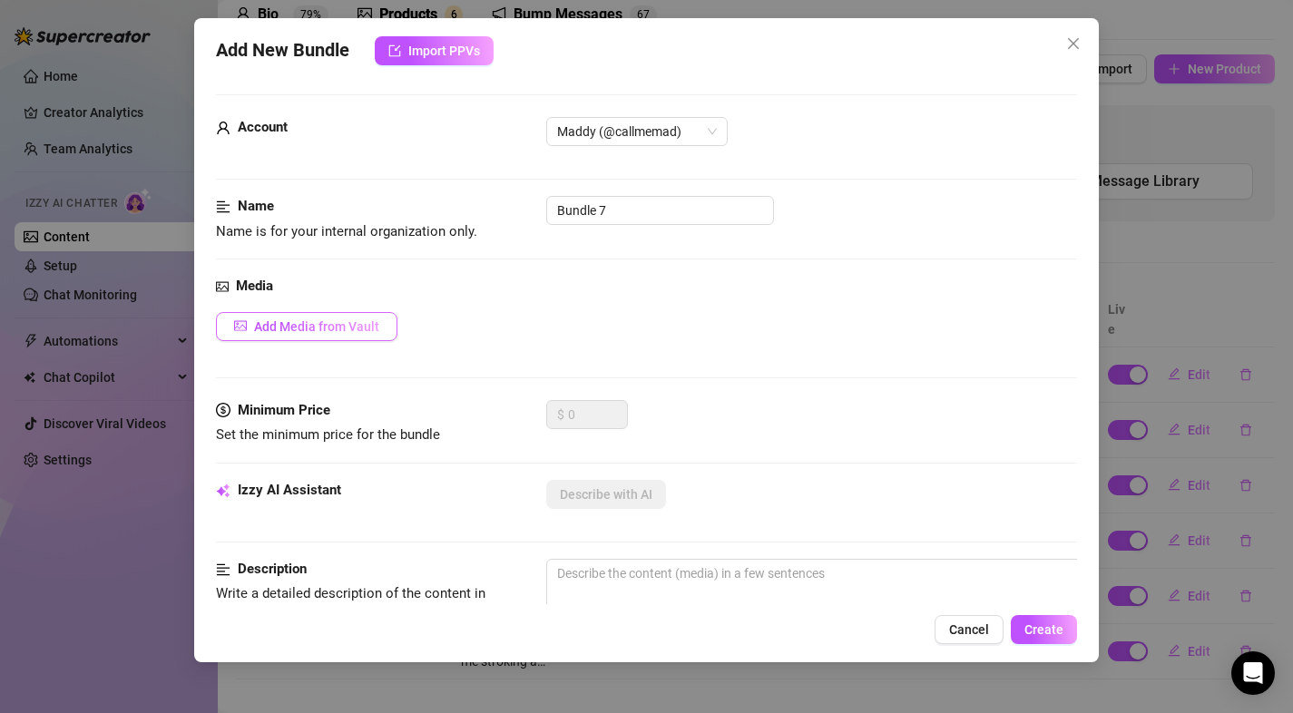
click at [343, 328] on span "Add Media from Vault" at bounding box center [316, 326] width 125 height 15
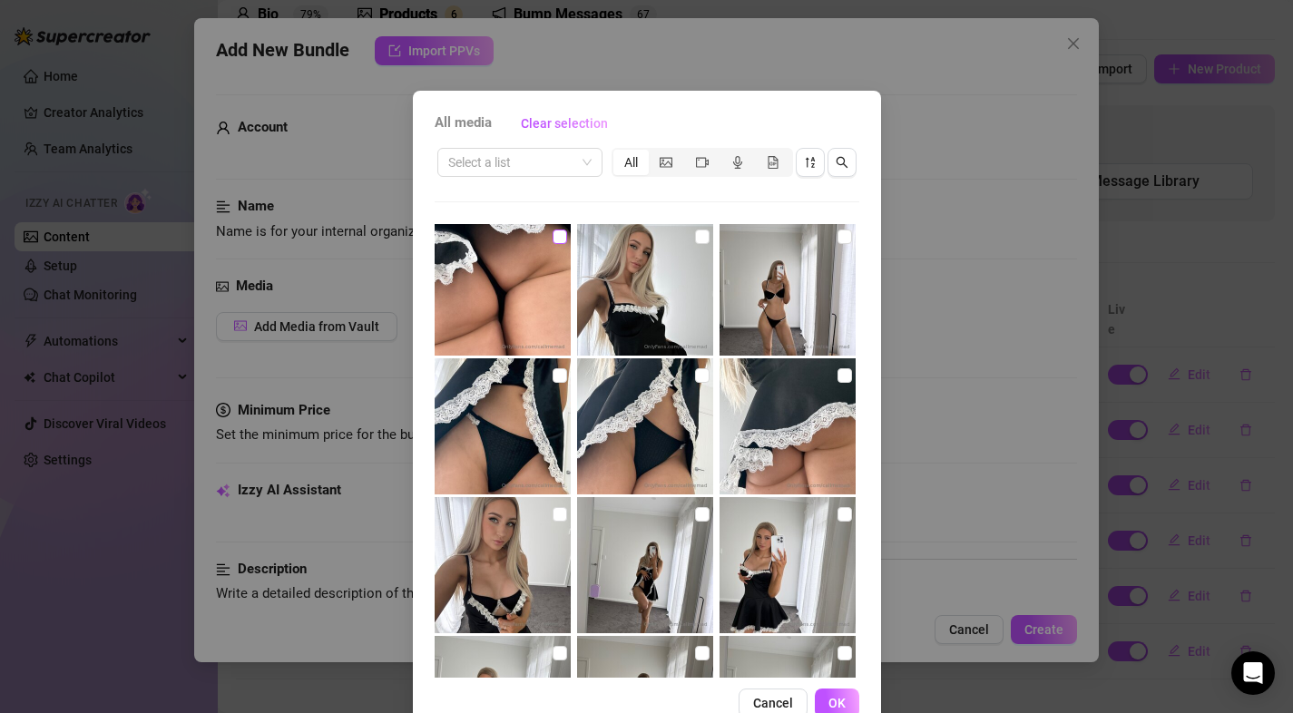
scroll to position [1091, 0]
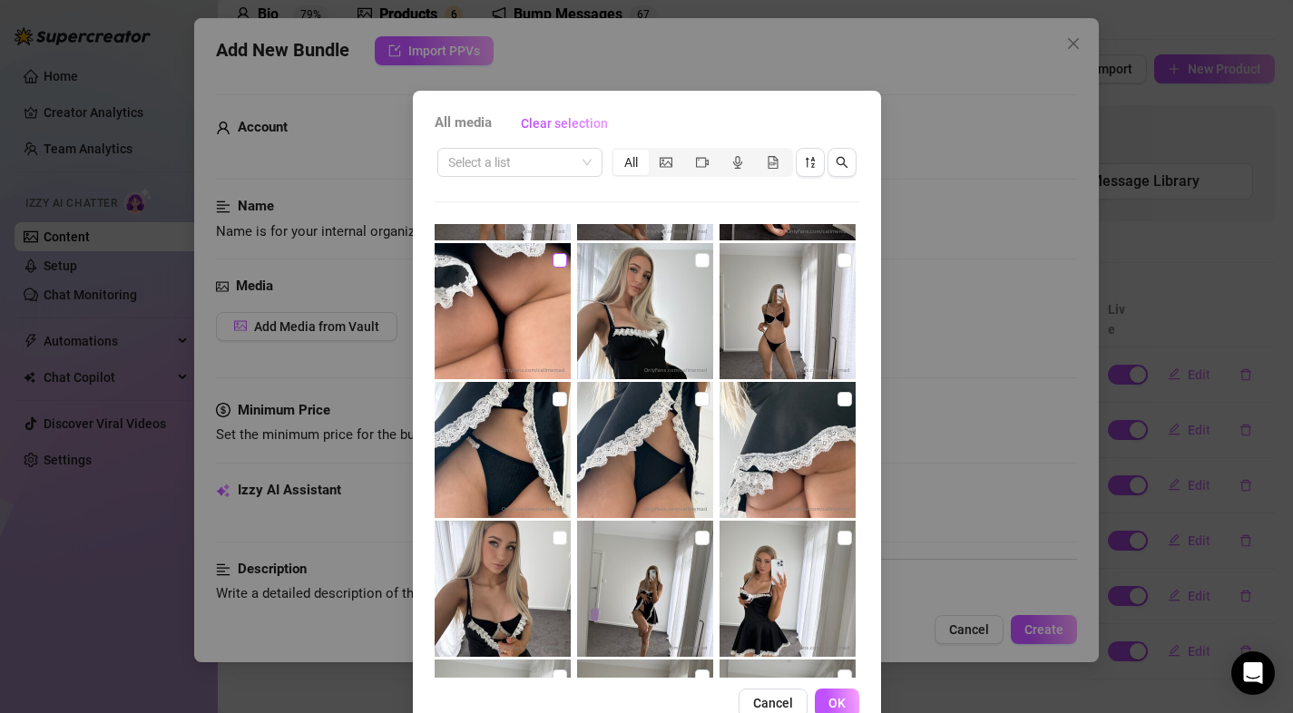
click at [552, 264] on input "checkbox" at bounding box center [559, 260] width 15 height 15
click at [837, 406] on input "checkbox" at bounding box center [844, 399] width 15 height 15
drag, startPoint x: 836, startPoint y: 703, endPoint x: 817, endPoint y: 647, distance: 59.1
click at [836, 703] on span "OK" at bounding box center [836, 703] width 17 height 15
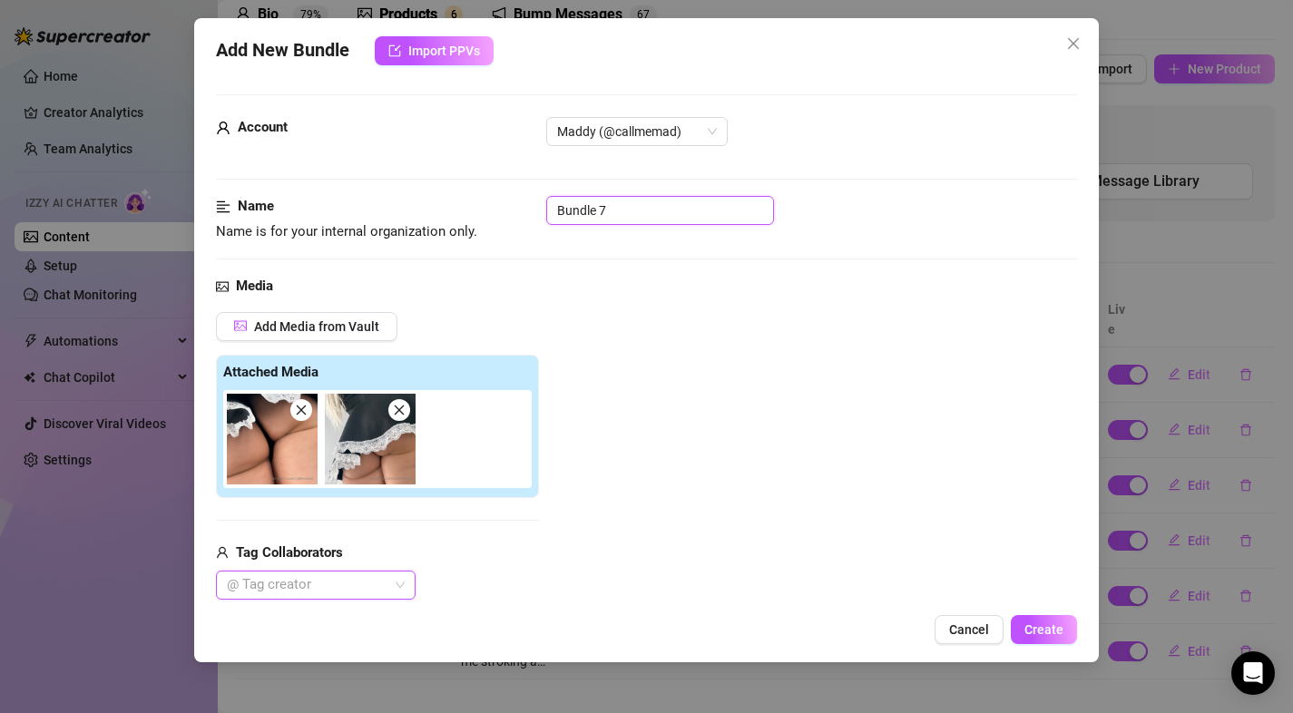
drag, startPoint x: 496, startPoint y: 196, endPoint x: 467, endPoint y: 193, distance: 29.2
click at [618, 215] on input "Bundle 7" at bounding box center [660, 210] width 228 height 29
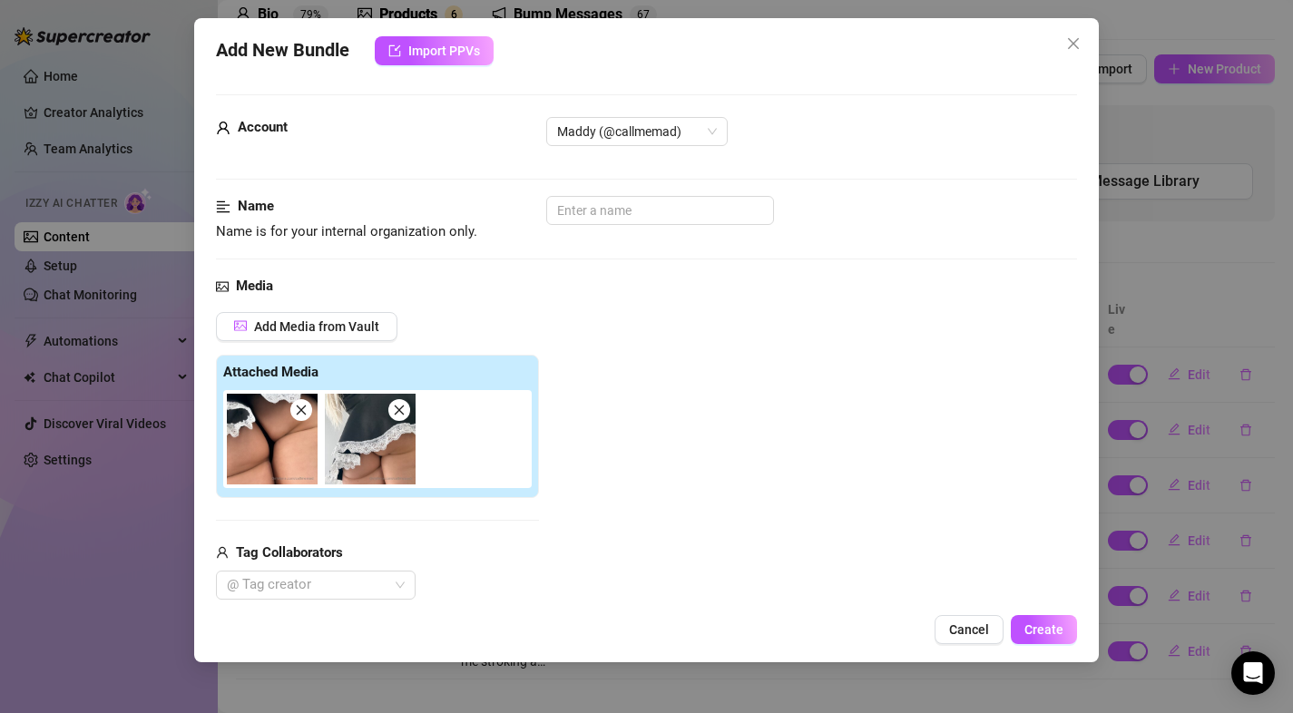
click at [691, 357] on div "Add Media from Vault Attached Media Tag Collaborators @ Tag creator" at bounding box center [647, 456] width 862 height 288
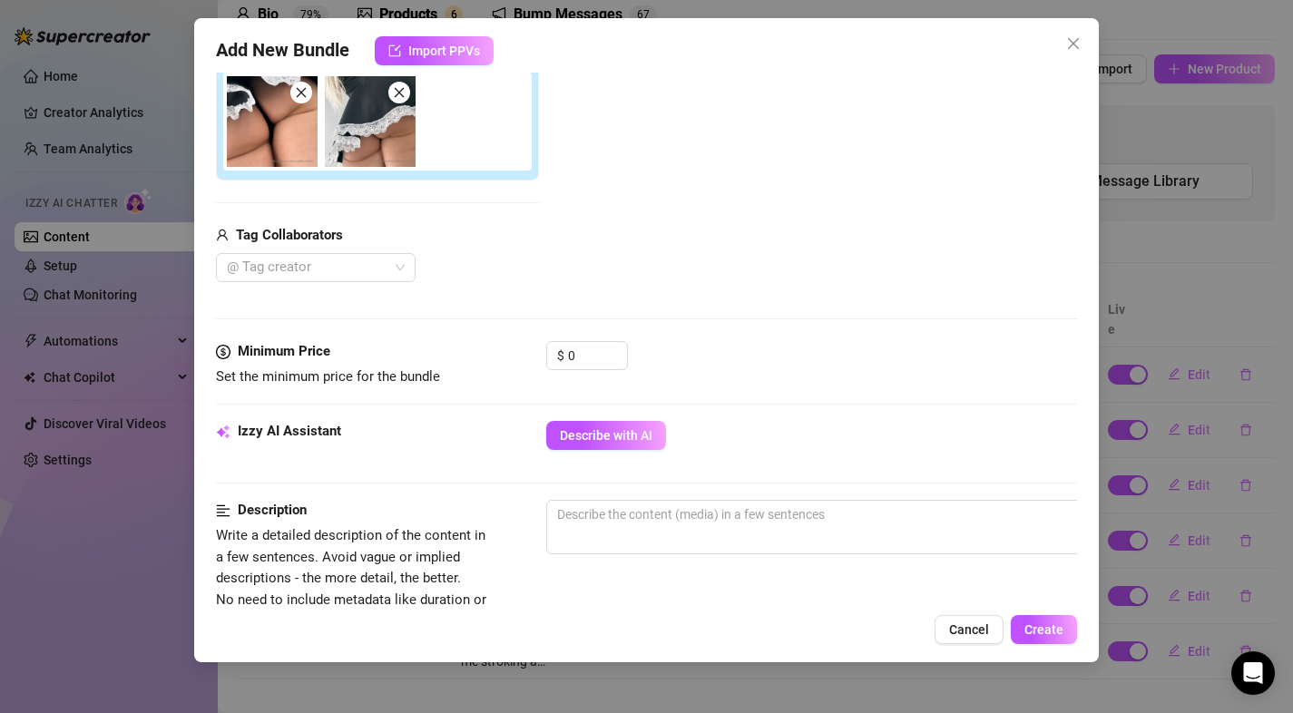
scroll to position [347, 0]
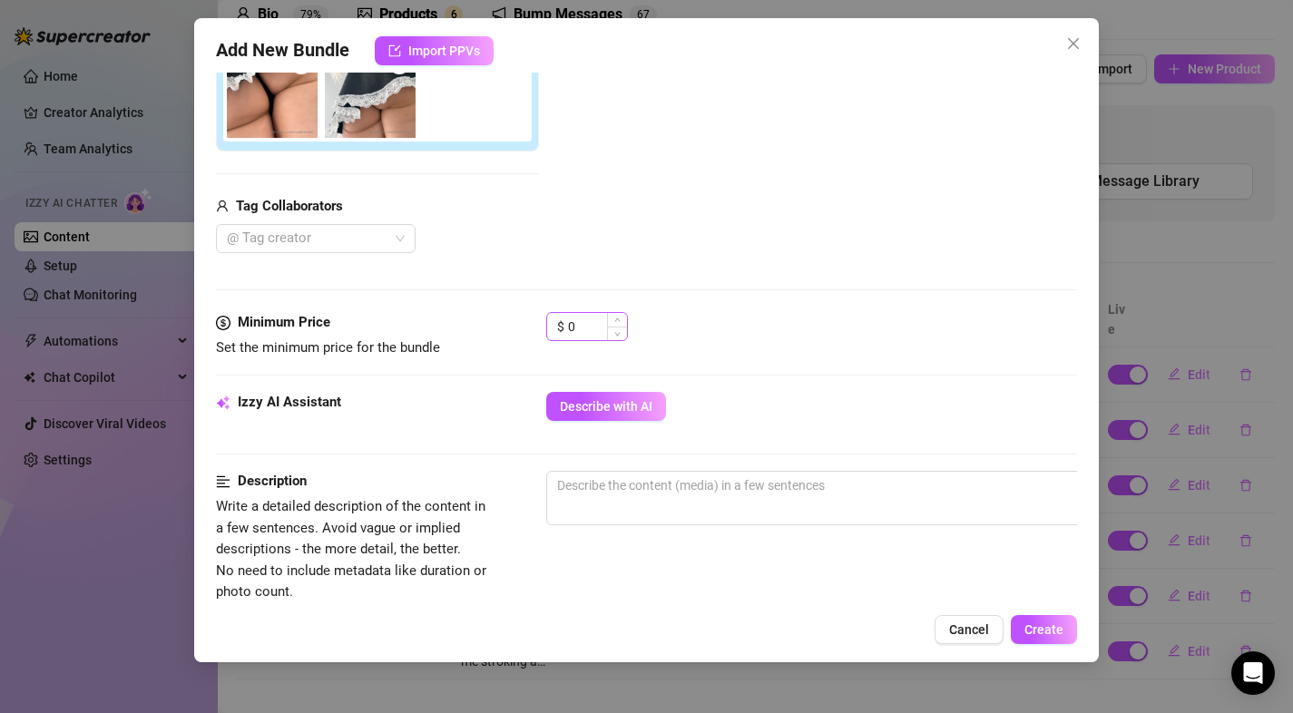
drag, startPoint x: 605, startPoint y: 328, endPoint x: 548, endPoint y: 330, distance: 57.2
click at [548, 330] on div "$ 0" at bounding box center [587, 326] width 82 height 29
drag, startPoint x: 609, startPoint y: 332, endPoint x: 562, endPoint y: 333, distance: 46.3
click at [562, 333] on div "$ 0" at bounding box center [587, 326] width 82 height 29
drag, startPoint x: 578, startPoint y: 327, endPoint x: 562, endPoint y: 329, distance: 15.7
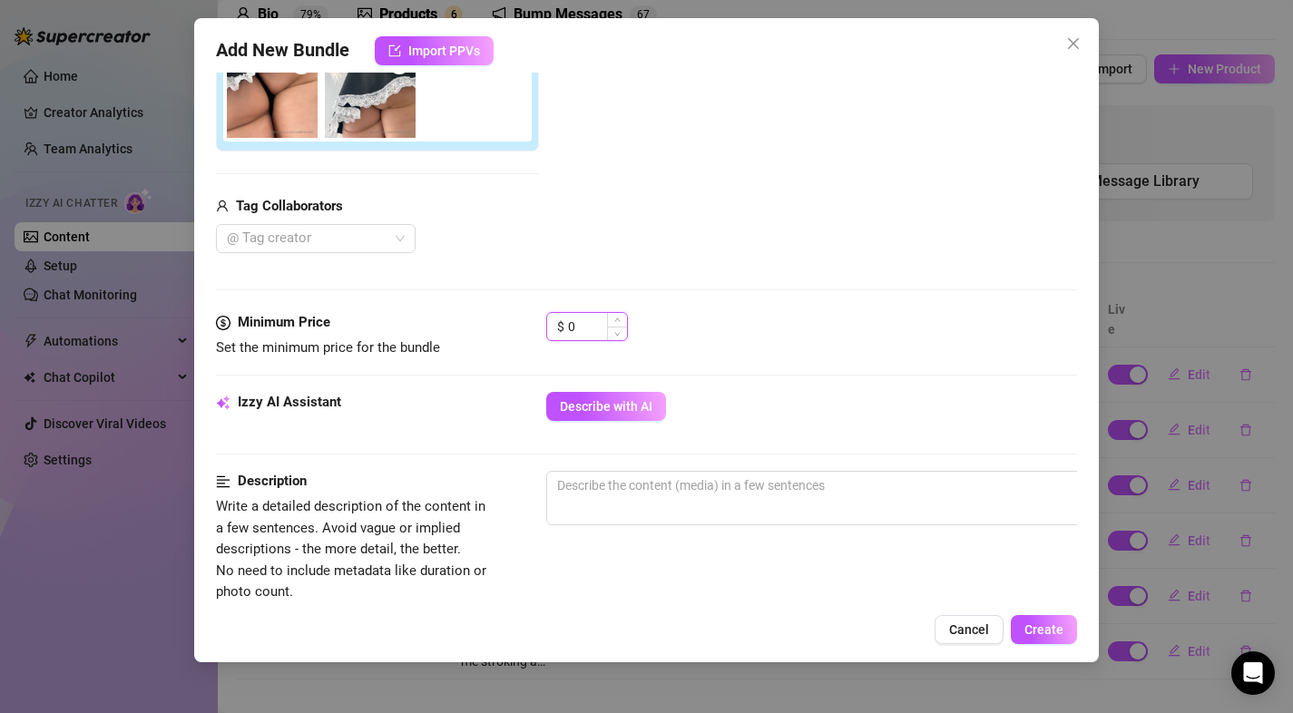
click at [562, 329] on div "$ 0" at bounding box center [587, 326] width 82 height 29
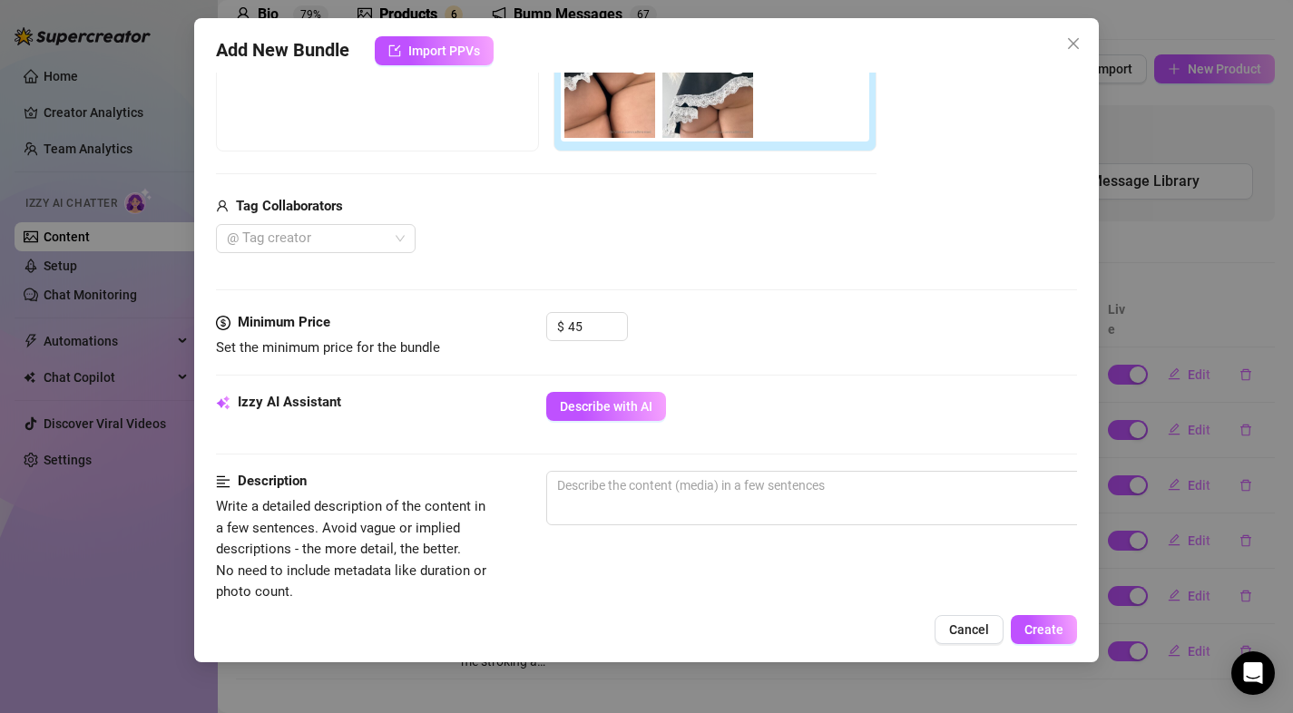
click at [699, 357] on div "Minimum Price Set the minimum price for the bundle $ 45" at bounding box center [647, 335] width 862 height 46
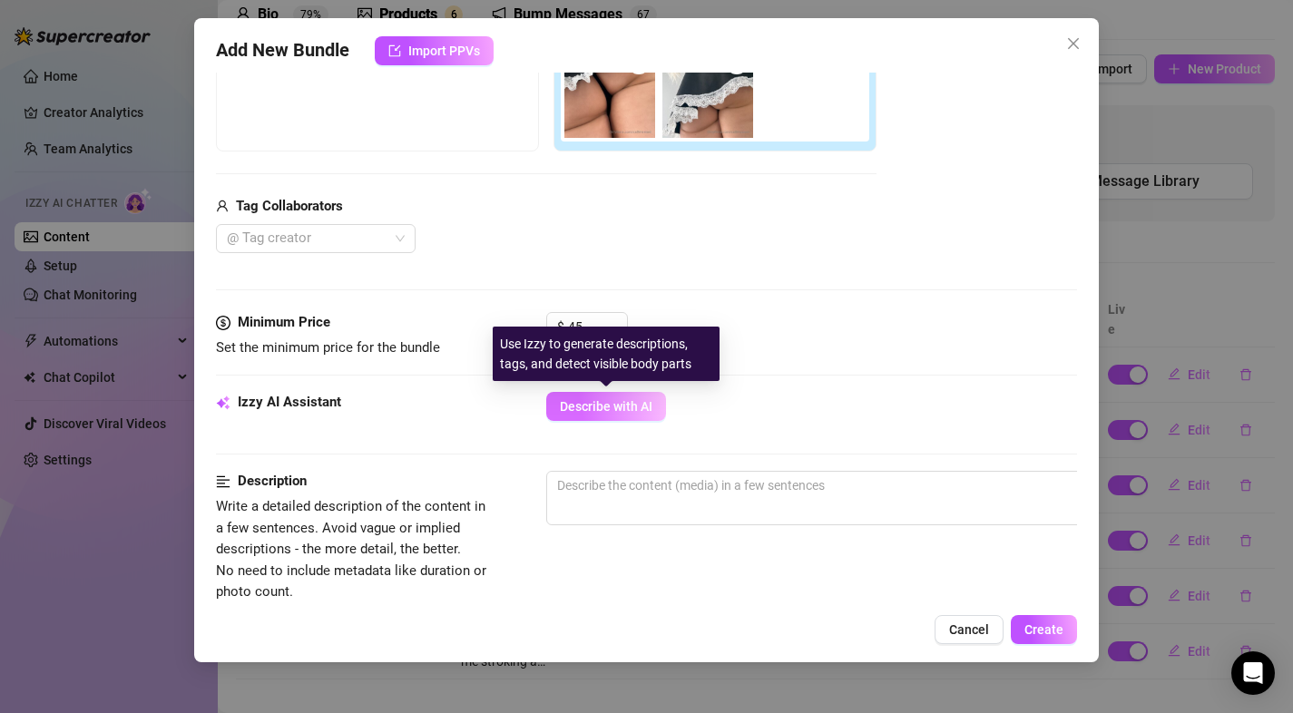
click at [655, 400] on button "Describe with AI" at bounding box center [606, 406] width 120 height 29
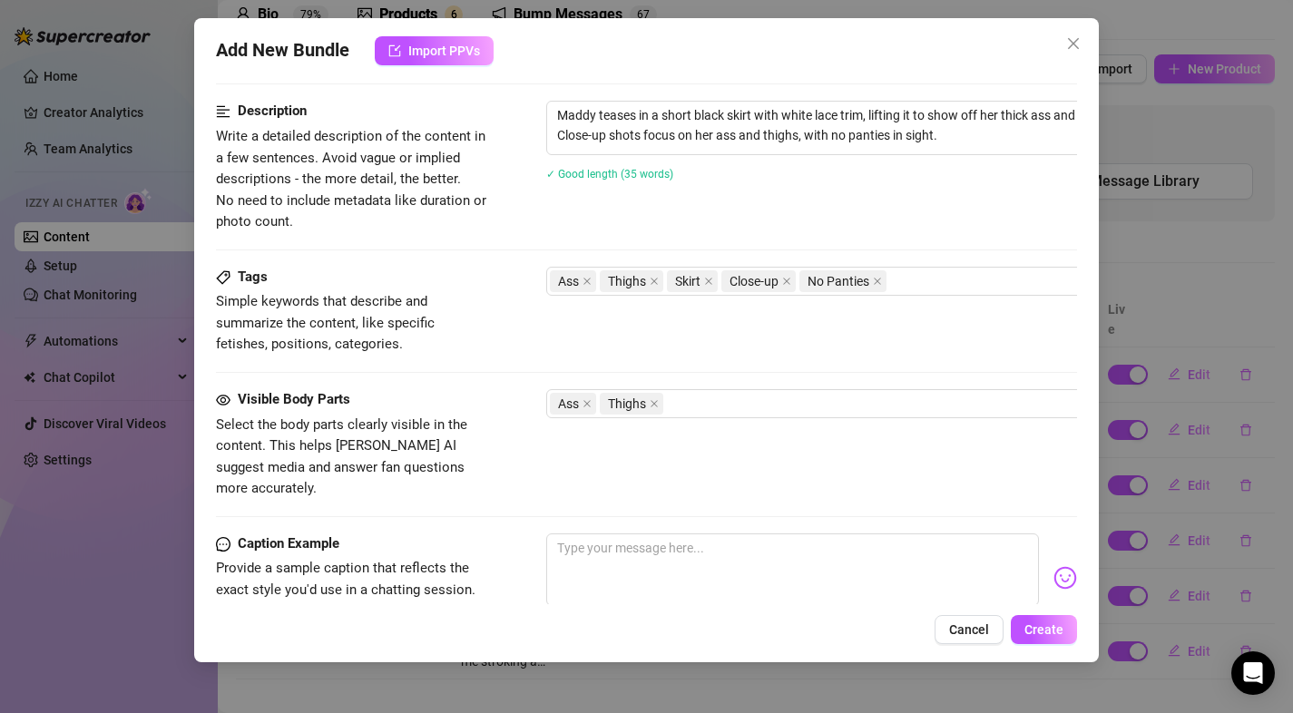
scroll to position [736, 0]
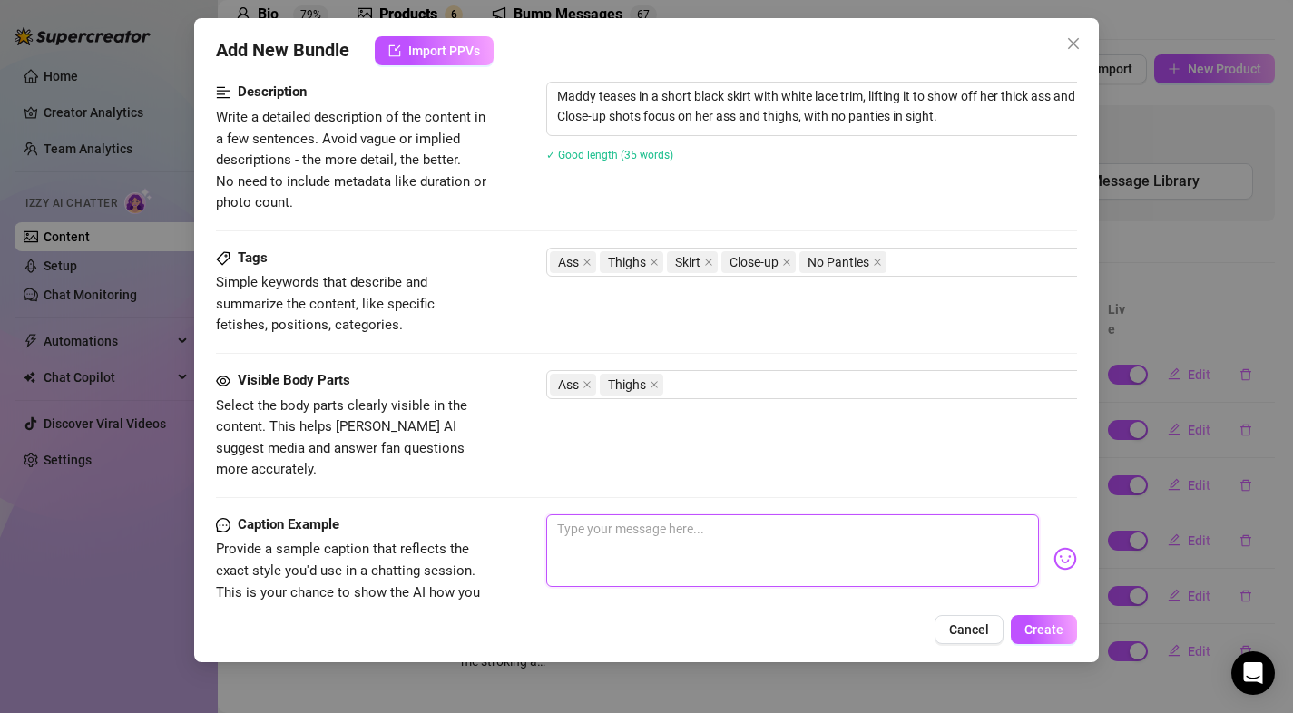
click at [783, 528] on textarea at bounding box center [793, 550] width 494 height 73
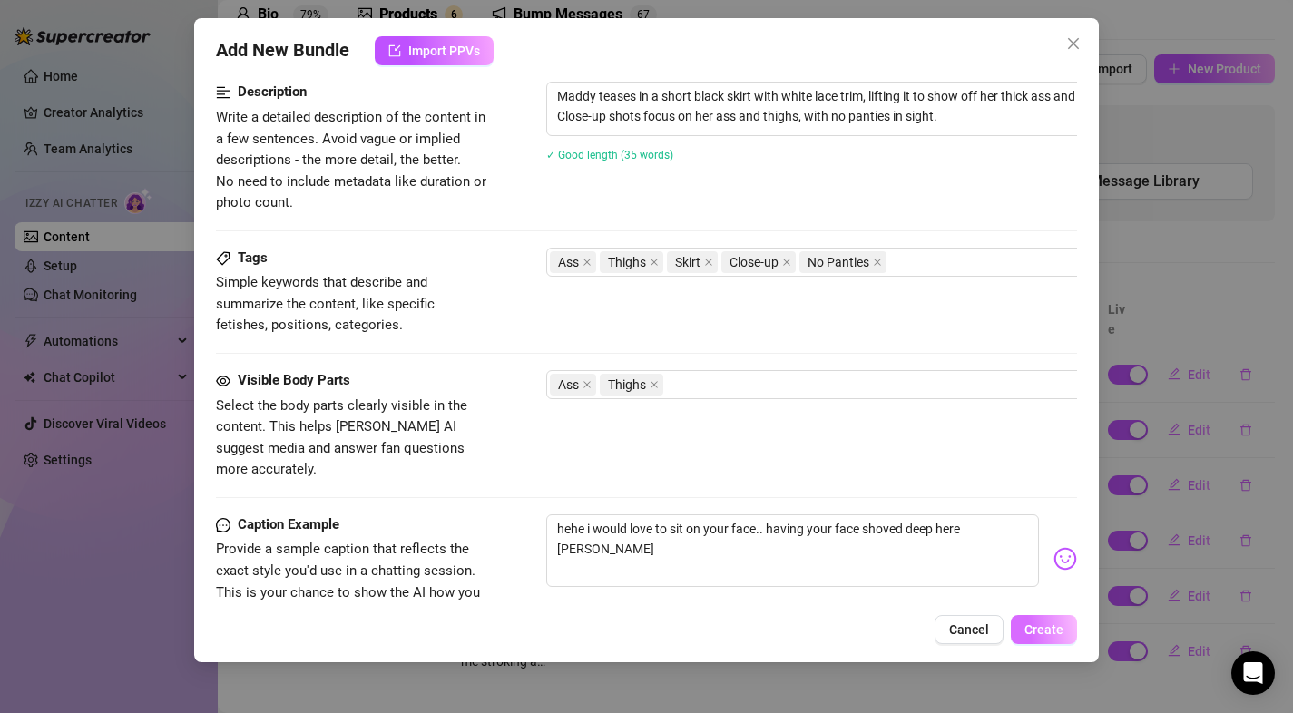
click at [1034, 623] on span "Create" at bounding box center [1043, 629] width 39 height 15
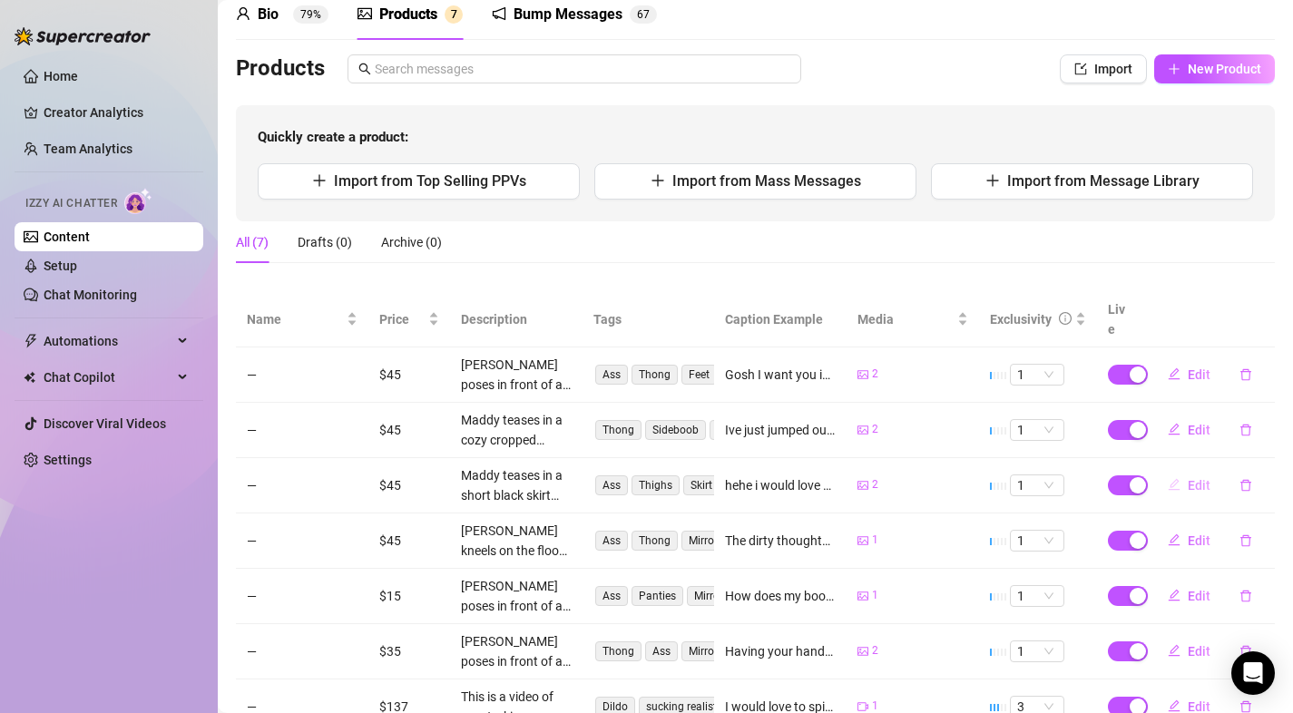
click at [1188, 478] on span "Edit" at bounding box center [1199, 485] width 23 height 15
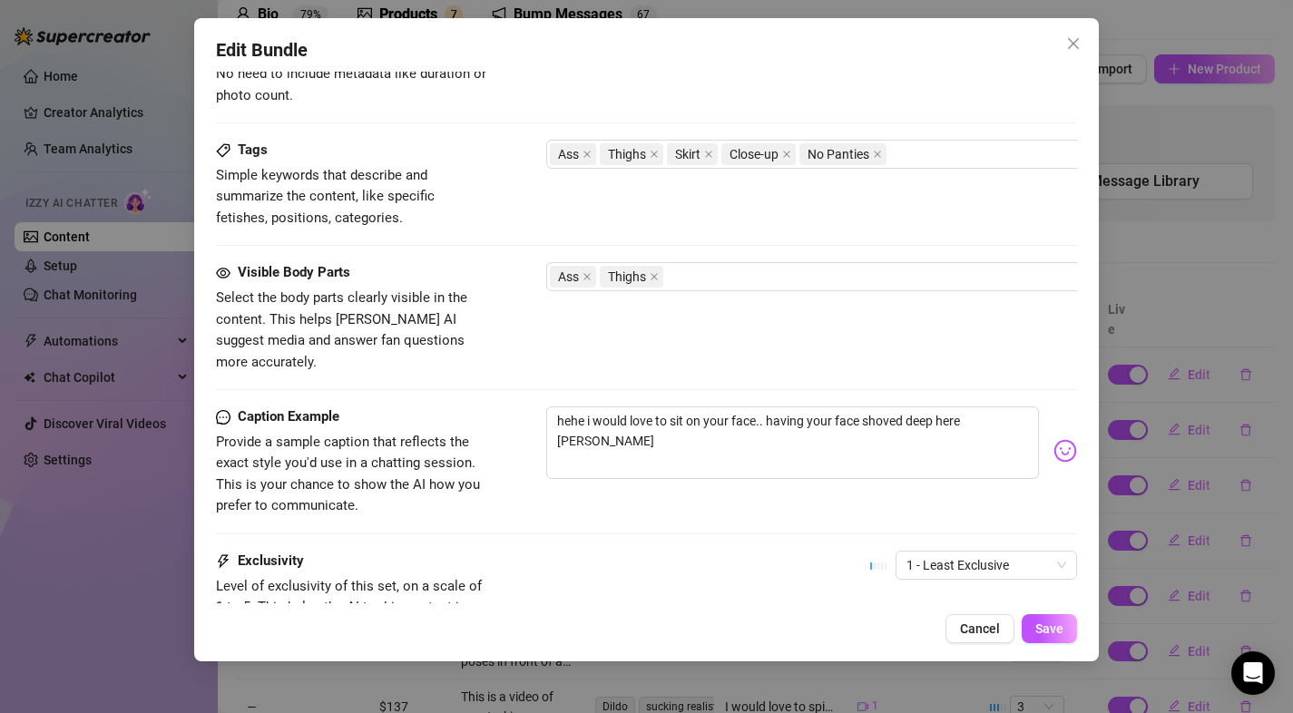
scroll to position [1006, 0]
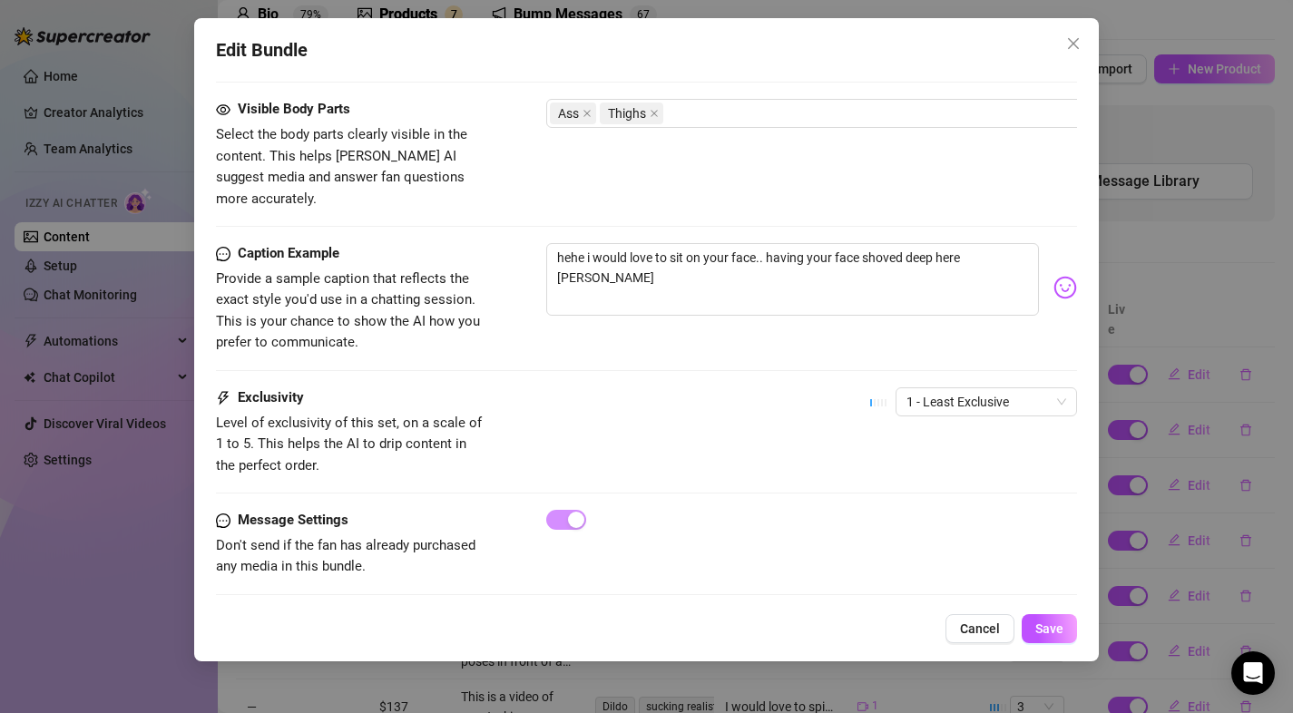
click at [954, 625] on button "Cancel" at bounding box center [979, 628] width 69 height 29
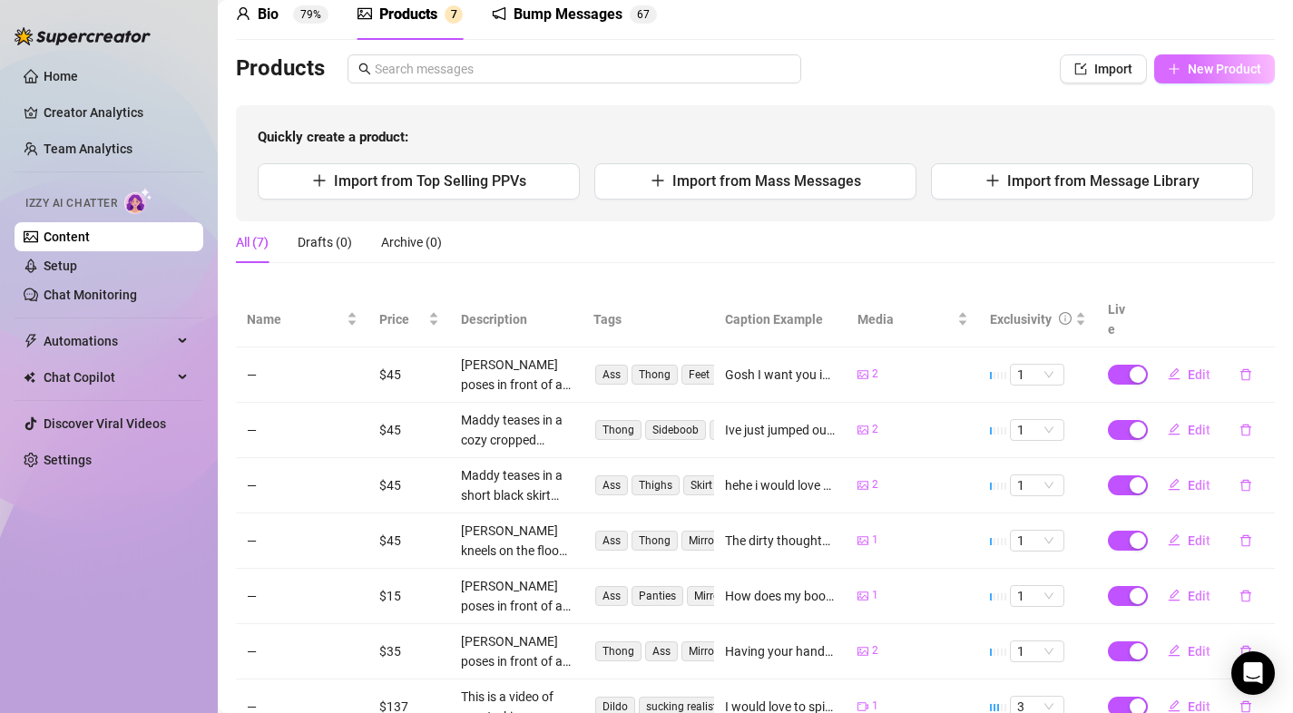
click at [1192, 78] on button "New Product" at bounding box center [1214, 68] width 121 height 29
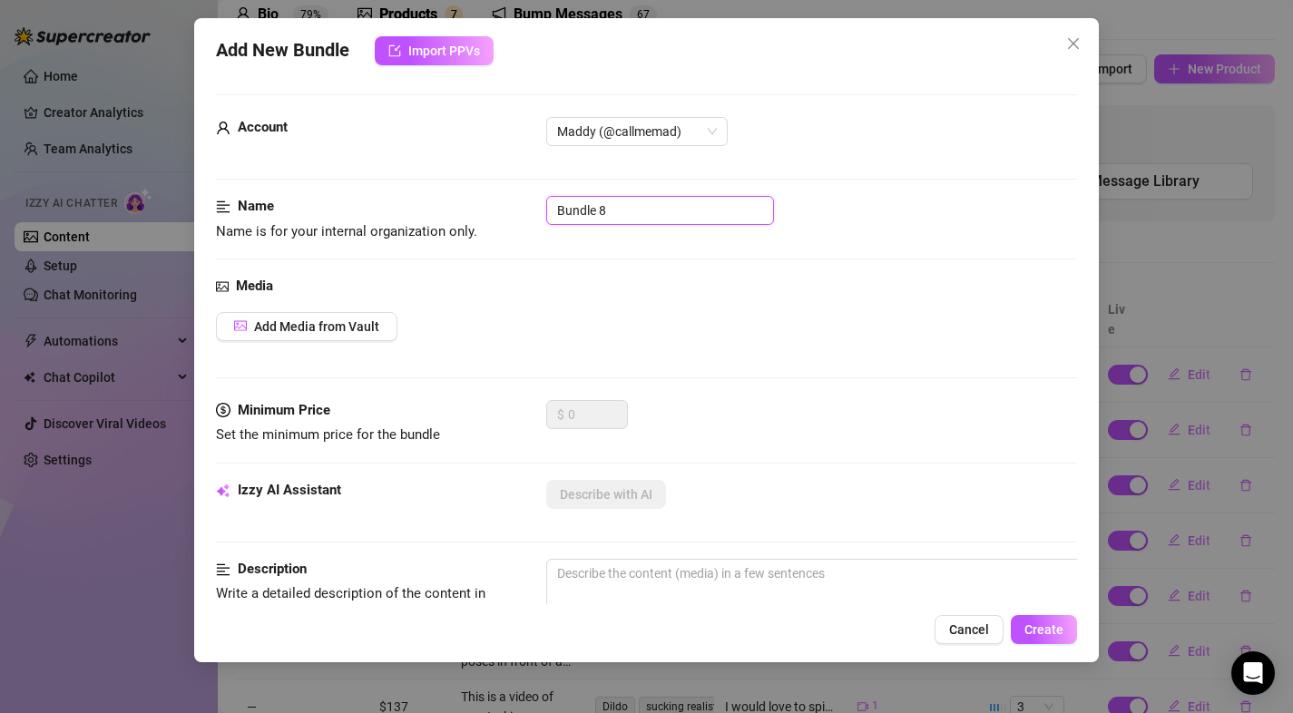
drag, startPoint x: 612, startPoint y: 215, endPoint x: 513, endPoint y: 200, distance: 99.9
click at [473, 204] on div "Name Name is for your internal organization only. Bundle 8" at bounding box center [647, 219] width 862 height 46
click at [327, 328] on span "Add Media from Vault" at bounding box center [316, 326] width 125 height 15
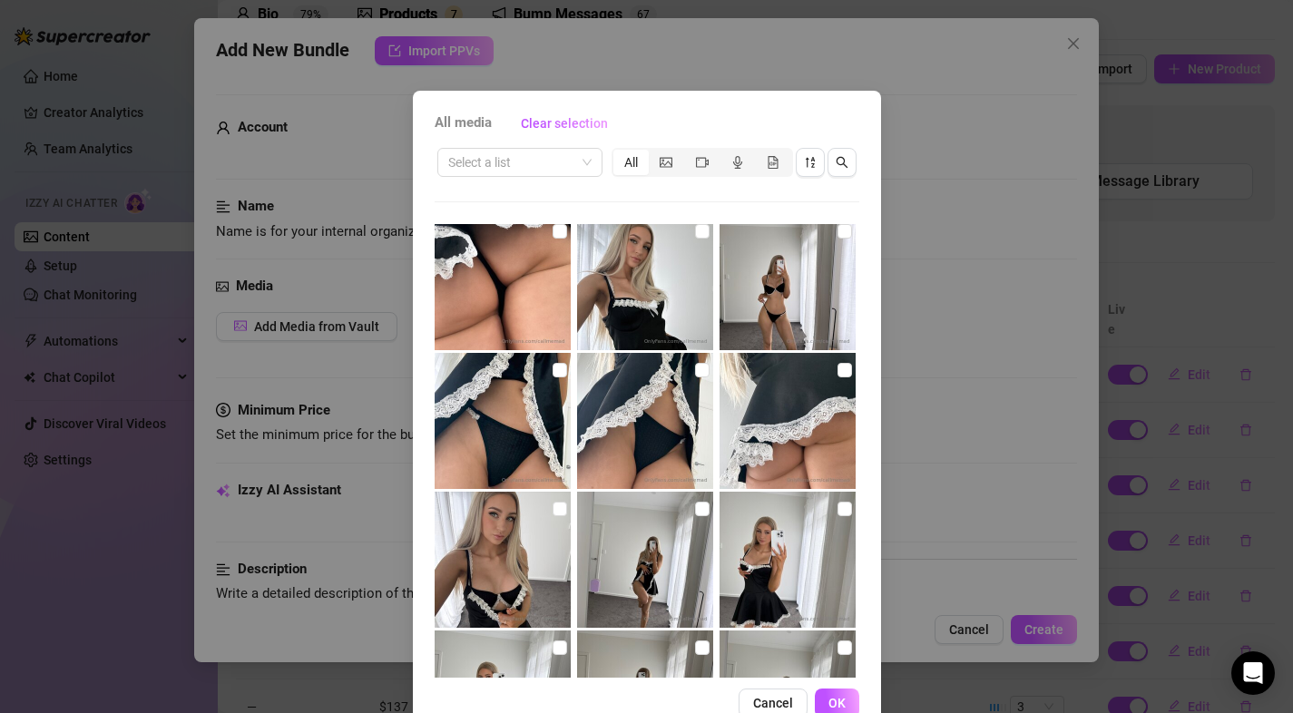
scroll to position [1133, 0]
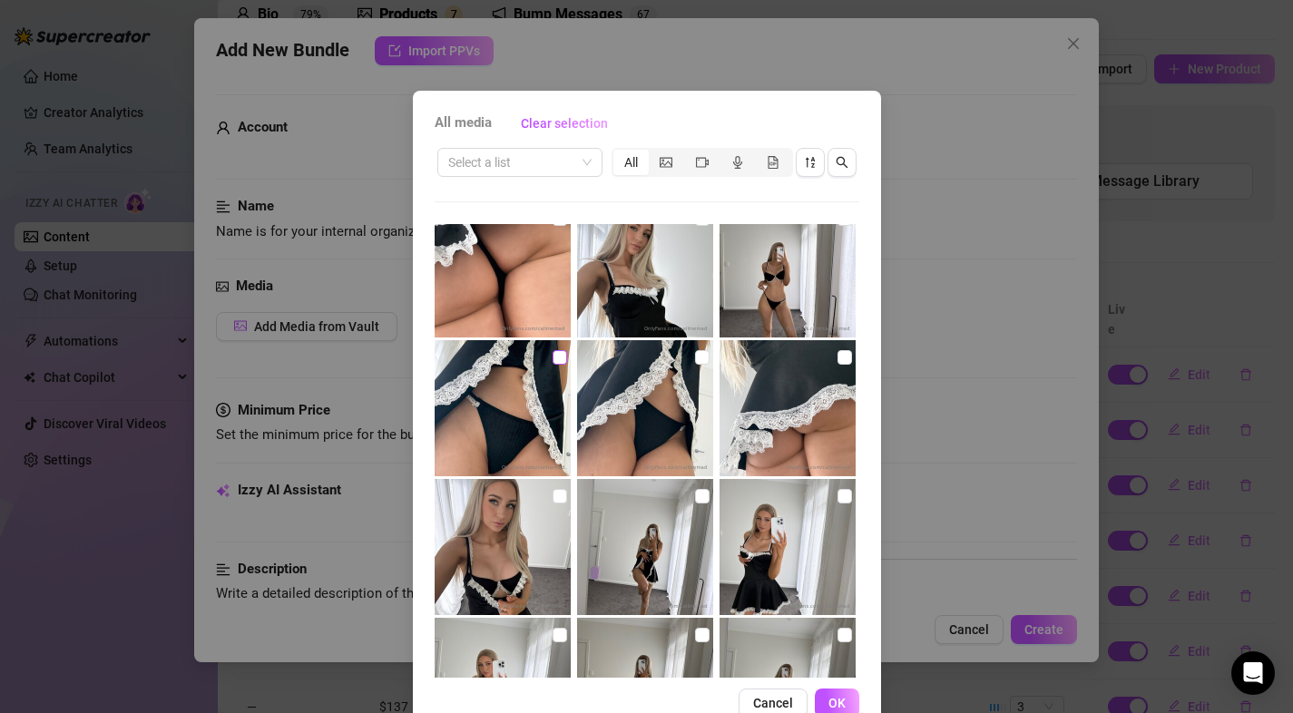
drag, startPoint x: 542, startPoint y: 364, endPoint x: 552, endPoint y: 360, distance: 11.5
click at [552, 364] on label at bounding box center [559, 357] width 15 height 20
click at [552, 364] on input "checkbox" at bounding box center [559, 357] width 15 height 15
click at [695, 357] on input "checkbox" at bounding box center [702, 357] width 15 height 15
click at [828, 707] on span "OK" at bounding box center [836, 703] width 17 height 15
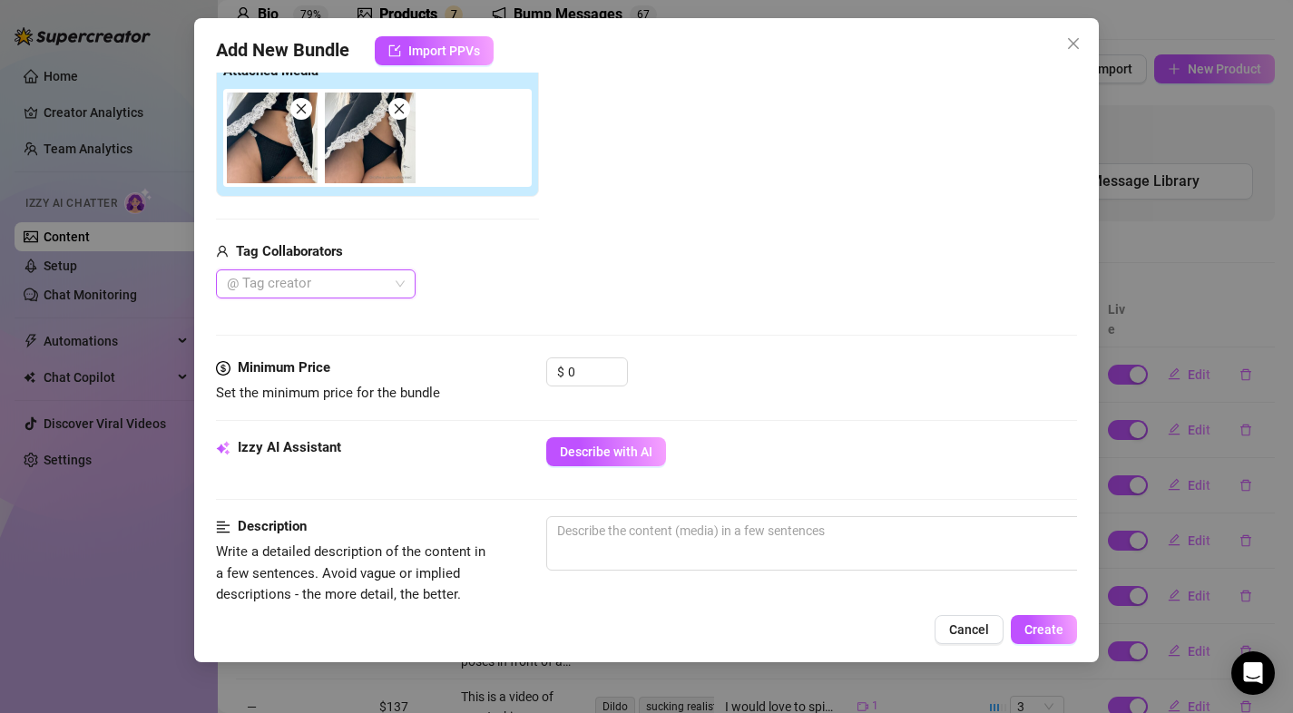
scroll to position [290, 0]
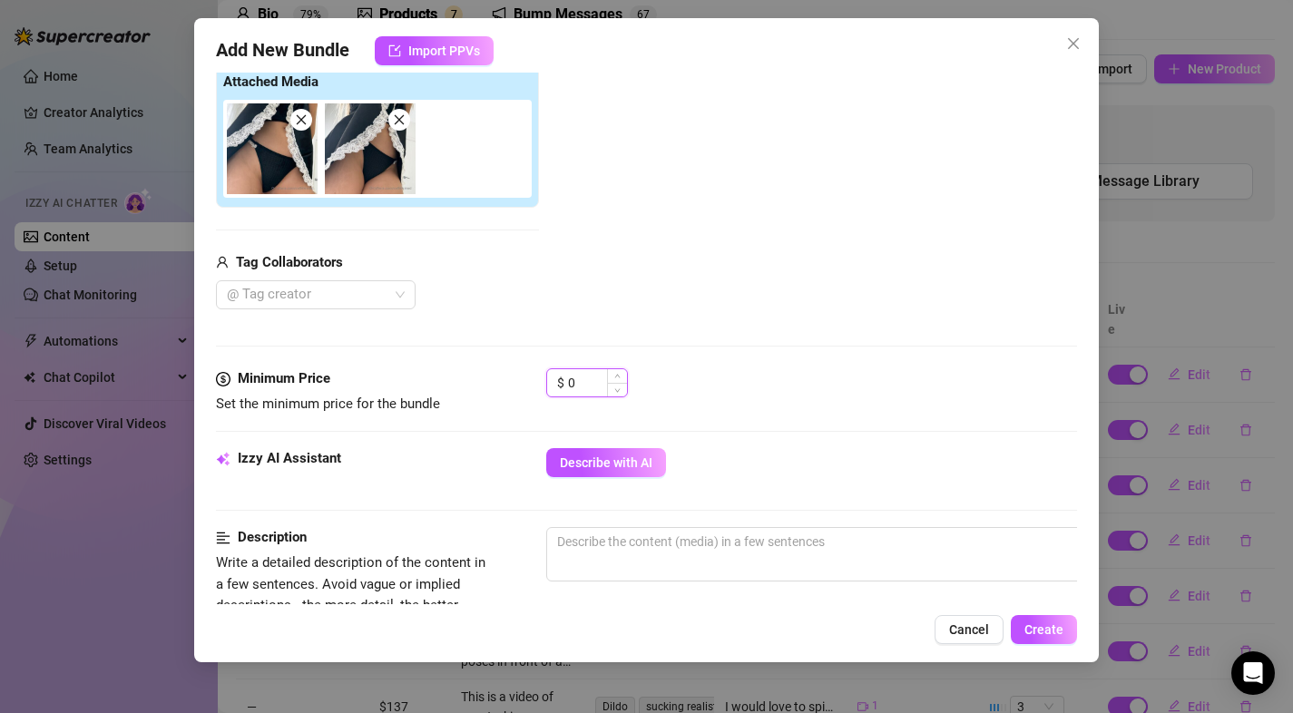
drag, startPoint x: 593, startPoint y: 388, endPoint x: 552, endPoint y: 388, distance: 40.8
click at [552, 388] on div "$ 0" at bounding box center [587, 382] width 82 height 29
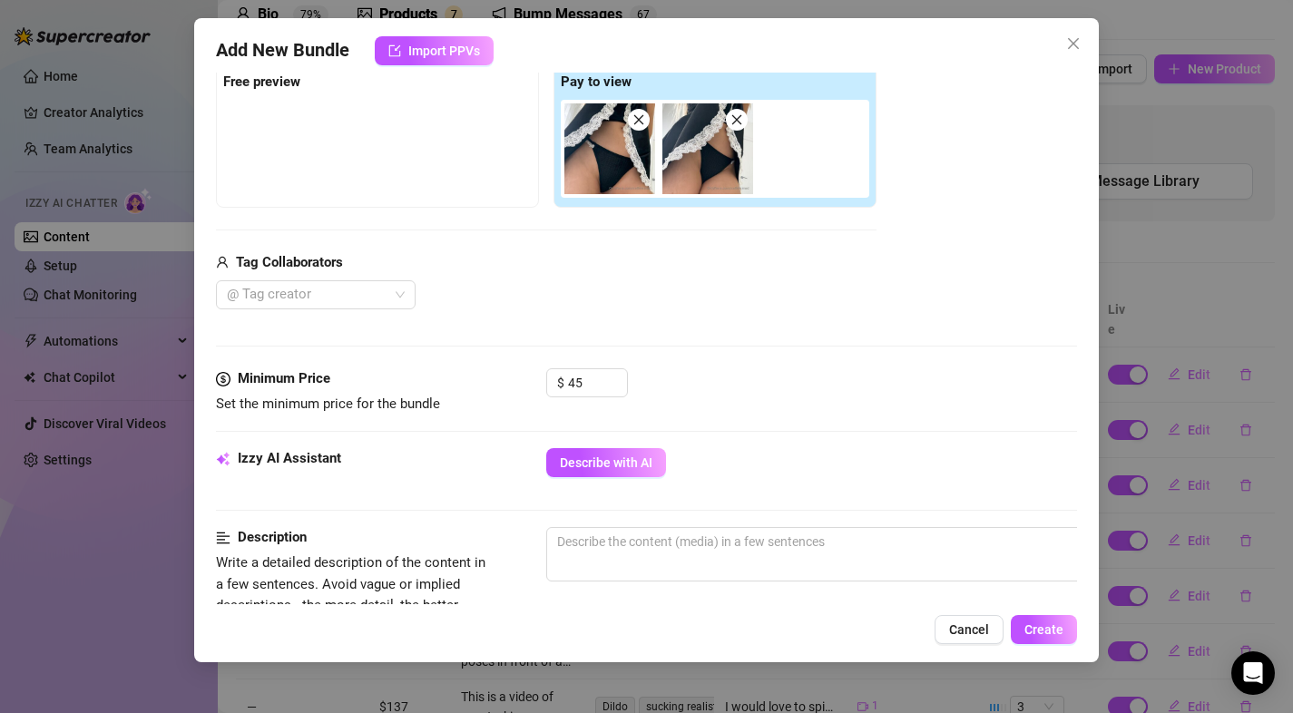
click at [720, 386] on div "$ 45" at bounding box center [812, 390] width 532 height 45
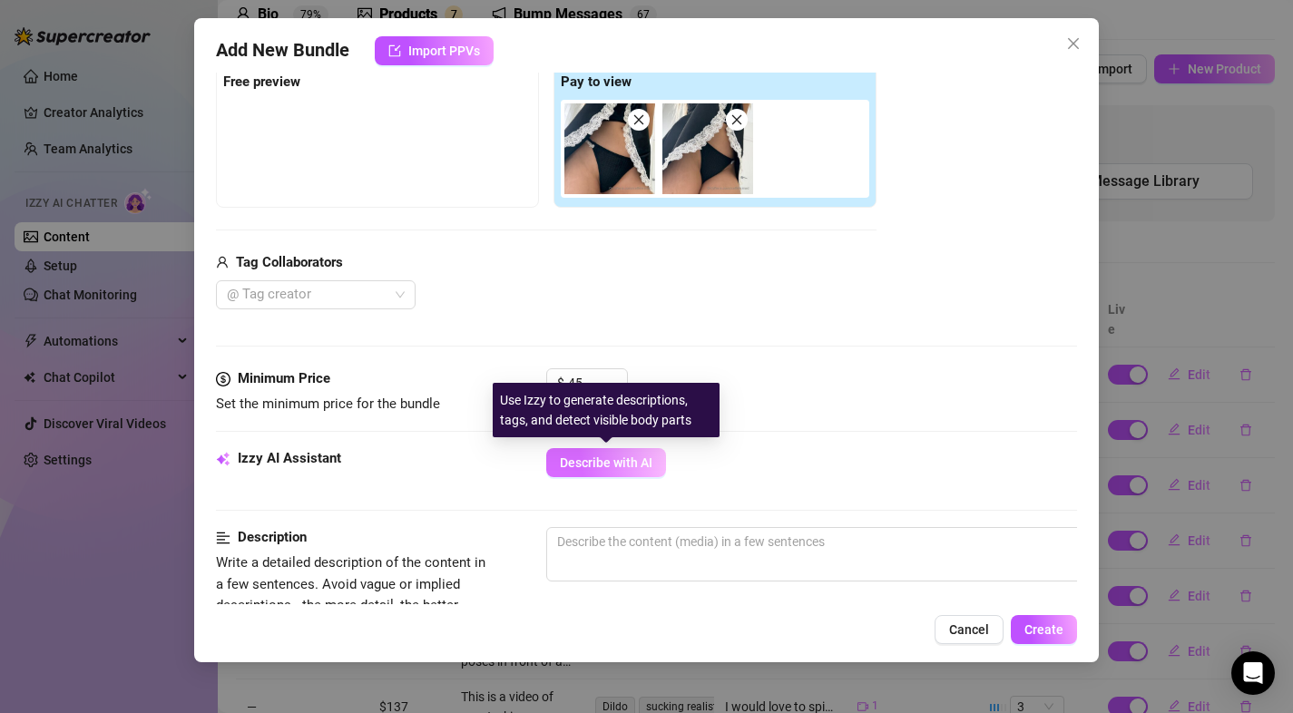
click at [626, 460] on span "Describe with AI" at bounding box center [606, 462] width 93 height 15
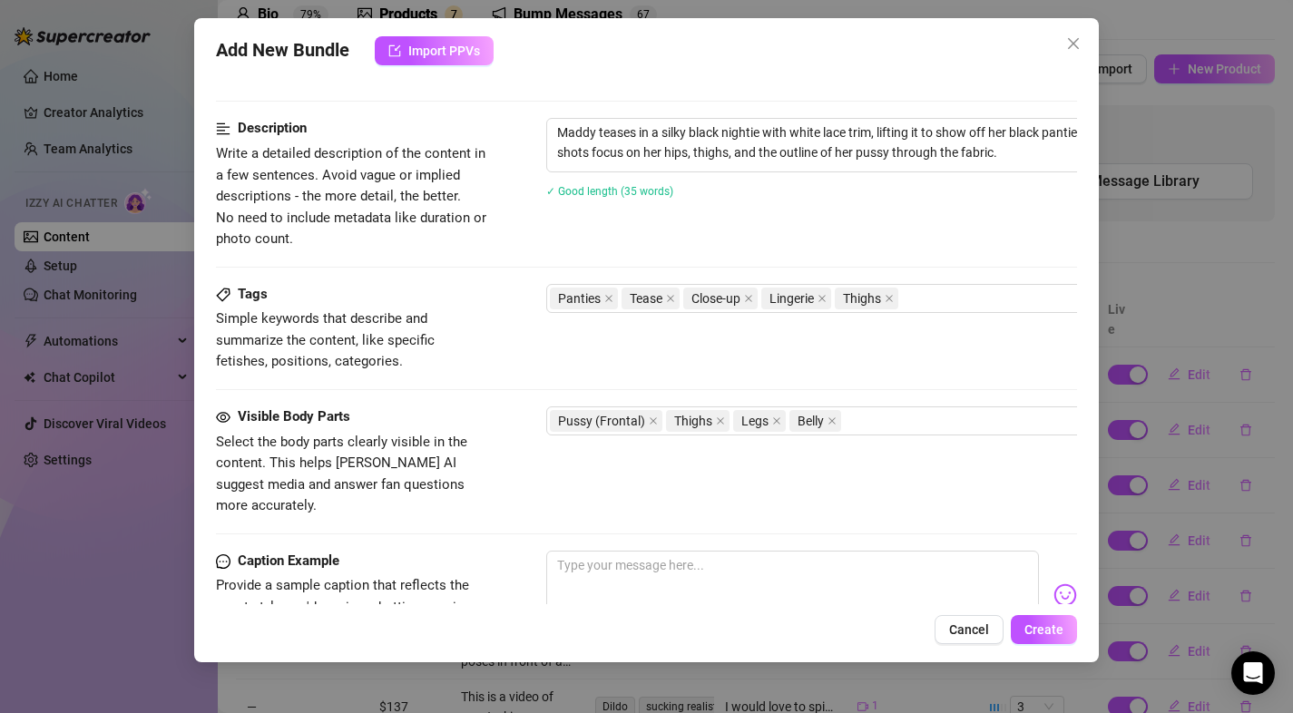
scroll to position [700, 0]
click at [678, 559] on textarea at bounding box center [793, 586] width 494 height 73
click at [1028, 621] on button "Create" at bounding box center [1044, 629] width 66 height 29
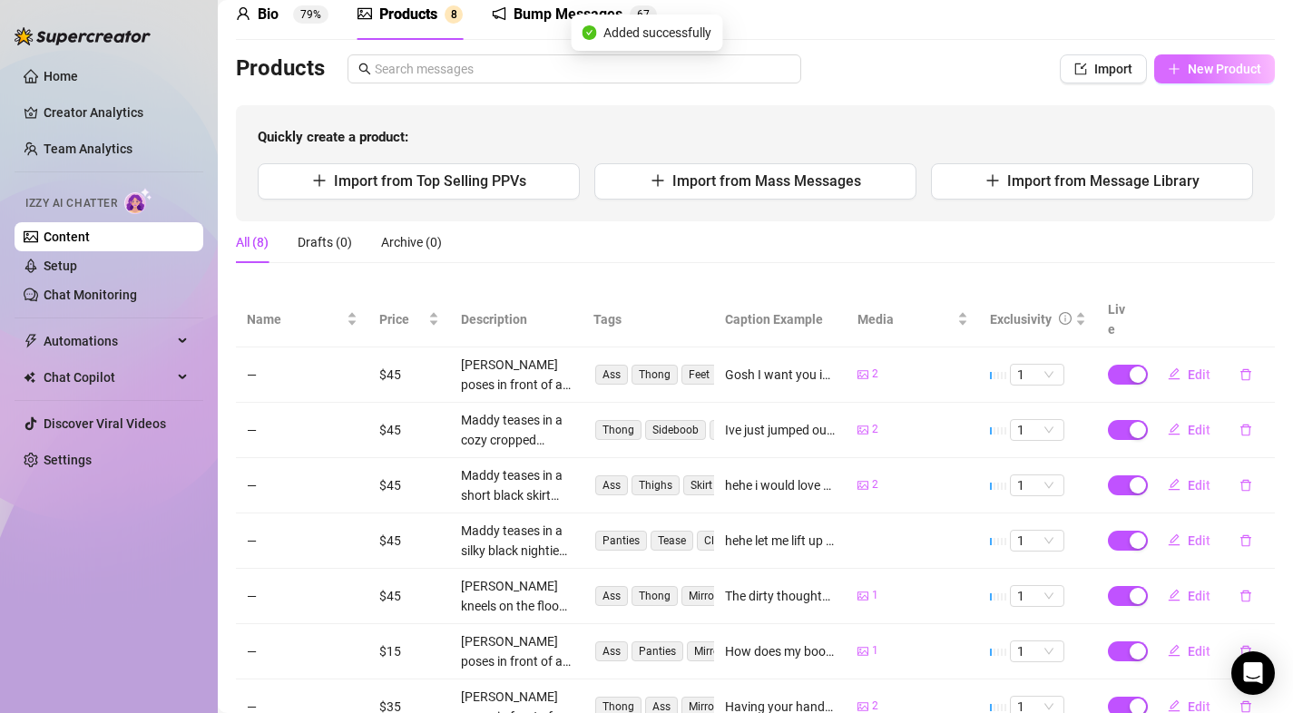
click at [1166, 76] on button "New Product" at bounding box center [1214, 68] width 121 height 29
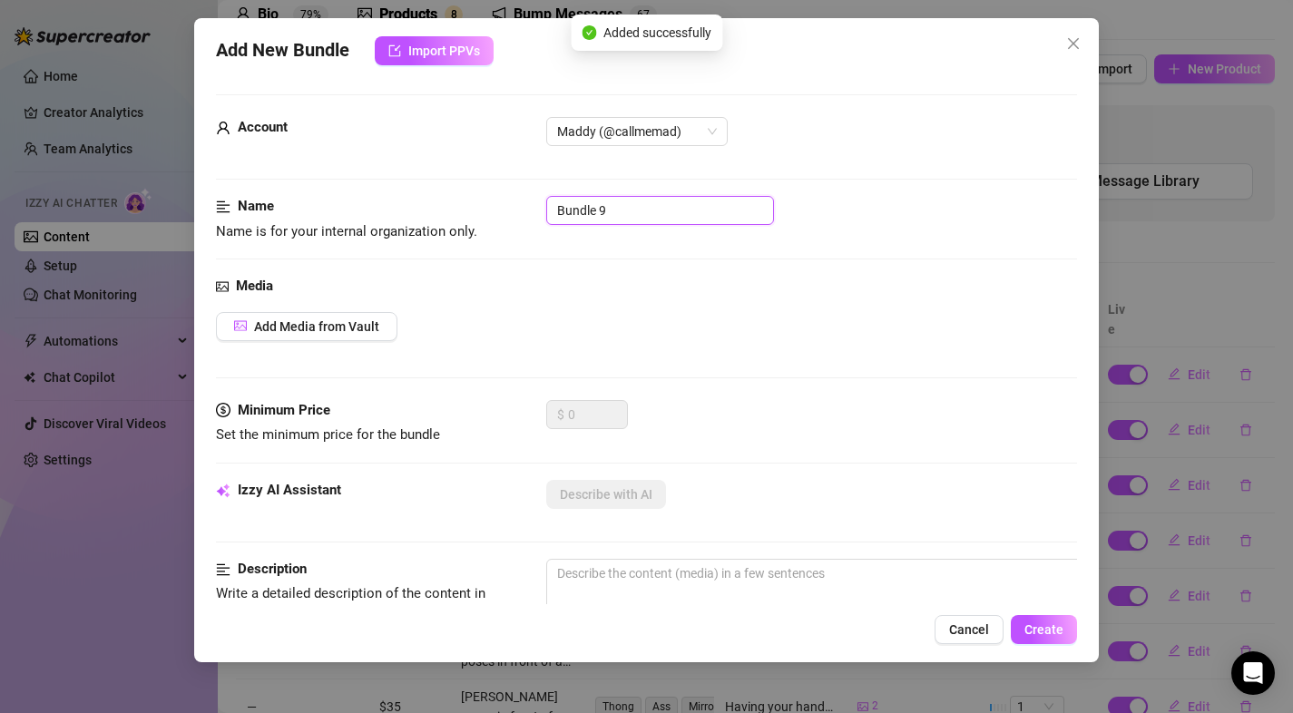
drag, startPoint x: 640, startPoint y: 206, endPoint x: 732, endPoint y: 208, distance: 91.6
click at [539, 209] on div "Name Name is for your internal organization only. Bundle 9" at bounding box center [647, 219] width 862 height 46
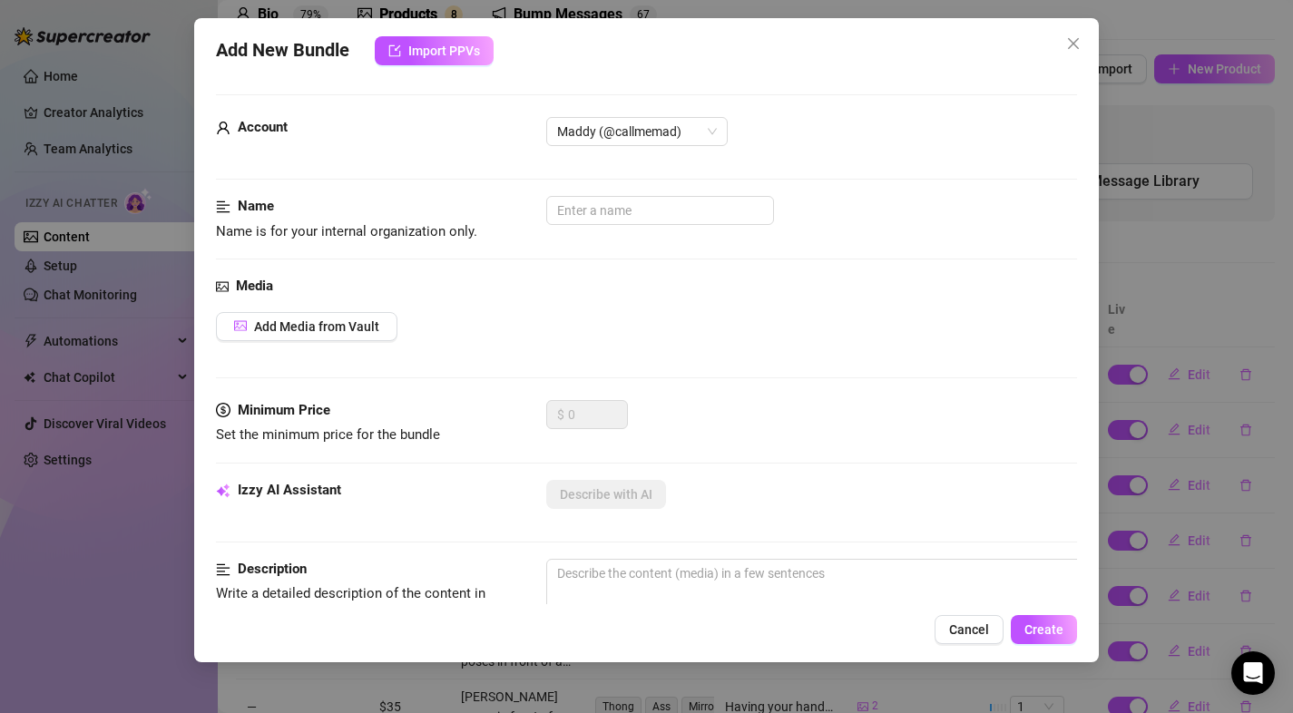
click at [757, 262] on div "Name Name is for your internal organization only." at bounding box center [647, 236] width 862 height 80
click at [252, 333] on button "Add Media from Vault" at bounding box center [306, 326] width 181 height 29
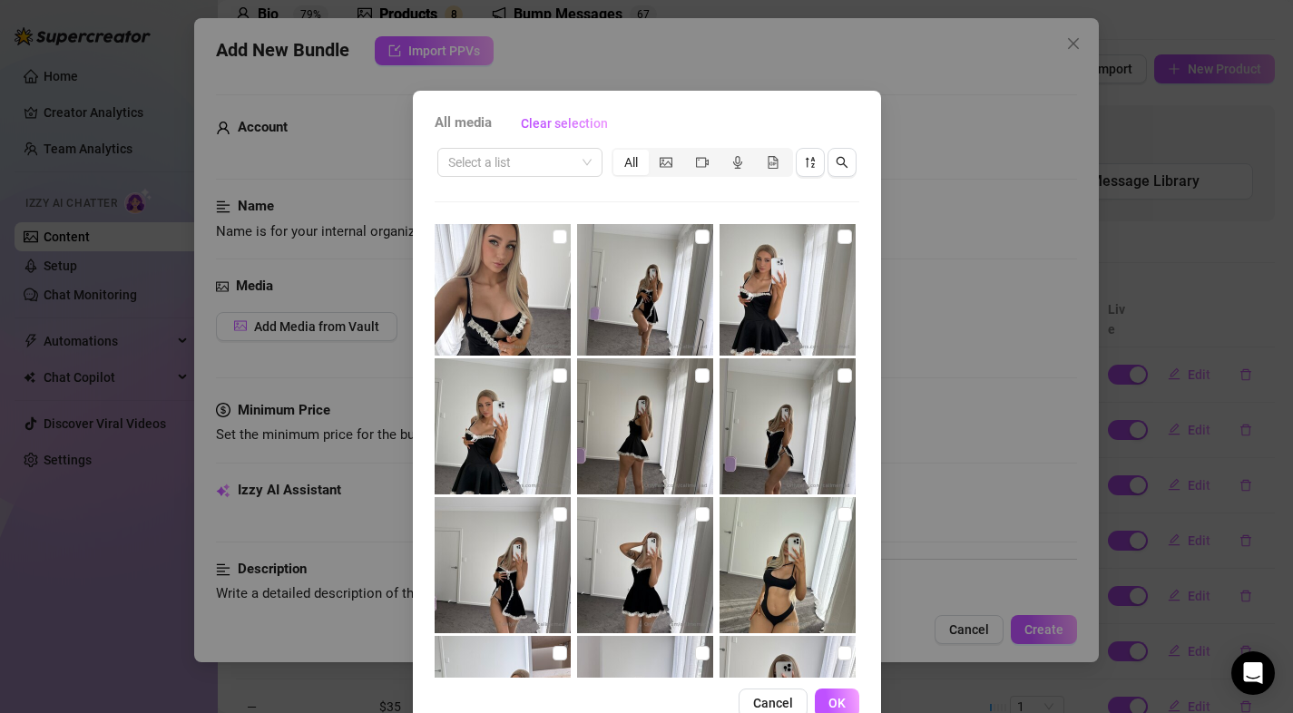
scroll to position [1392, 0]
click at [554, 239] on input "checkbox" at bounding box center [559, 237] width 15 height 15
click at [828, 696] on span "OK" at bounding box center [836, 703] width 17 height 15
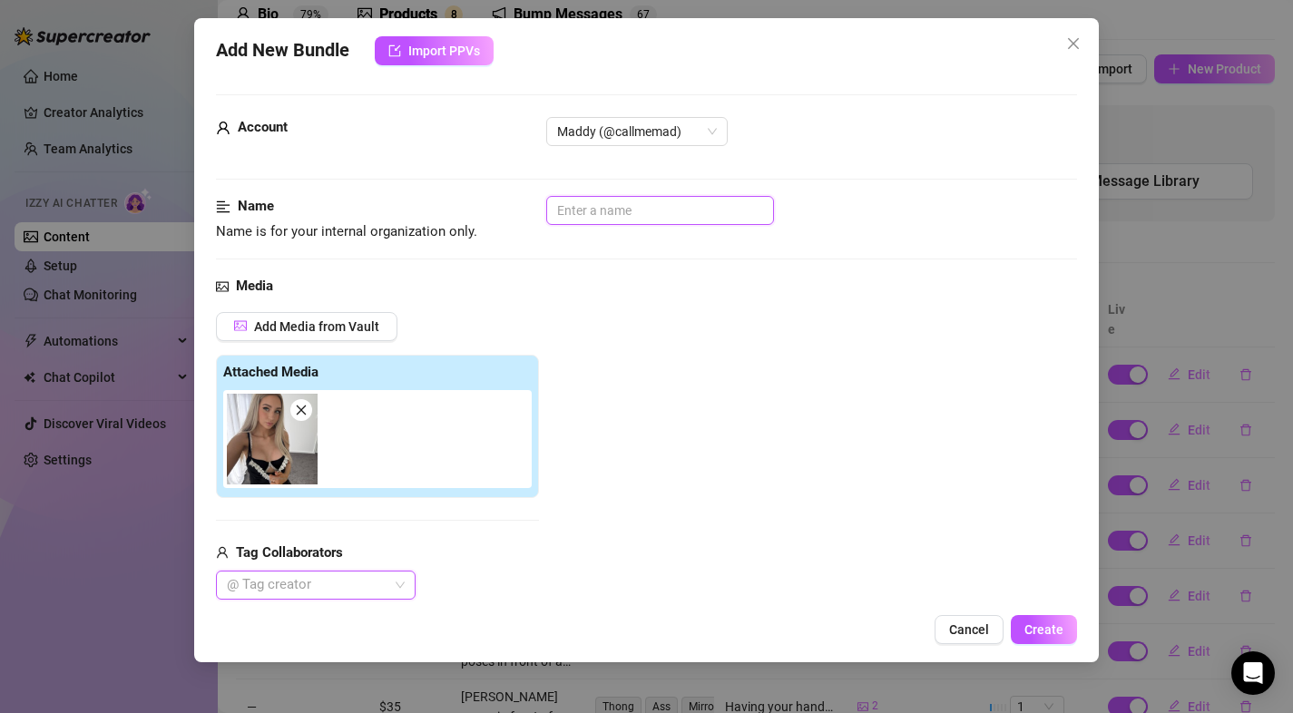
click at [612, 221] on input "text" at bounding box center [660, 210] width 228 height 29
click at [648, 334] on div "Add Media from Vault Attached Media Tag Collaborators @ Tag creator" at bounding box center [647, 456] width 862 height 288
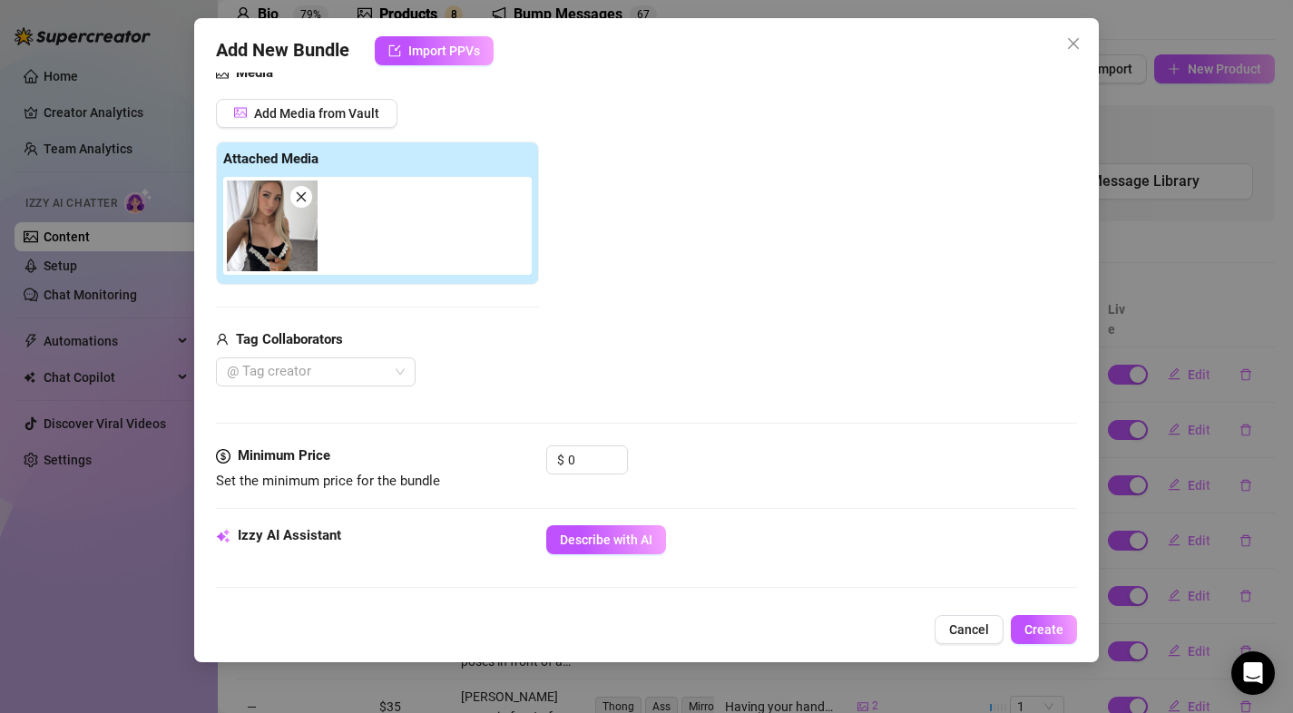
scroll to position [487, 0]
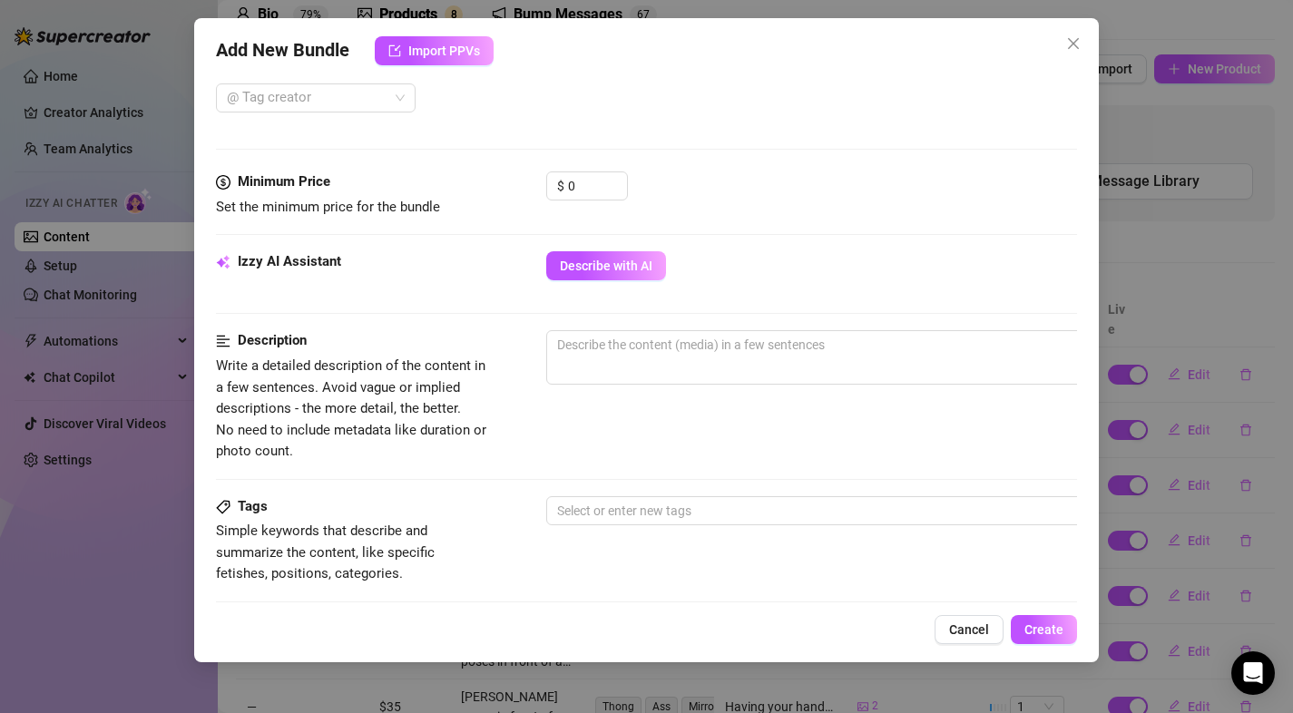
drag, startPoint x: 603, startPoint y: 269, endPoint x: 522, endPoint y: 296, distance: 86.1
click at [603, 269] on span "Describe with AI" at bounding box center [606, 266] width 93 height 15
click at [591, 186] on input "0" at bounding box center [597, 185] width 59 height 27
click at [778, 174] on div "$ 14" at bounding box center [812, 193] width 532 height 45
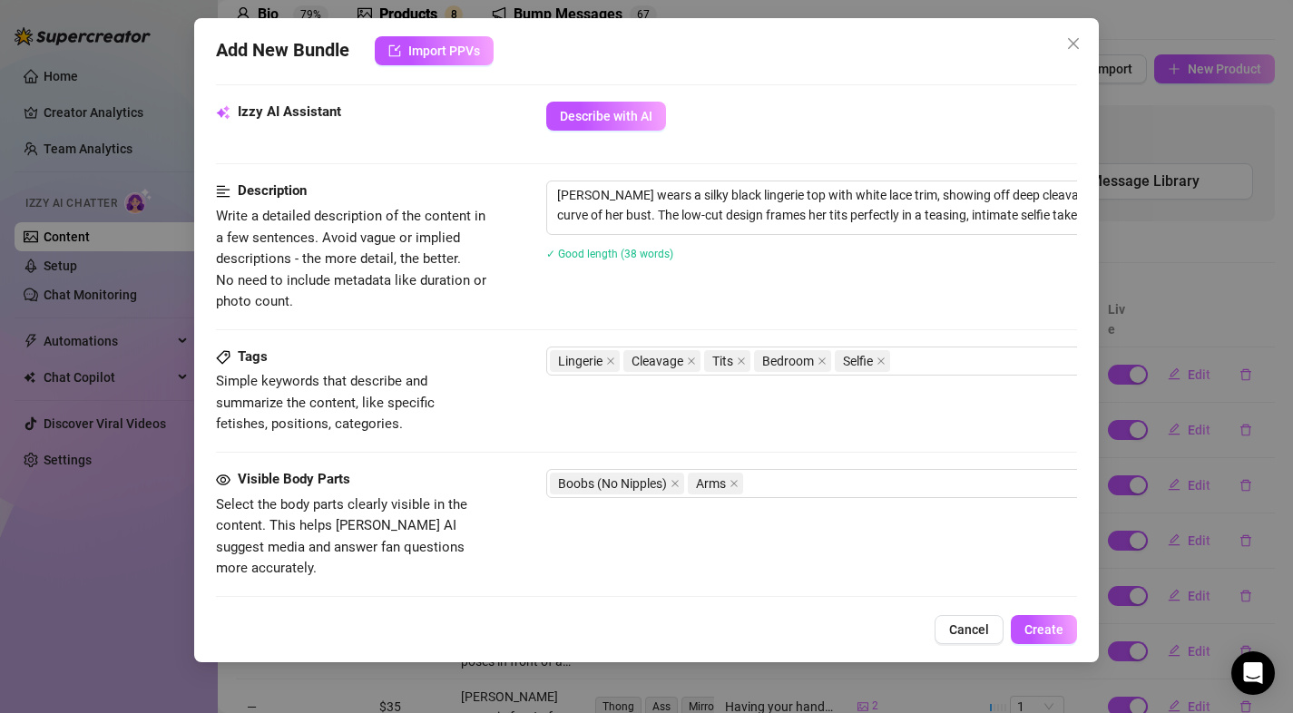
scroll to position [660, 0]
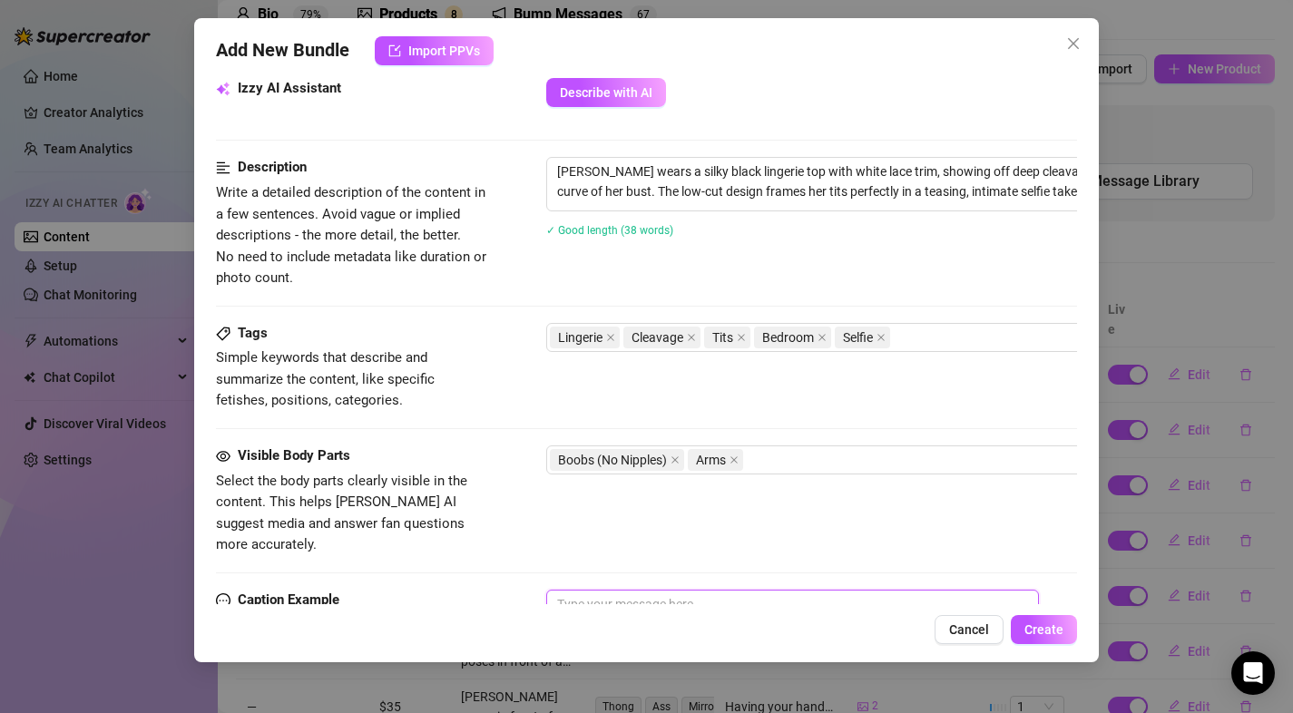
click at [638, 590] on textarea at bounding box center [793, 626] width 494 height 73
click at [1024, 615] on button "Create" at bounding box center [1044, 629] width 66 height 29
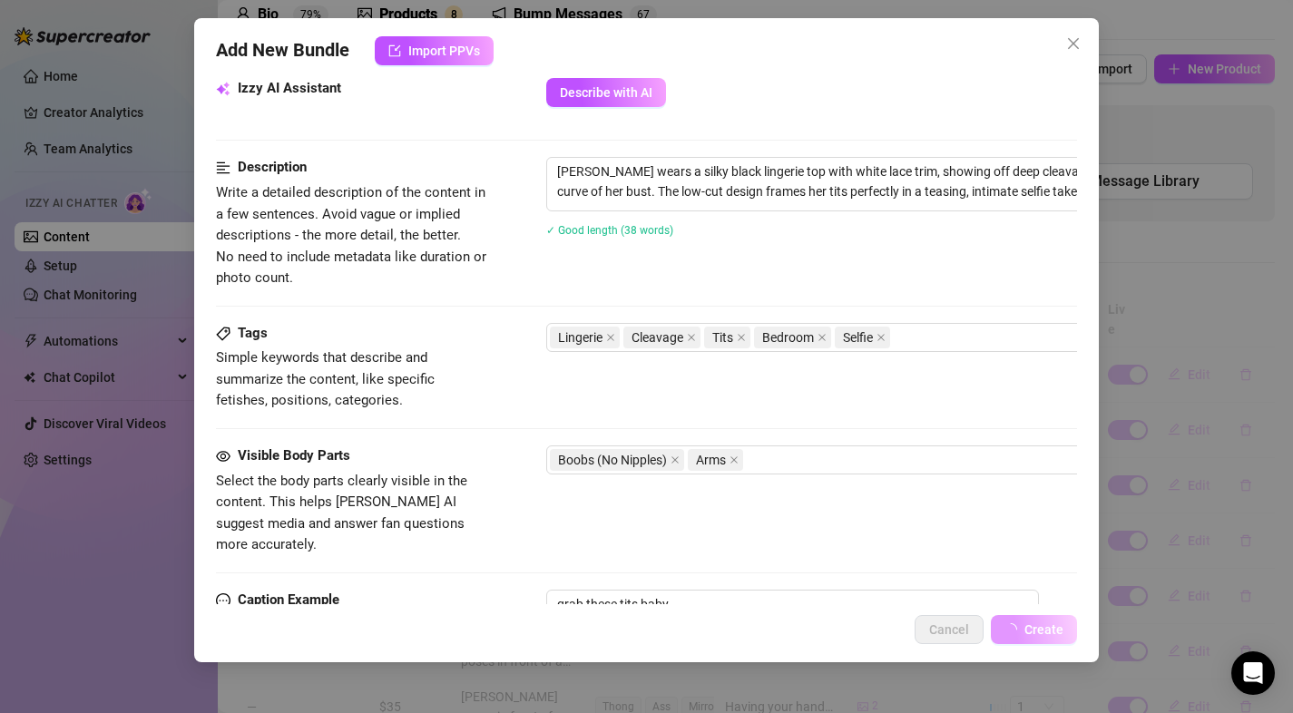
click at [1023, 620] on button "Create" at bounding box center [1034, 629] width 86 height 29
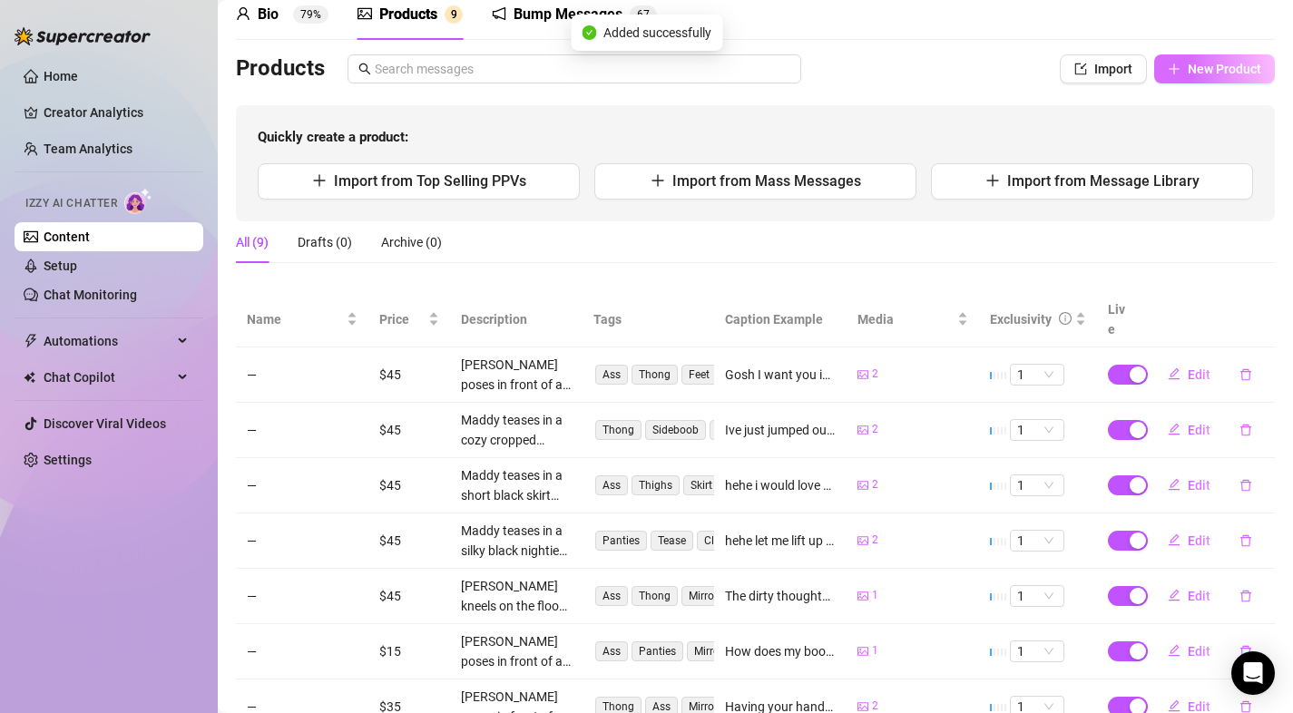
click at [1195, 65] on span "New Product" at bounding box center [1224, 69] width 73 height 15
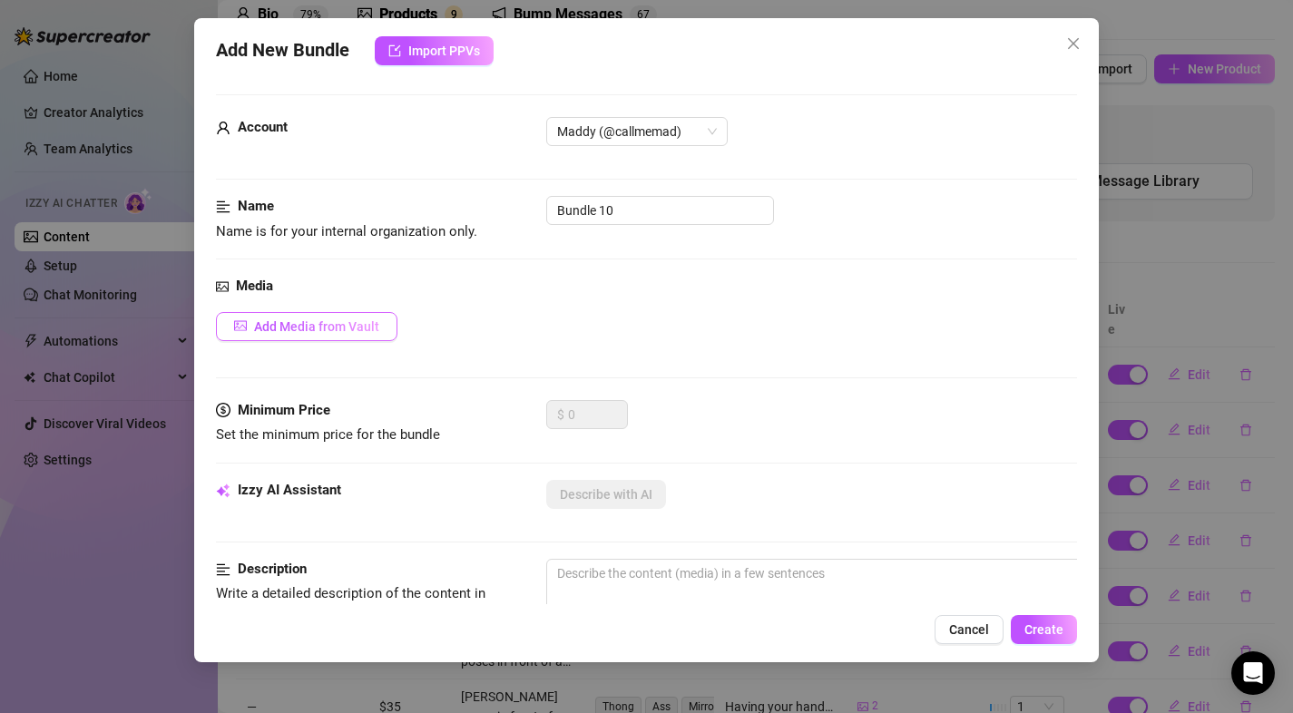
click at [351, 322] on span "Add Media from Vault" at bounding box center [316, 326] width 125 height 15
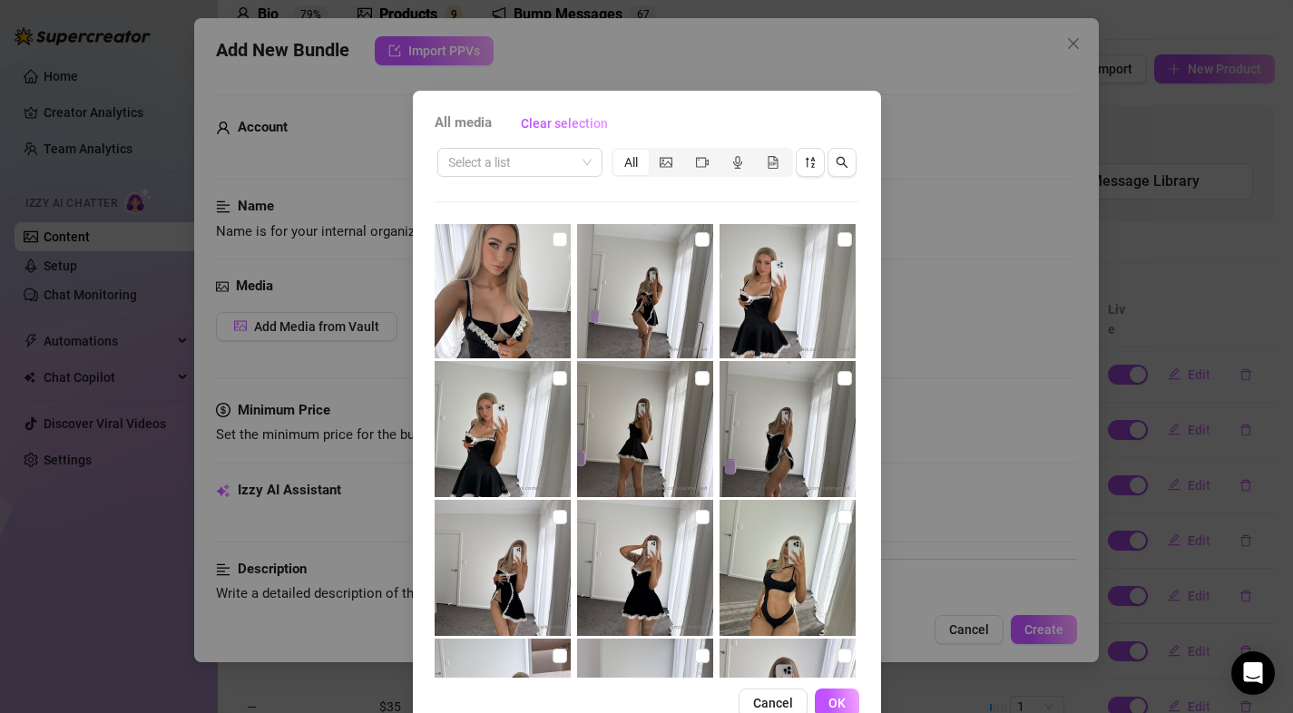
scroll to position [1380, 0]
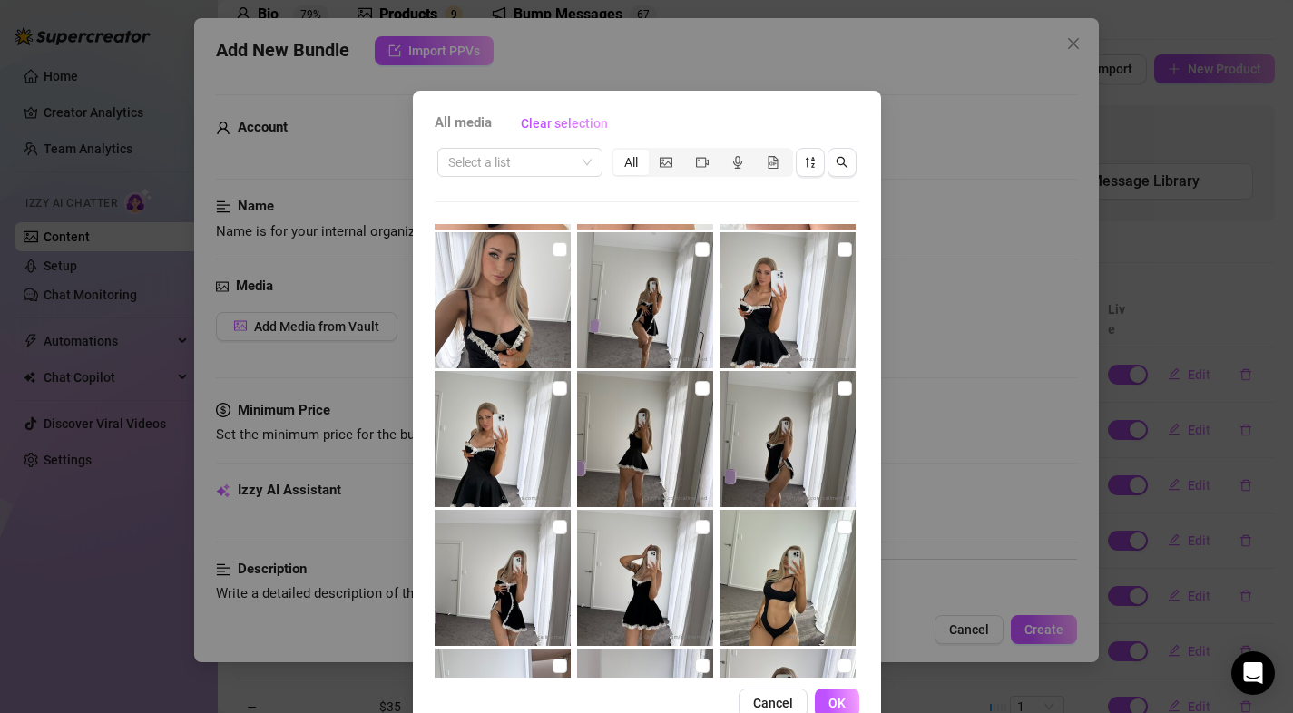
click at [540, 528] on img at bounding box center [503, 578] width 136 height 136
click at [555, 522] on input "checkbox" at bounding box center [559, 527] width 15 height 15
click at [837, 386] on input "checkbox" at bounding box center [844, 388] width 15 height 15
click at [695, 249] on input "checkbox" at bounding box center [702, 249] width 15 height 15
click at [837, 698] on span "OK" at bounding box center [836, 703] width 17 height 15
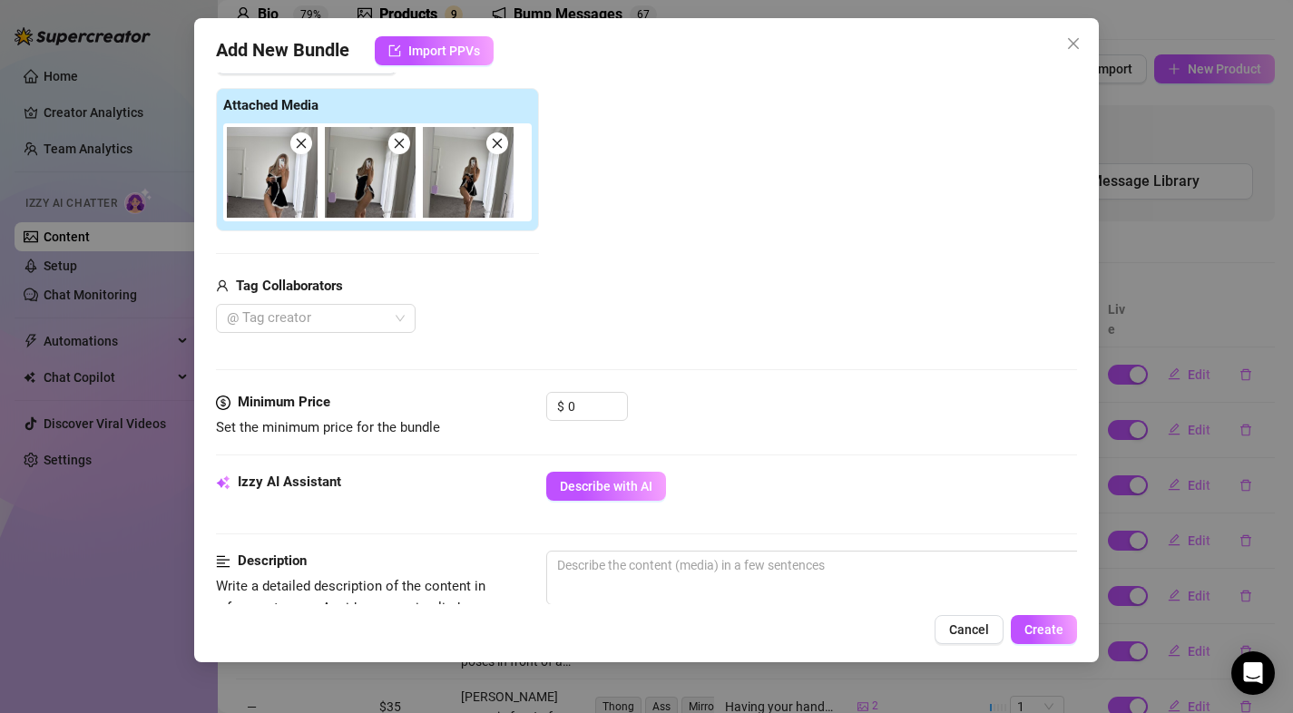
scroll to position [306, 0]
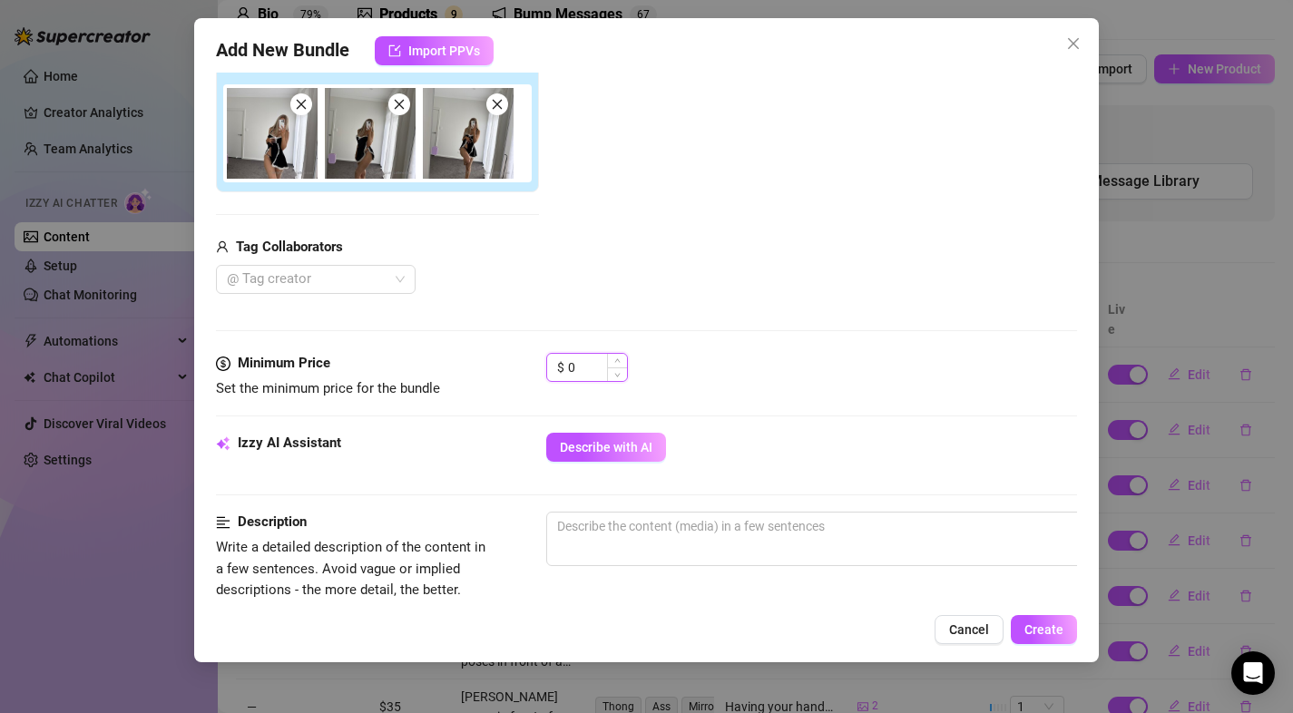
click at [552, 369] on div "$ 0" at bounding box center [587, 367] width 82 height 29
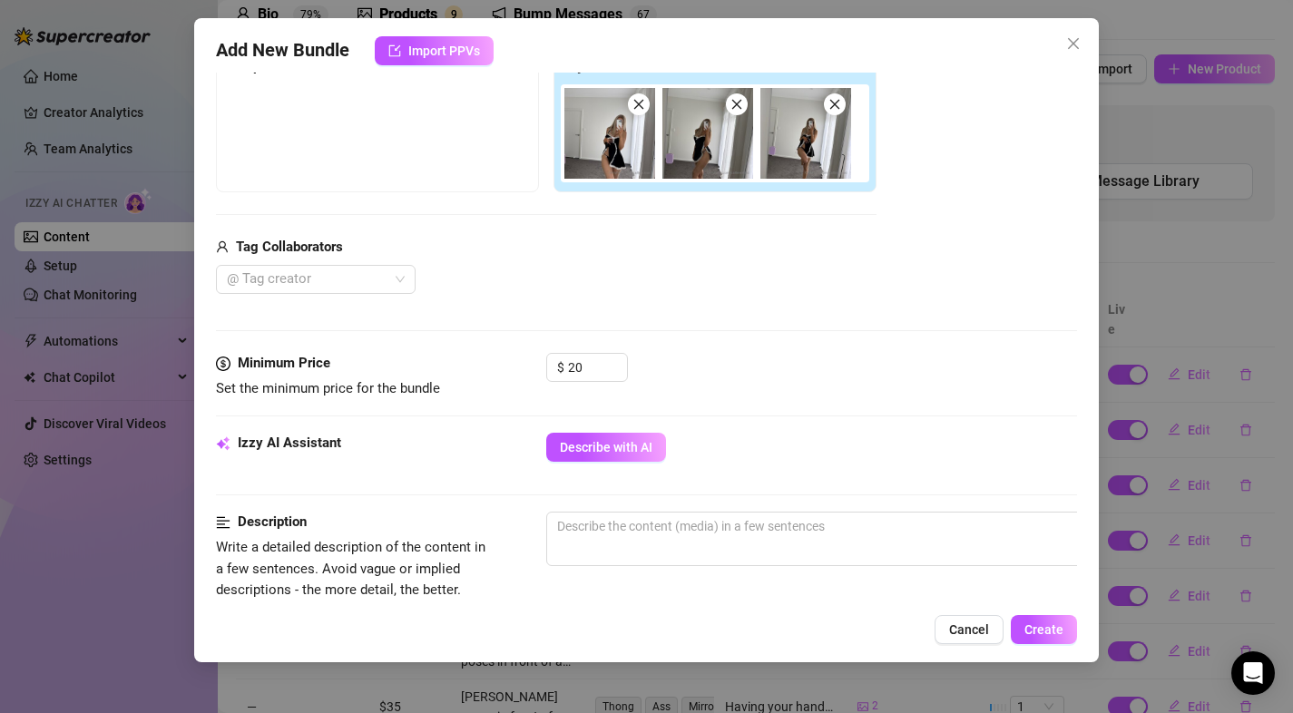
click at [865, 271] on div "@ Tag creator" at bounding box center [546, 279] width 660 height 29
click at [809, 371] on div "$ 20" at bounding box center [812, 375] width 532 height 45
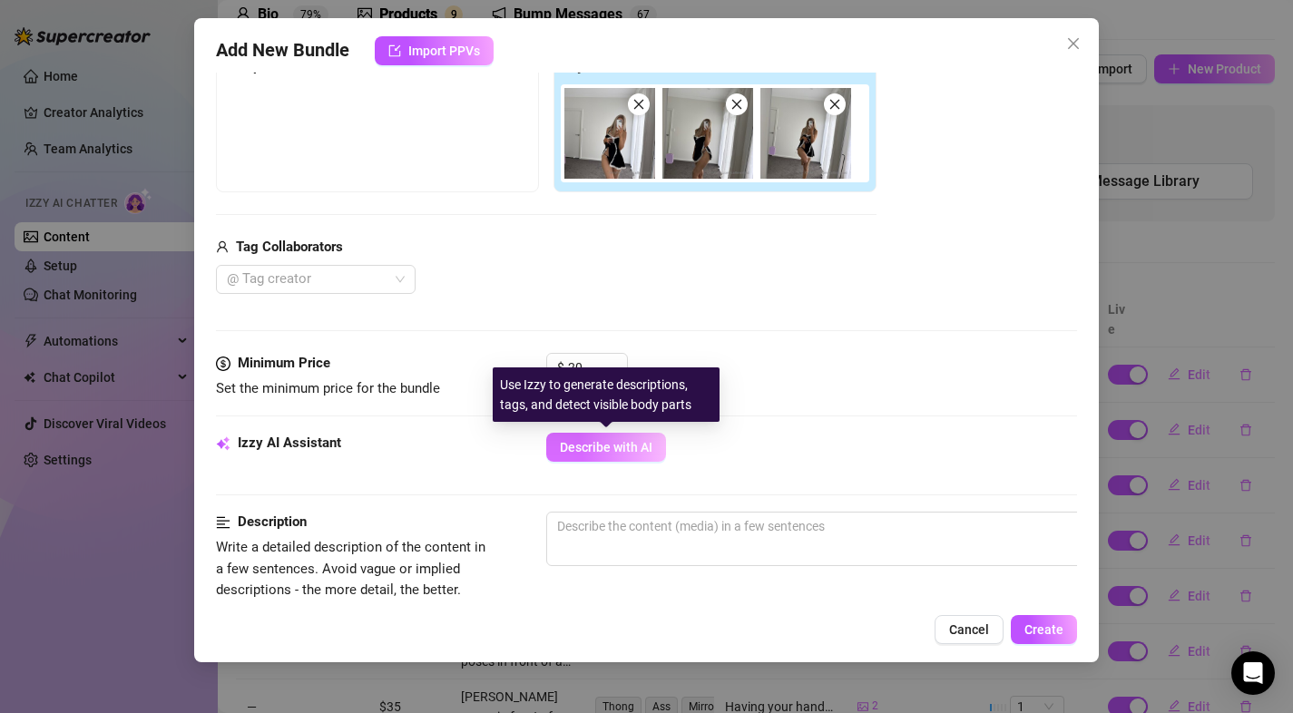
click at [626, 455] on button "Describe with AI" at bounding box center [606, 447] width 120 height 29
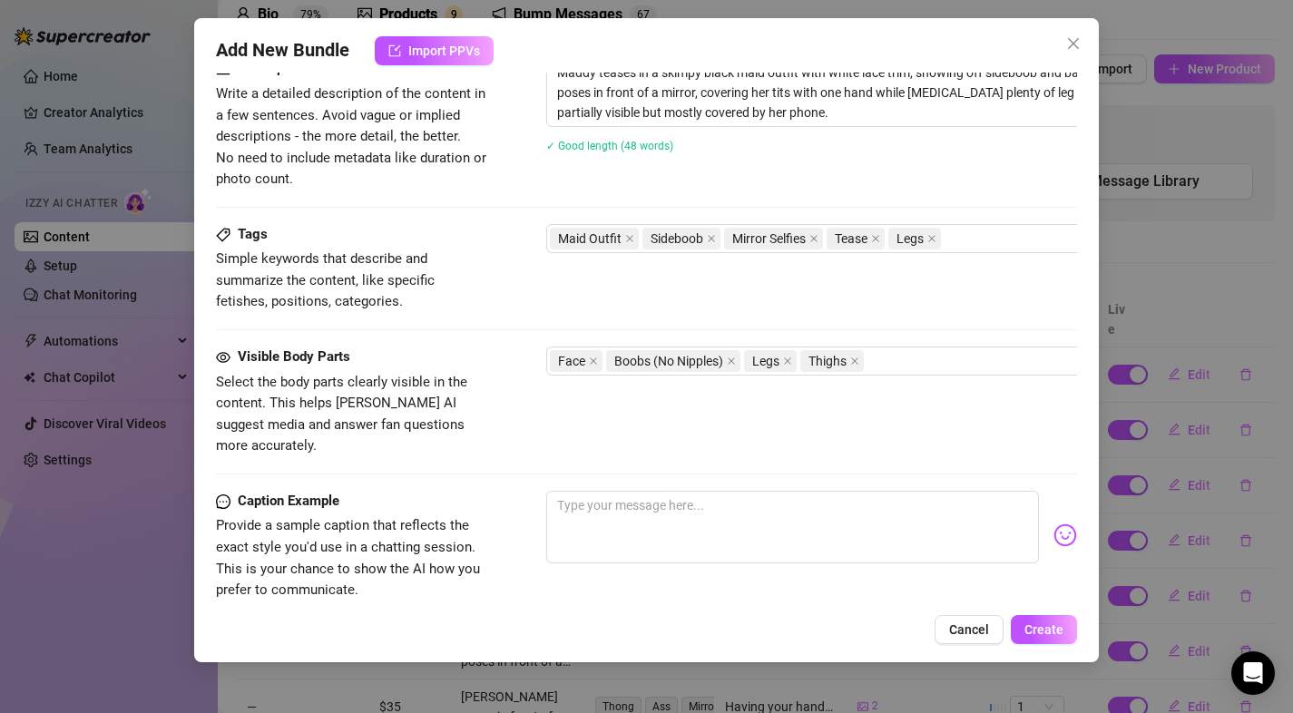
scroll to position [773, 0]
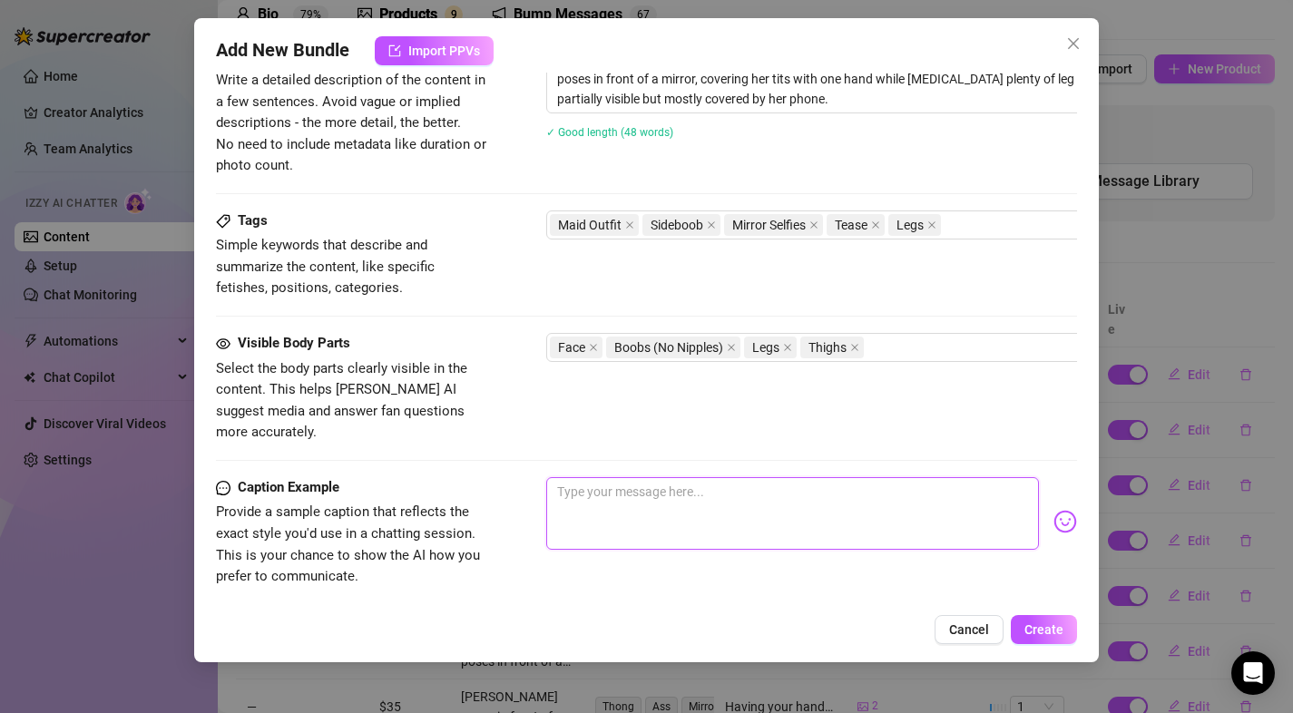
click at [638, 477] on textarea at bounding box center [793, 513] width 494 height 73
click at [1037, 624] on span "Create" at bounding box center [1043, 629] width 39 height 15
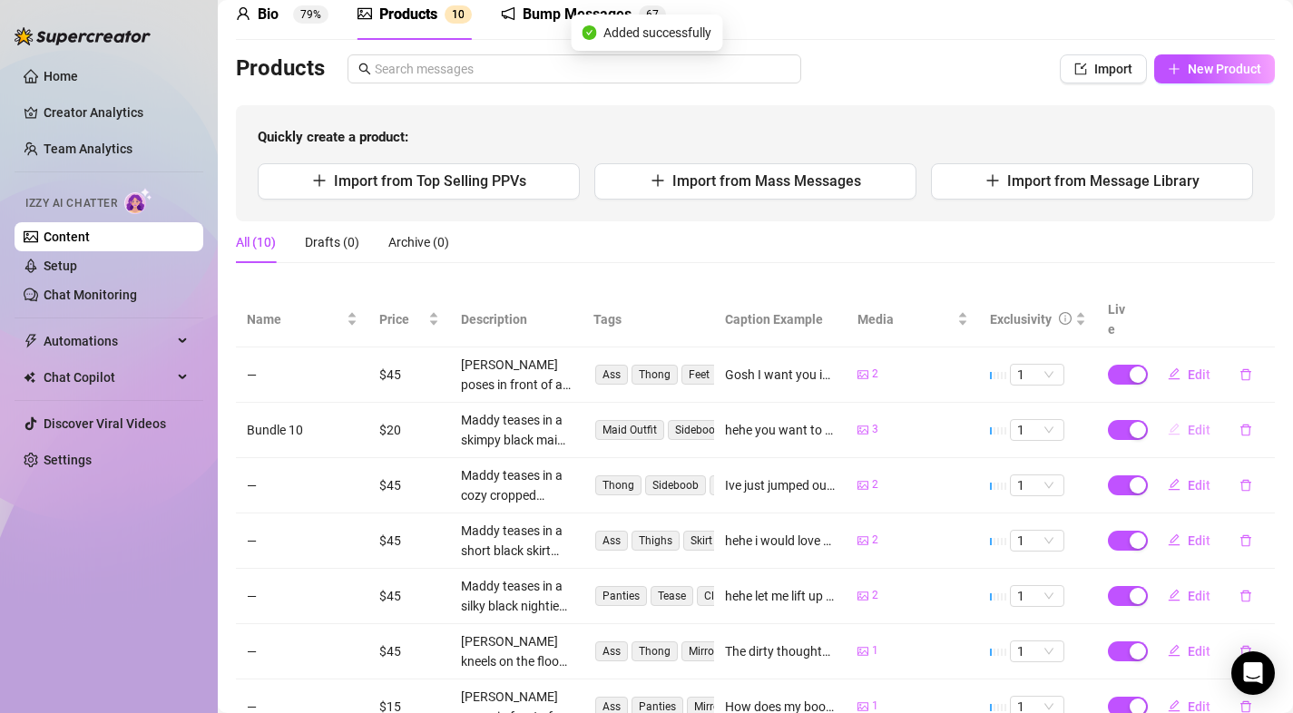
click at [1193, 423] on span "Edit" at bounding box center [1199, 430] width 23 height 15
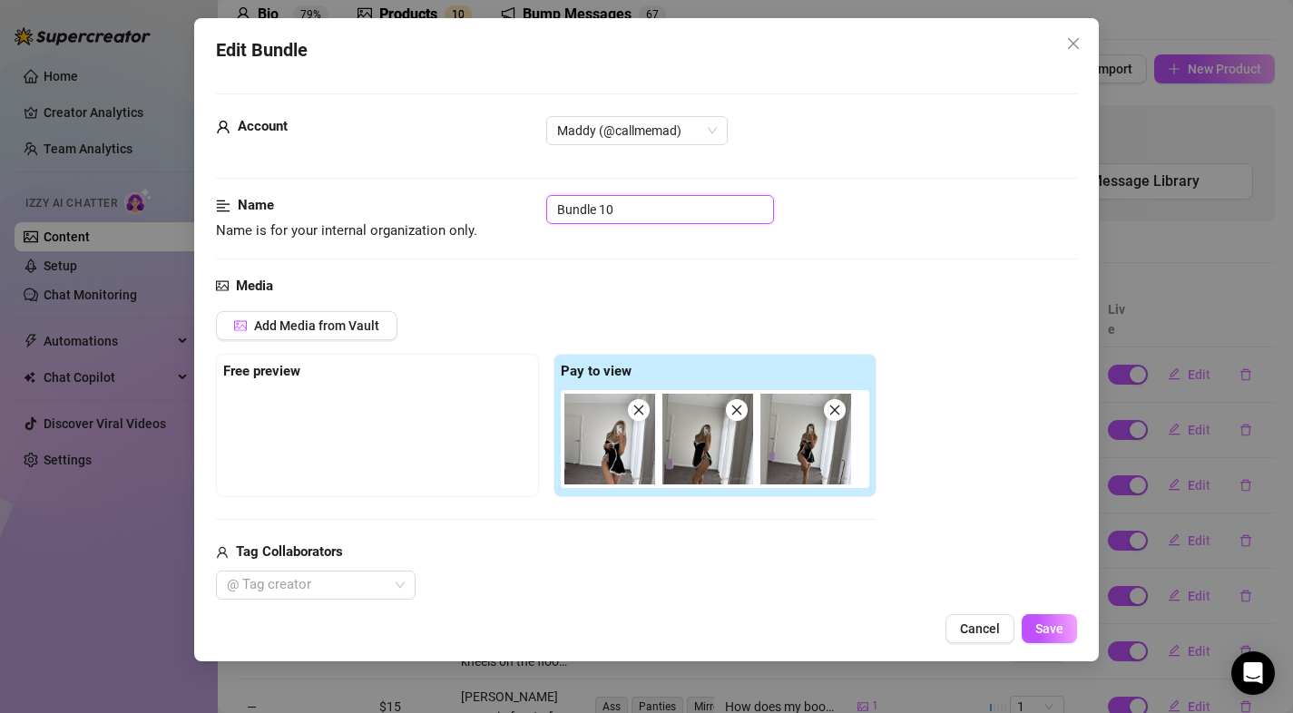
drag, startPoint x: 628, startPoint y: 211, endPoint x: 399, endPoint y: 209, distance: 228.6
click at [417, 201] on div "Name Name is for your internal organization only. Bundle 10" at bounding box center [647, 218] width 862 height 46
click at [1071, 626] on button "Save" at bounding box center [1049, 628] width 55 height 29
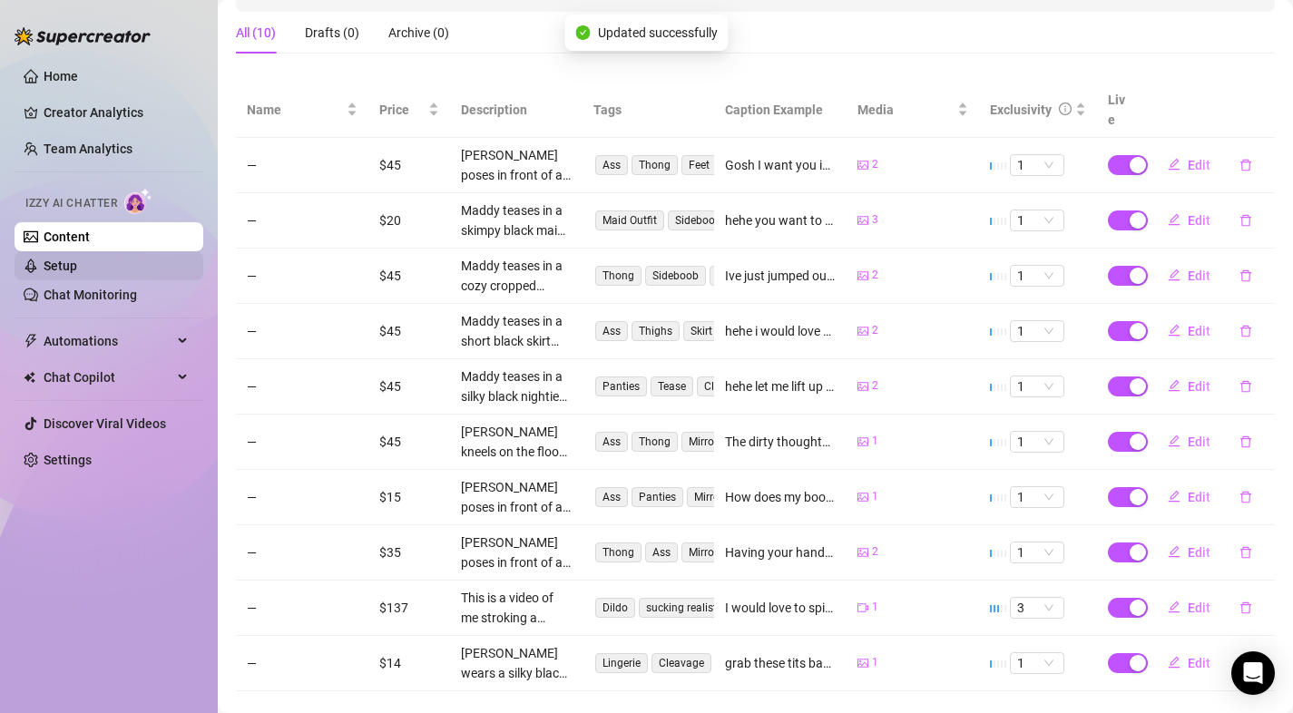
scroll to position [239, 0]
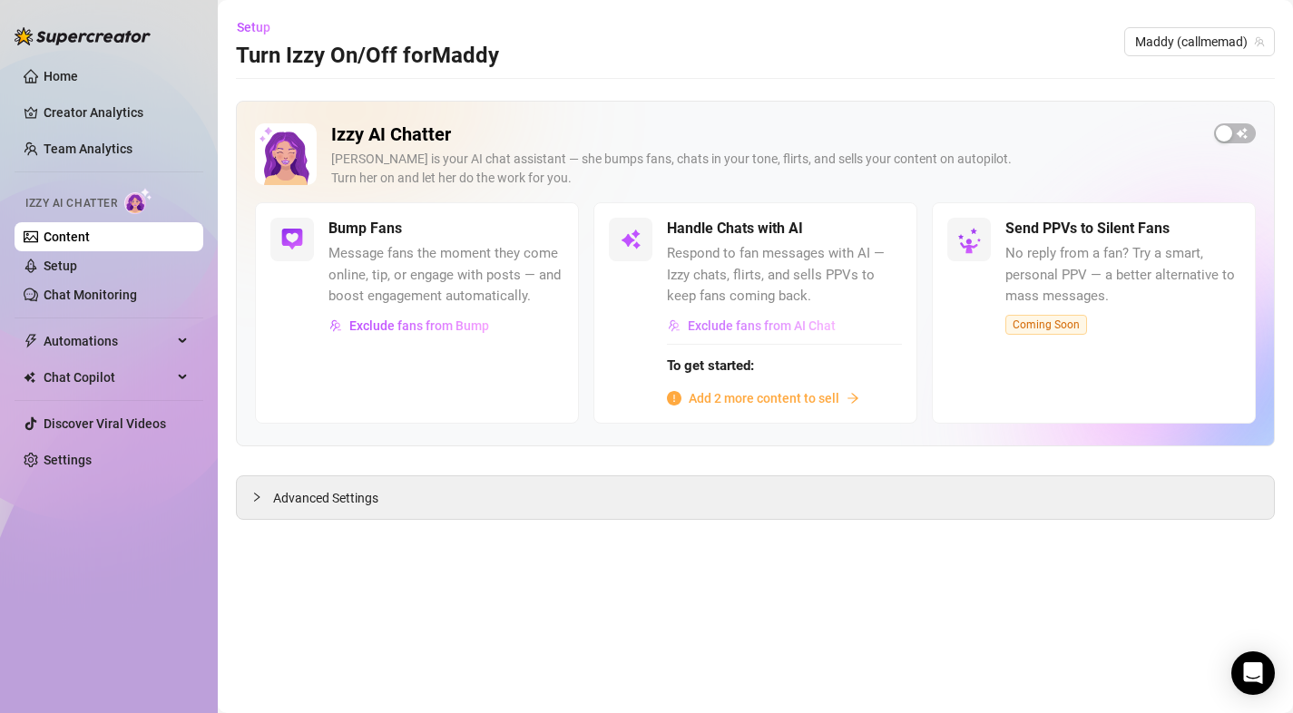
click at [763, 331] on span "Exclude fans from AI Chat" at bounding box center [762, 325] width 148 height 15
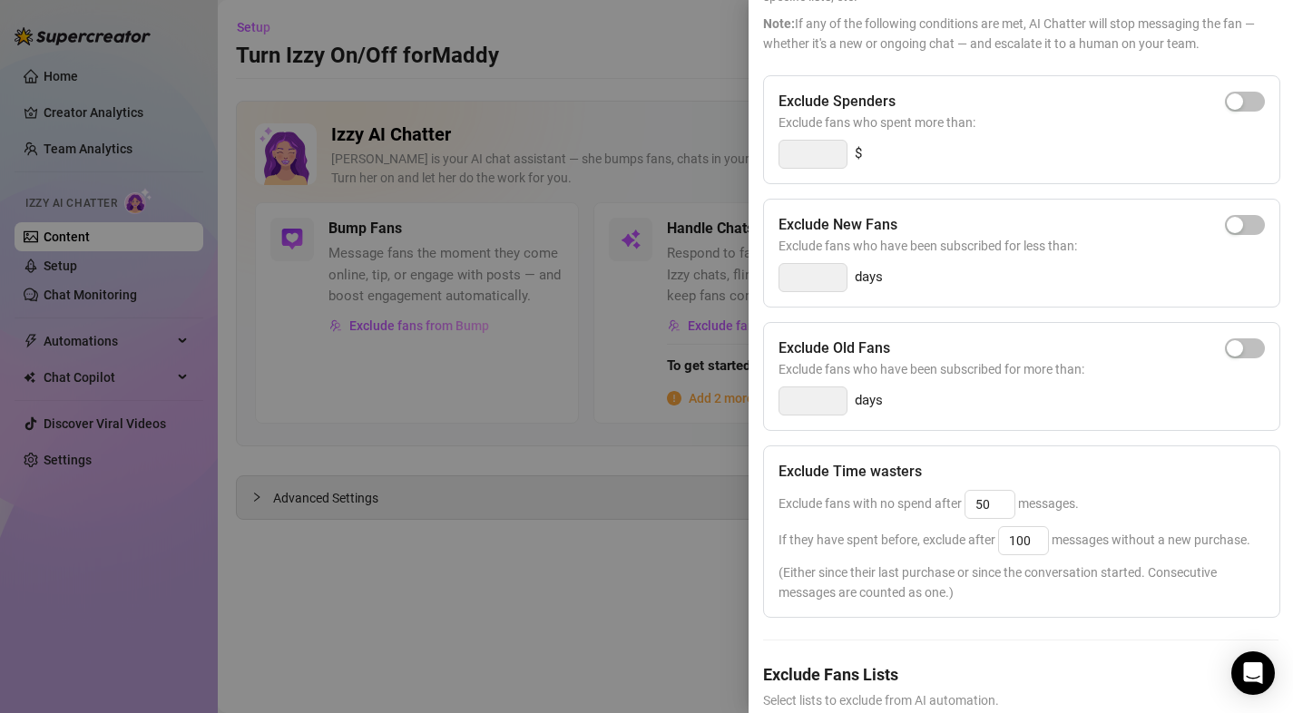
scroll to position [144, 0]
drag, startPoint x: 994, startPoint y: 504, endPoint x: 953, endPoint y: 511, distance: 41.3
click at [953, 511] on div "Exclude fans with no spend after 50 messages." at bounding box center [1021, 503] width 486 height 29
click at [998, 501] on input "50" at bounding box center [989, 503] width 49 height 27
drag, startPoint x: 1006, startPoint y: 502, endPoint x: 934, endPoint y: 508, distance: 72.9
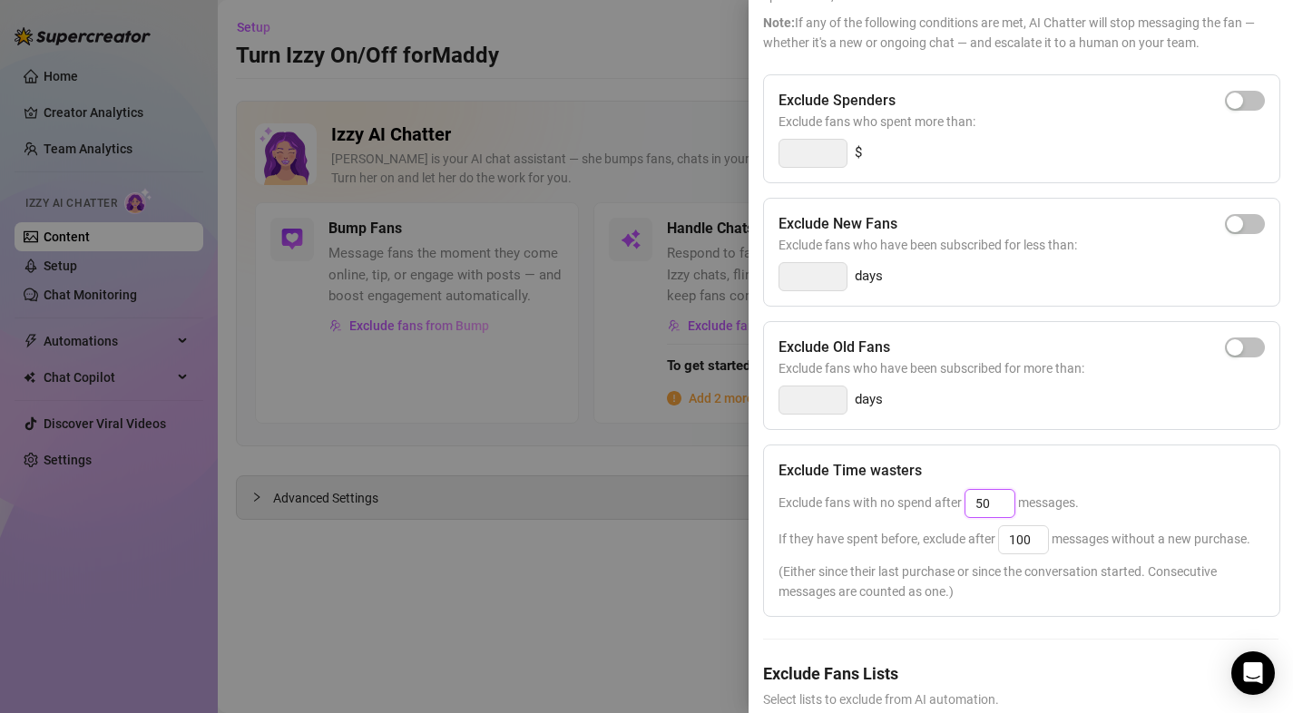
click at [934, 508] on span "Exclude fans with no spend after 50 messages." at bounding box center [928, 502] width 300 height 15
click at [932, 541] on span "If they have spent before, exclude after 100 messages without a new purchase." at bounding box center [1014, 539] width 472 height 15
drag, startPoint x: 883, startPoint y: 543, endPoint x: 937, endPoint y: 543, distance: 54.4
click at [937, 543] on span "If they have spent before, exclude after 100 messages without a new purchase." at bounding box center [1014, 539] width 472 height 15
click at [939, 543] on span "If they have spent before, exclude after 100 messages without a new purchase." at bounding box center [1014, 539] width 472 height 15
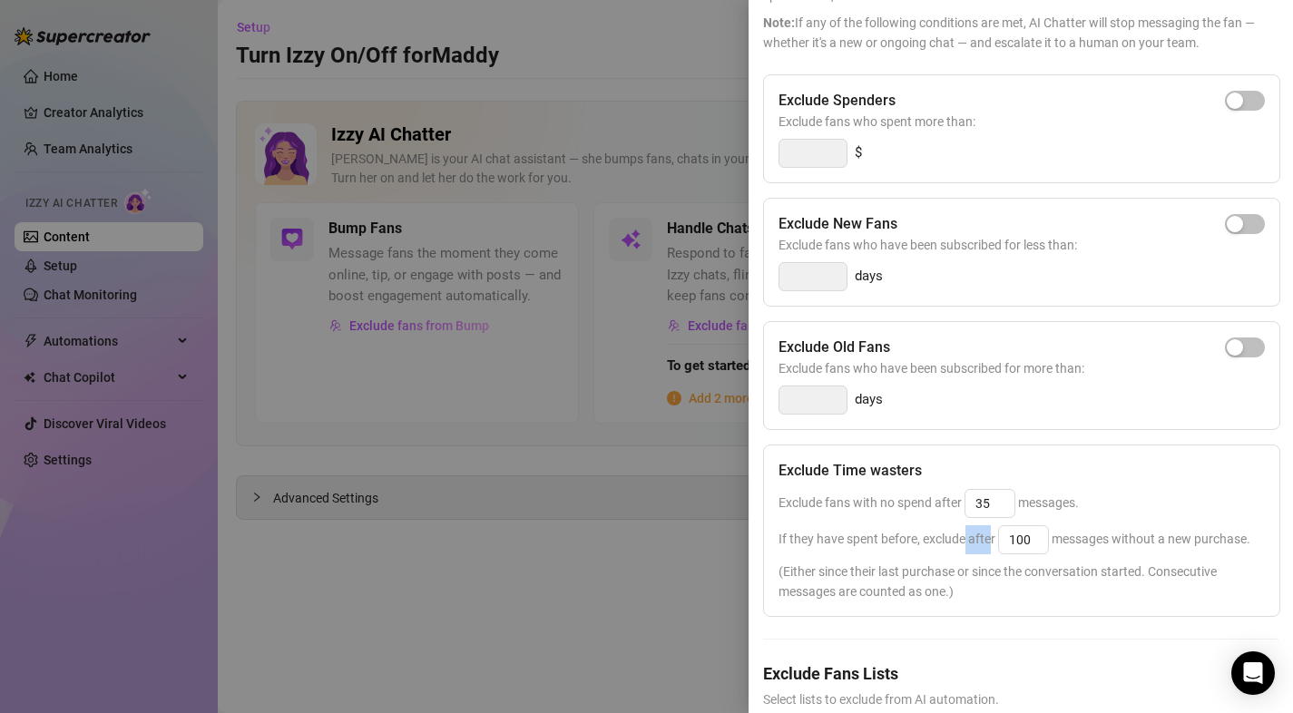
drag, startPoint x: 963, startPoint y: 545, endPoint x: 988, endPoint y: 545, distance: 24.5
click at [988, 545] on span "If they have spent before, exclude after 100 messages without a new purchase." at bounding box center [1014, 539] width 472 height 15
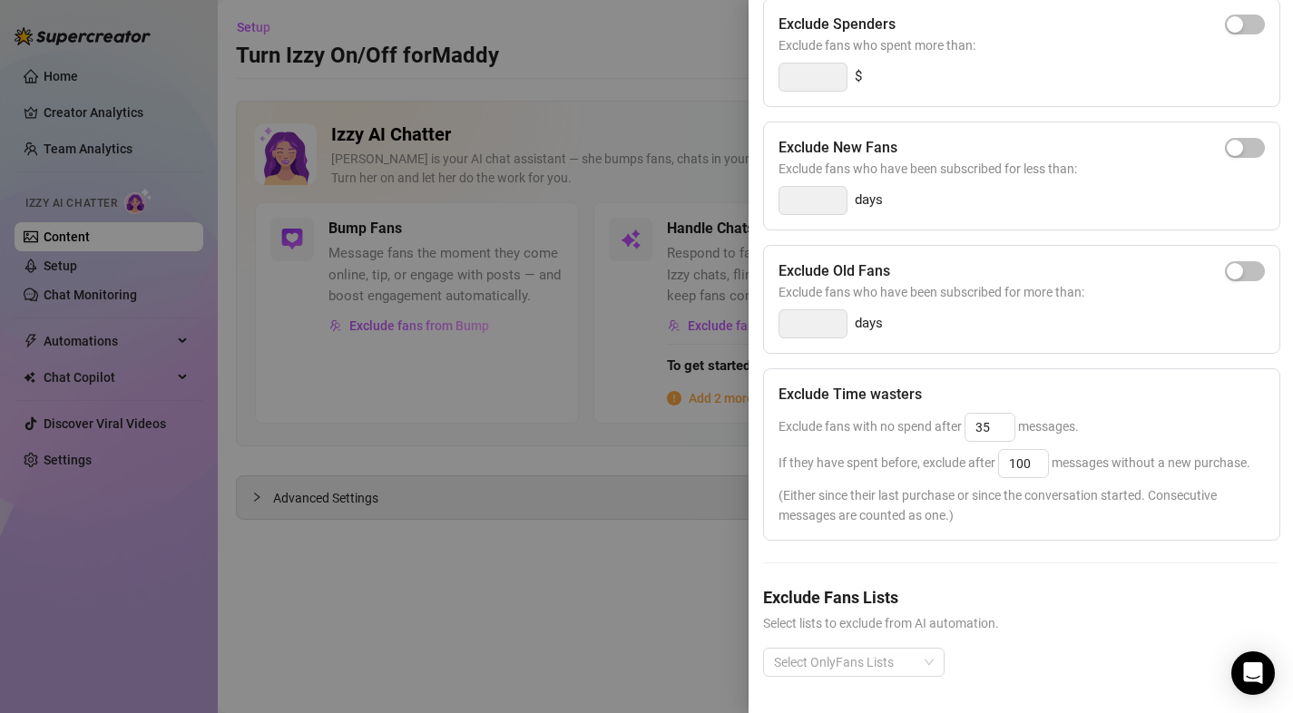
scroll to position [254, 0]
drag, startPoint x: 807, startPoint y: 428, endPoint x: 870, endPoint y: 432, distance: 62.7
click at [870, 455] on span "If they have spent before, exclude after 100 messages without a new purchase." at bounding box center [1014, 462] width 472 height 15
drag, startPoint x: 1031, startPoint y: 431, endPoint x: 971, endPoint y: 432, distance: 59.9
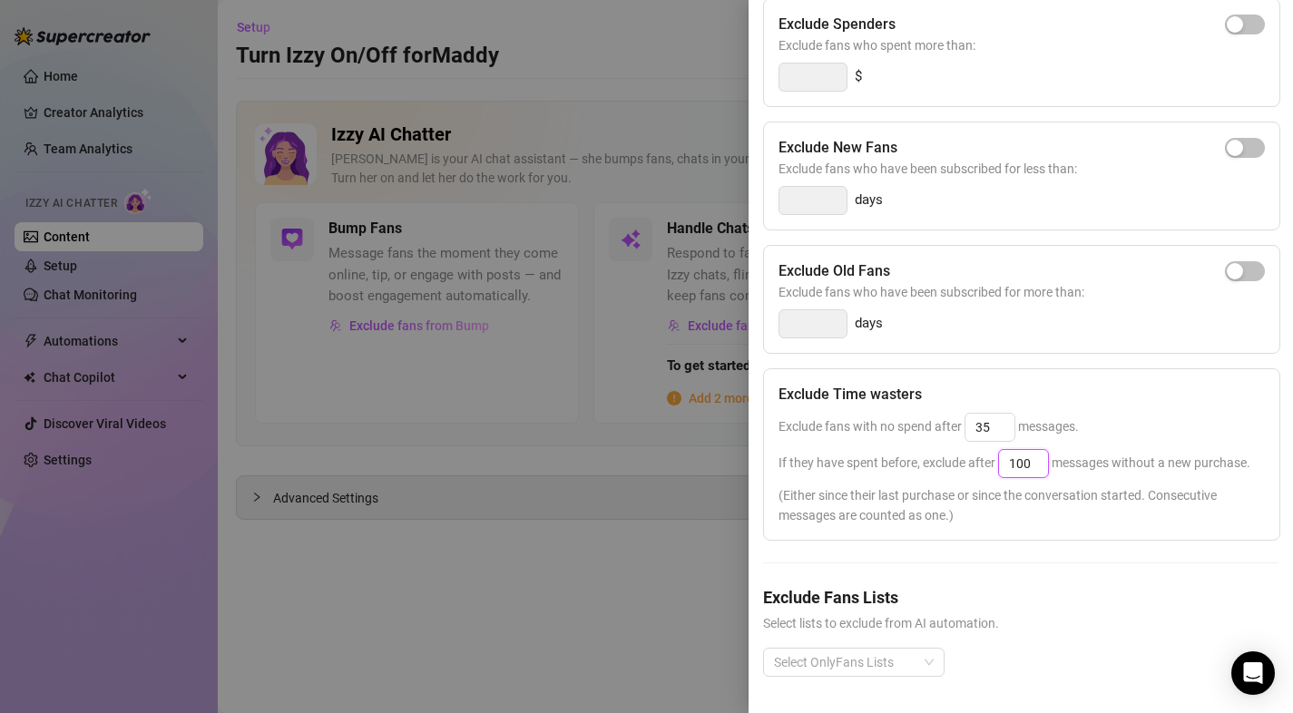
click at [971, 455] on span "If they have spent before, exclude after 100 messages without a new purchase." at bounding box center [1014, 462] width 472 height 15
click at [1011, 485] on span "(Either since their last purchase or since the conversation started. Consecutiv…" at bounding box center [1021, 505] width 486 height 40
click at [903, 633] on div "Exclude Fans Lists Select lists to exclude from AI automation. Select OnlyFans …" at bounding box center [1020, 645] width 515 height 121
click at [899, 650] on div at bounding box center [844, 662] width 155 height 25
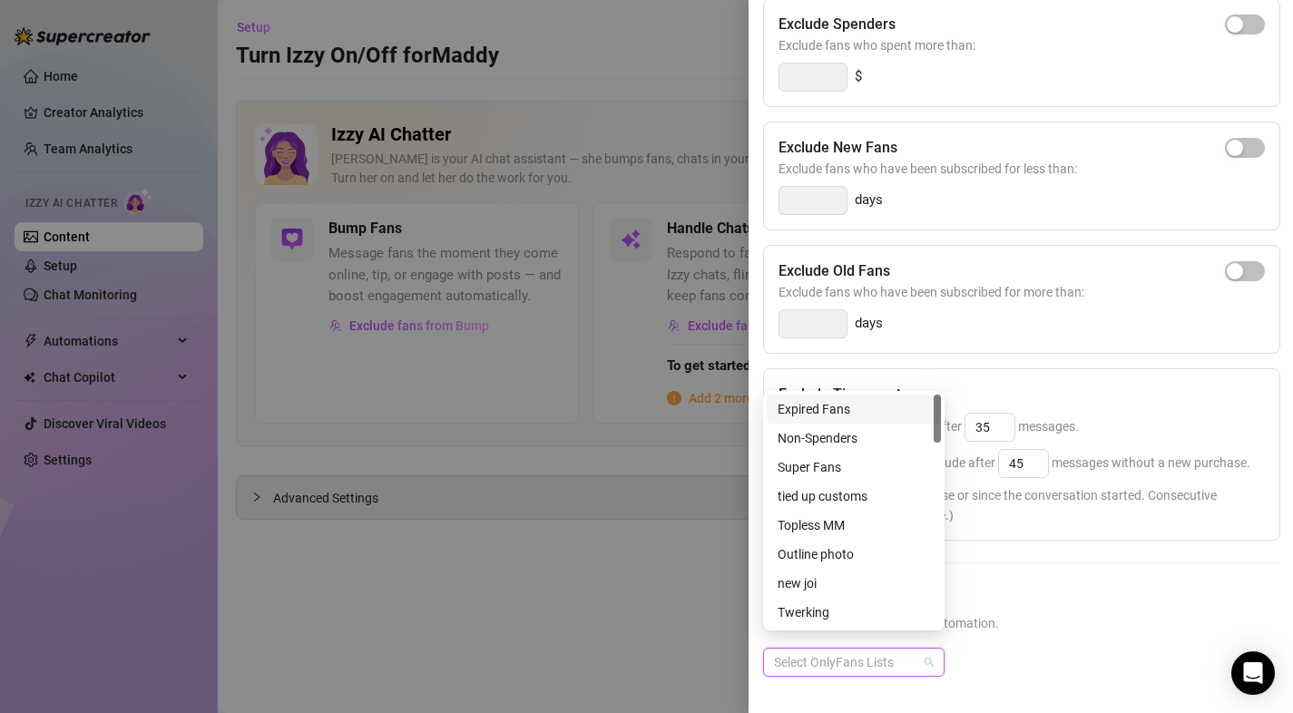
drag, startPoint x: 947, startPoint y: 435, endPoint x: 950, endPoint y: 450, distance: 15.7
click at [950, 450] on body "Home Creator Analytics Team Analytics Izzy AI Chatter Content Setup Chat Monito…" at bounding box center [646, 356] width 1293 height 713
drag, startPoint x: 938, startPoint y: 423, endPoint x: 940, endPoint y: 576, distance: 153.3
click at [940, 576] on div at bounding box center [937, 573] width 7 height 48
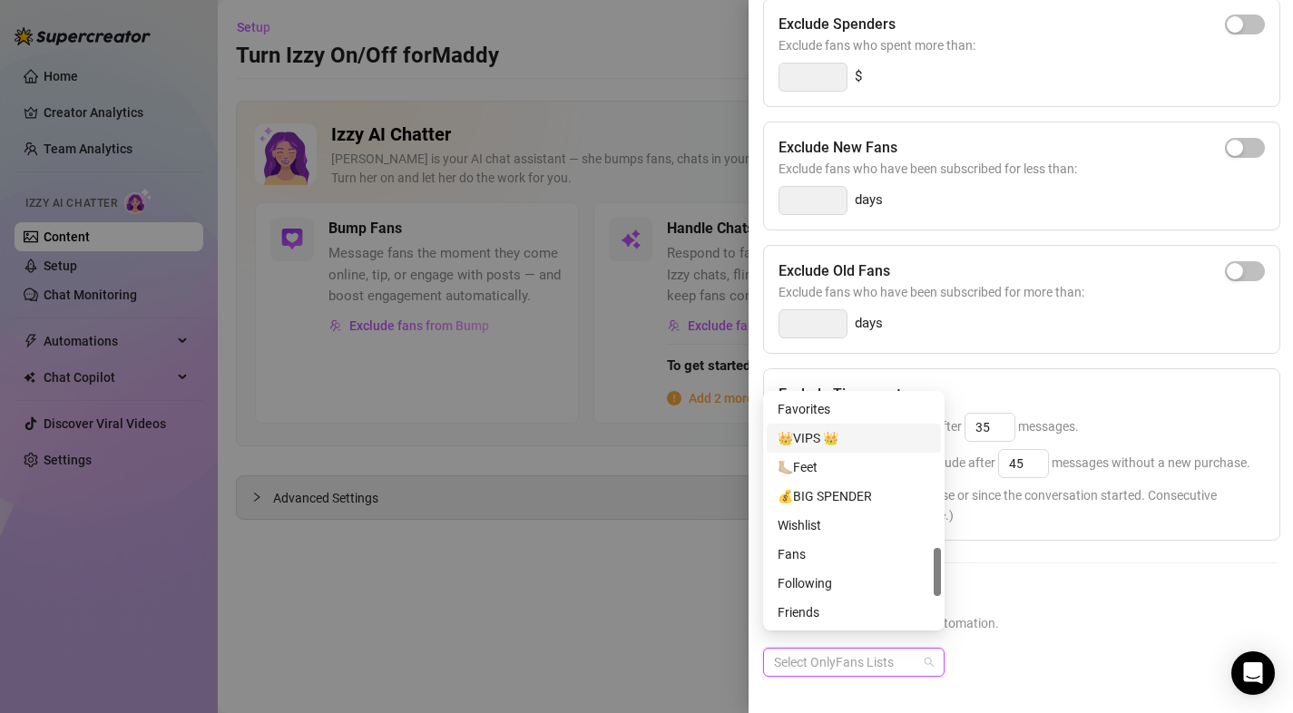
click at [840, 443] on div "👑VIPS 👑" at bounding box center [853, 438] width 152 height 20
drag, startPoint x: 1037, startPoint y: 566, endPoint x: 1017, endPoint y: 568, distance: 20.0
click at [1038, 567] on div "Exclude Spenders Exclude fans who spent more than: $ Exclude New Fans Exclude f…" at bounding box center [1020, 352] width 515 height 708
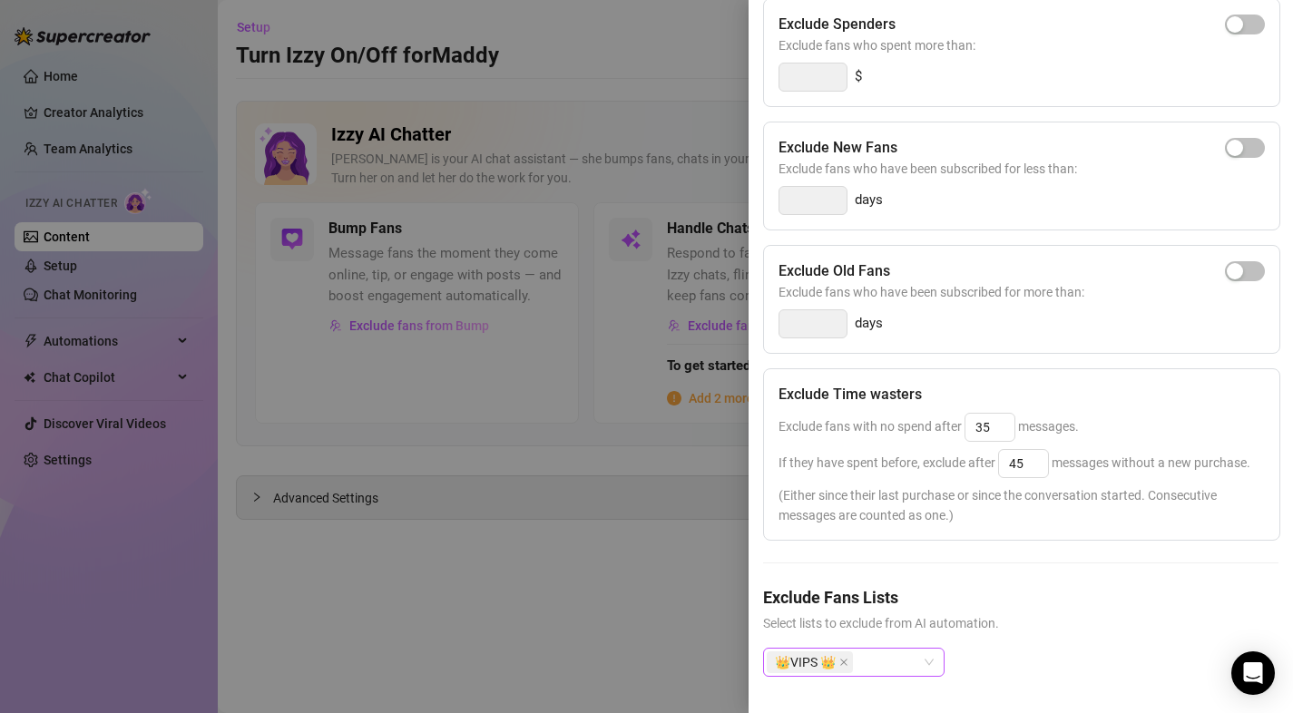
click at [904, 650] on div "👑VIPS 👑" at bounding box center [844, 662] width 155 height 25
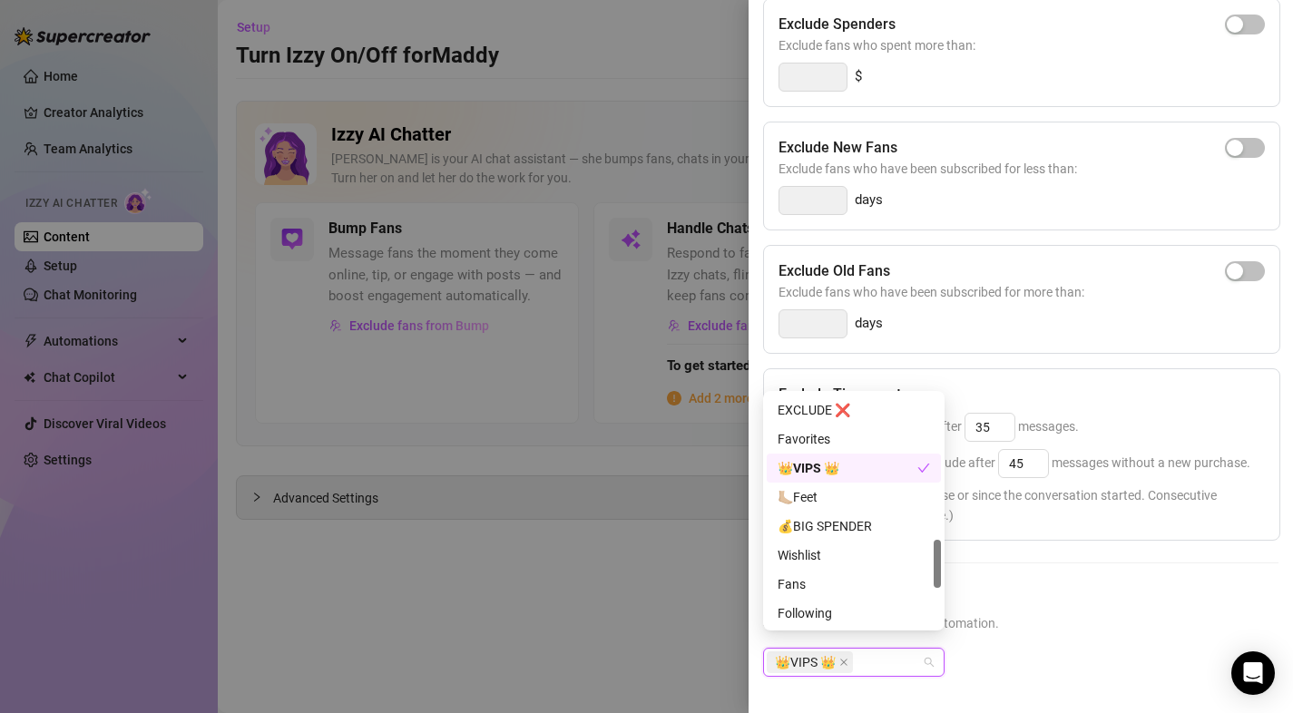
scroll to position [679, 0]
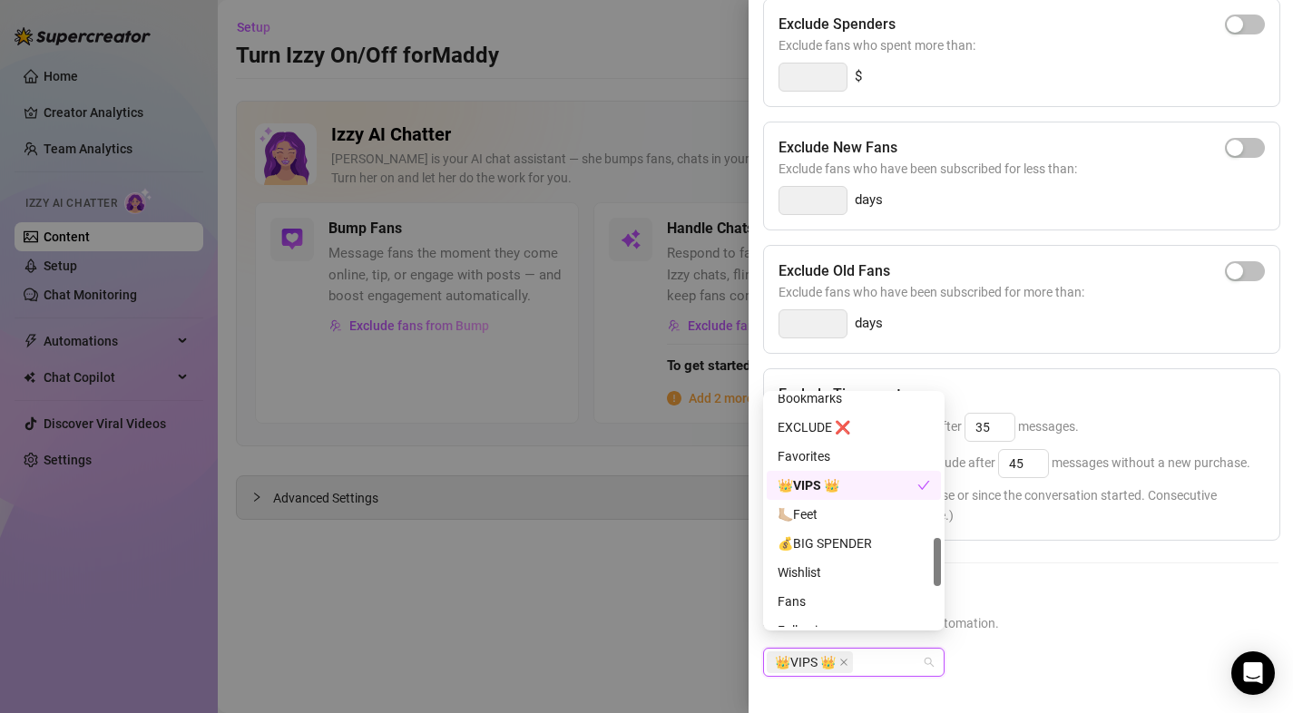
drag, startPoint x: 939, startPoint y: 559, endPoint x: 937, endPoint y: 549, distance: 10.1
click at [937, 549] on div at bounding box center [937, 562] width 7 height 48
click at [904, 549] on div "💰BIG SPENDER" at bounding box center [853, 543] width 152 height 20
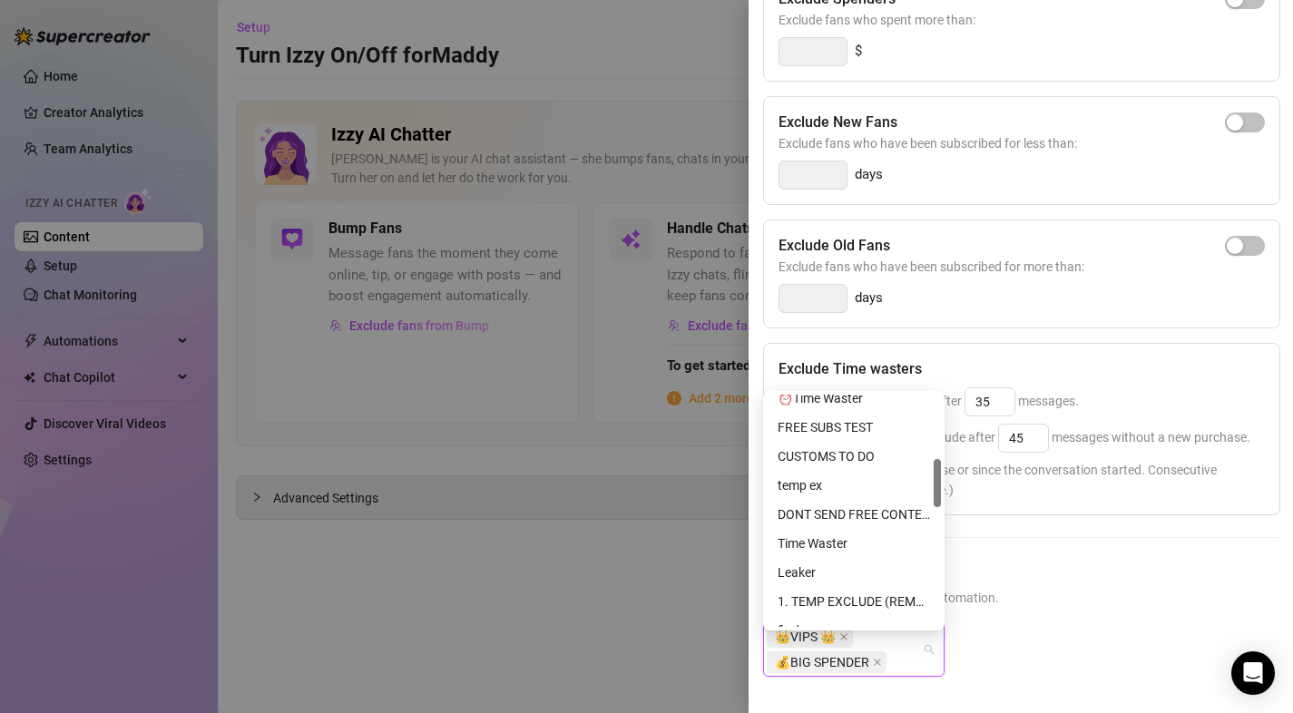
drag, startPoint x: 937, startPoint y: 559, endPoint x: 934, endPoint y: 480, distance: 79.0
click at [934, 480] on div at bounding box center [937, 483] width 7 height 48
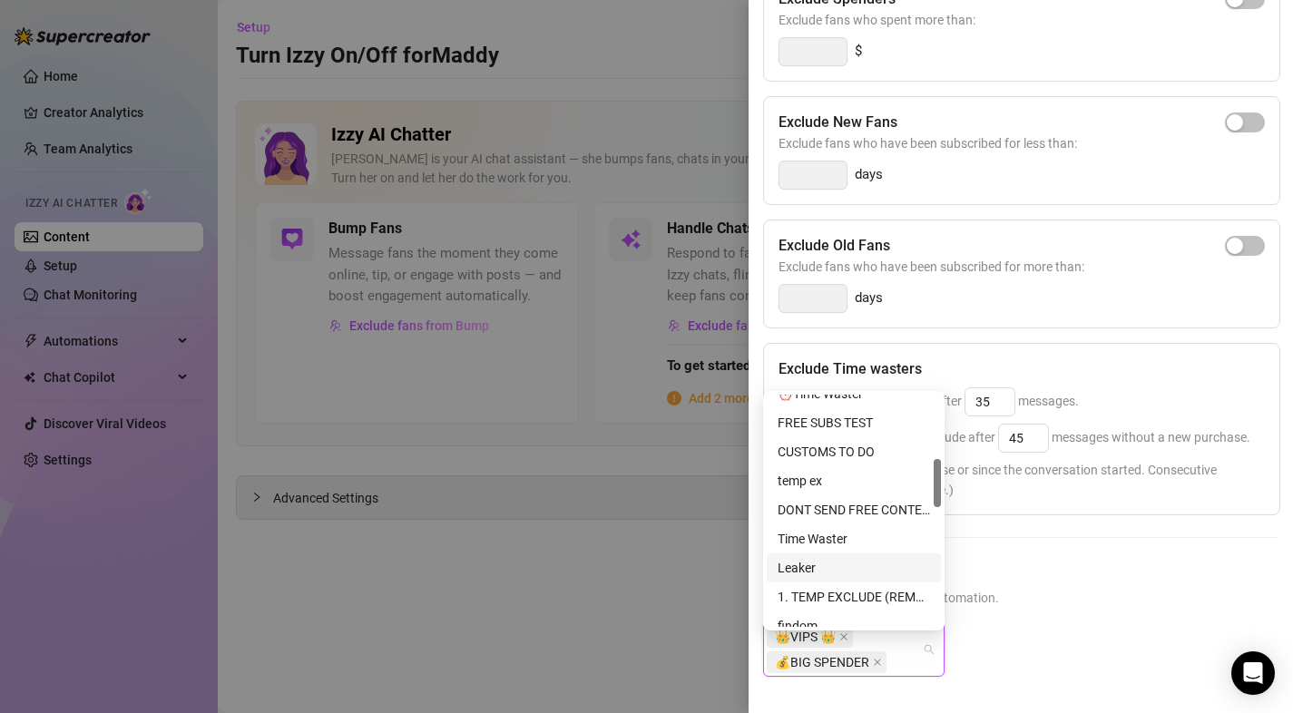
click at [876, 559] on div "Leaker" at bounding box center [853, 568] width 152 height 20
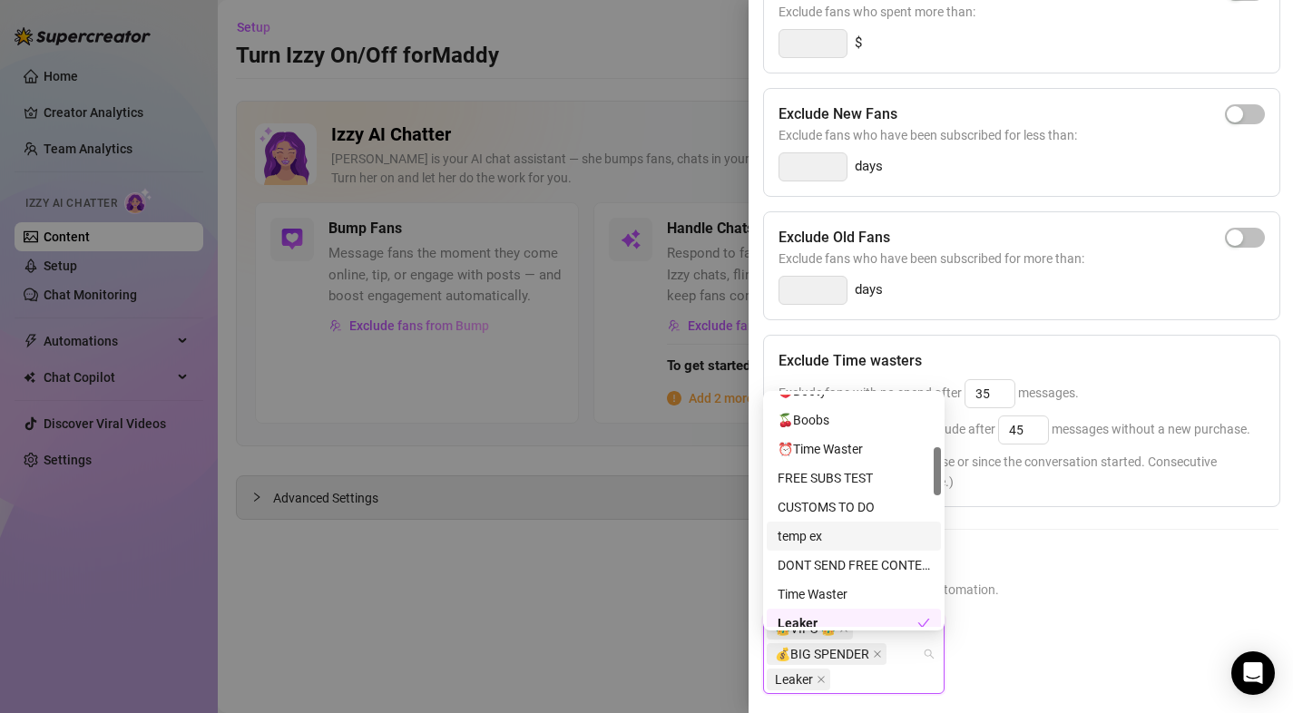
scroll to position [238, 0]
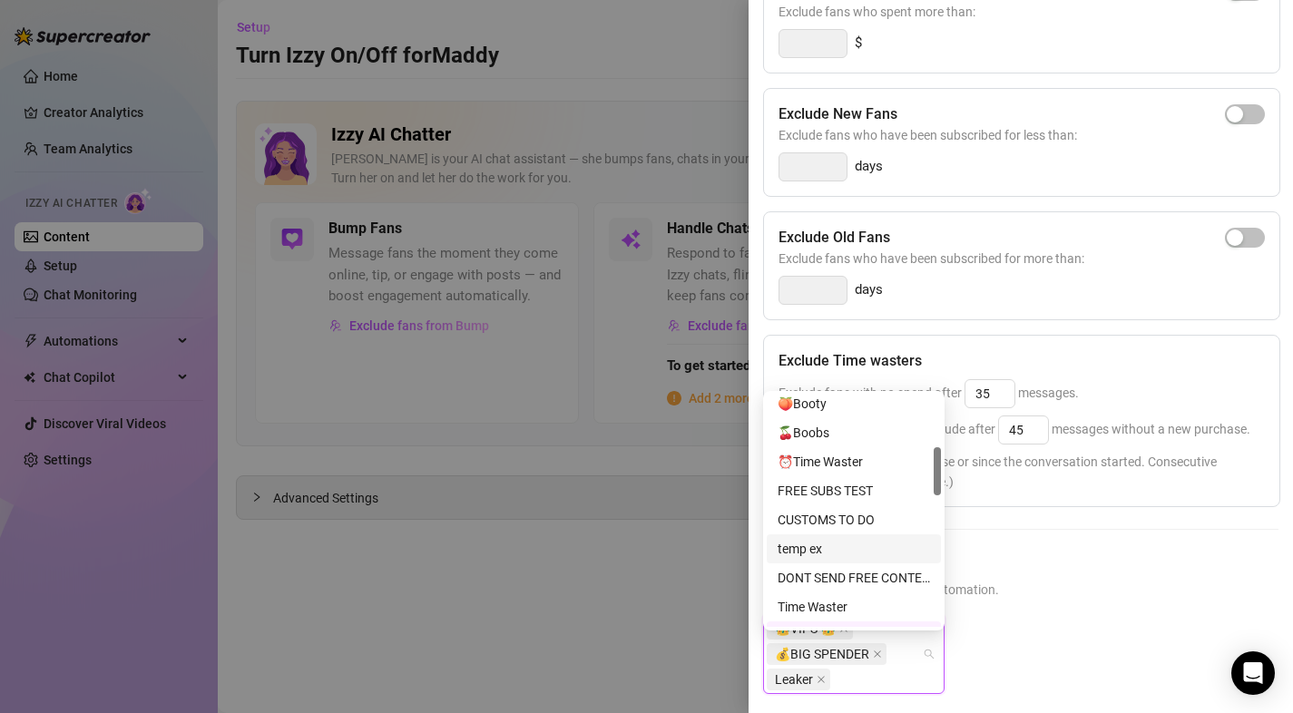
drag, startPoint x: 935, startPoint y: 490, endPoint x: 945, endPoint y: 475, distance: 17.6
click at [945, 475] on body "Home Creator Analytics Team Analytics Izzy AI Chatter Content Setup Chat Monito…" at bounding box center [646, 356] width 1293 height 713
click at [896, 470] on div "⏰Time Waster" at bounding box center [853, 462] width 152 height 20
click at [867, 610] on div "Time Waster" at bounding box center [853, 607] width 152 height 20
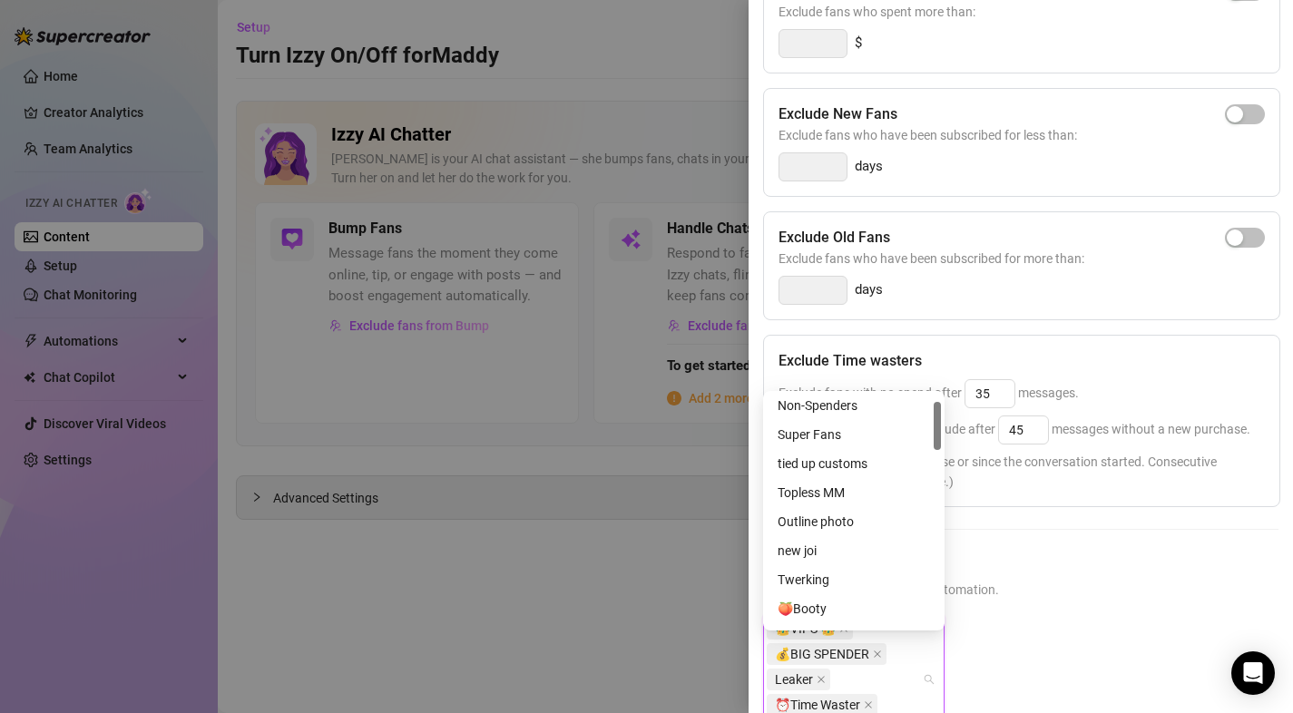
scroll to position [36, 0]
drag, startPoint x: 936, startPoint y: 478, endPoint x: 939, endPoint y: 435, distance: 42.7
click at [939, 435] on div at bounding box center [937, 426] width 7 height 48
click at [903, 409] on div "Non-Spenders" at bounding box center [853, 402] width 152 height 20
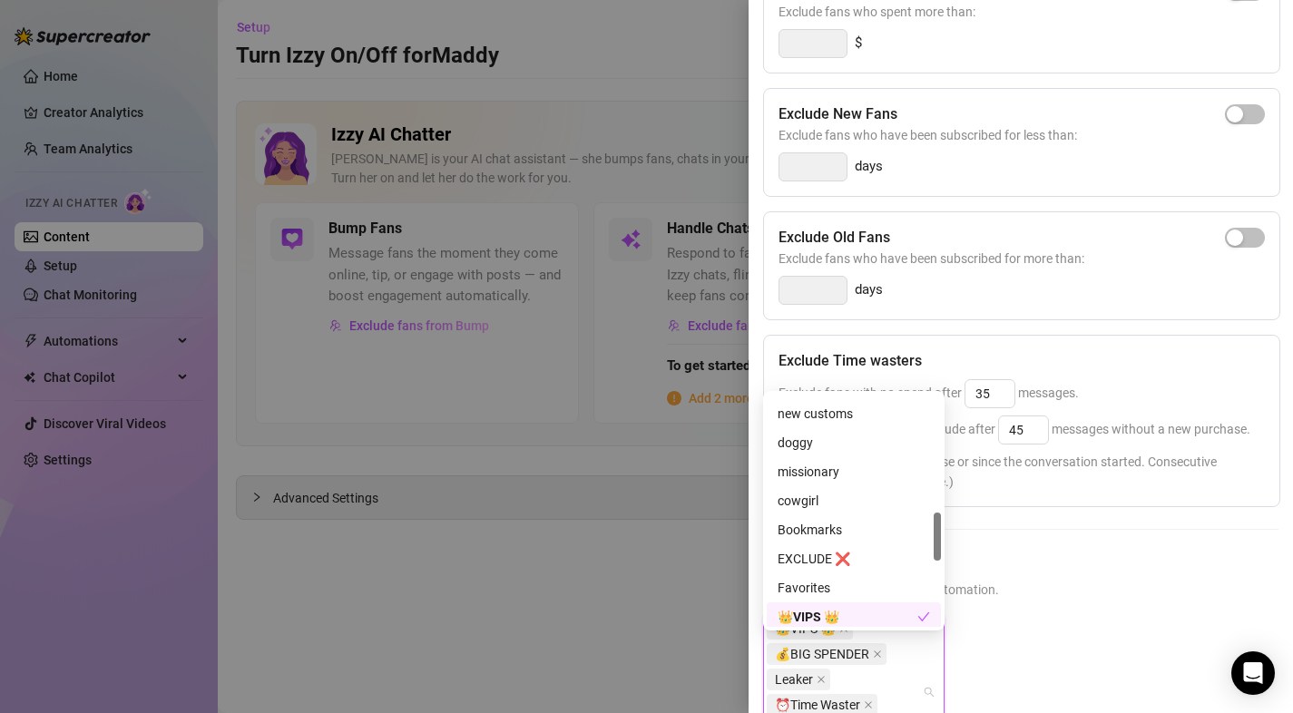
scroll to position [560, 0]
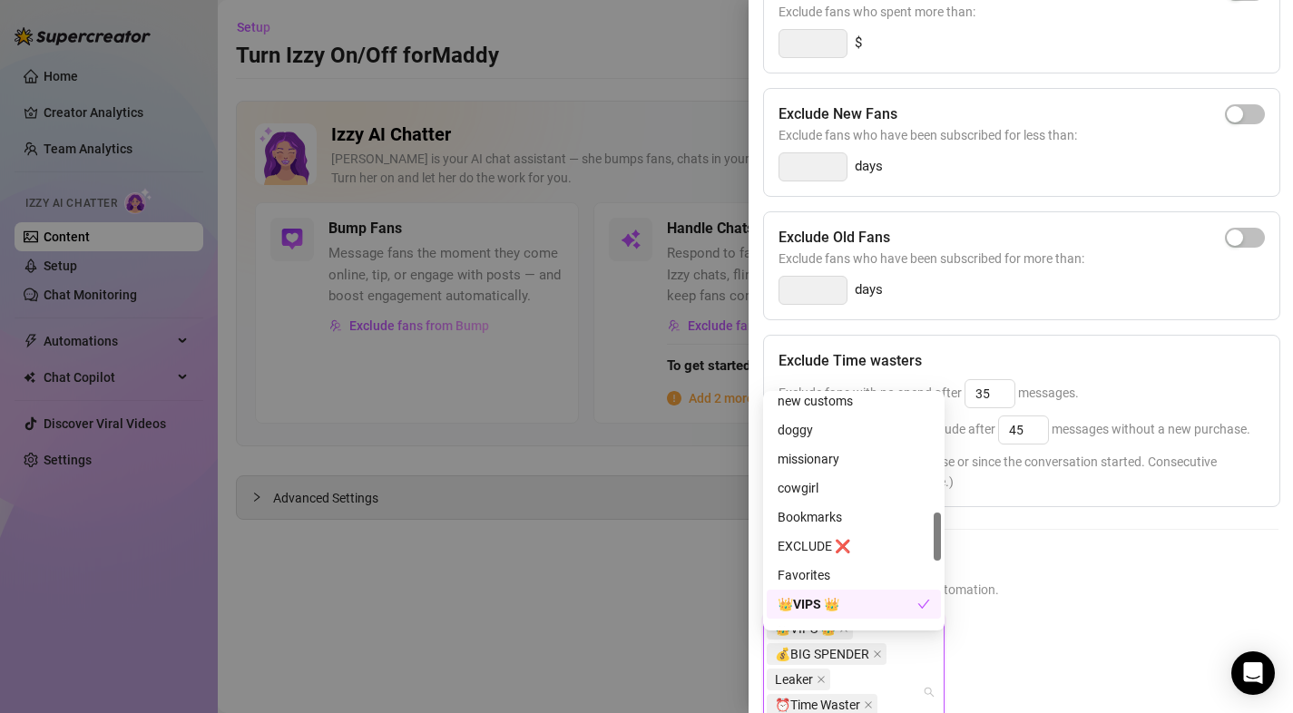
drag, startPoint x: 938, startPoint y: 435, endPoint x: 927, endPoint y: 544, distance: 109.4
click at [934, 546] on div at bounding box center [937, 537] width 7 height 48
click at [914, 544] on div "EXCLUDE ❌" at bounding box center [853, 546] width 152 height 20
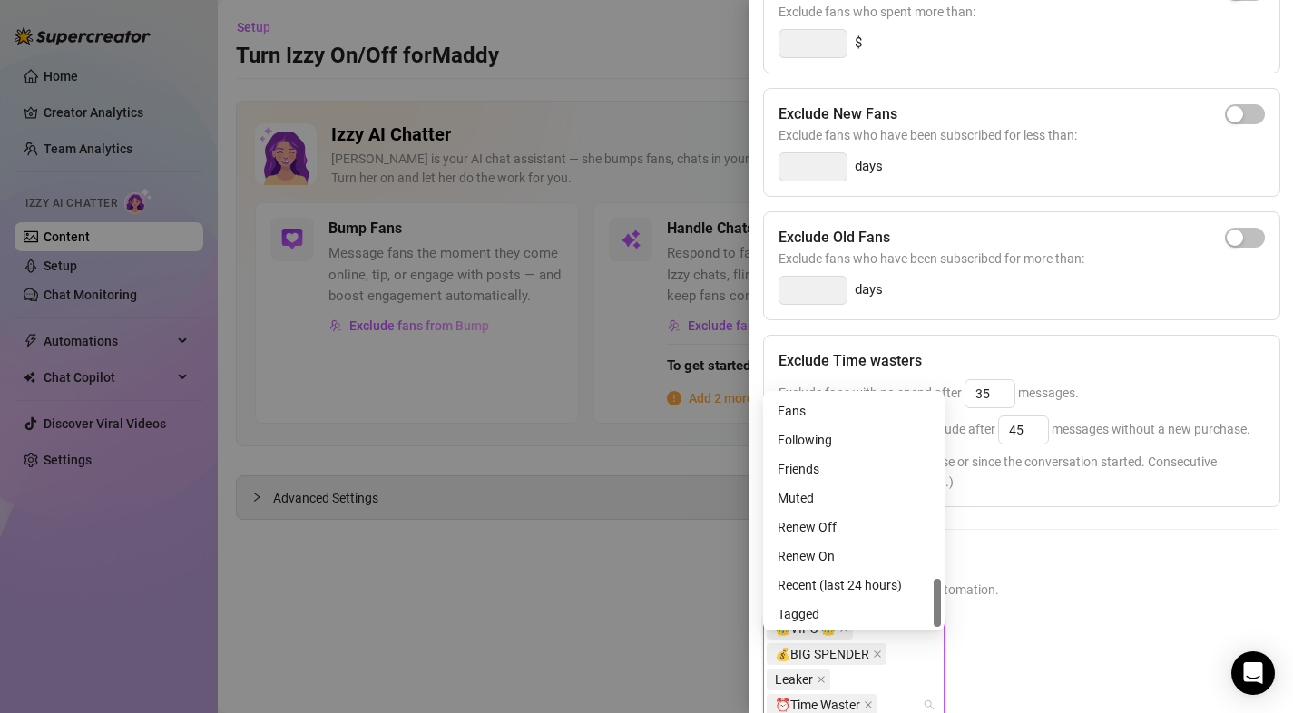
scroll to position [871, 0]
drag, startPoint x: 938, startPoint y: 552, endPoint x: 931, endPoint y: 606, distance: 54.0
click at [931, 606] on div "Wishlist Fans Following Friends Muted Renew Off Renew On Recent (last 24 hours)…" at bounding box center [854, 511] width 174 height 232
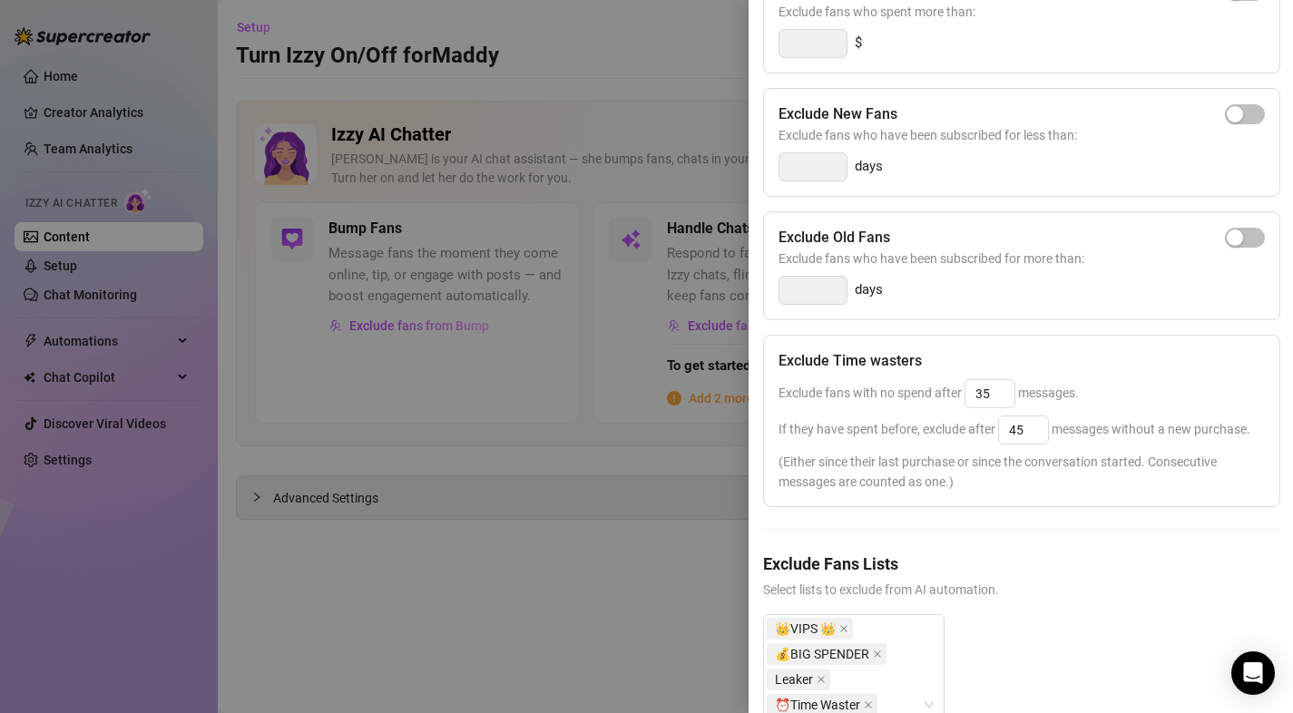
click at [973, 572] on h5 "Exclude Fans Lists" at bounding box center [1020, 564] width 515 height 24
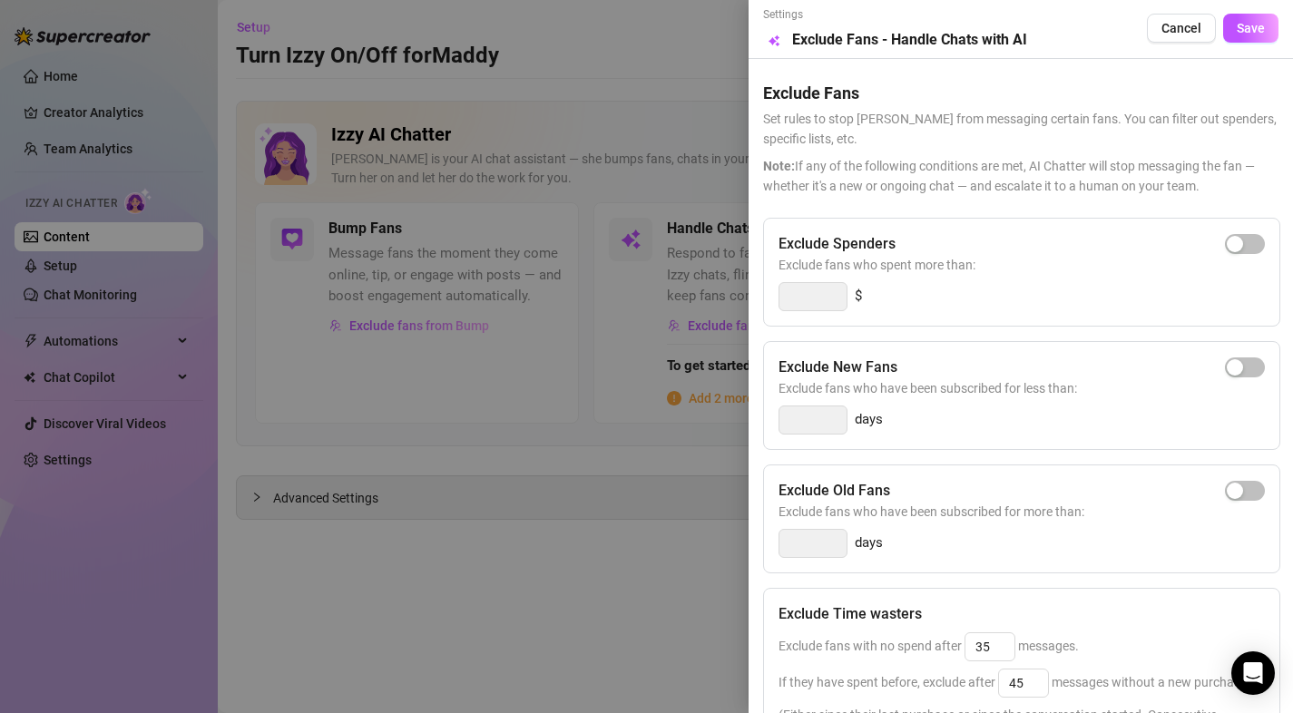
scroll to position [0, 0]
click at [1248, 238] on div "Exclude Spenders" at bounding box center [1021, 245] width 486 height 22
click at [1227, 249] on div "button" at bounding box center [1235, 245] width 16 height 16
drag, startPoint x: 825, startPoint y: 296, endPoint x: 776, endPoint y: 298, distance: 49.0
click at [775, 298] on div "Exclude Spenders Exclude fans who spent more than: 300 $" at bounding box center [1021, 273] width 517 height 109
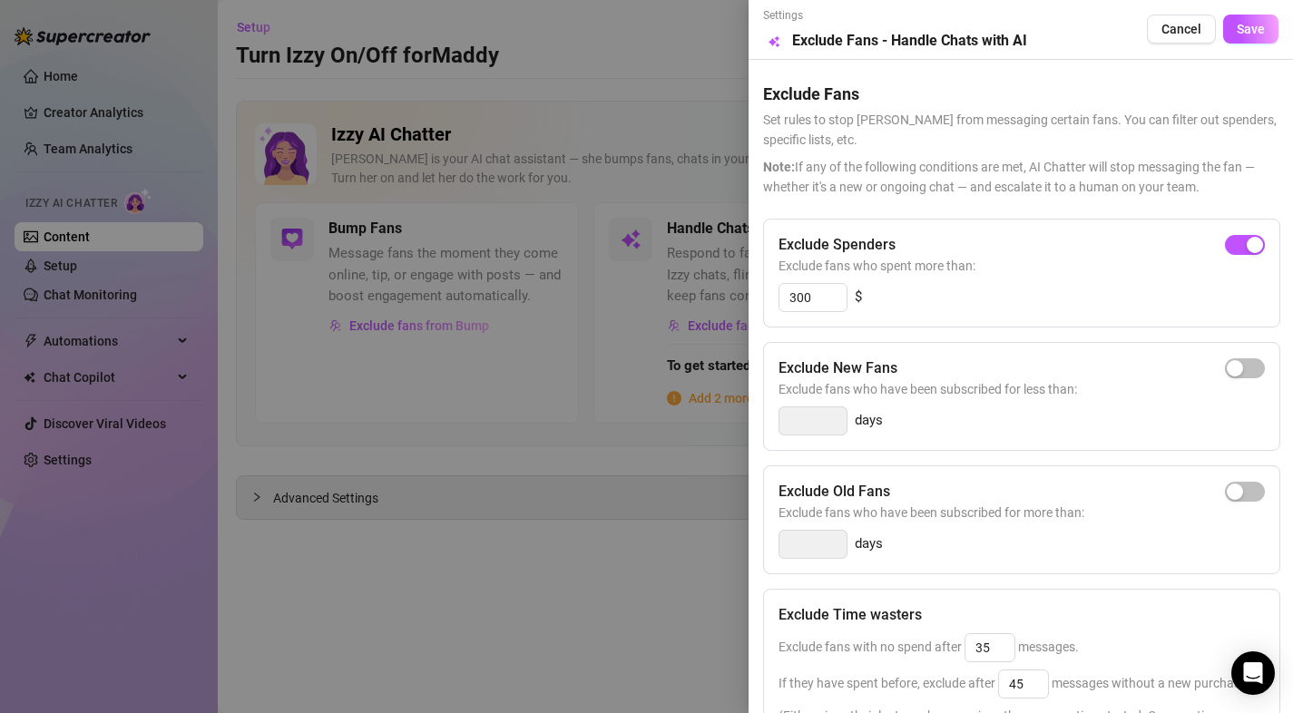
click at [893, 295] on div "300 $" at bounding box center [1021, 297] width 486 height 29
drag, startPoint x: 819, startPoint y: 298, endPoint x: 794, endPoint y: 298, distance: 25.4
click at [794, 298] on input "300" at bounding box center [812, 297] width 67 height 27
click at [897, 295] on div "300 $" at bounding box center [1021, 297] width 486 height 29
drag, startPoint x: 846, startPoint y: 374, endPoint x: 862, endPoint y: 376, distance: 15.5
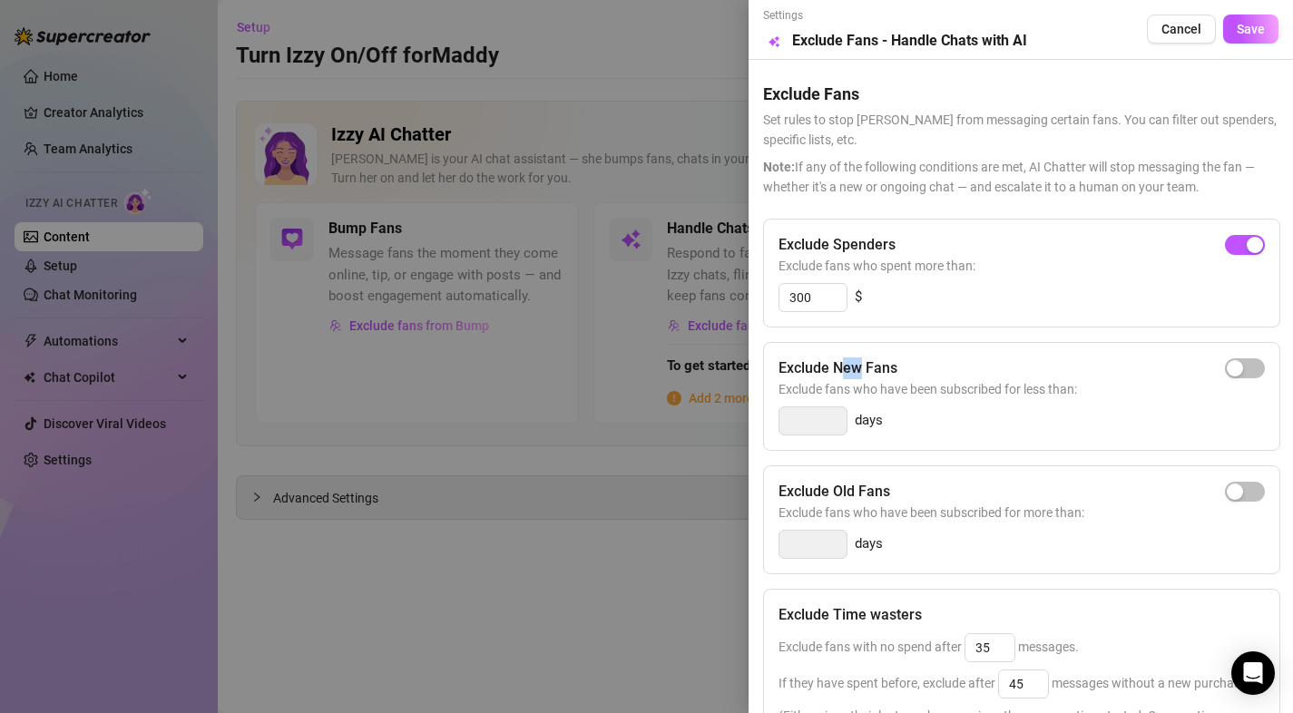
click at [862, 376] on h5 "Exclude New Fans" at bounding box center [837, 368] width 119 height 22
click at [864, 380] on span "Exclude fans who have been subscribed for less than:" at bounding box center [1021, 389] width 486 height 20
click at [944, 376] on div "Exclude New Fans" at bounding box center [1021, 368] width 486 height 22
click at [1251, 26] on button "Save" at bounding box center [1250, 29] width 55 height 29
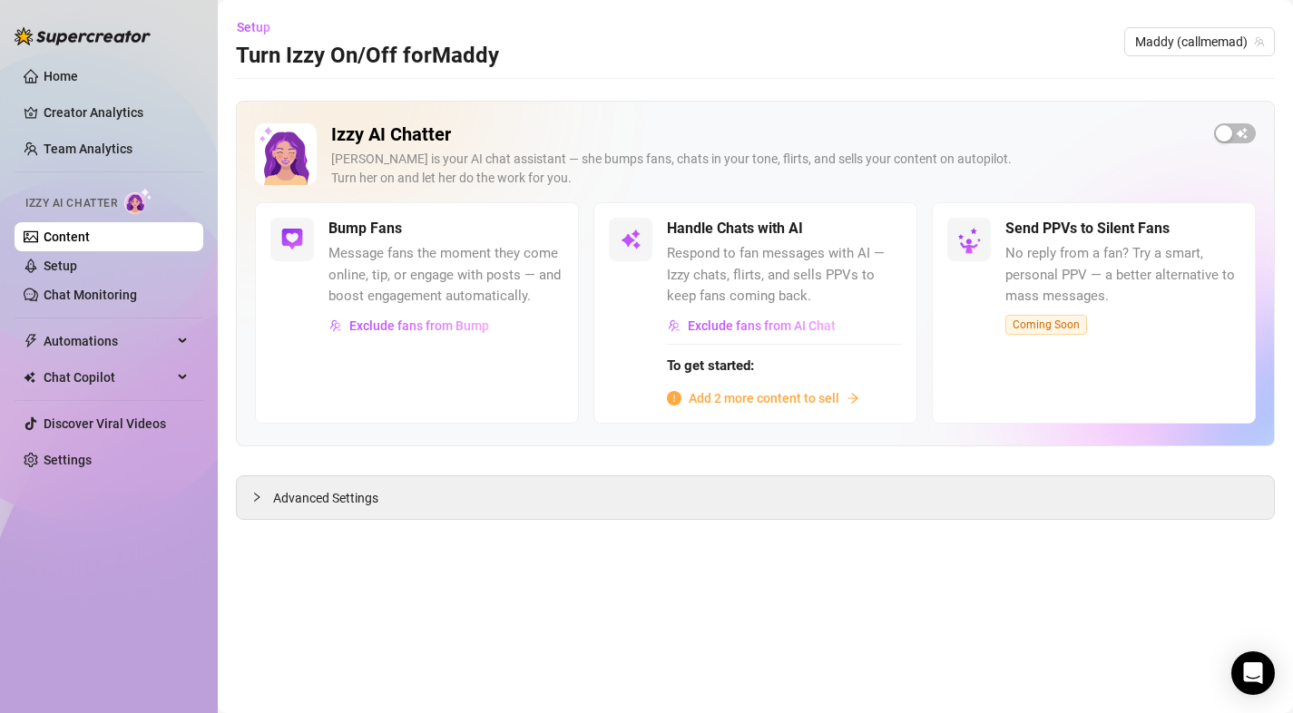
click at [764, 400] on span "Add 2 more content to sell" at bounding box center [764, 398] width 151 height 20
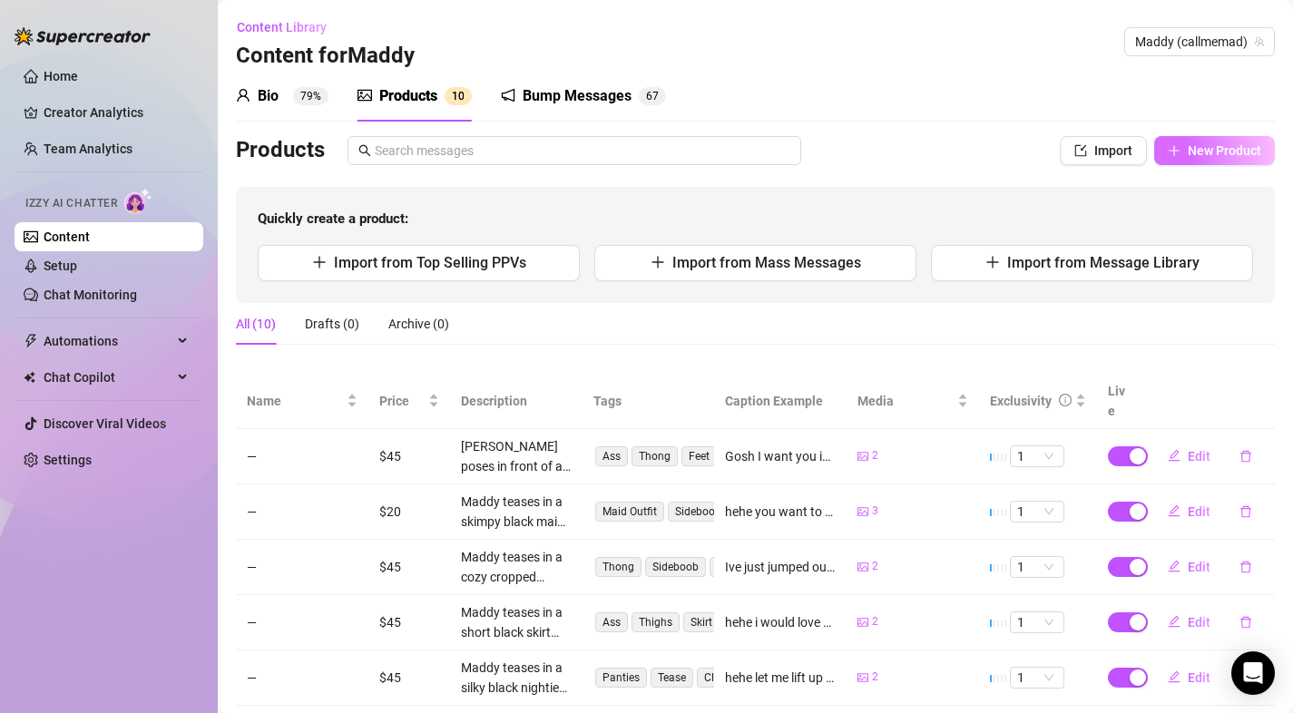
click at [1210, 159] on button "New Product" at bounding box center [1214, 150] width 121 height 29
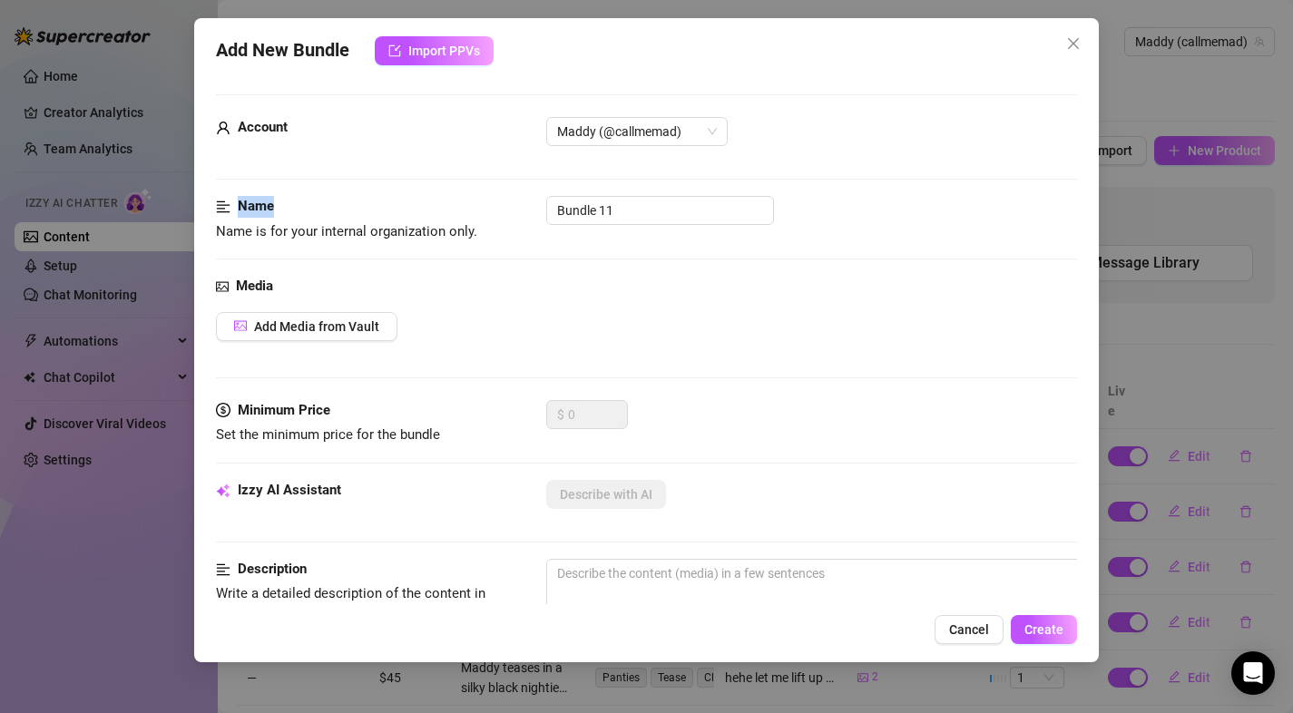
drag, startPoint x: 669, startPoint y: 194, endPoint x: 523, endPoint y: 197, distance: 146.1
click at [457, 199] on form "Account Maddy (@callmemad) Name Name is for your internal organization only. Bu…" at bounding box center [647, 726] width 862 height 1265
drag, startPoint x: 742, startPoint y: 201, endPoint x: 574, endPoint y: 204, distance: 167.9
click at [737, 203] on input "Bundle 11" at bounding box center [660, 210] width 228 height 29
drag, startPoint x: 574, startPoint y: 204, endPoint x: 539, endPoint y: 202, distance: 35.4
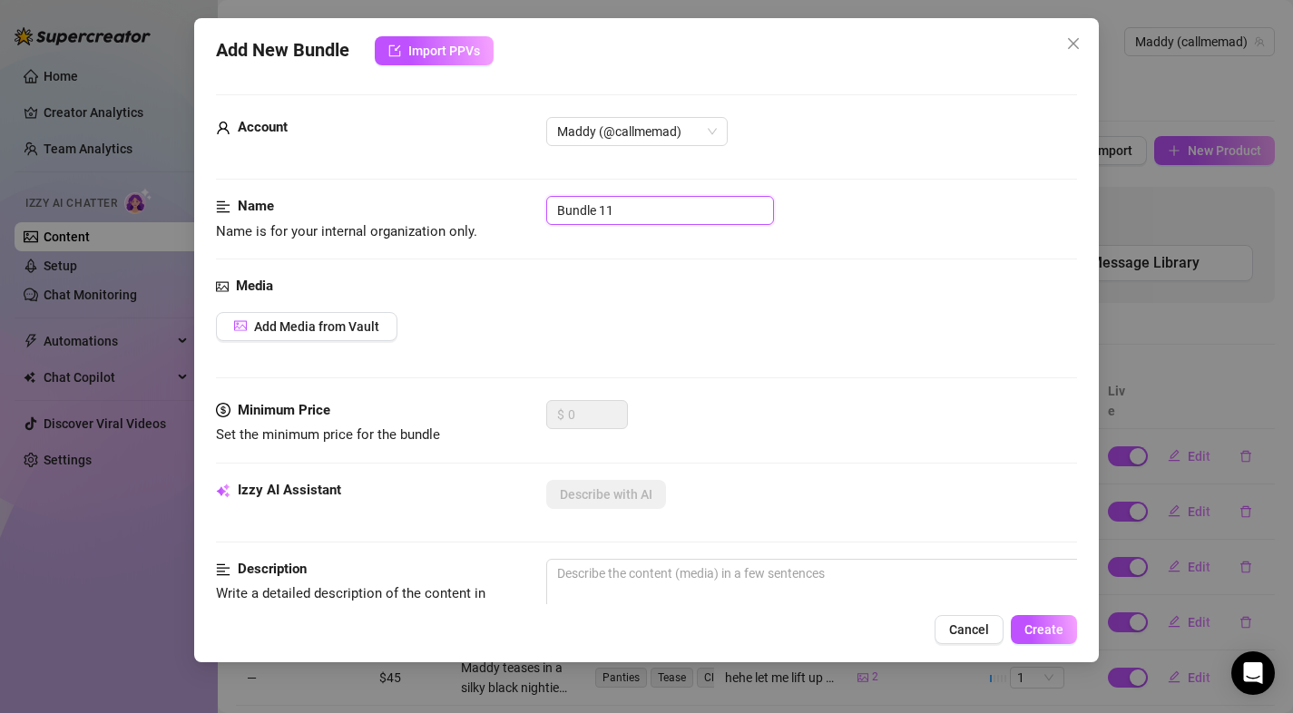
click at [531, 204] on div "Name Name is for your internal organization only. Bundle 11" at bounding box center [647, 219] width 862 height 46
click at [793, 265] on div "Name Name is for your internal organization only." at bounding box center [647, 236] width 862 height 80
click at [335, 324] on span "Add Media from Vault" at bounding box center [316, 326] width 125 height 15
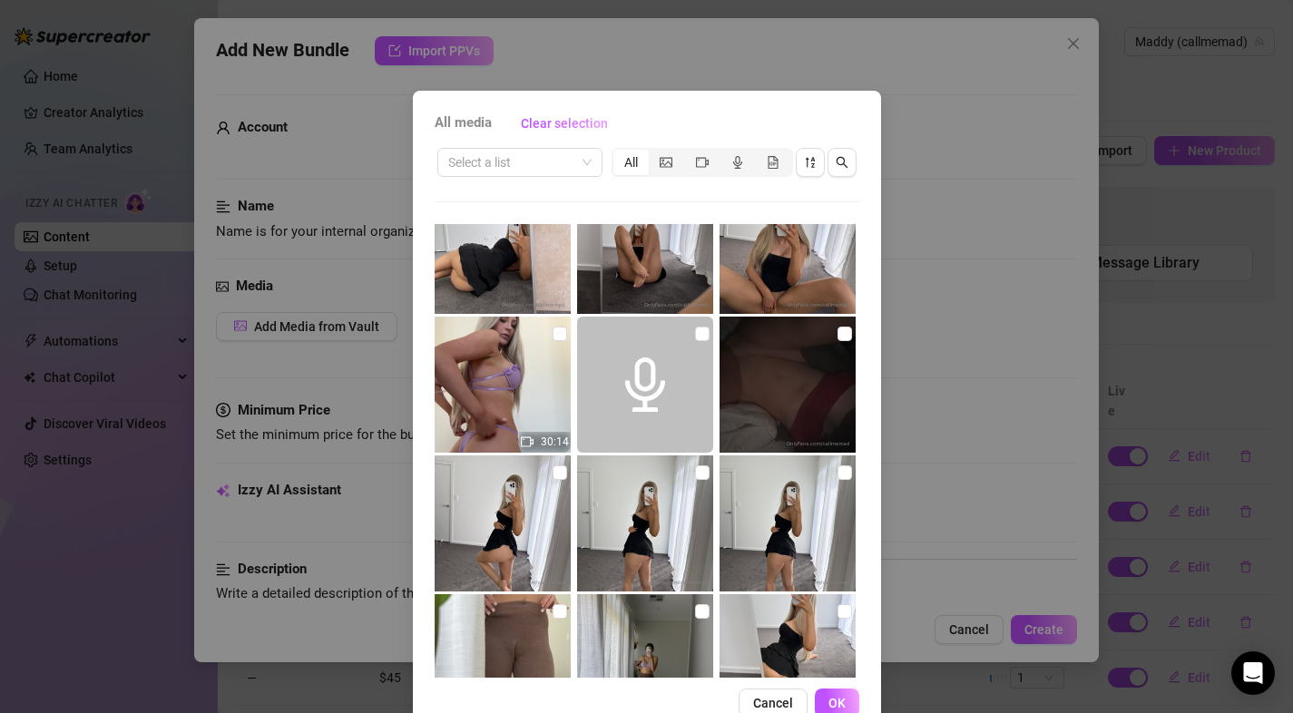
scroll to position [1860, 0]
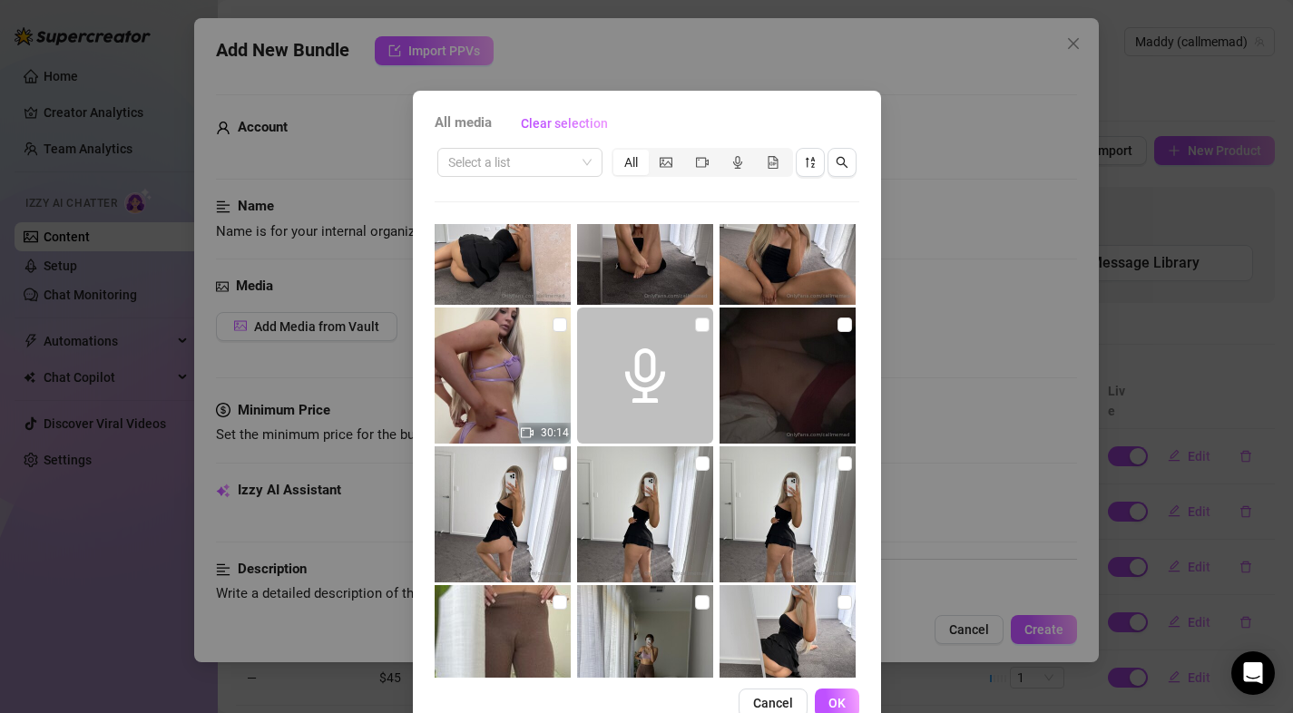
click at [510, 382] on img at bounding box center [503, 376] width 136 height 136
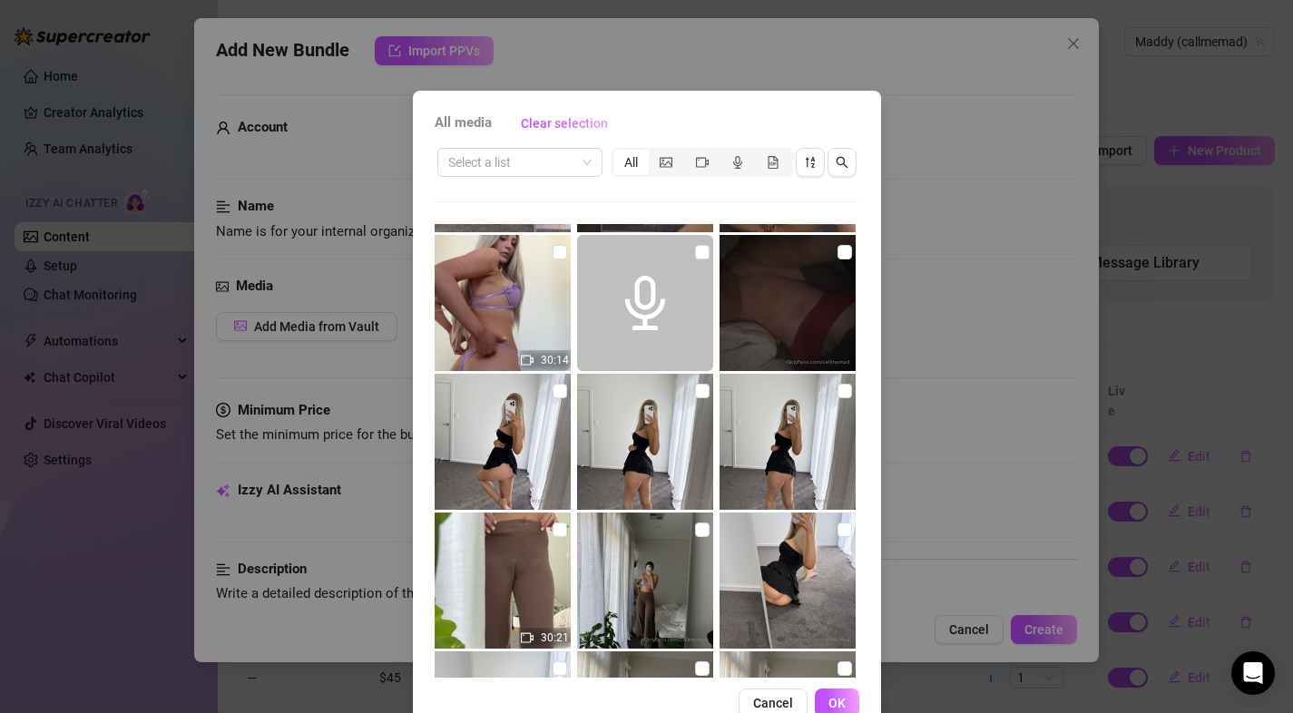
scroll to position [1888, 0]
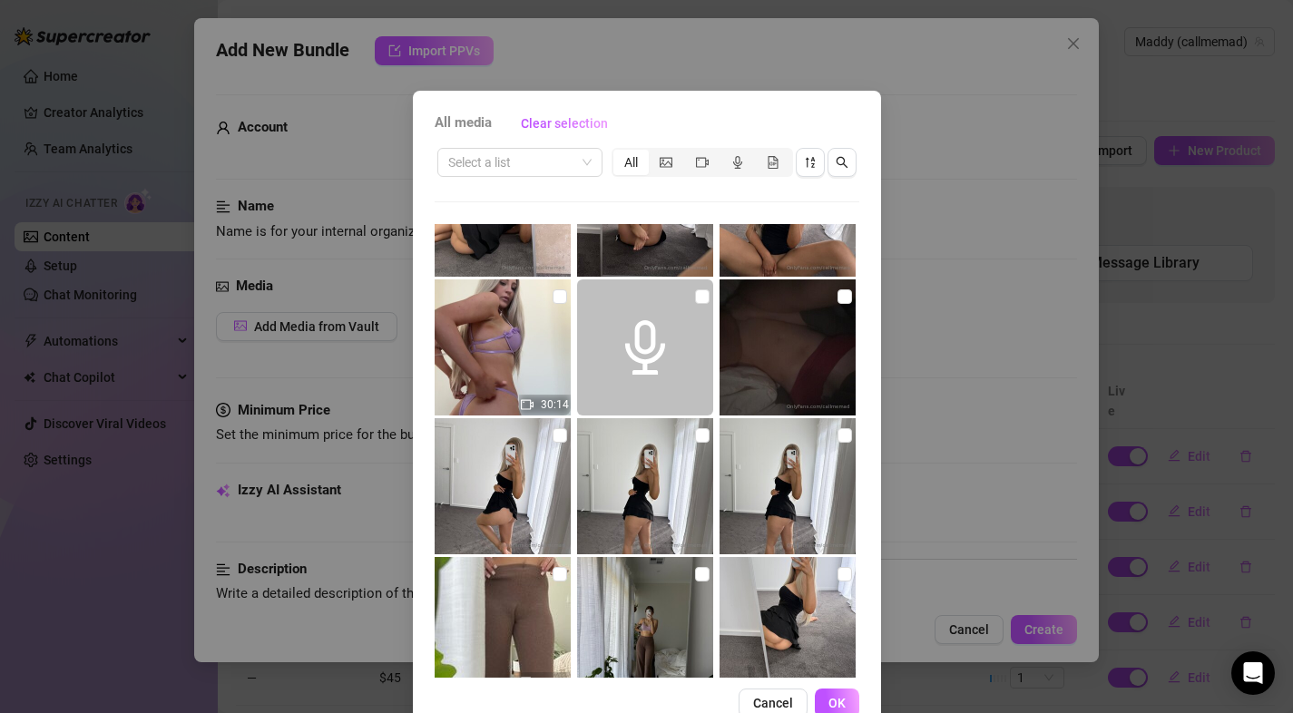
click at [552, 298] on input "checkbox" at bounding box center [559, 296] width 15 height 15
click at [815, 699] on button "OK" at bounding box center [837, 703] width 44 height 29
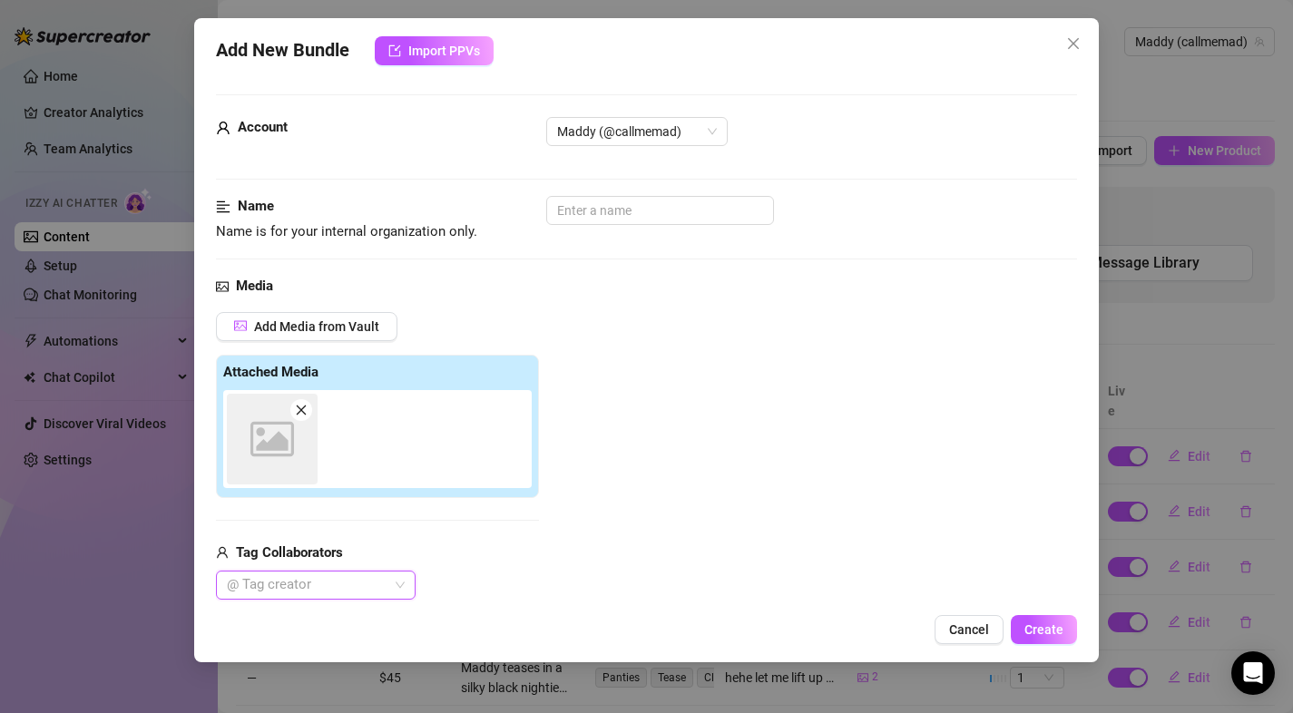
click at [679, 351] on div "Add Media from Vault Attached Media Image placeholder Tag Collaborators @ Tag c…" at bounding box center [647, 456] width 862 height 288
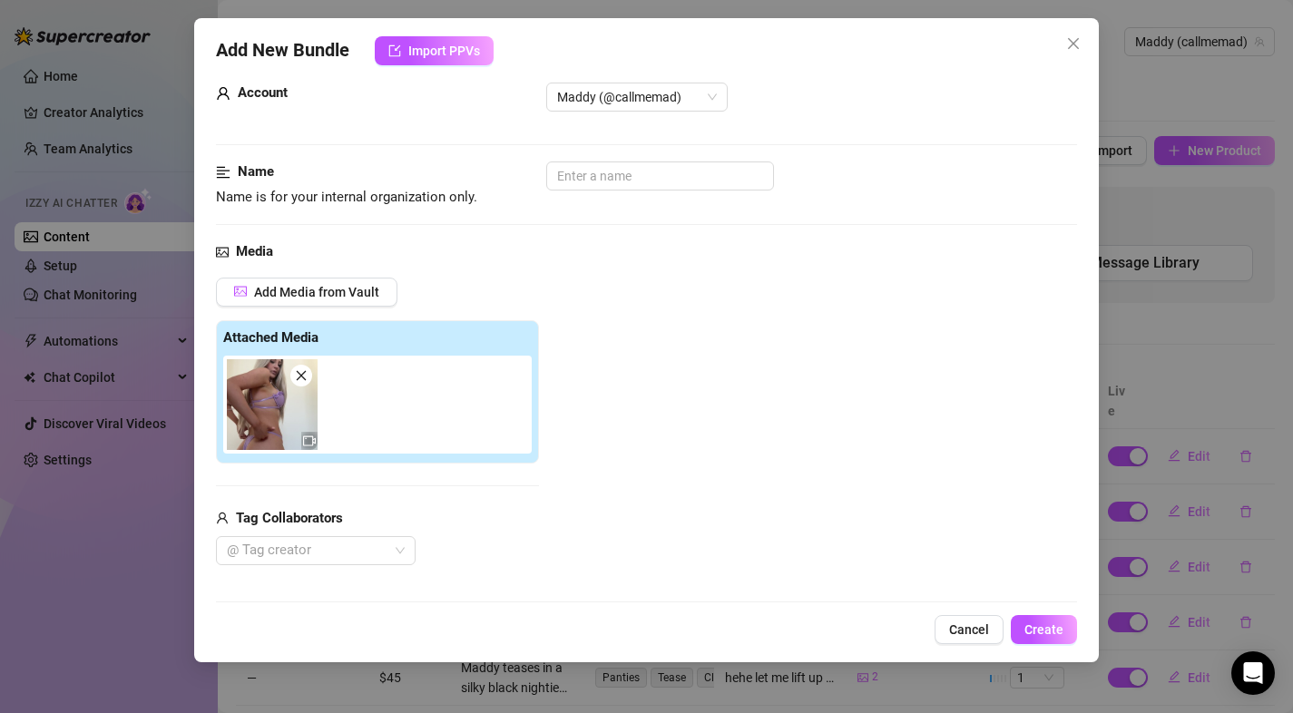
scroll to position [34, 0]
click at [307, 439] on icon "video-camera" at bounding box center [309, 441] width 13 height 13
click at [306, 439] on icon "video-camera" at bounding box center [309, 441] width 13 height 13
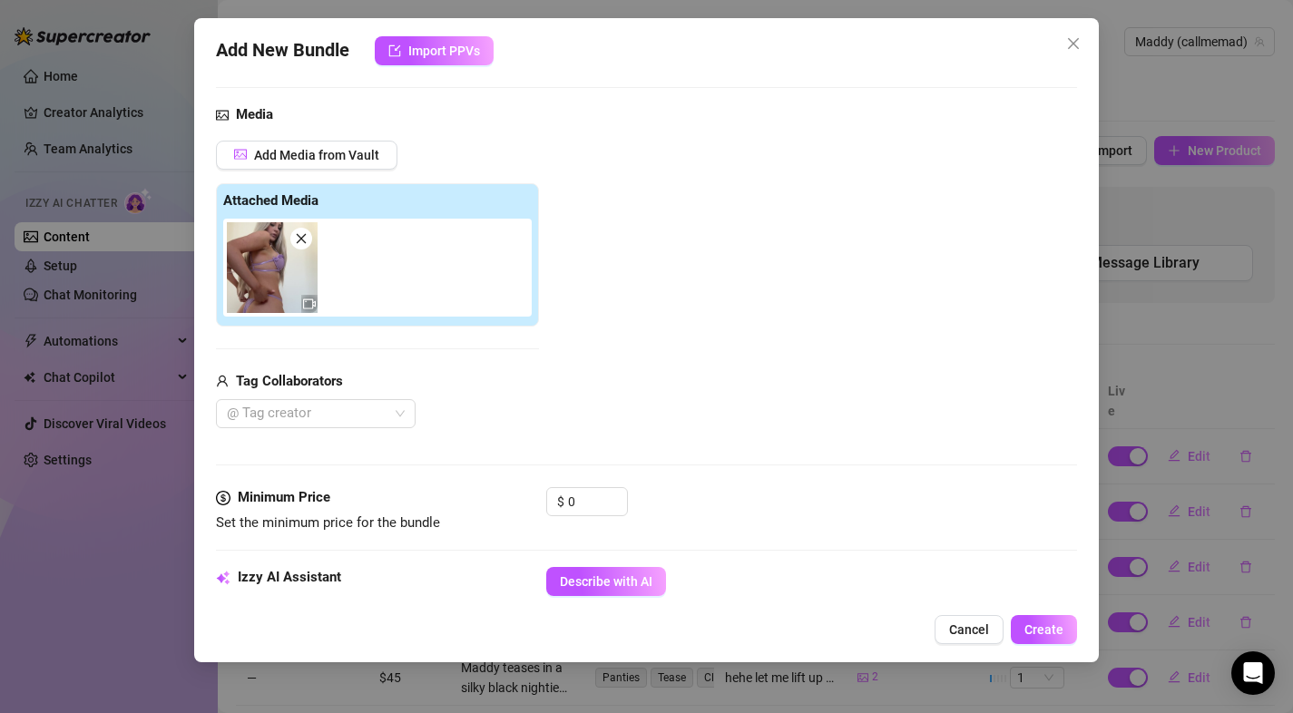
scroll to position [173, 0]
drag, startPoint x: 574, startPoint y: 497, endPoint x: 554, endPoint y: 503, distance: 20.7
click at [554, 503] on div "$ 0" at bounding box center [587, 499] width 82 height 29
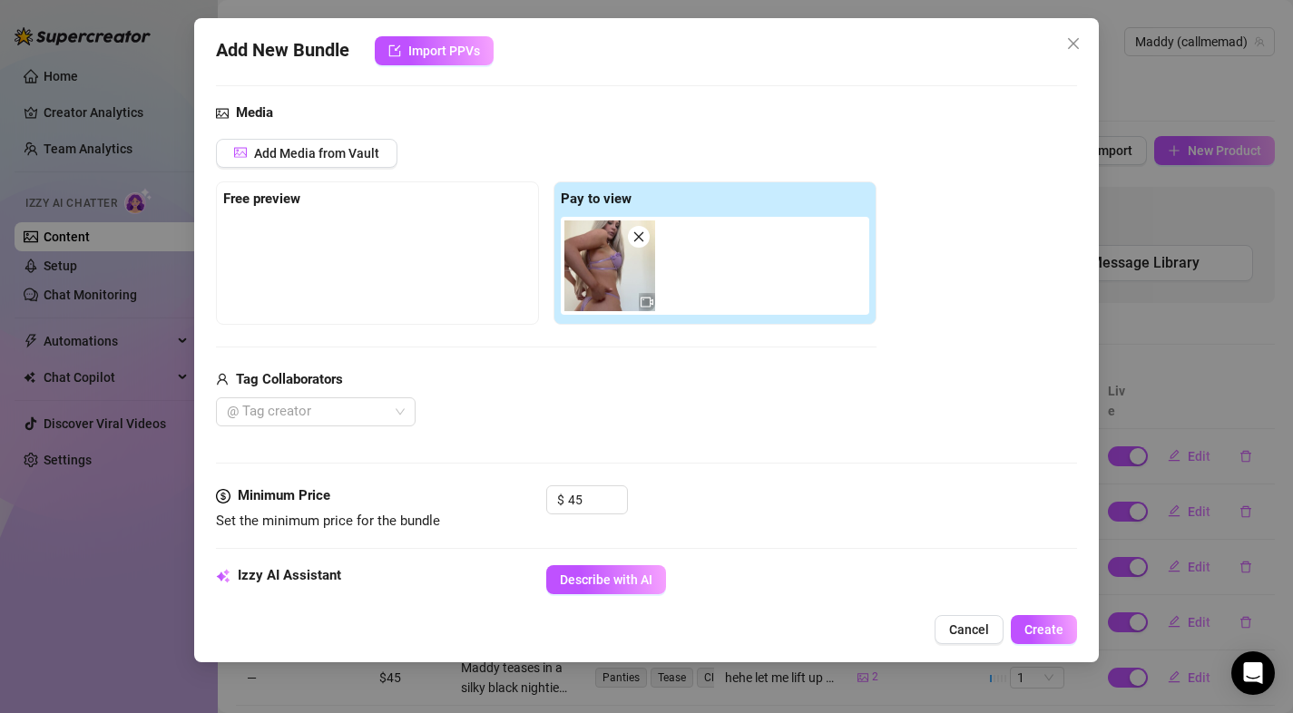
click at [674, 435] on div "Media Add Media from Vault Free preview Pay to view Tag Collaborators @ Tag cre…" at bounding box center [647, 294] width 862 height 383
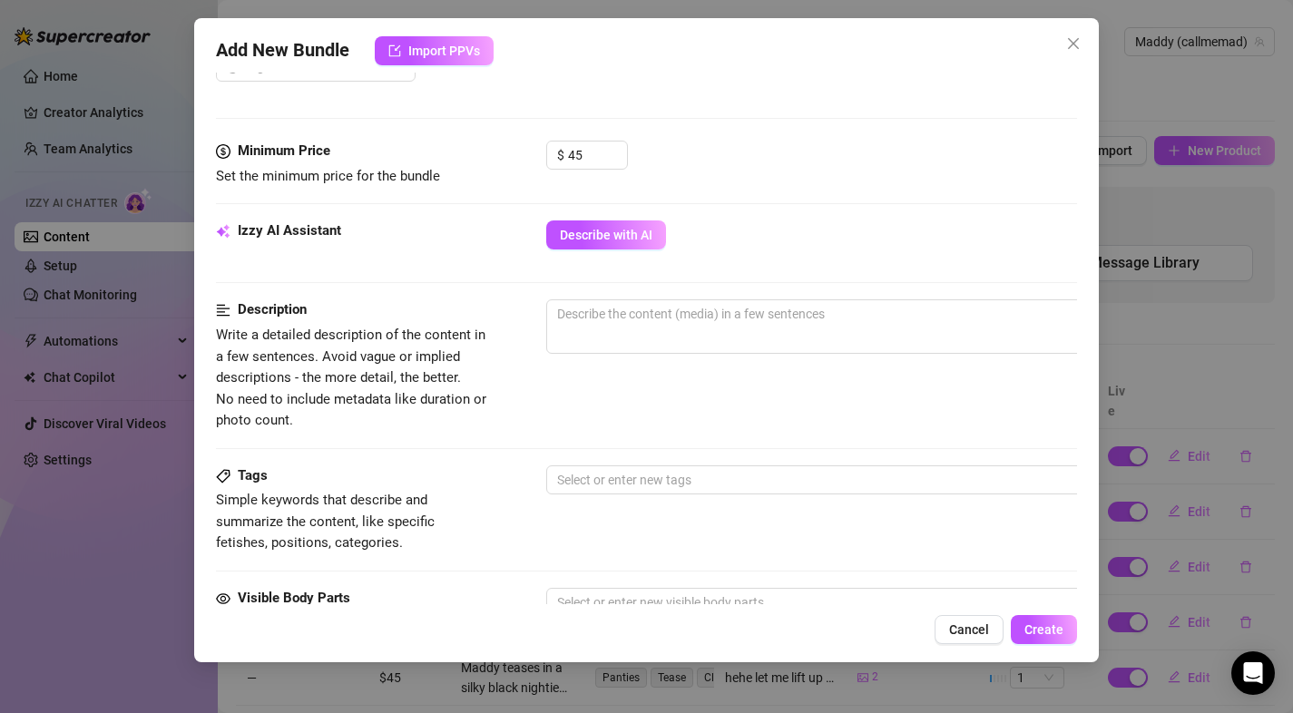
scroll to position [518, 0]
drag, startPoint x: 629, startPoint y: 246, endPoint x: 637, endPoint y: 259, distance: 15.9
click at [628, 246] on button "Describe with AI" at bounding box center [606, 234] width 120 height 29
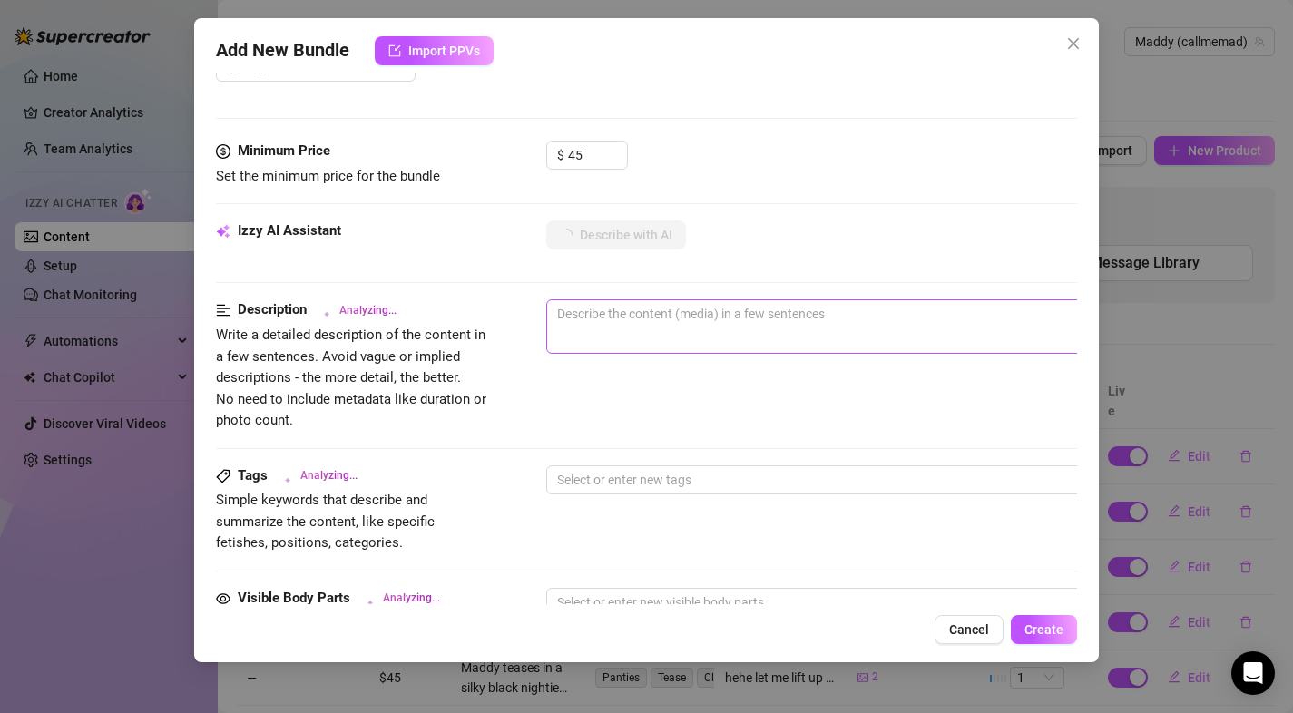
click at [651, 337] on span "0 / 1000" at bounding box center [863, 326] width 635 height 54
click at [647, 326] on textarea at bounding box center [863, 313] width 633 height 27
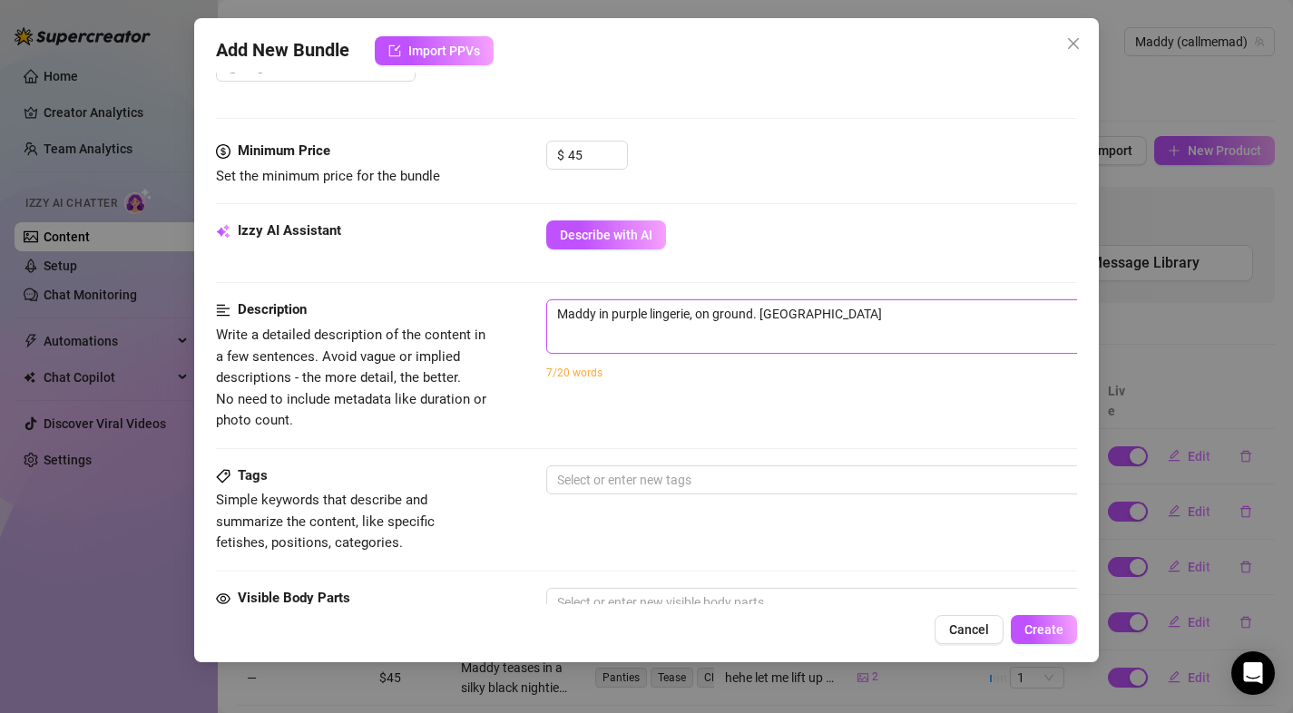
drag, startPoint x: 806, startPoint y: 316, endPoint x: 758, endPoint y: 316, distance: 48.1
click at [758, 316] on textarea "Maddy in purple lingerie, on ground. [GEOGRAPHIC_DATA]" at bounding box center [863, 313] width 633 height 27
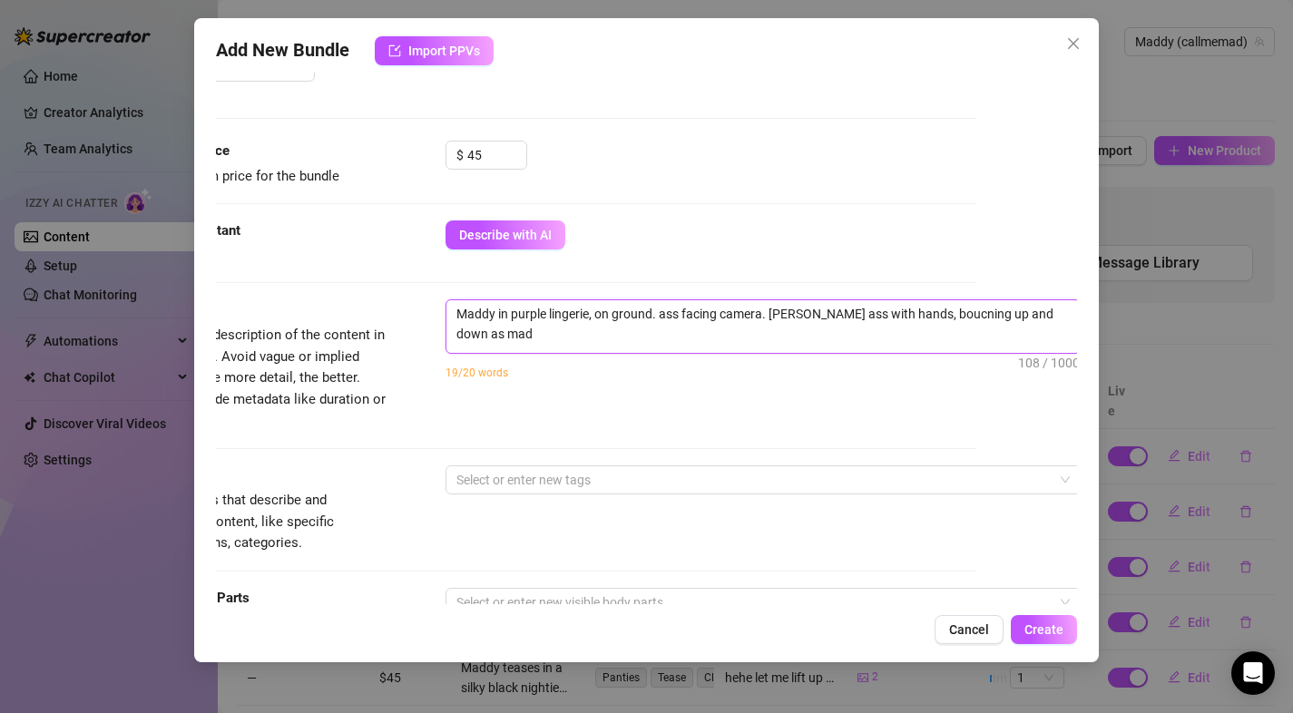
scroll to position [0, 0]
click at [683, 335] on textarea "Maddy in purple lingerie, on ground. ass facing camera. jiggling ass with hands…" at bounding box center [762, 323] width 633 height 47
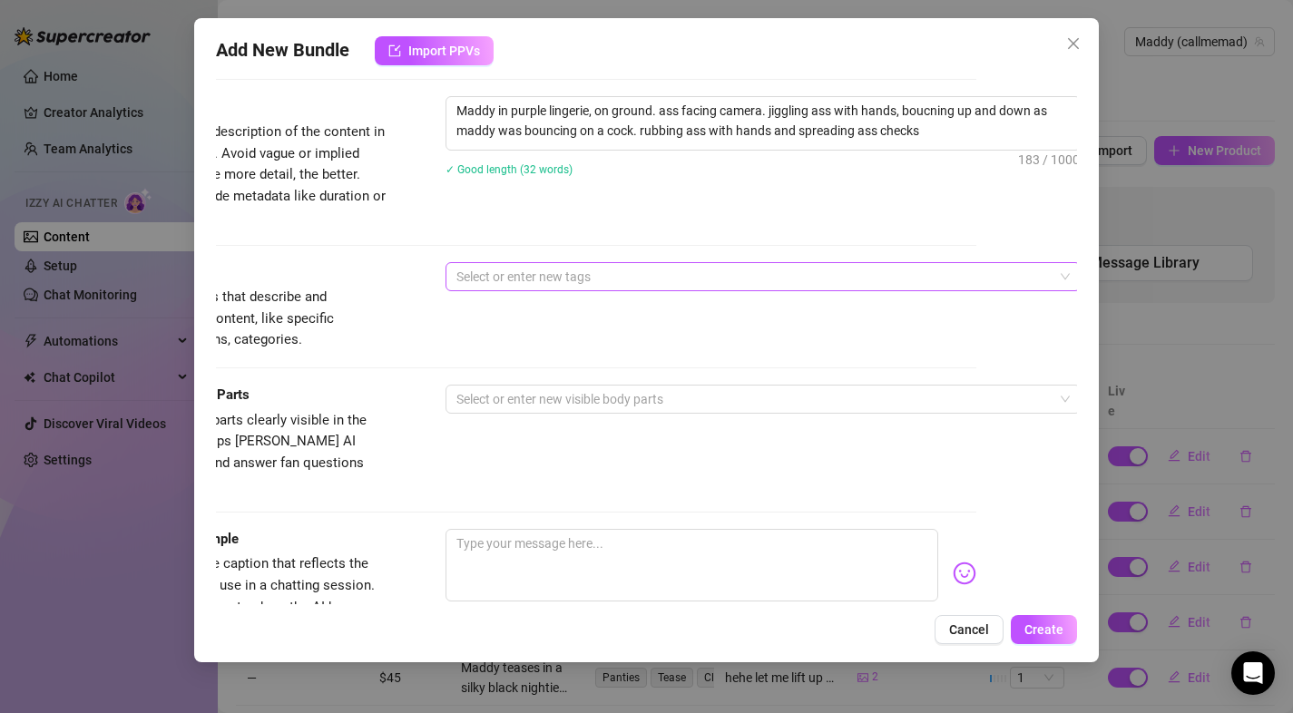
scroll to position [719, 101]
click at [585, 280] on div at bounding box center [753, 278] width 609 height 25
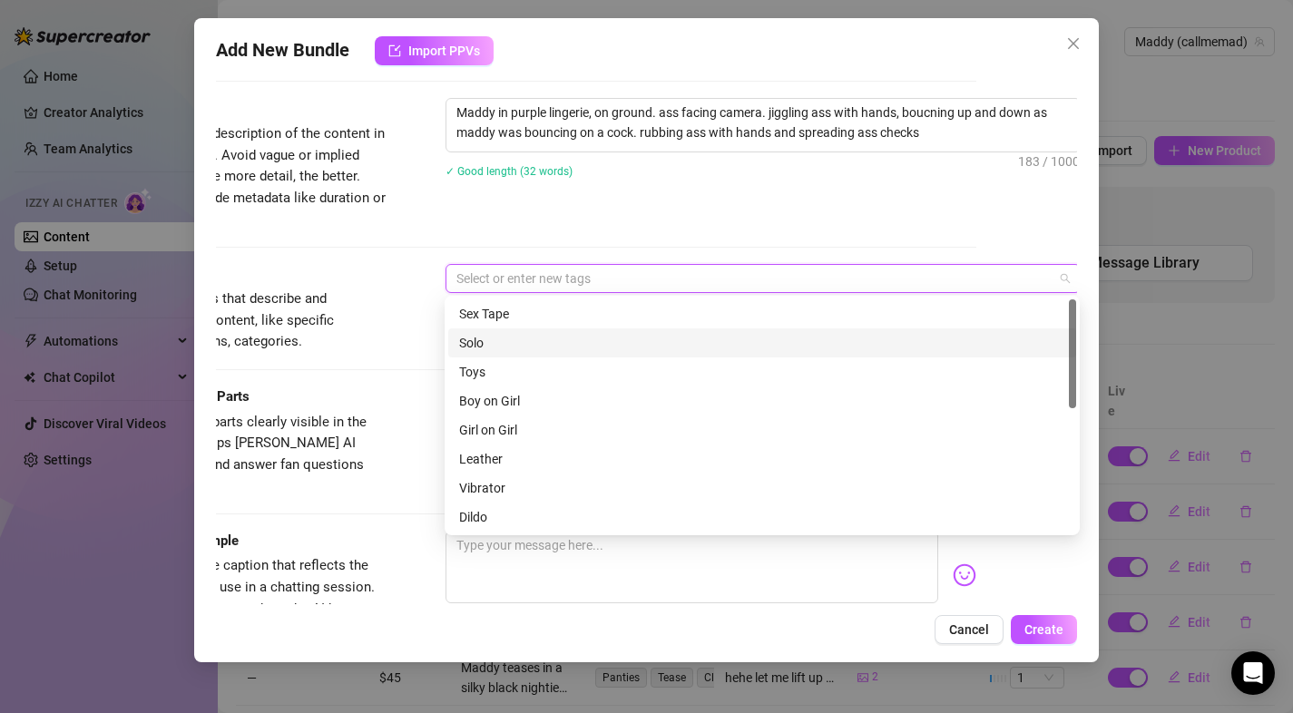
click at [557, 337] on div "Solo" at bounding box center [762, 343] width 606 height 20
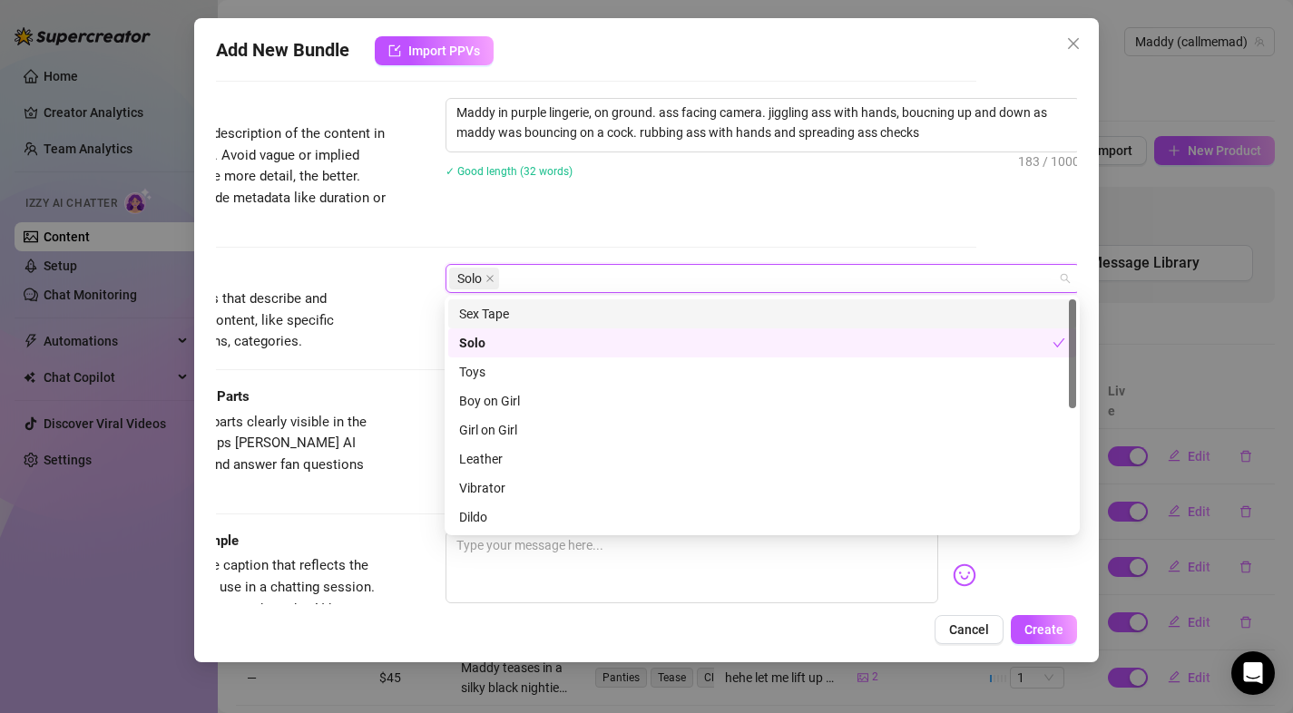
click at [586, 272] on div "Solo" at bounding box center [753, 278] width 609 height 25
click at [561, 275] on div "Solo" at bounding box center [753, 278] width 609 height 25
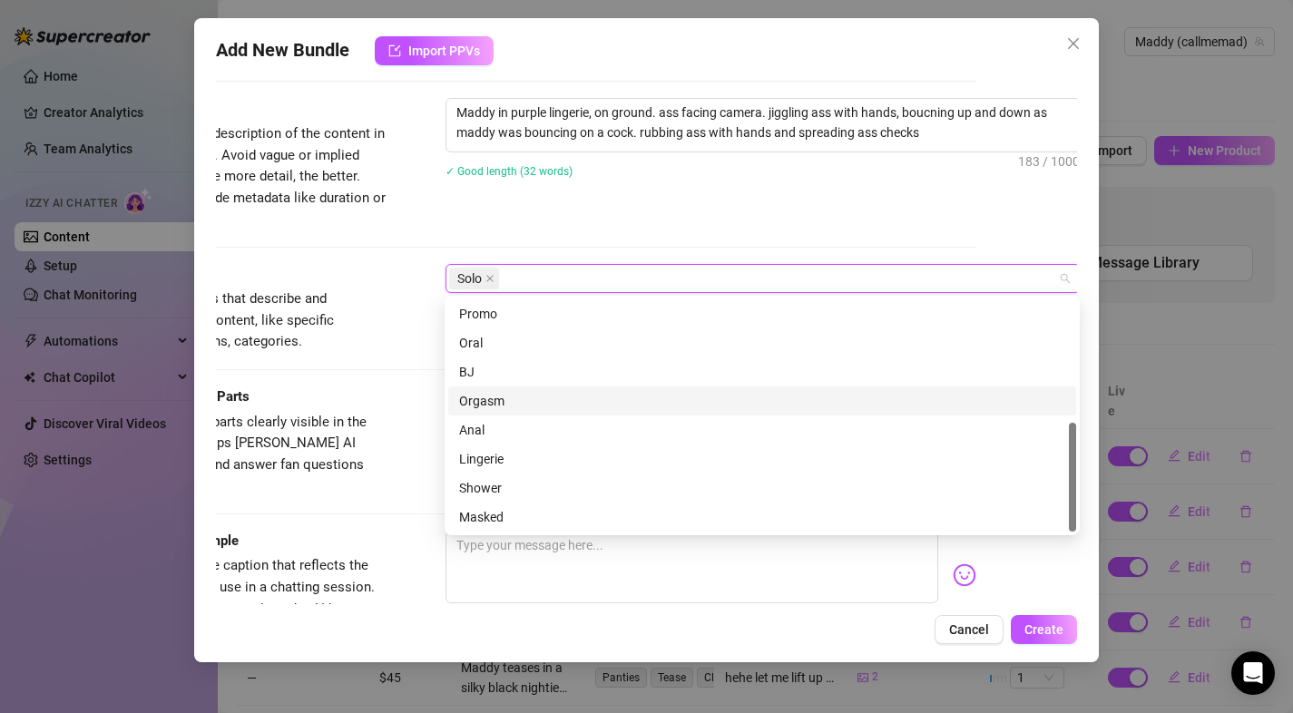
scroll to position [257, 0]
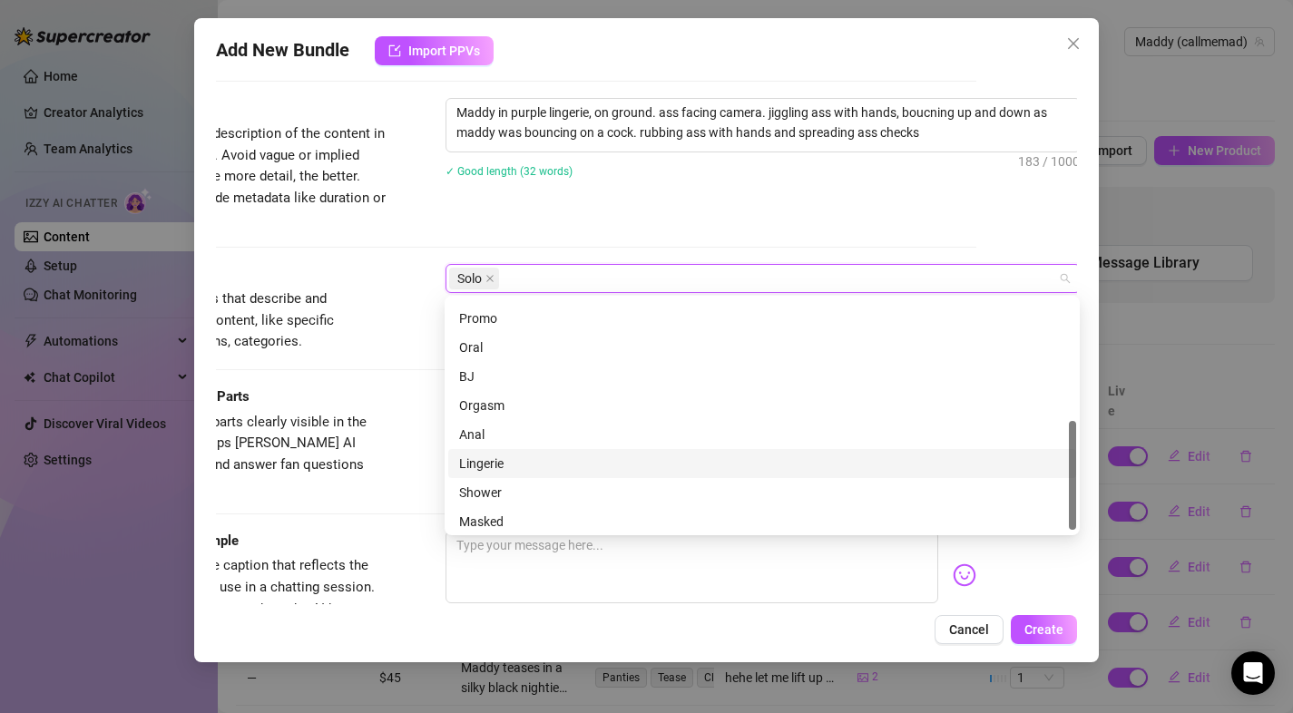
click at [505, 463] on div "Lingerie" at bounding box center [762, 464] width 606 height 20
click at [590, 280] on div "Solo Lingerie" at bounding box center [753, 278] width 609 height 25
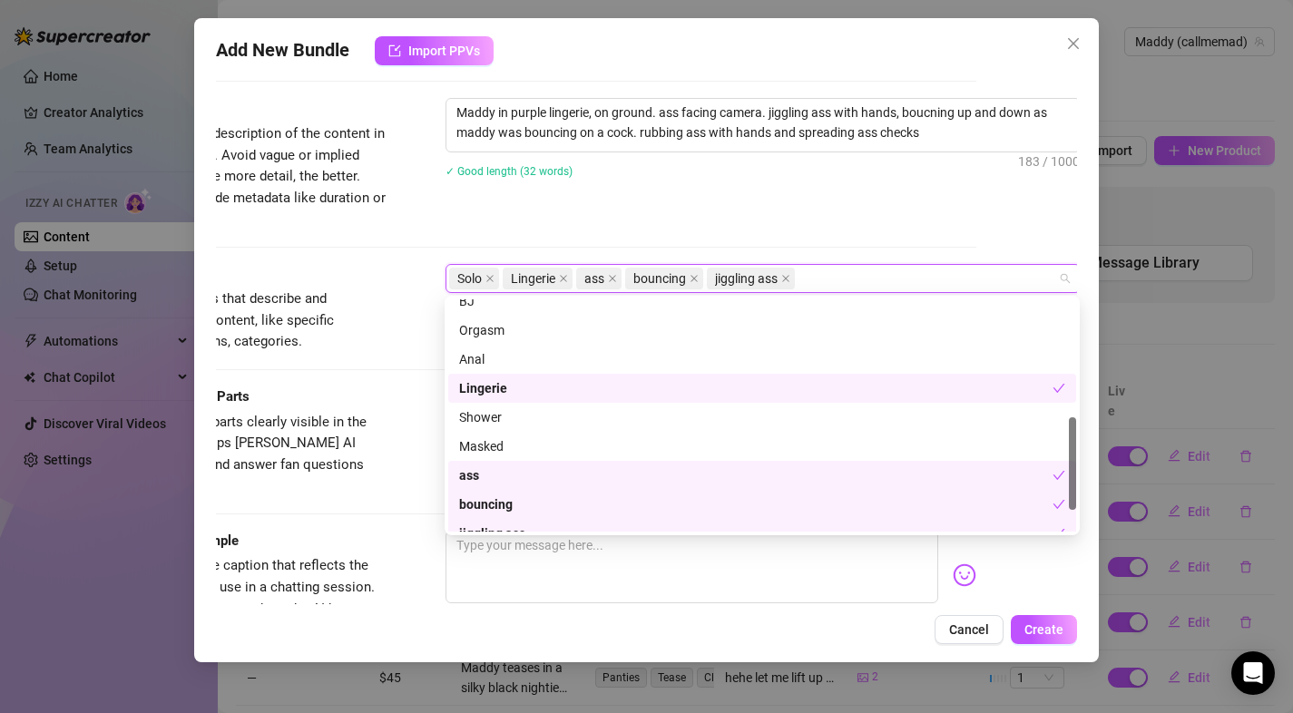
scroll to position [348, 0]
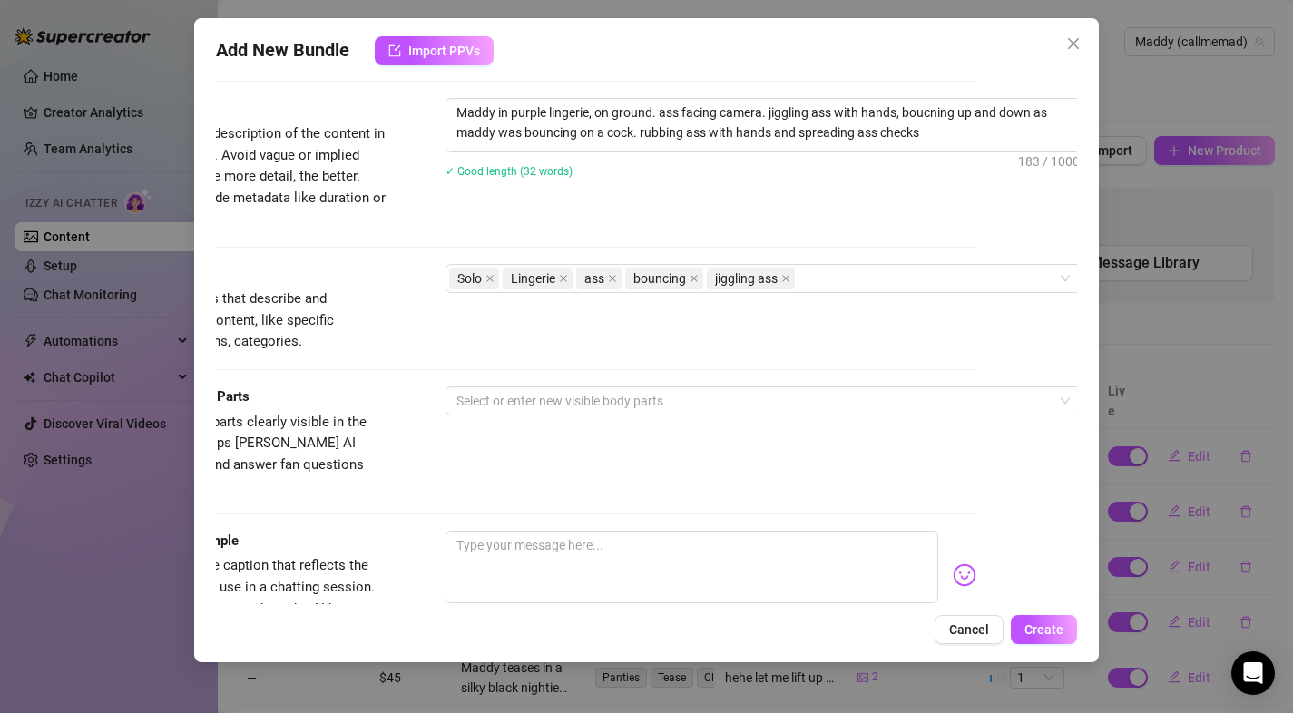
click at [424, 424] on div "Visible Body Parts Select the body parts clearly visible in the content. This h…" at bounding box center [546, 441] width 862 height 111
click at [519, 390] on div at bounding box center [753, 400] width 609 height 25
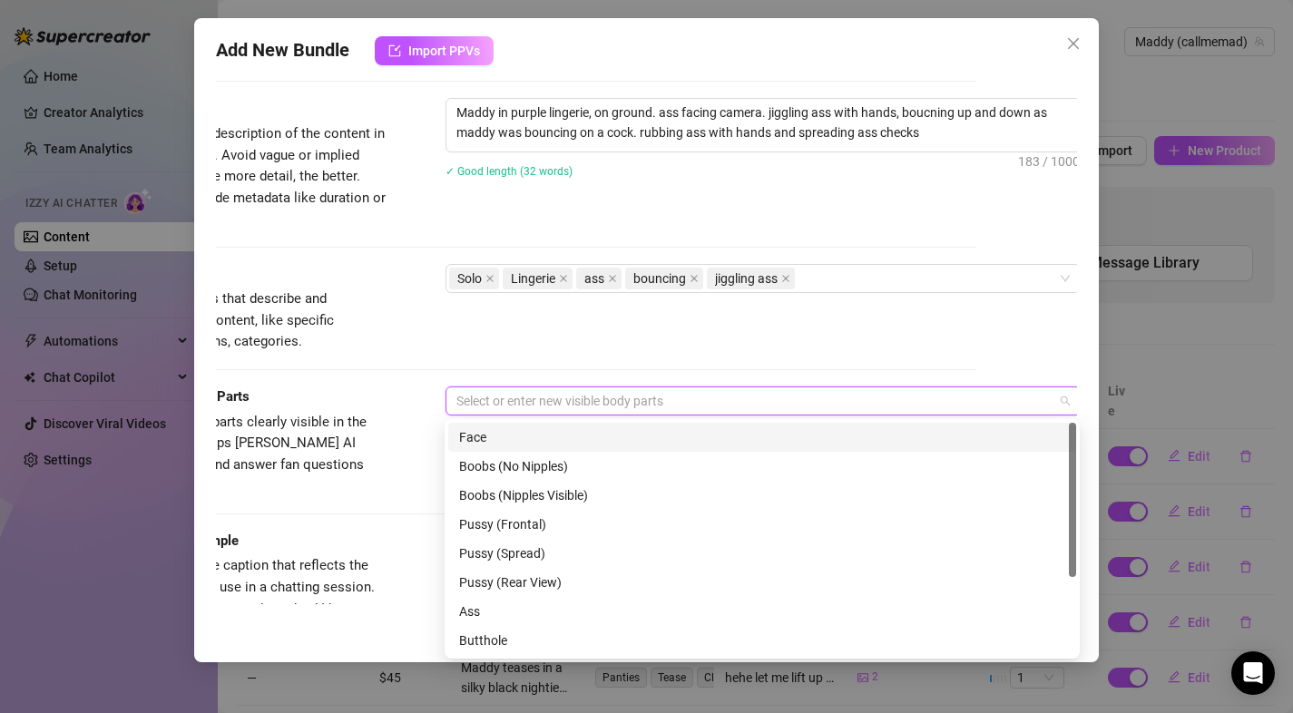
click at [525, 430] on div "Face" at bounding box center [762, 437] width 606 height 20
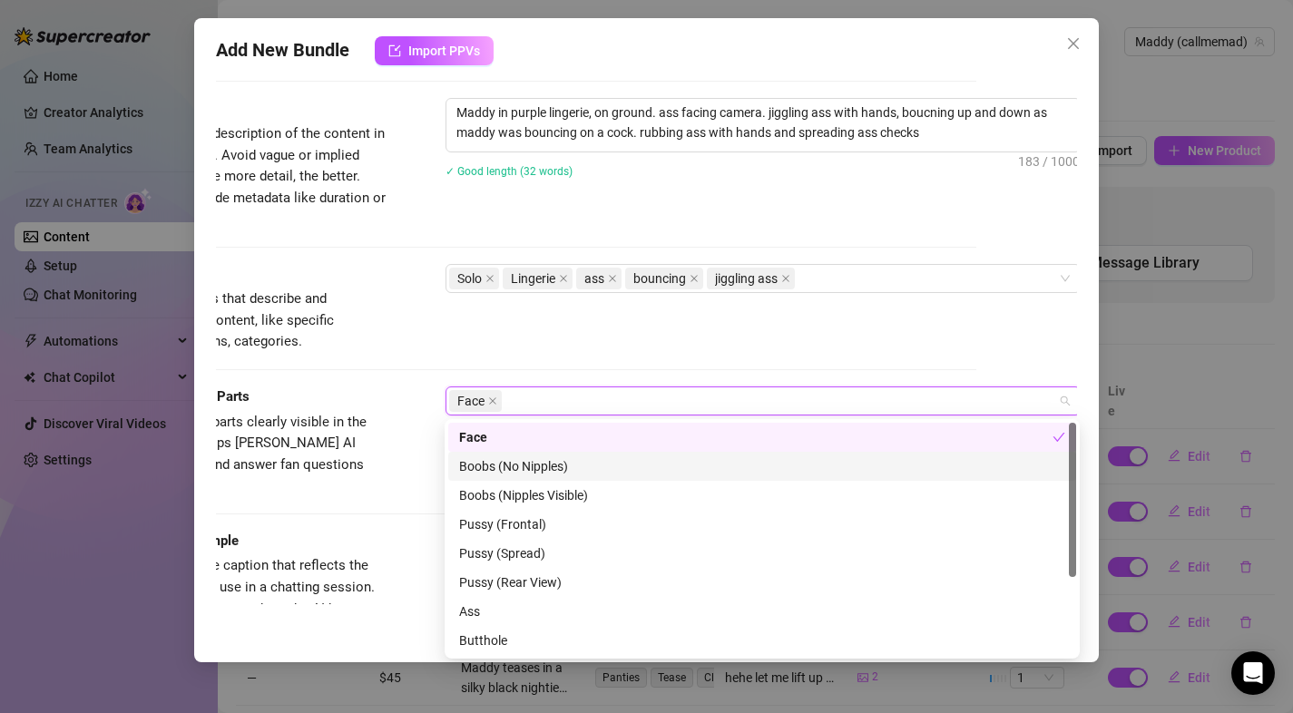
click at [528, 469] on div "Boobs (No Nipples)" at bounding box center [762, 466] width 606 height 20
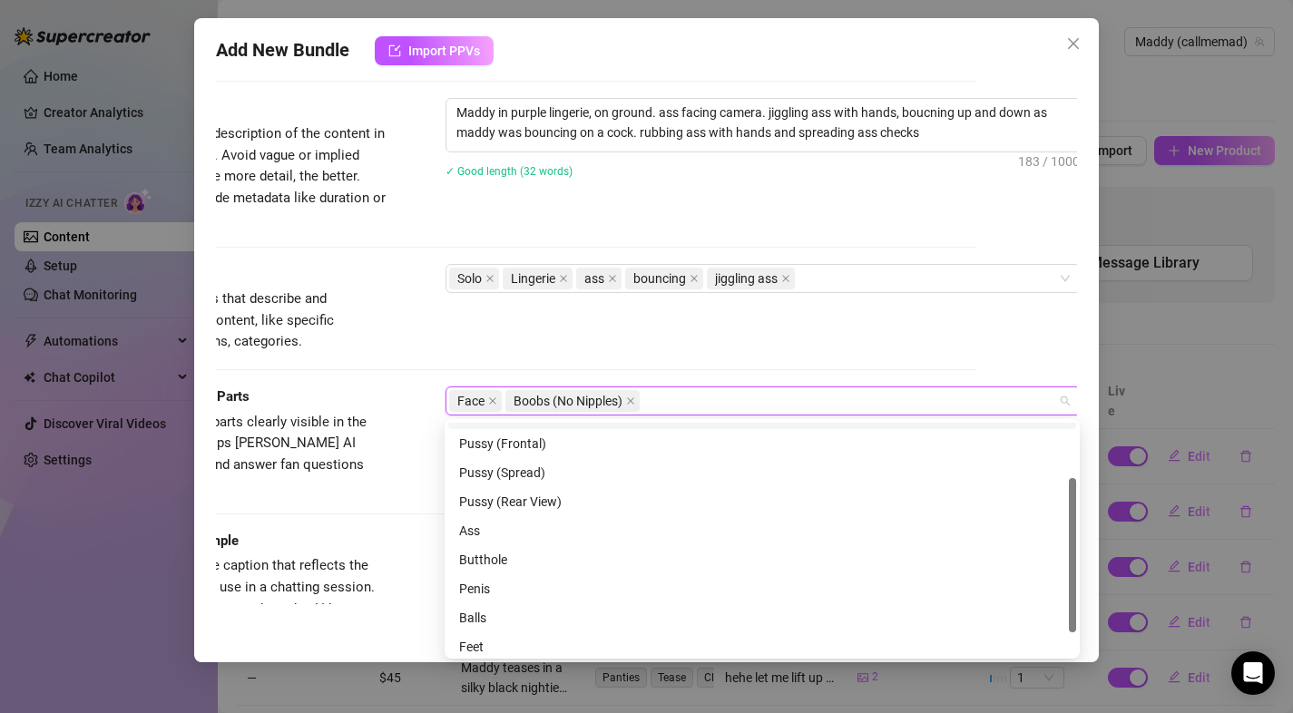
scroll to position [83, 0]
click at [544, 494] on div "Pussy (Rear View)" at bounding box center [762, 500] width 606 height 20
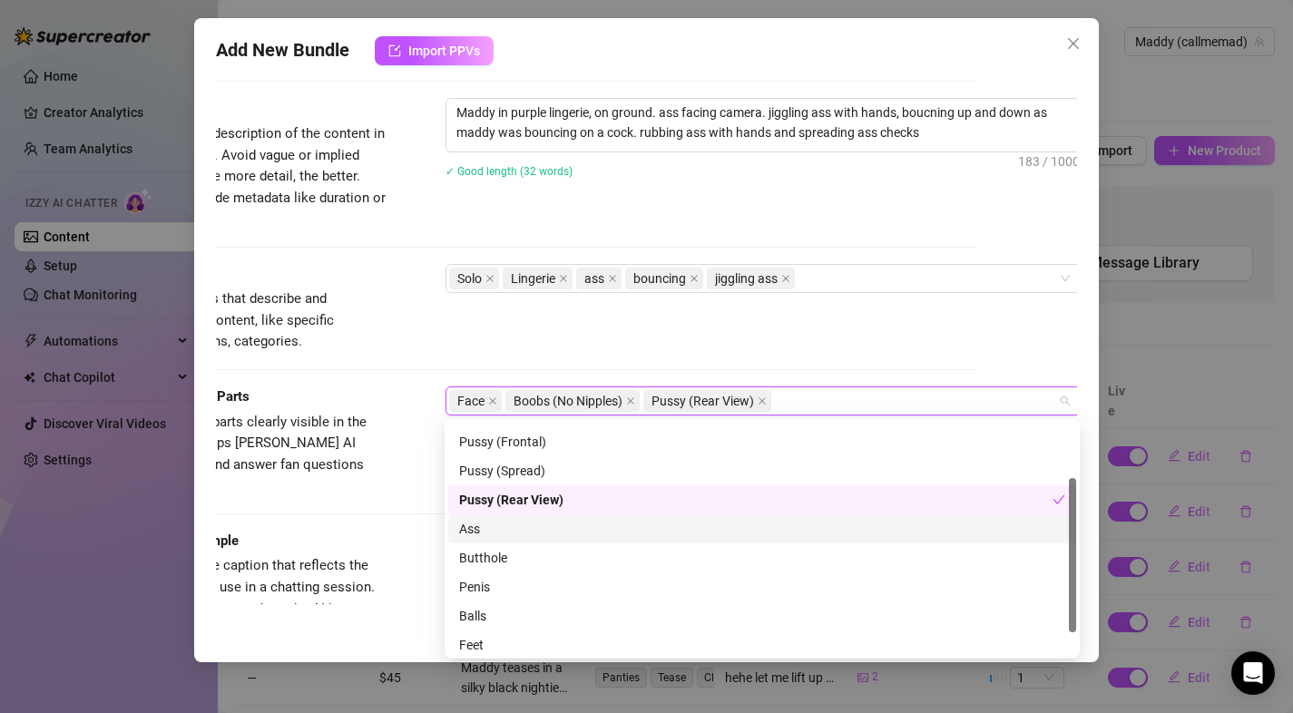
click at [538, 522] on div "Ass" at bounding box center [762, 529] width 606 height 20
click at [527, 494] on div "Pussy (Rear View)" at bounding box center [755, 500] width 593 height 20
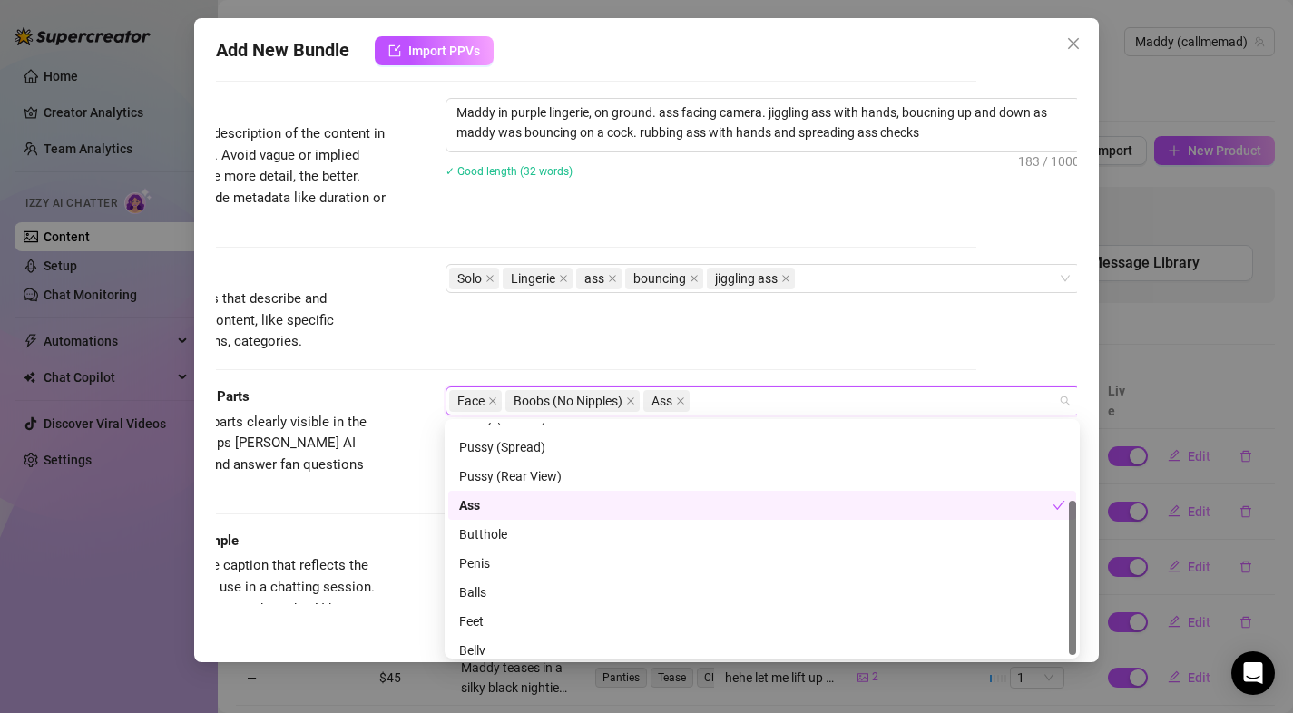
scroll to position [116, 0]
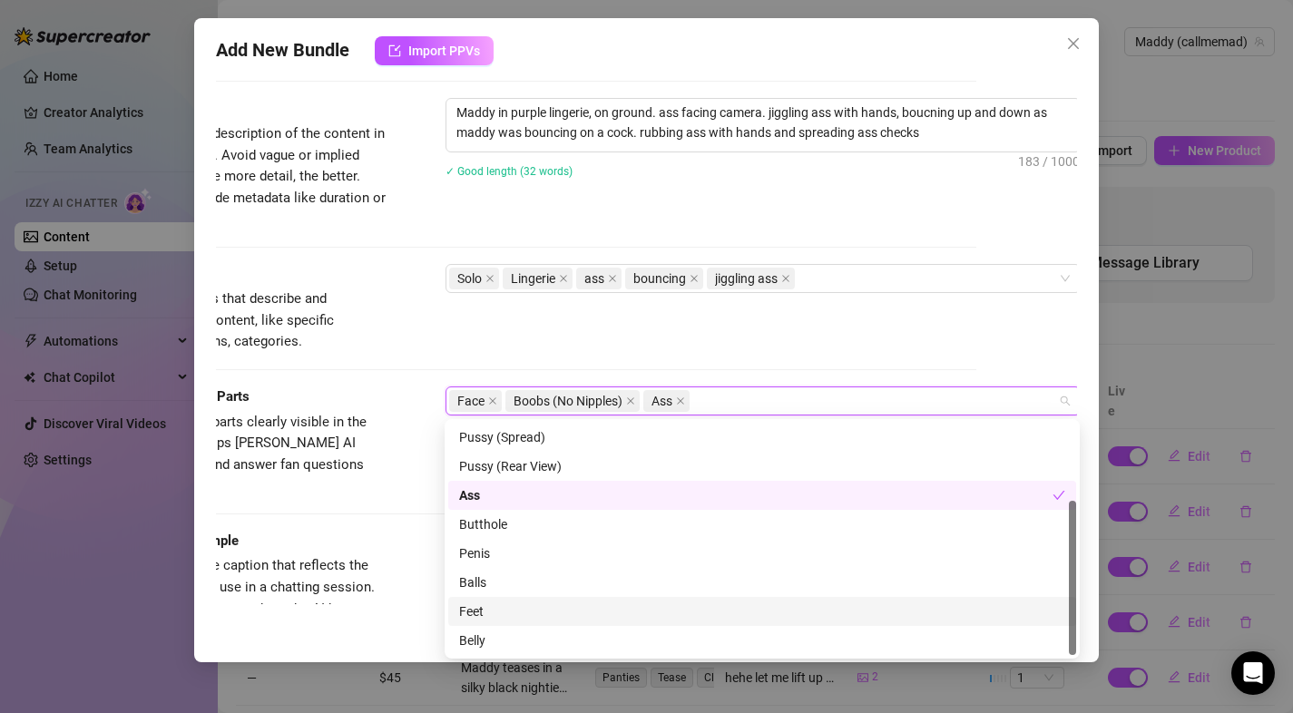
click at [504, 615] on div "Feet" at bounding box center [762, 611] width 606 height 20
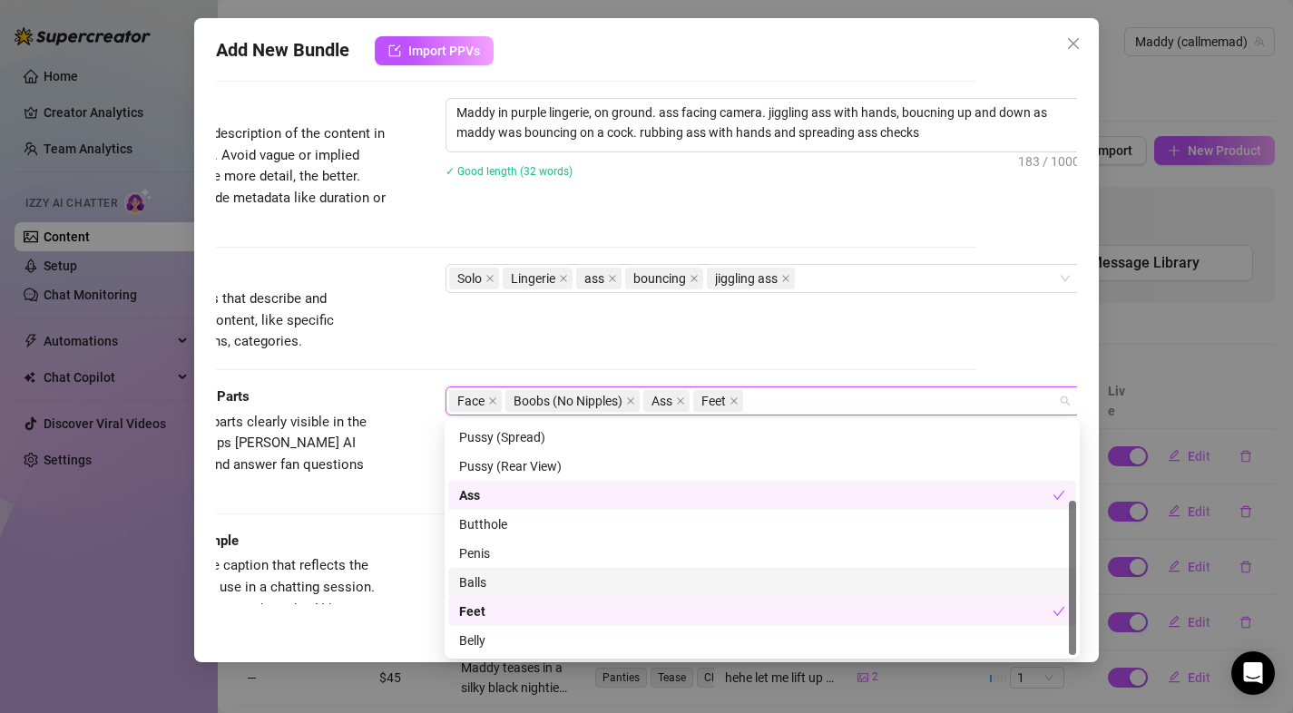
click at [391, 531] on div "Caption Example Provide a sample caption that reflects the exact style you'd us…" at bounding box center [546, 586] width 862 height 111
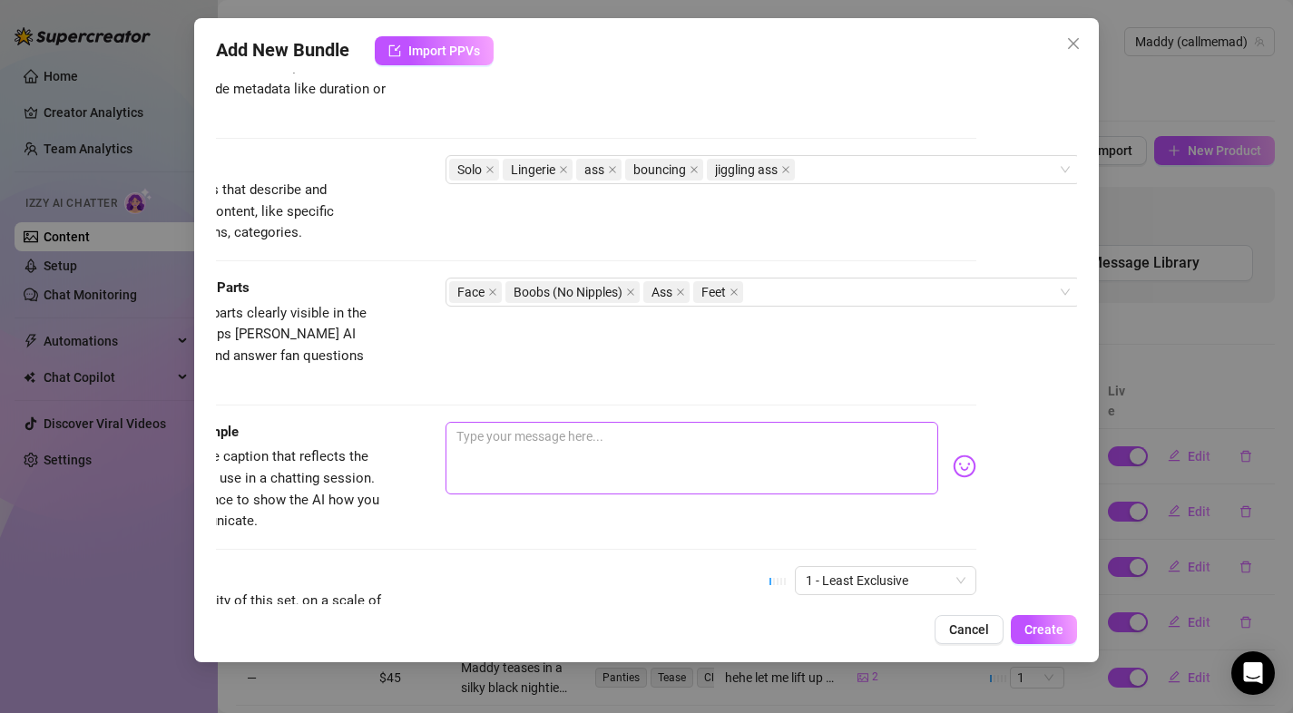
scroll to position [860, 101]
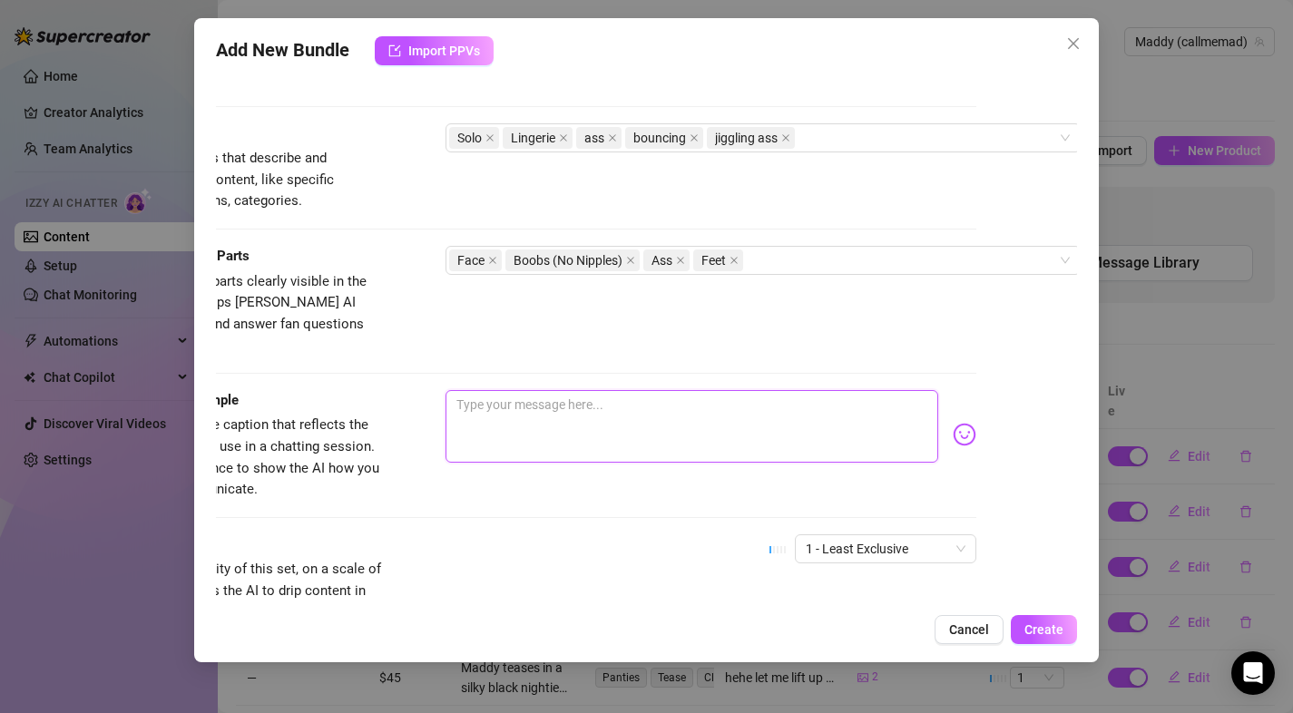
click at [520, 391] on textarea at bounding box center [692, 426] width 494 height 73
click at [840, 390] on textarea "gosh youre so naughty.. i bet you would love it if i was bouncing" at bounding box center [692, 426] width 494 height 73
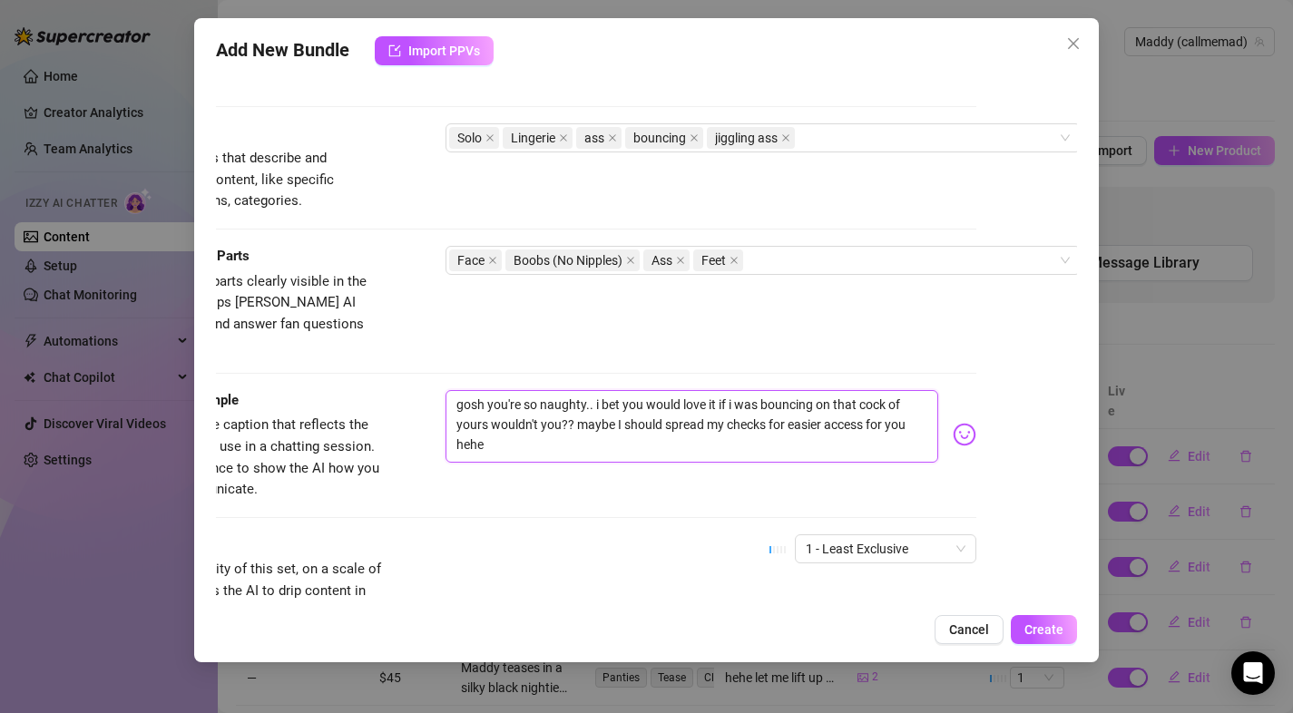
click at [645, 431] on textarea "gosh you're so naughty.. i bet you would love it if i was bouncing on that cock…" at bounding box center [692, 426] width 494 height 73
click at [600, 390] on textarea "gosh you're so naughty.. i bet you would love it if i was bouncing on that cock…" at bounding box center [692, 426] width 494 height 73
click at [735, 390] on textarea "gosh you're so naughty.. I bet you would love it if i was bouncing on that cock…" at bounding box center [692, 426] width 494 height 73
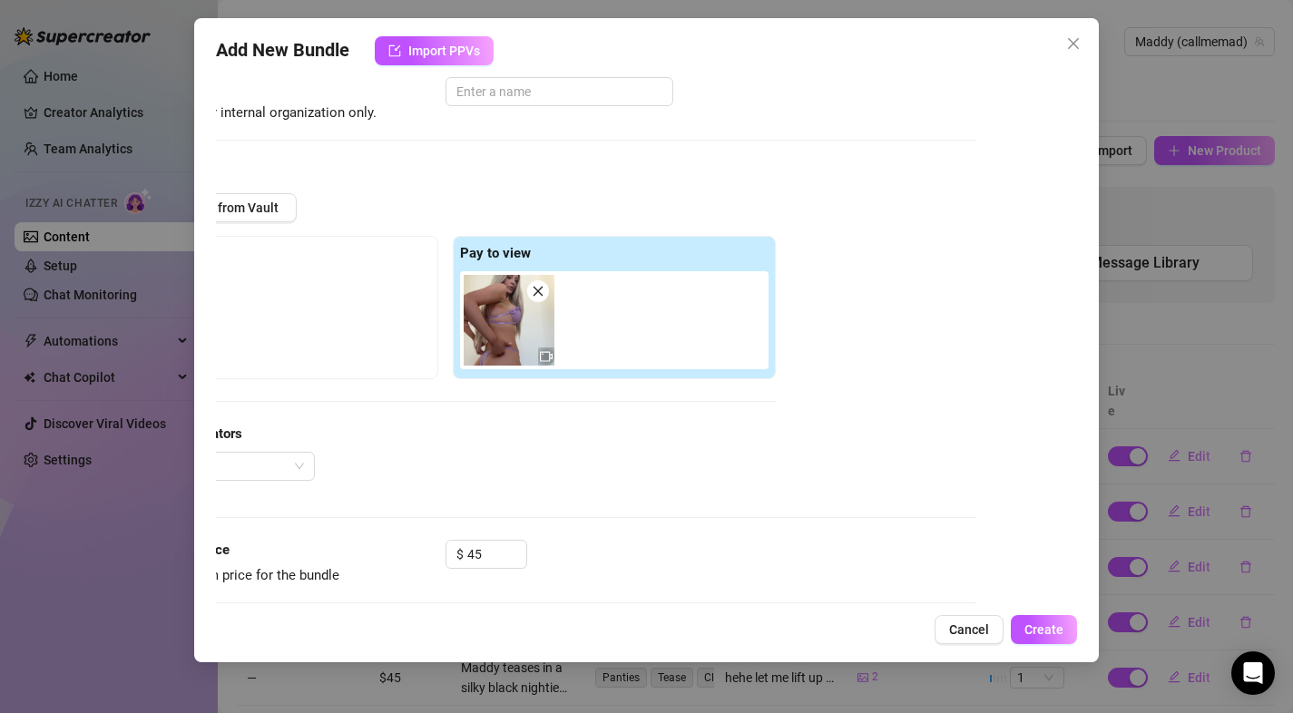
scroll to position [115, 101]
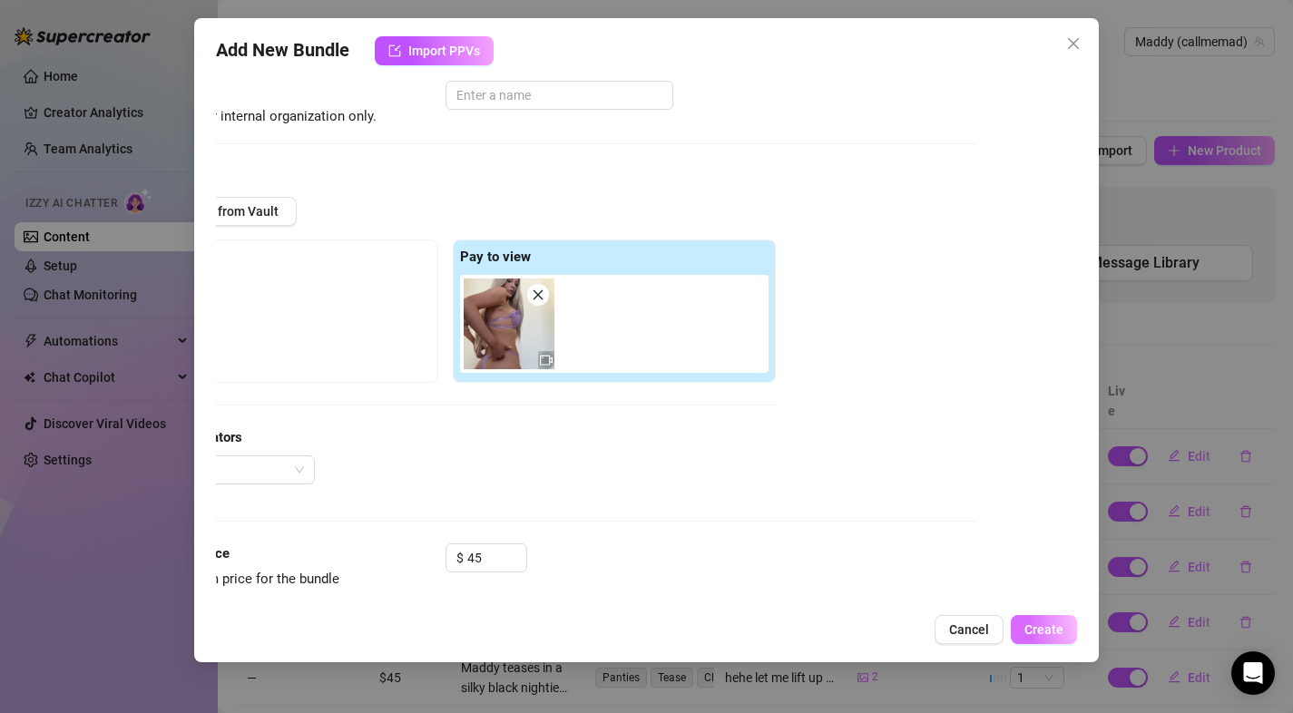
click at [1044, 620] on button "Create" at bounding box center [1044, 629] width 66 height 29
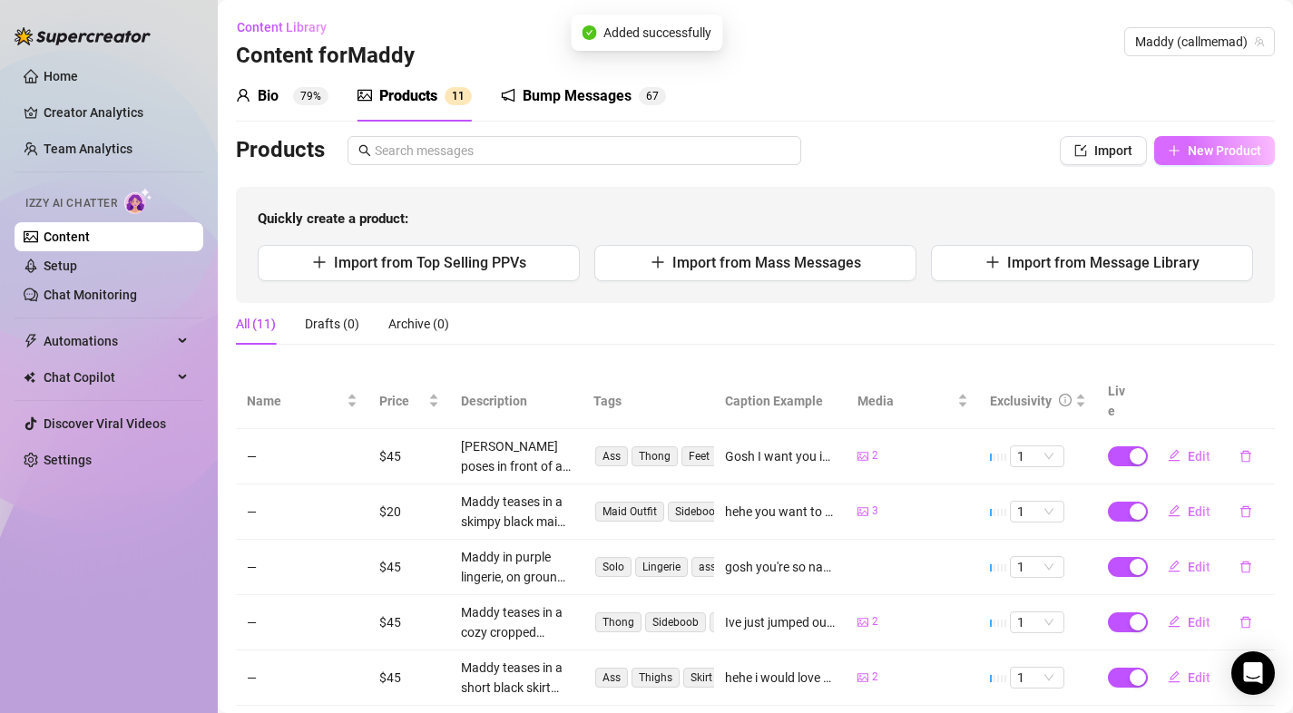
click at [1154, 161] on button "New Product" at bounding box center [1214, 150] width 121 height 29
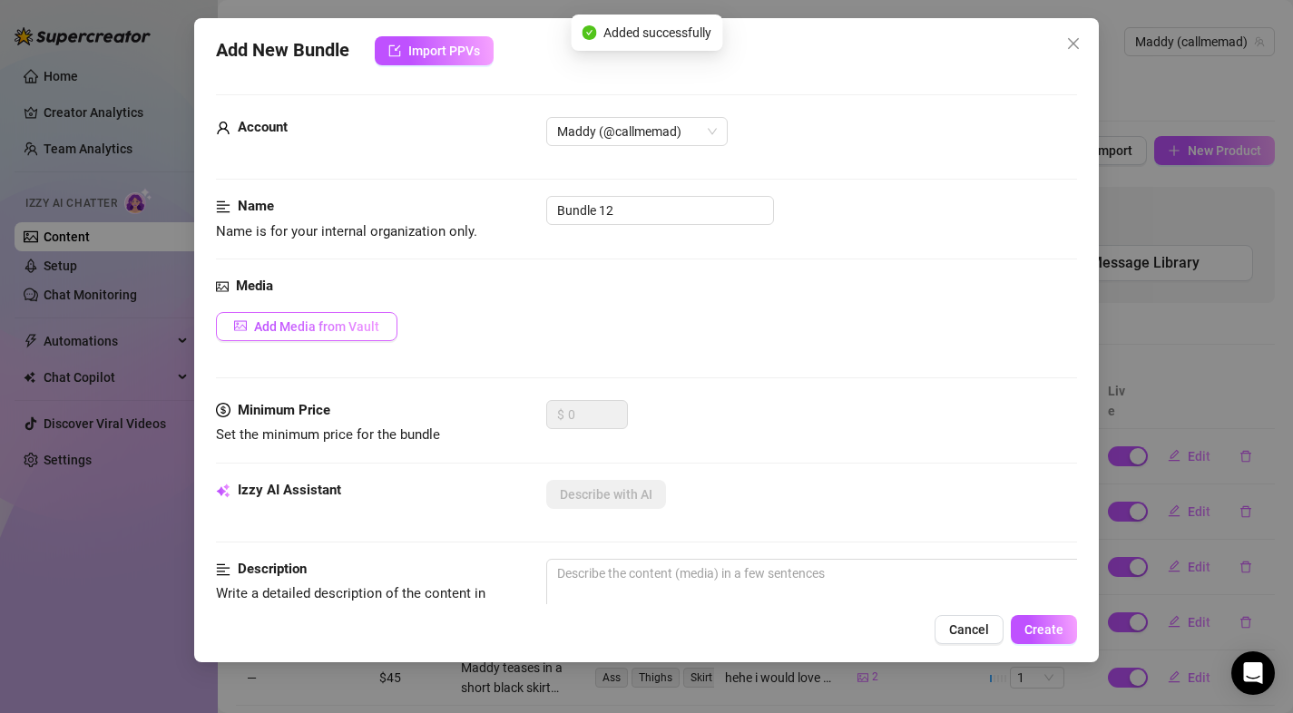
click at [342, 323] on span "Add Media from Vault" at bounding box center [316, 326] width 125 height 15
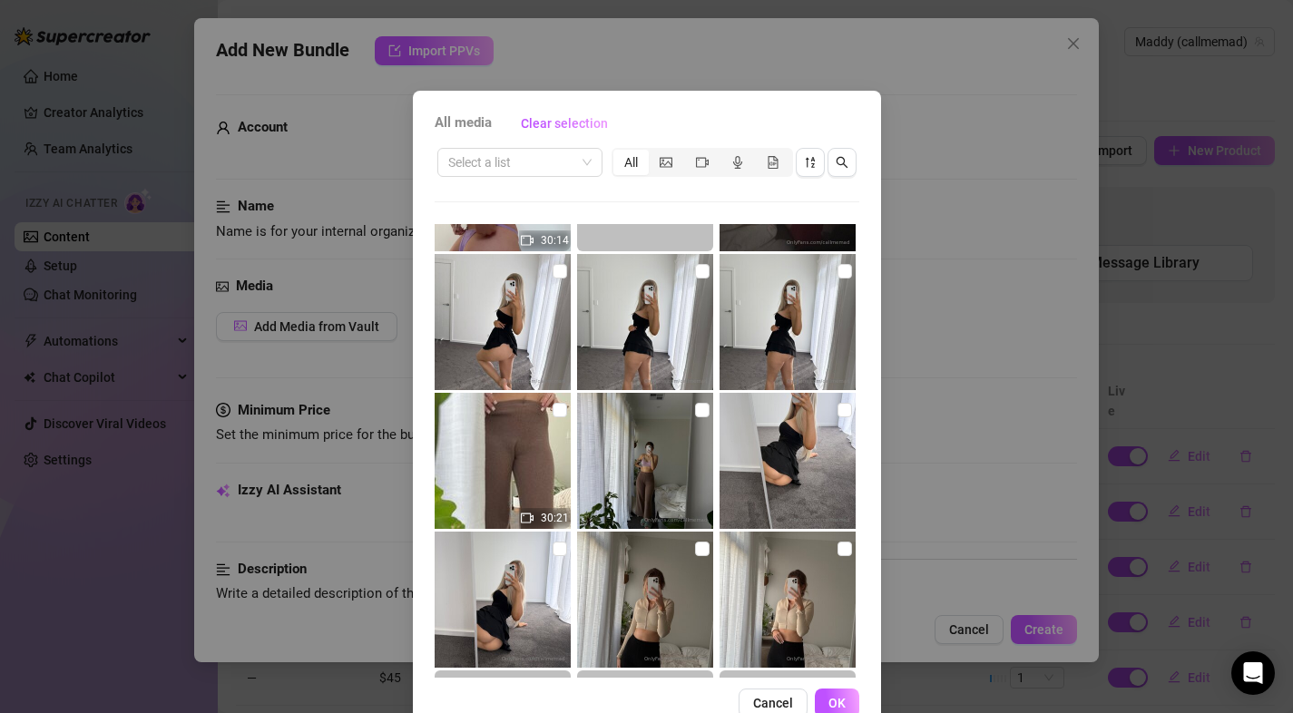
scroll to position [1995, 0]
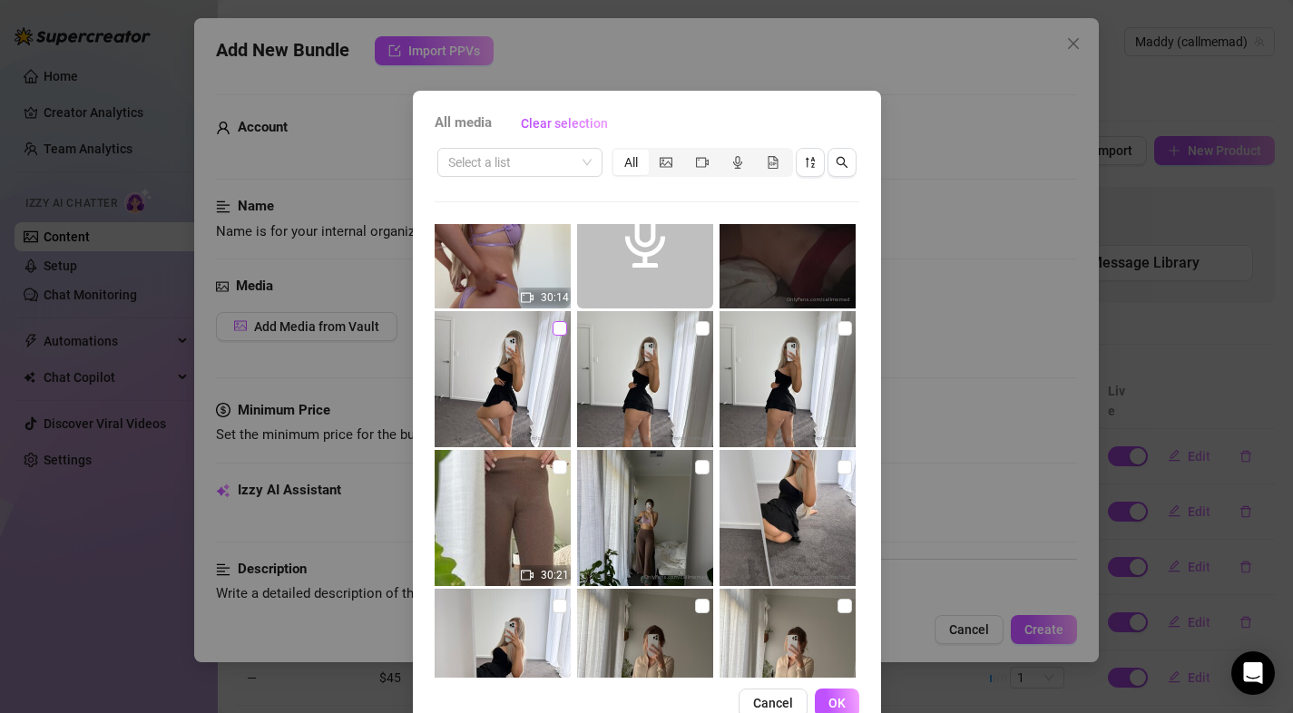
click at [552, 334] on input "checkbox" at bounding box center [559, 328] width 15 height 15
click at [695, 330] on input "checkbox" at bounding box center [702, 328] width 15 height 15
click at [837, 329] on input "checkbox" at bounding box center [844, 328] width 15 height 15
click at [556, 325] on img at bounding box center [503, 379] width 136 height 136
click at [552, 327] on input "checkbox" at bounding box center [559, 328] width 15 height 15
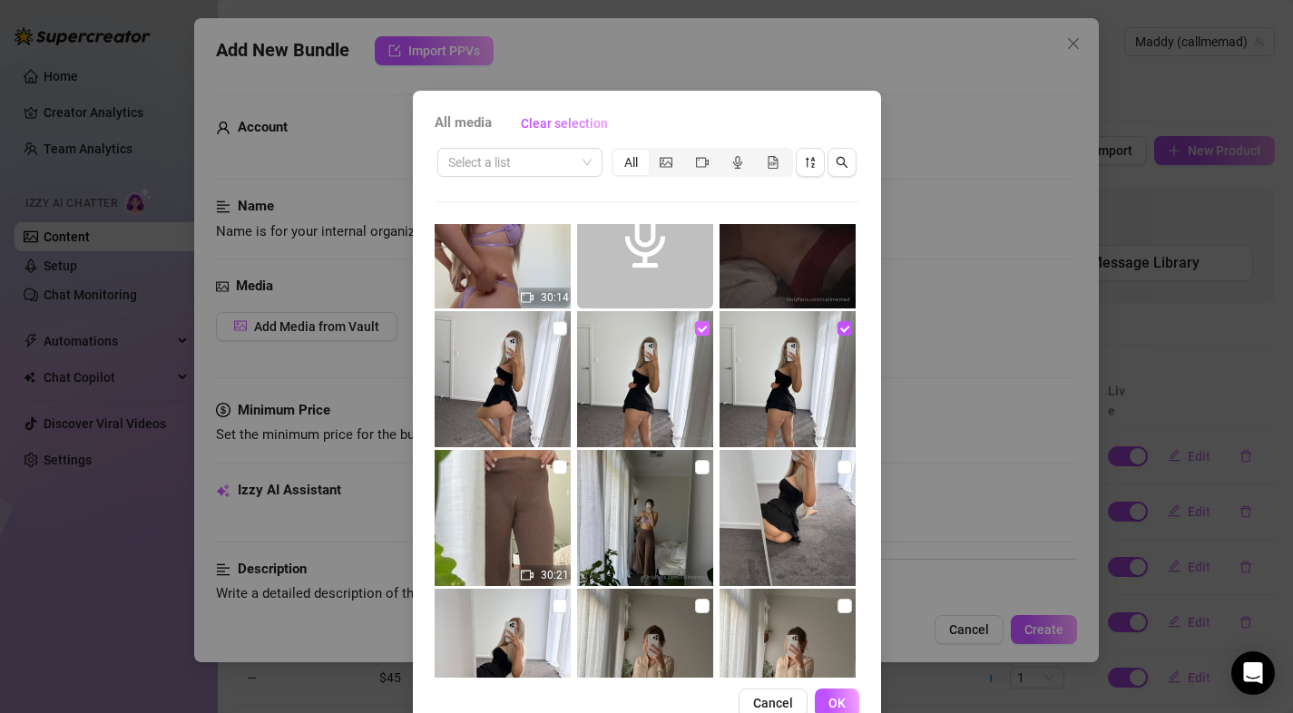
click at [695, 328] on input "checkbox" at bounding box center [702, 328] width 15 height 15
click at [695, 329] on input "checkbox" at bounding box center [702, 328] width 15 height 15
drag, startPoint x: 542, startPoint y: 328, endPoint x: 553, endPoint y: 337, distance: 14.9
click at [552, 328] on input "checkbox" at bounding box center [559, 328] width 15 height 15
click at [836, 708] on span "OK" at bounding box center [836, 703] width 17 height 15
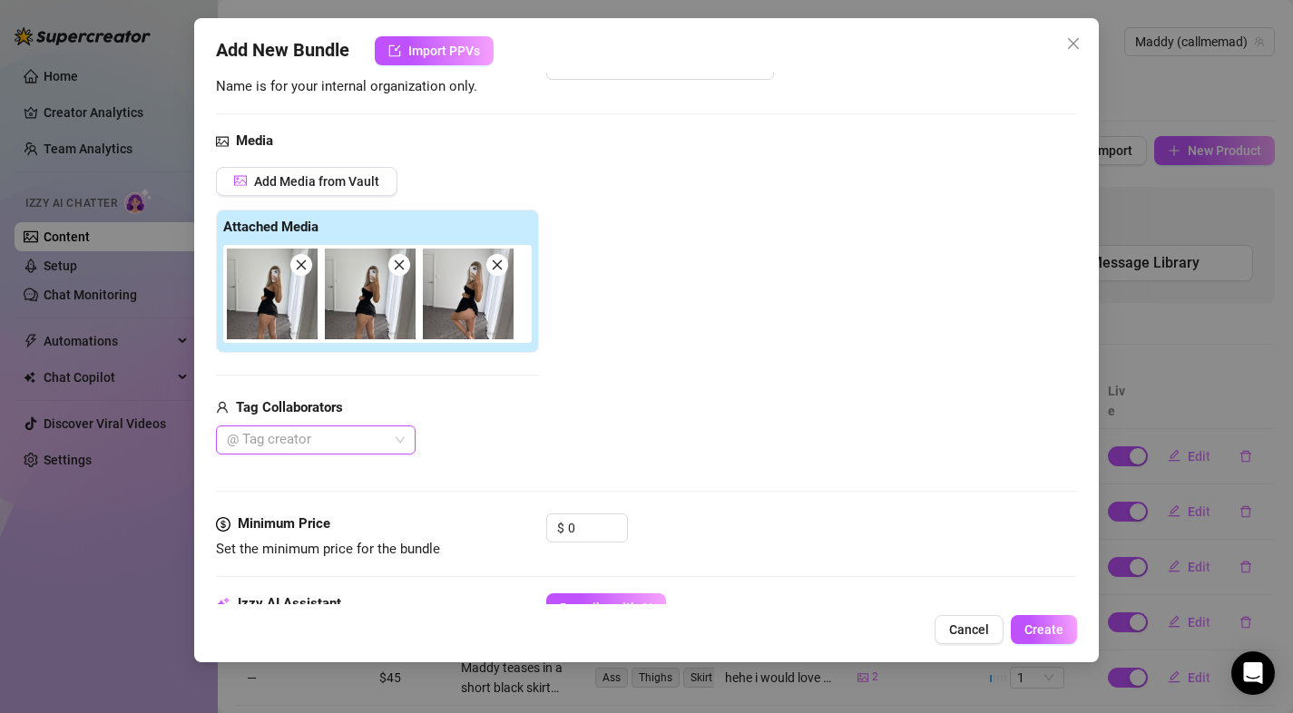
scroll to position [147, 0]
click at [377, 447] on div at bounding box center [306, 437] width 173 height 25
click at [655, 427] on div "Add Media from Vault Attached Media Tag Collaborators @ Tag creator" at bounding box center [647, 309] width 862 height 288
click at [564, 524] on div "$ 0" at bounding box center [587, 526] width 82 height 29
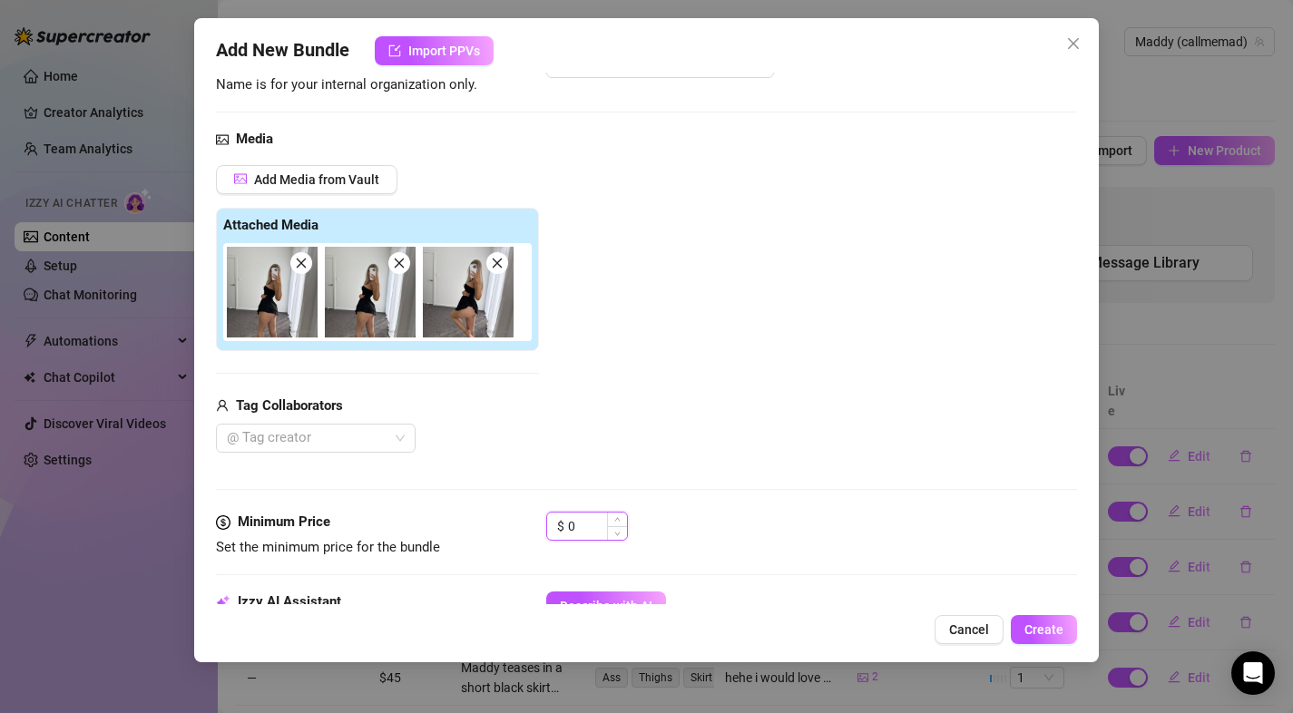
drag, startPoint x: 575, startPoint y: 525, endPoint x: 546, endPoint y: 525, distance: 29.0
click at [546, 525] on div "$ 0" at bounding box center [587, 526] width 82 height 29
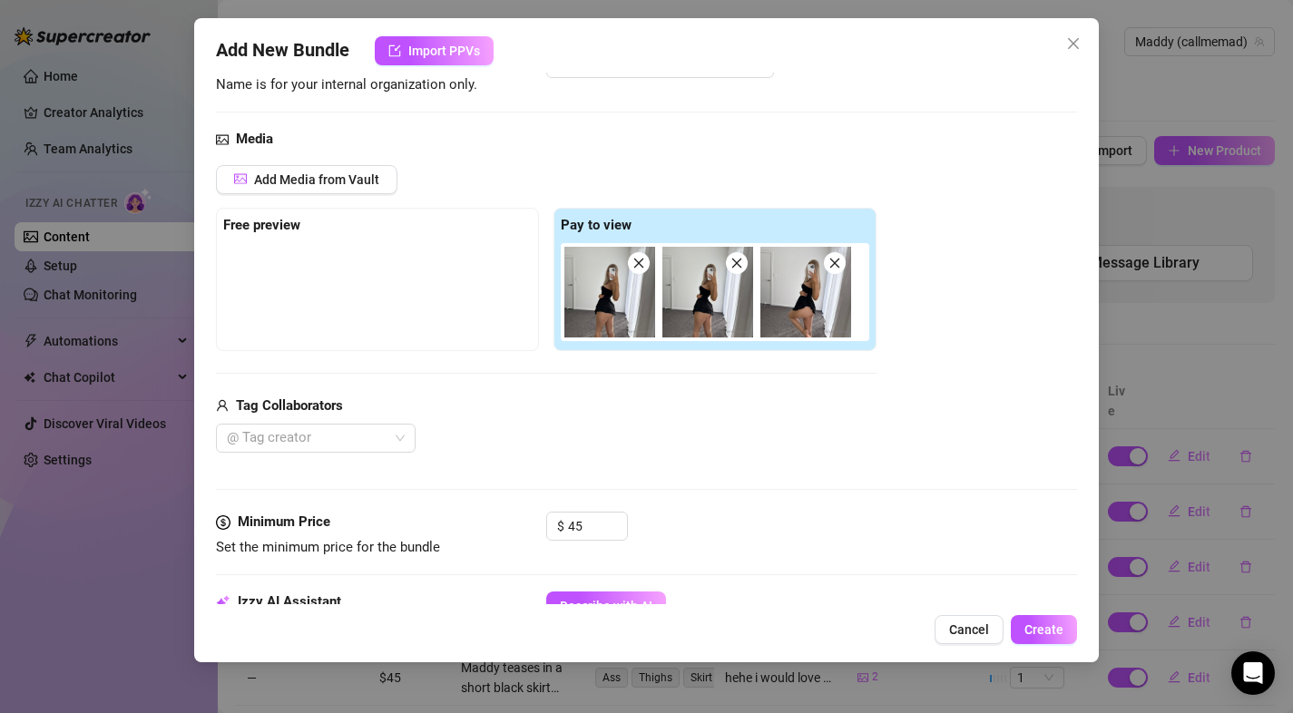
click at [630, 433] on div "@ Tag creator" at bounding box center [546, 438] width 660 height 29
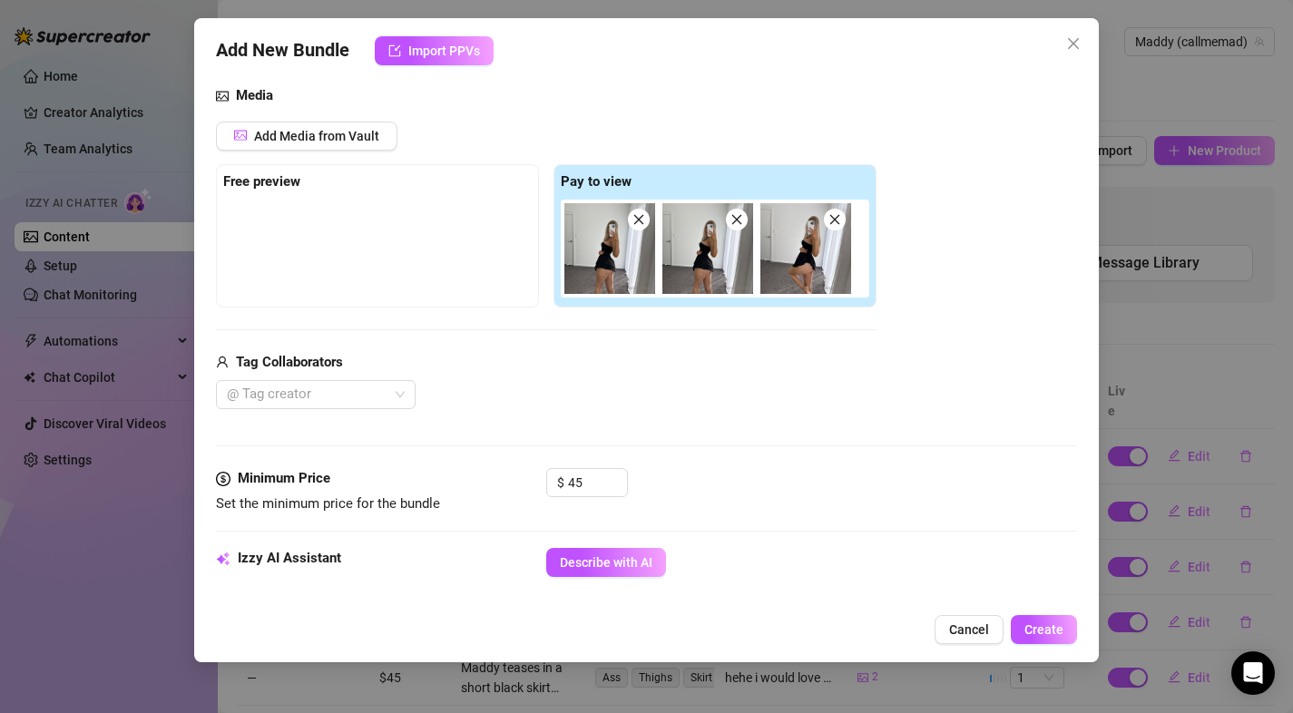
scroll to position [506, 0]
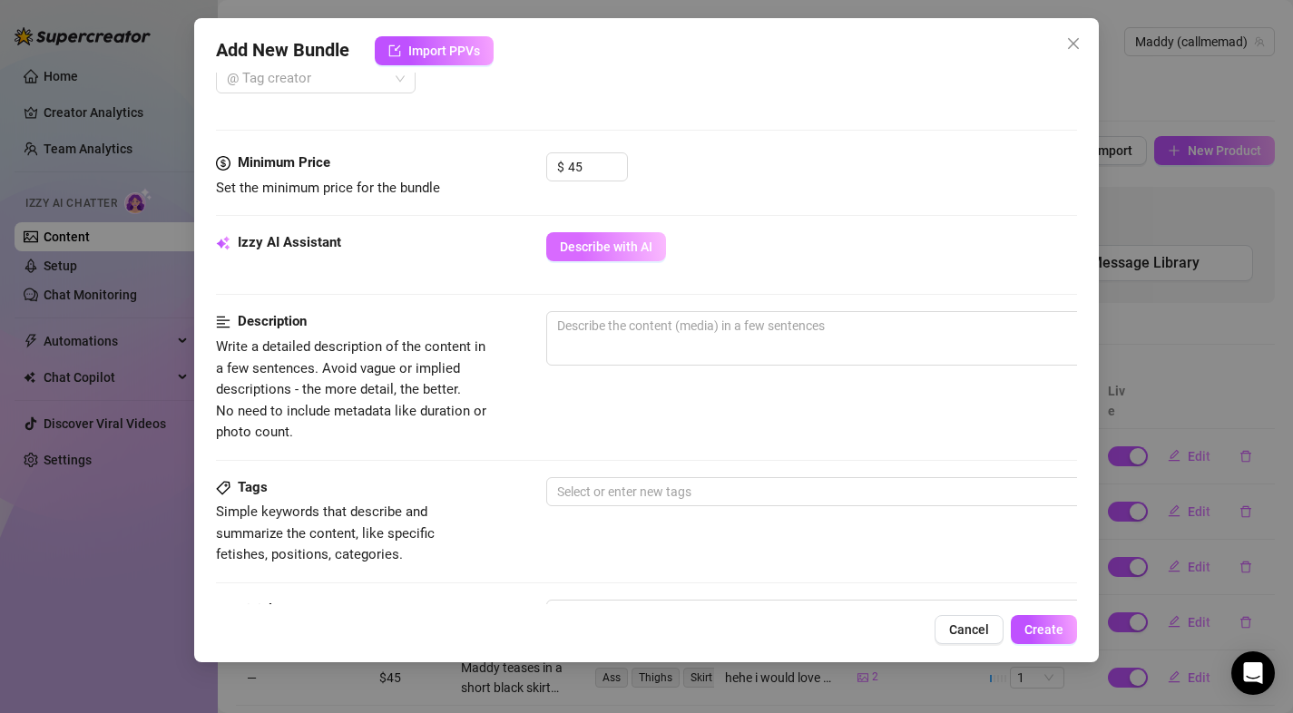
click at [571, 260] on button "Describe with AI" at bounding box center [606, 246] width 120 height 29
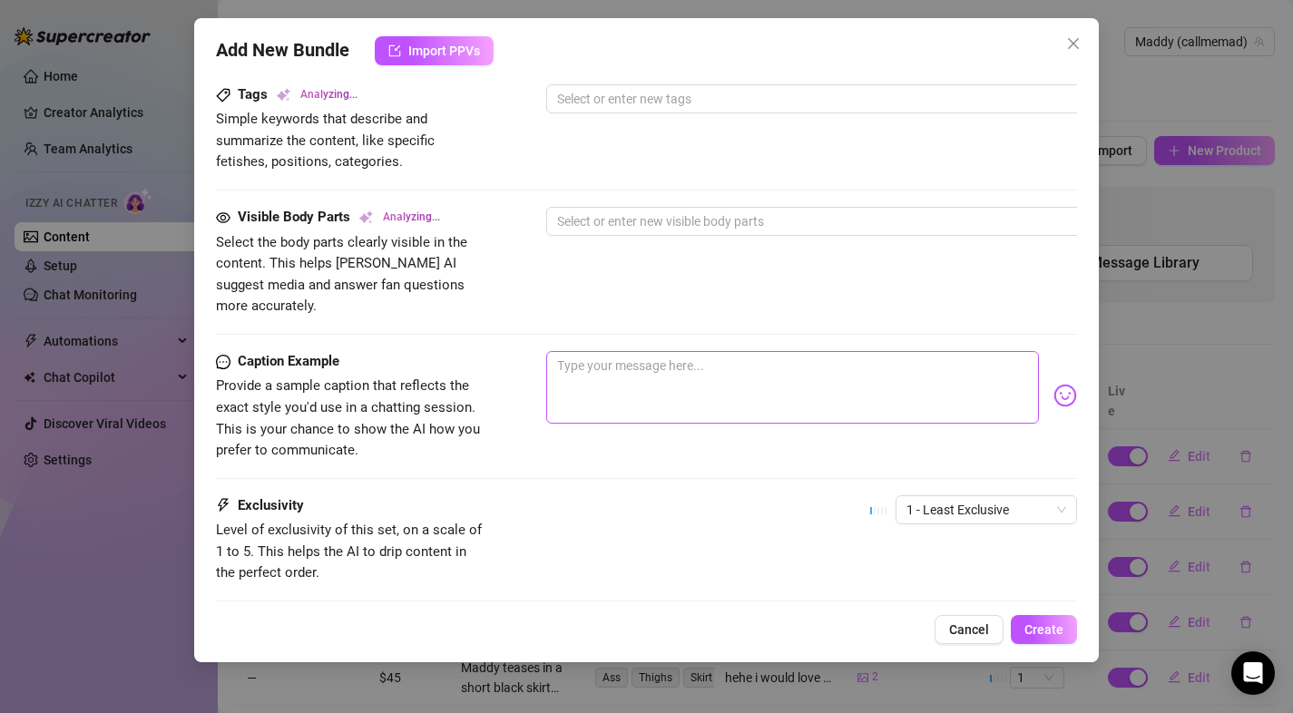
scroll to position [912, 0]
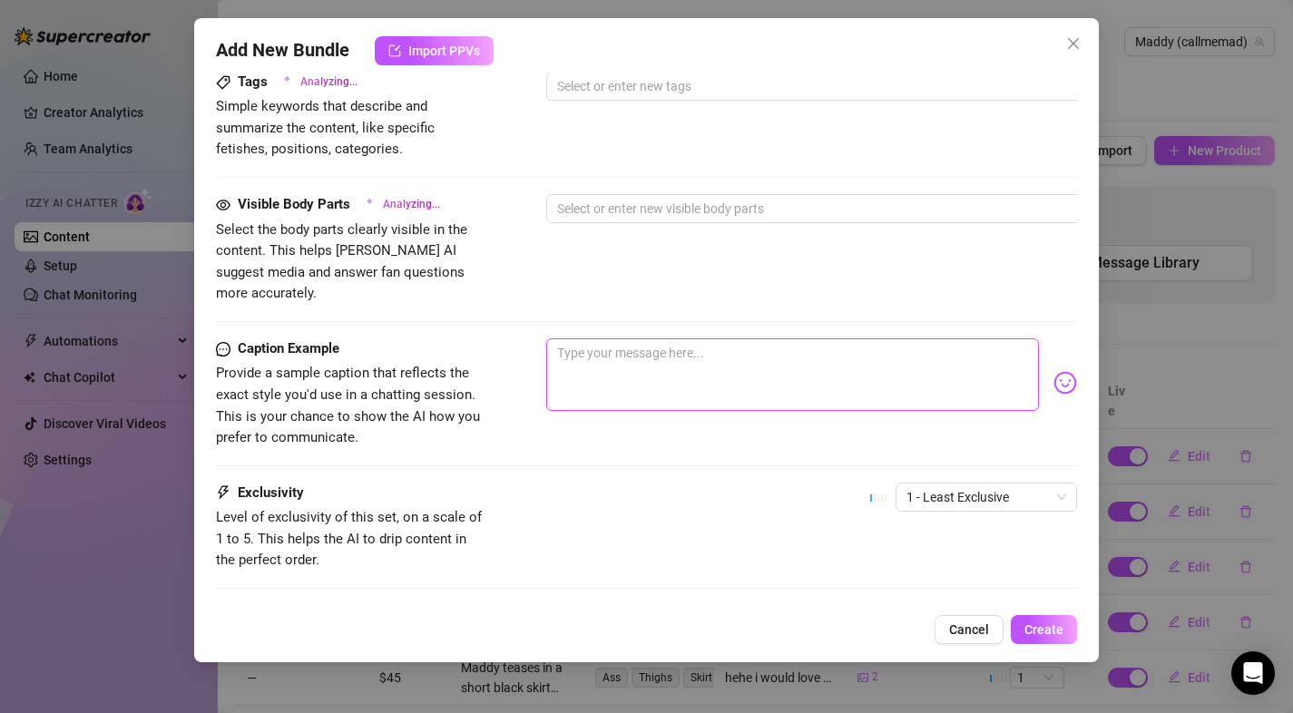
click at [668, 338] on textarea at bounding box center [793, 374] width 494 height 73
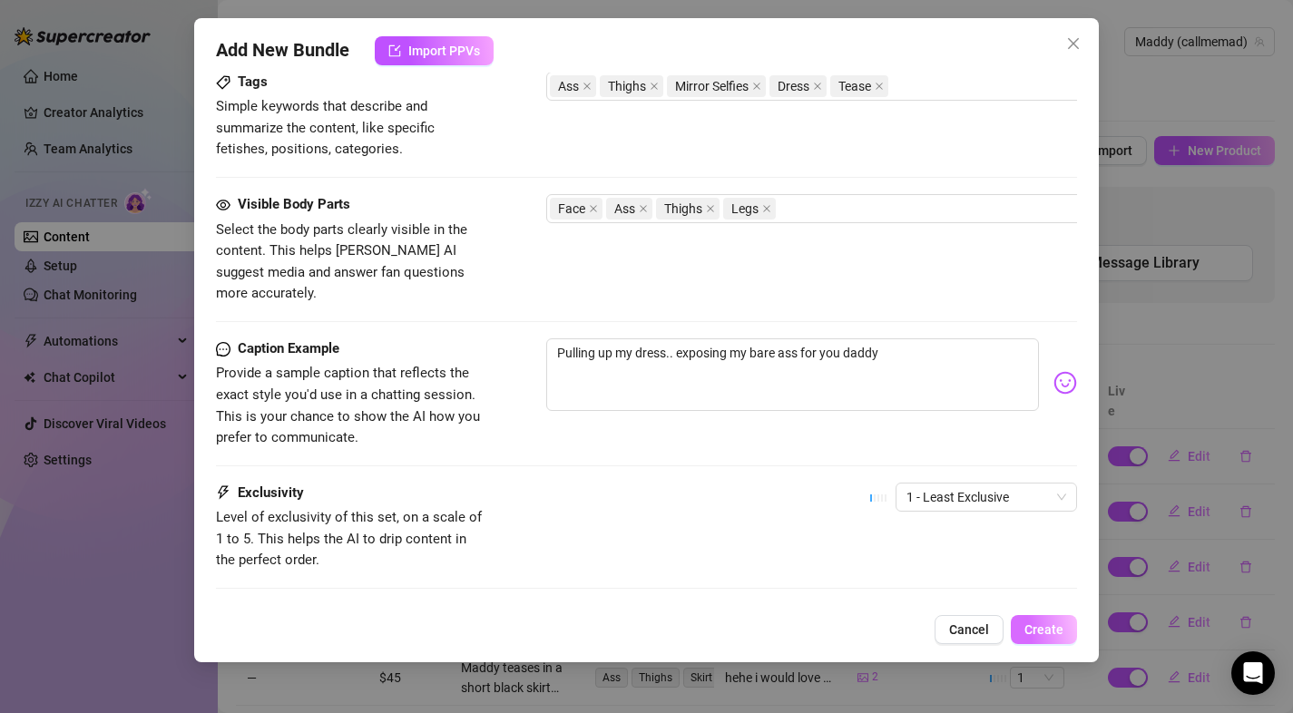
click at [1056, 620] on button "Create" at bounding box center [1044, 629] width 66 height 29
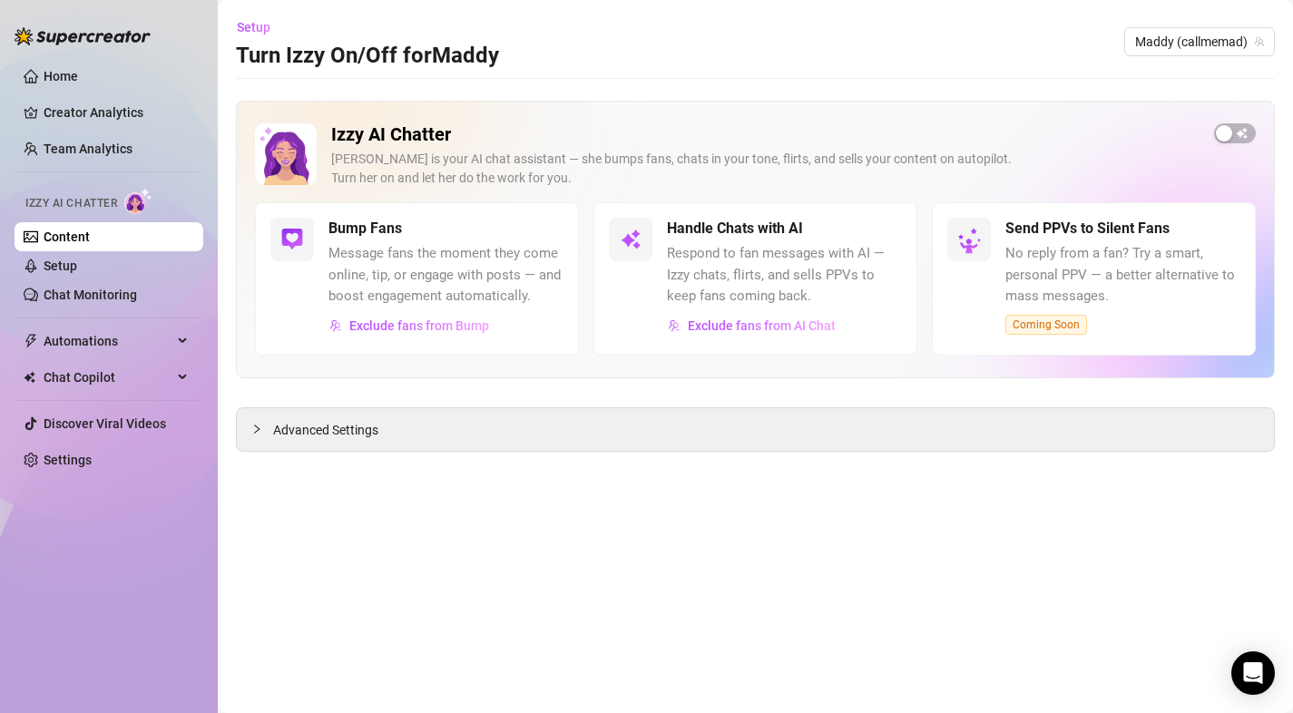
drag, startPoint x: 543, startPoint y: 428, endPoint x: 582, endPoint y: 480, distance: 64.2
click at [543, 429] on div "Advanced Settings" at bounding box center [755, 429] width 1037 height 43
click at [266, 429] on div at bounding box center [262, 429] width 22 height 20
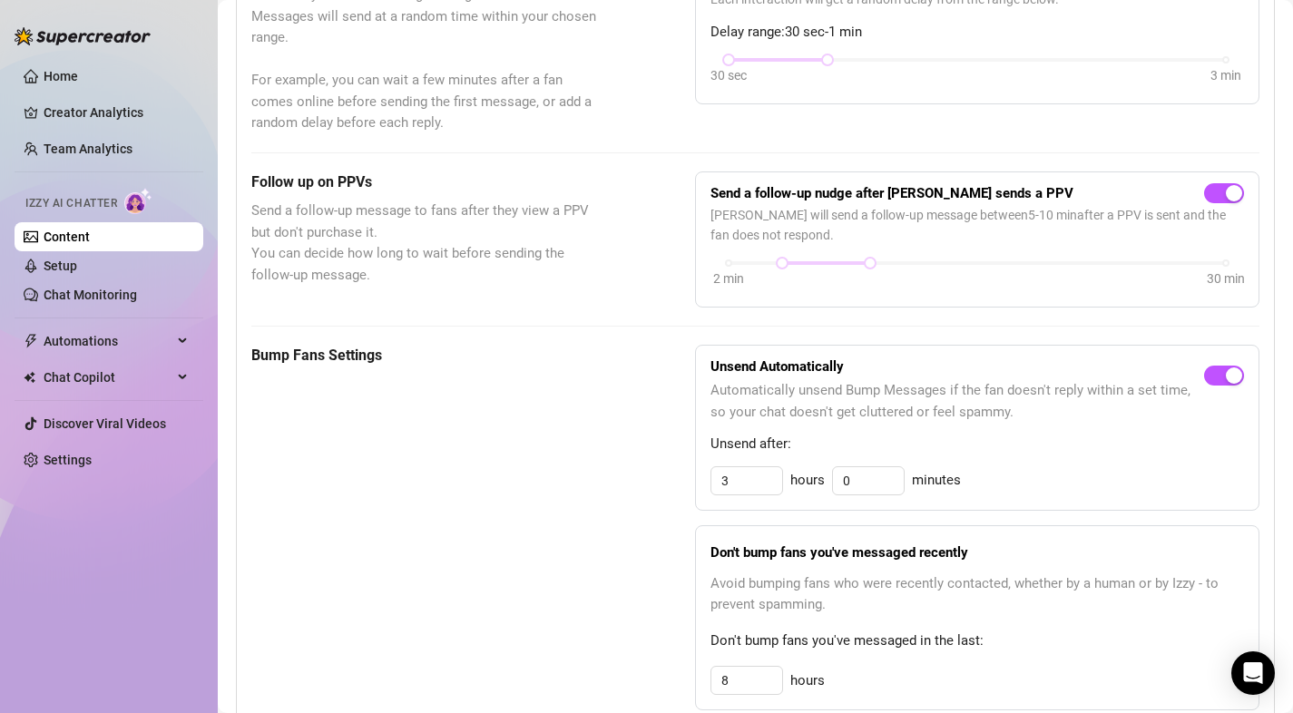
scroll to position [579, 0]
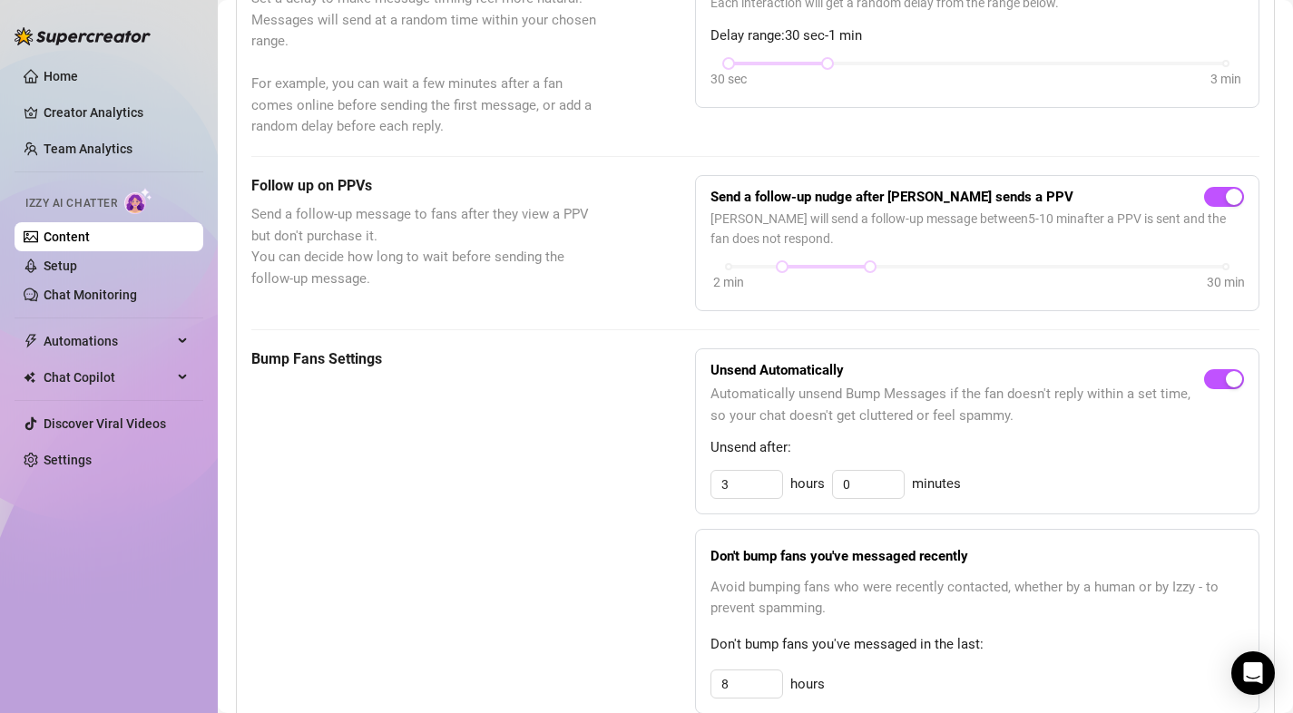
drag, startPoint x: 1213, startPoint y: 386, endPoint x: 1167, endPoint y: 401, distance: 48.8
click at [1226, 386] on div "button" at bounding box center [1234, 379] width 16 height 16
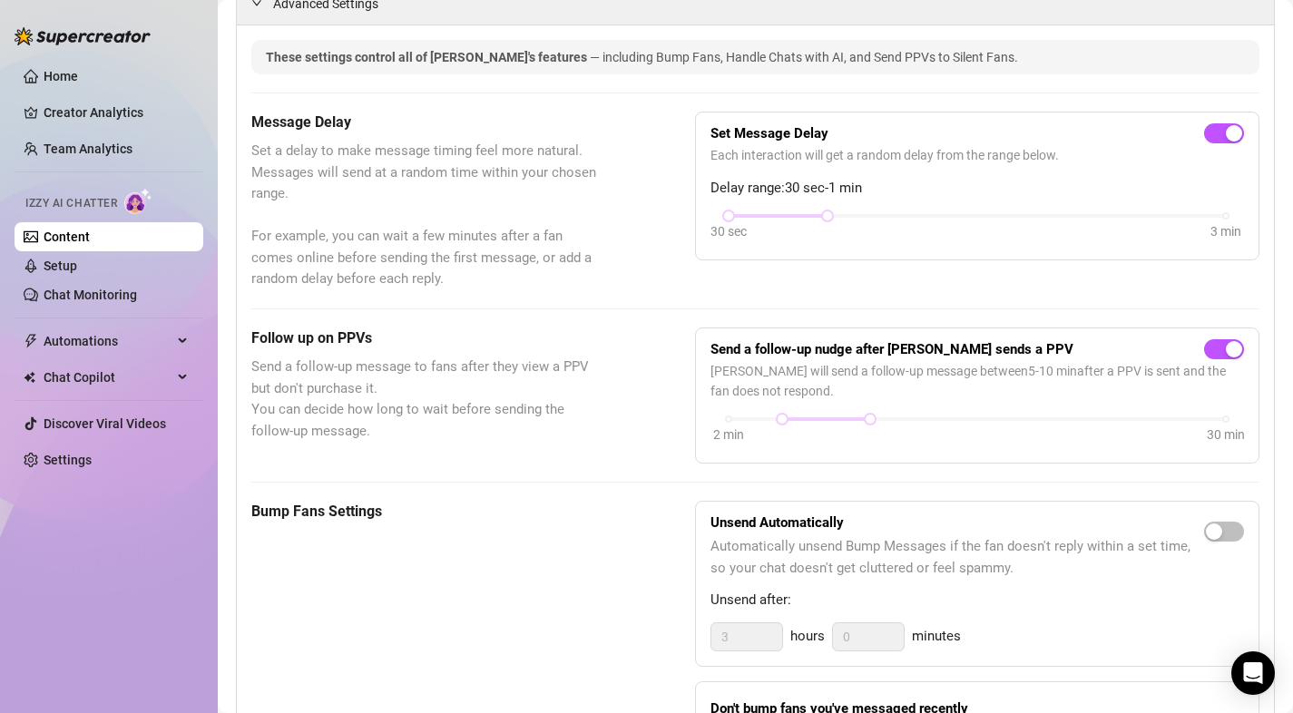
scroll to position [0, 0]
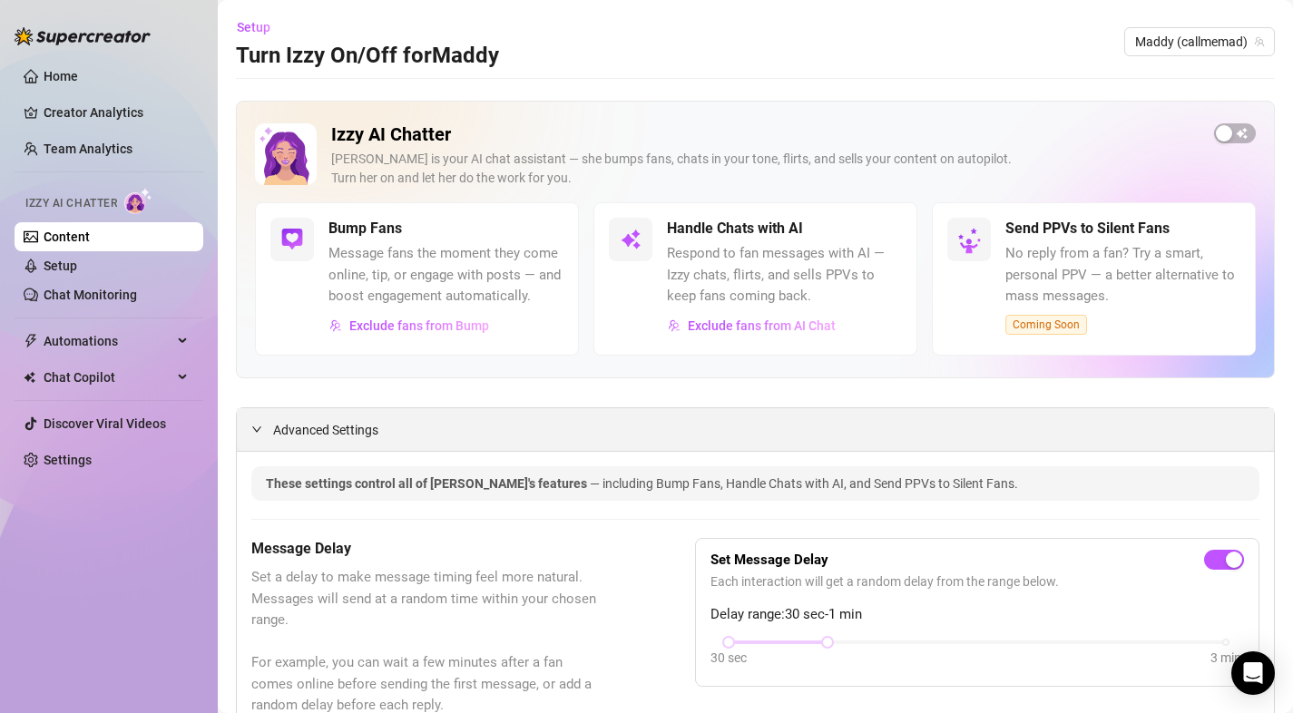
click at [253, 426] on icon "expanded" at bounding box center [256, 429] width 11 height 11
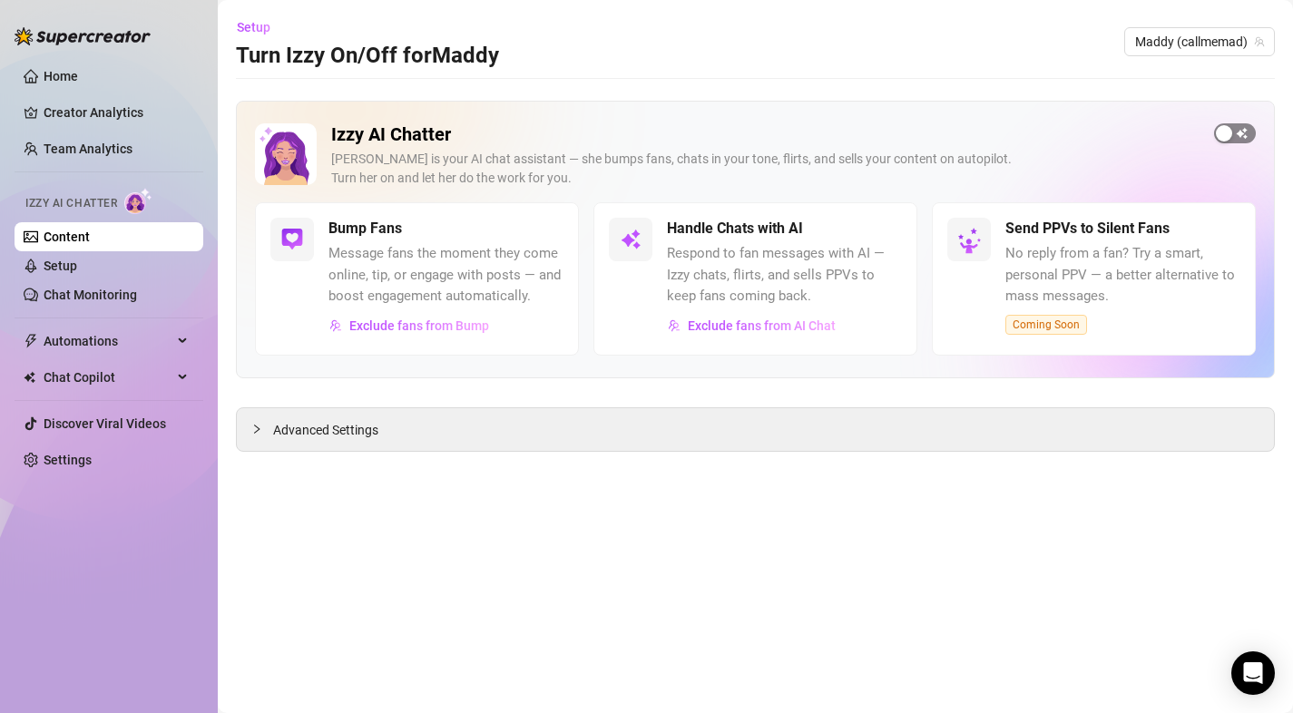
click at [1243, 139] on span "button" at bounding box center [1235, 133] width 42 height 20
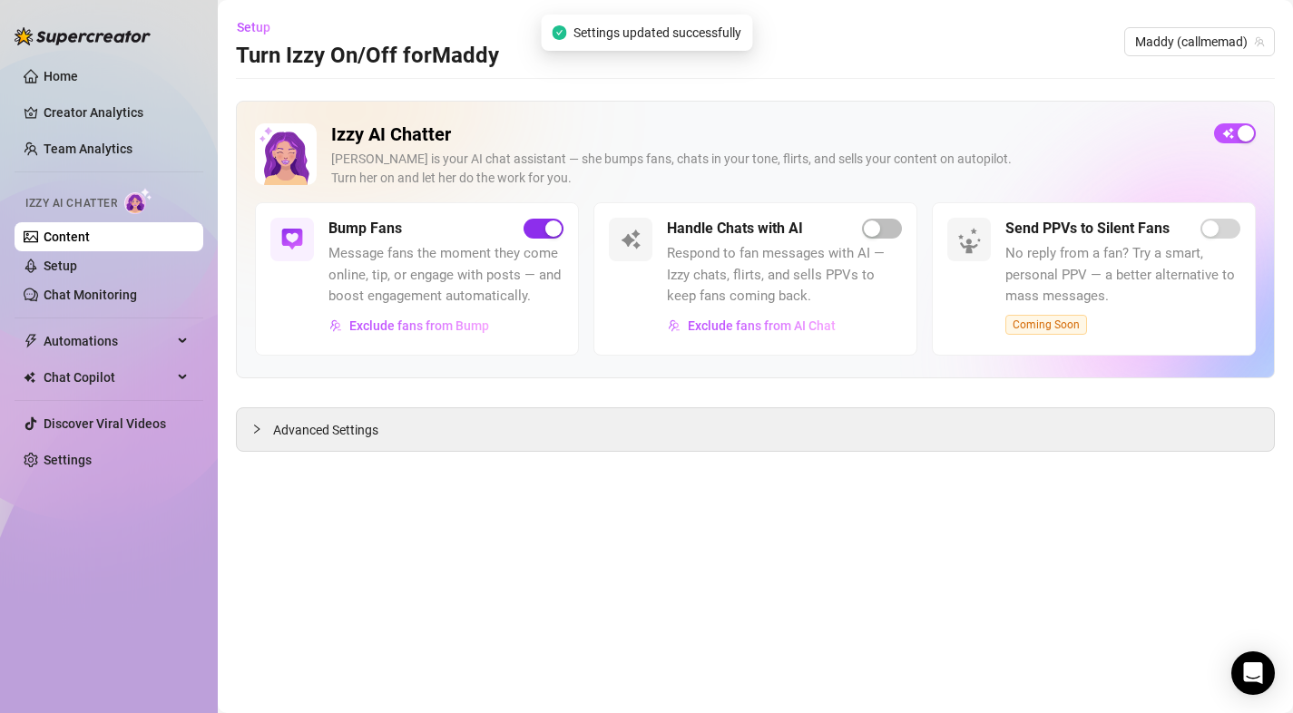
click at [556, 227] on div "button" at bounding box center [553, 228] width 16 height 16
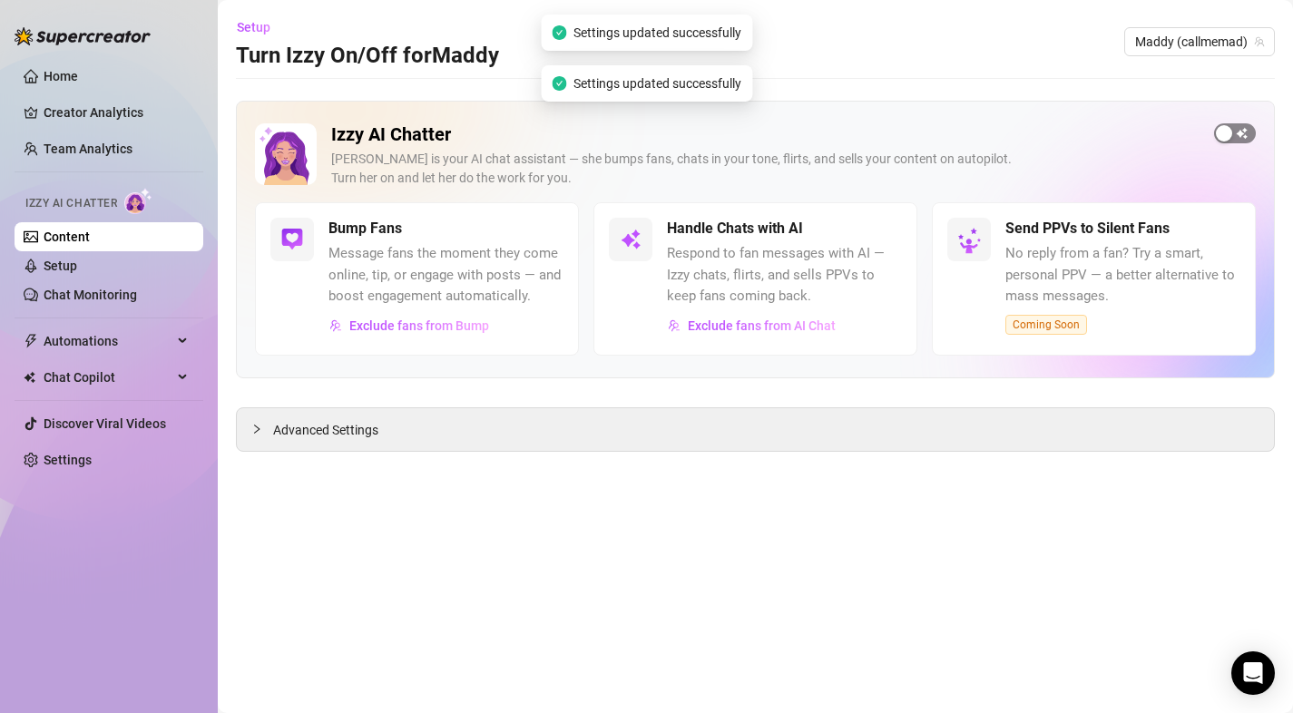
click at [1224, 134] on div "button" at bounding box center [1224, 133] width 16 height 16
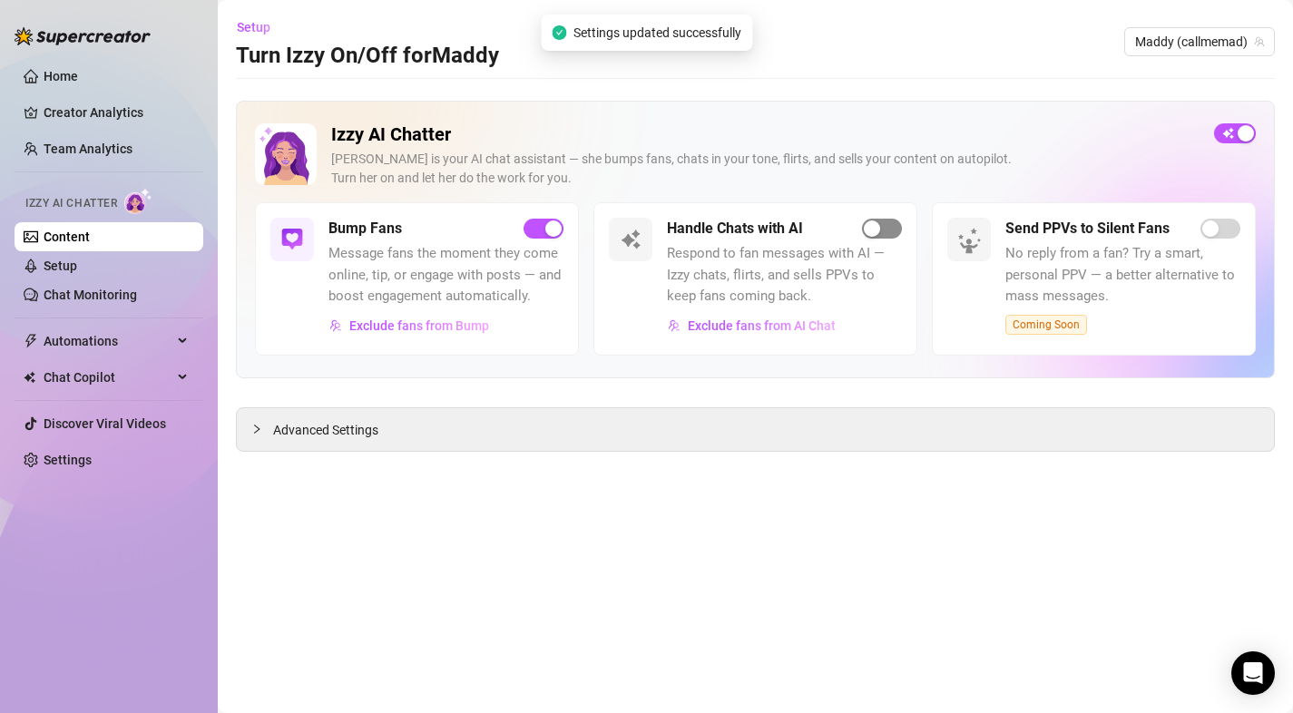
click at [885, 227] on span "button" at bounding box center [882, 229] width 40 height 20
click at [552, 233] on div "button" at bounding box center [553, 228] width 16 height 16
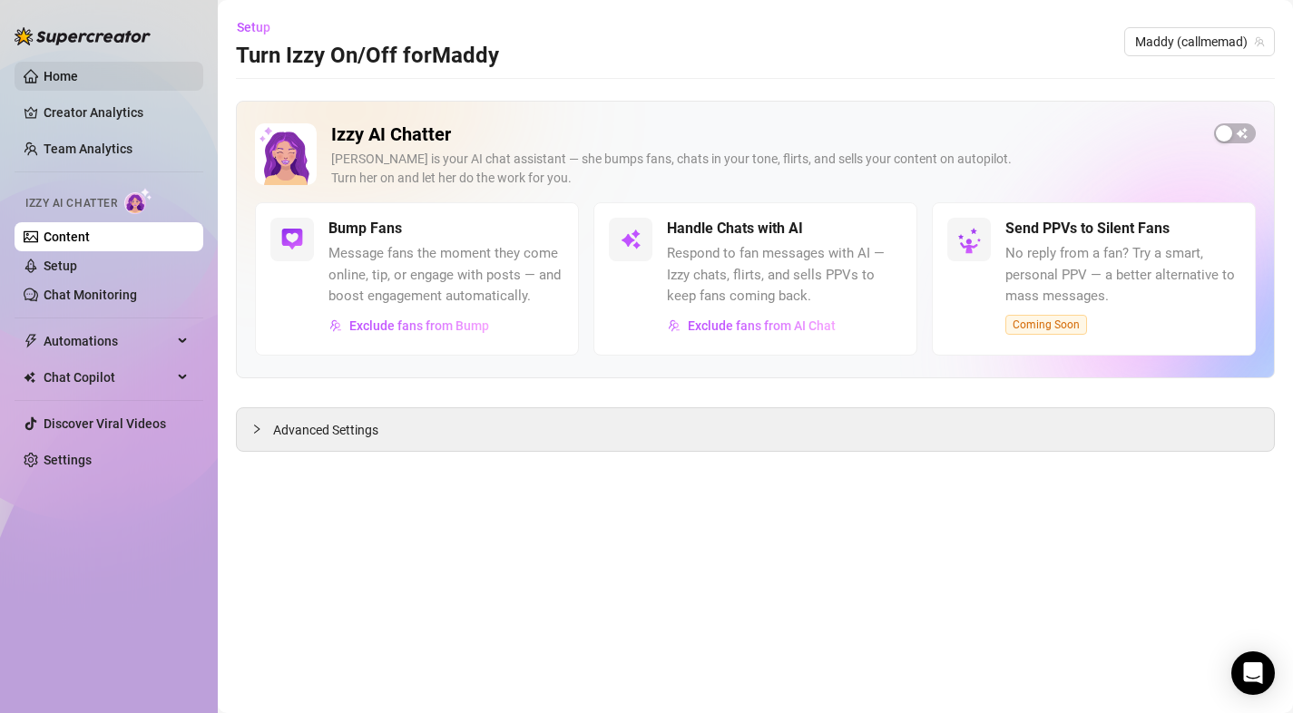
click at [78, 83] on link "Home" at bounding box center [61, 76] width 34 height 15
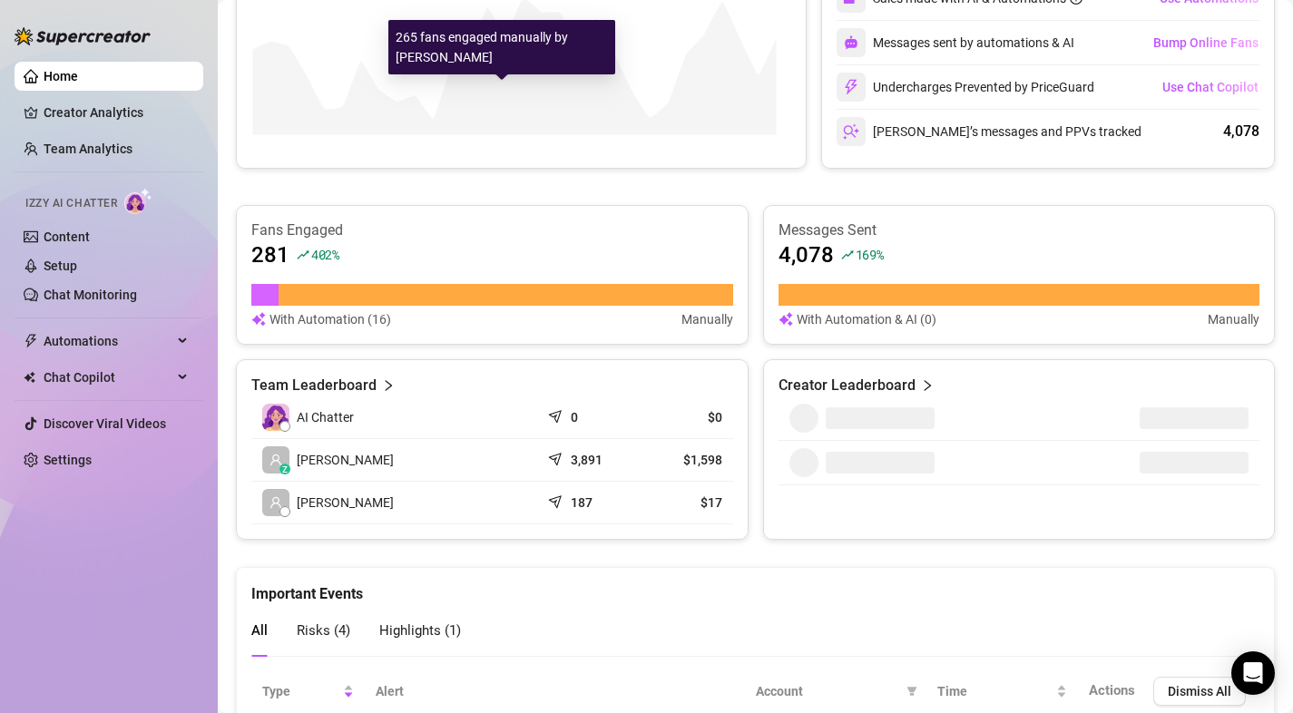
scroll to position [832, 0]
